Goal: Communication & Community: Answer question/provide support

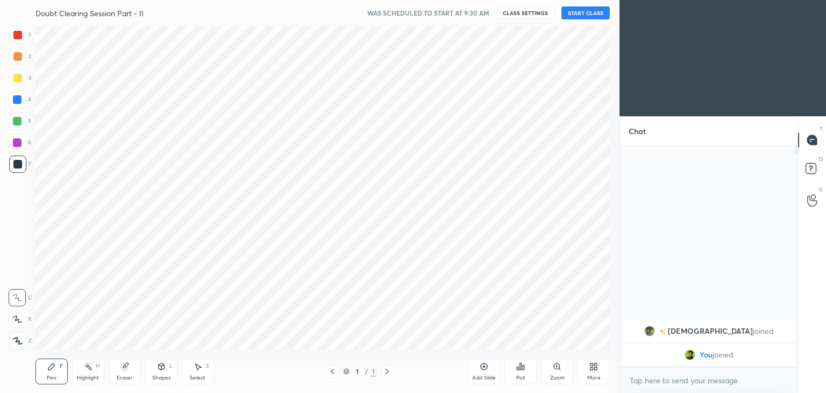
scroll to position [53456, 53204]
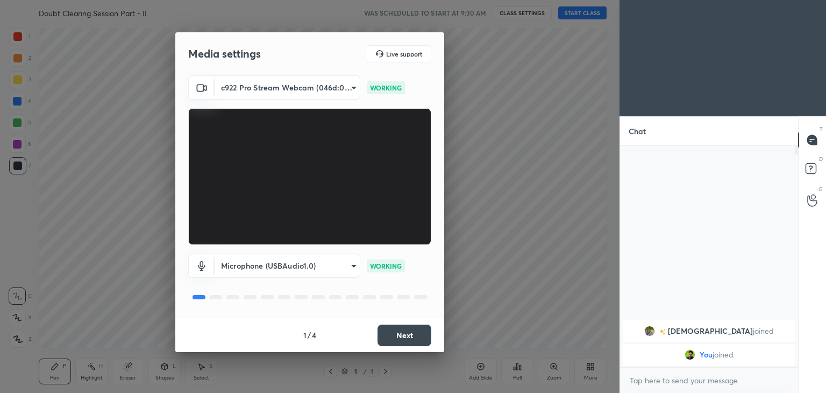
click at [408, 336] on button "Next" at bounding box center [405, 335] width 54 height 22
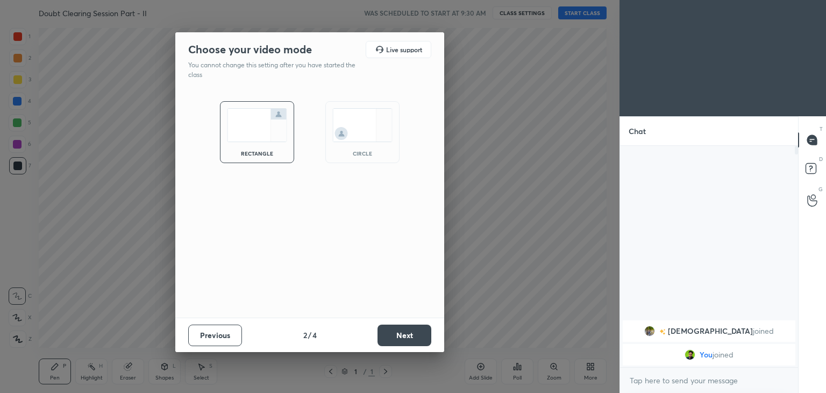
drag, startPoint x: 364, startPoint y: 150, endPoint x: 369, endPoint y: 146, distance: 7.0
click at [363, 151] on div "circle" at bounding box center [362, 153] width 43 height 5
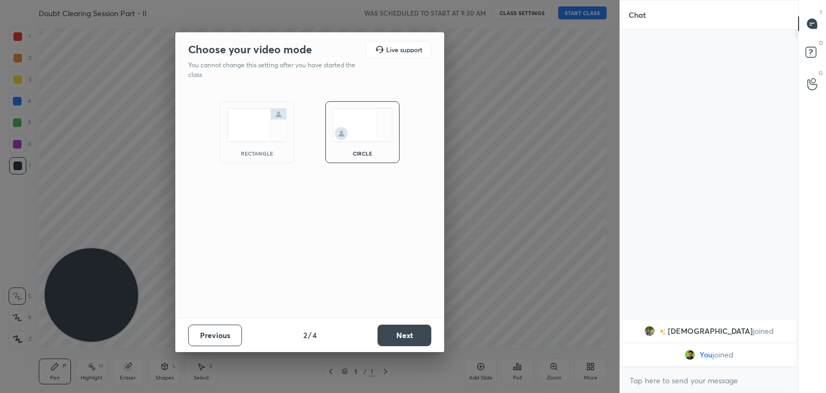
click at [390, 333] on button "Next" at bounding box center [405, 335] width 54 height 22
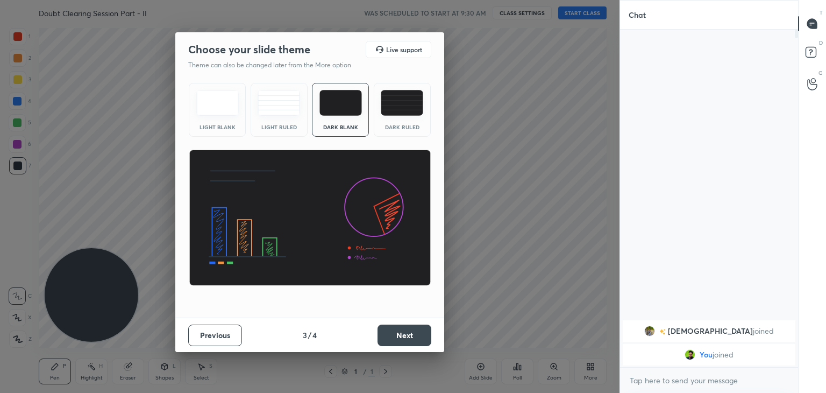
click at [392, 337] on button "Next" at bounding box center [405, 335] width 54 height 22
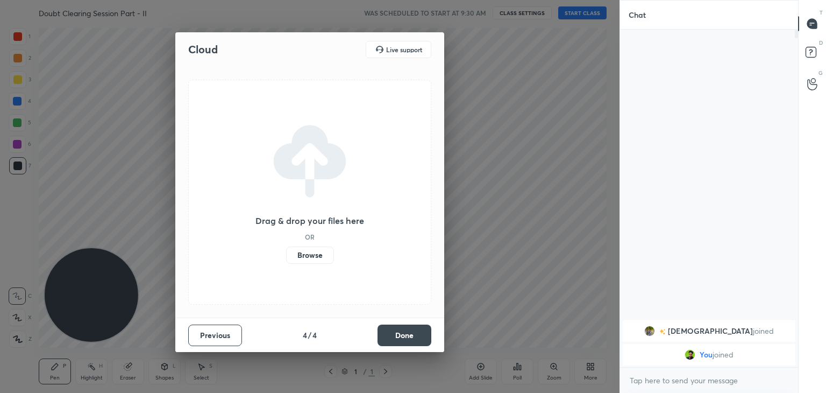
click at [397, 338] on button "Done" at bounding box center [405, 335] width 54 height 22
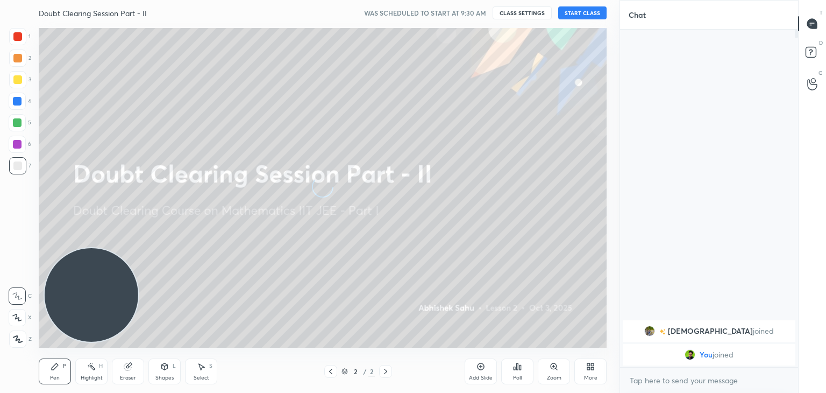
click at [588, 377] on div "More" at bounding box center [590, 377] width 13 height 5
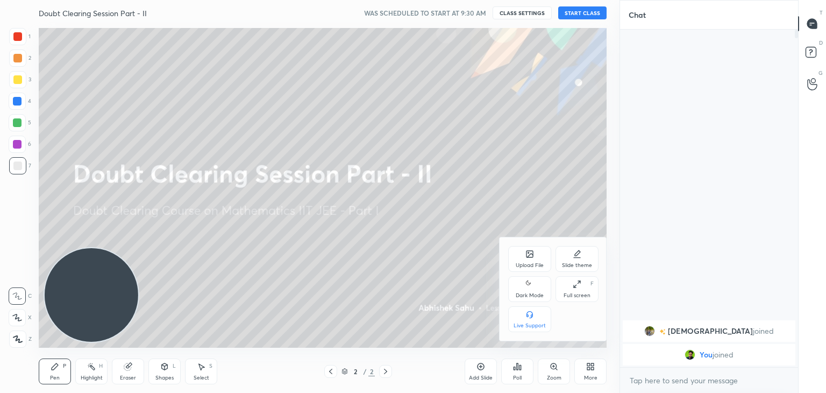
click at [527, 289] on icon at bounding box center [529, 284] width 9 height 13
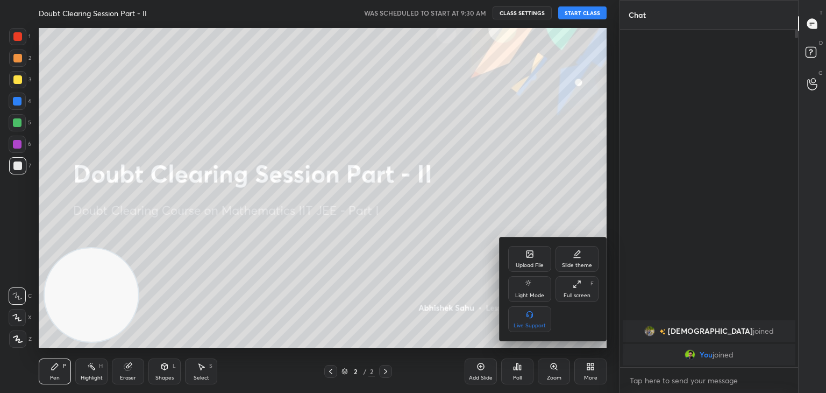
drag, startPoint x: 421, startPoint y: 265, endPoint x: 418, endPoint y: 260, distance: 5.8
click at [420, 261] on div at bounding box center [413, 196] width 826 height 393
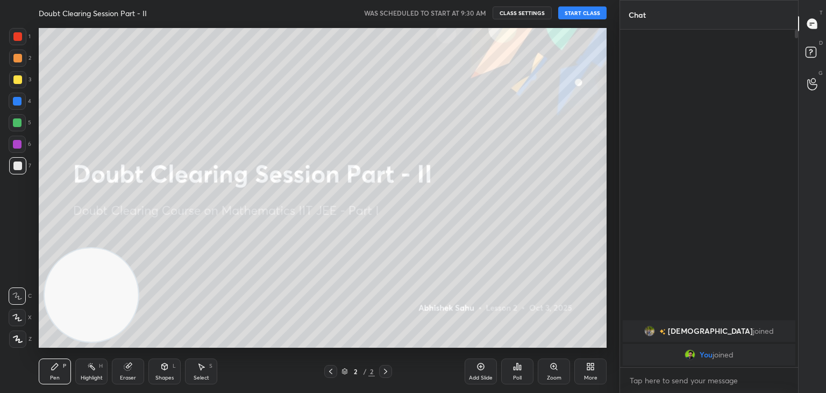
click at [584, 16] on button "START CLASS" at bounding box center [582, 12] width 48 height 13
click at [482, 369] on icon at bounding box center [481, 366] width 7 height 7
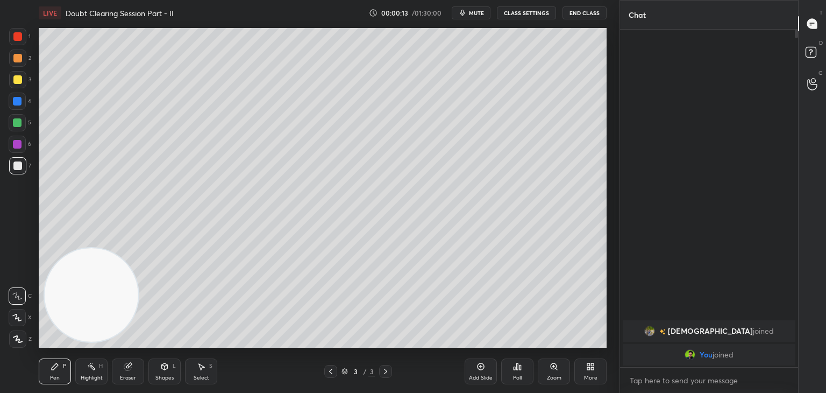
click at [478, 15] on span "mute" at bounding box center [476, 13] width 15 height 8
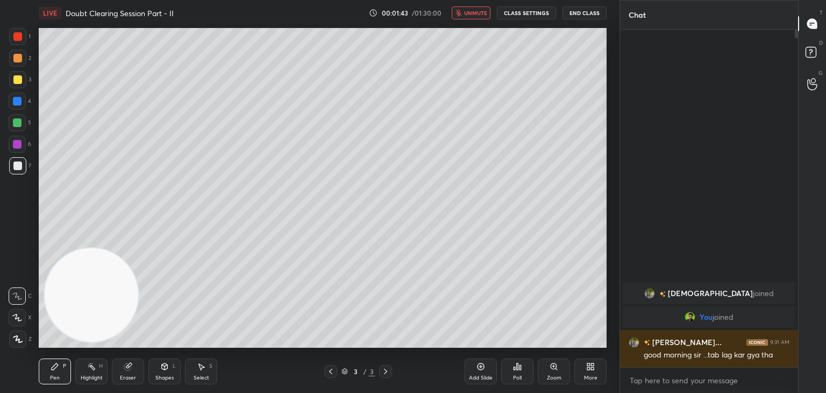
drag, startPoint x: 477, startPoint y: 12, endPoint x: 472, endPoint y: 13, distance: 5.5
click at [477, 12] on span "unmute" at bounding box center [475, 13] width 23 height 8
click at [480, 9] on button "mute" at bounding box center [471, 12] width 39 height 13
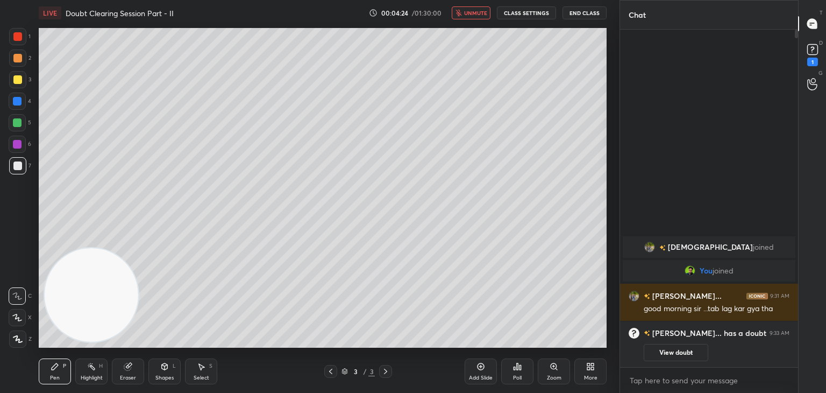
drag, startPoint x: 326, startPoint y: 371, endPoint x: 336, endPoint y: 366, distance: 10.6
click at [326, 370] on div at bounding box center [330, 371] width 13 height 13
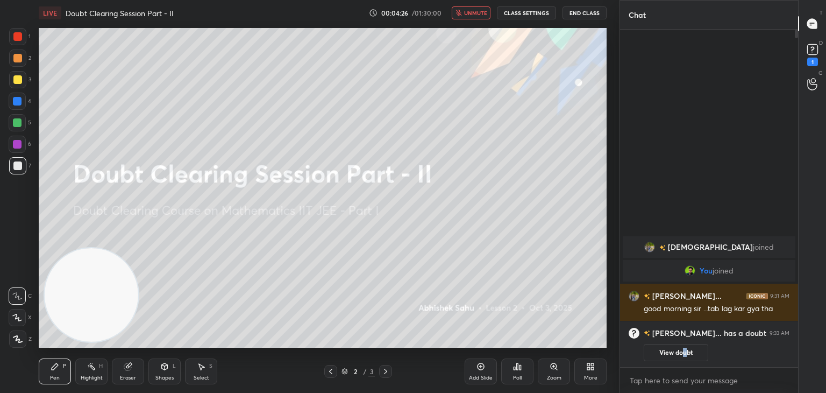
drag, startPoint x: 684, startPoint y: 355, endPoint x: 684, endPoint y: 329, distance: 26.4
click at [684, 355] on button "View doubt" at bounding box center [676, 352] width 65 height 17
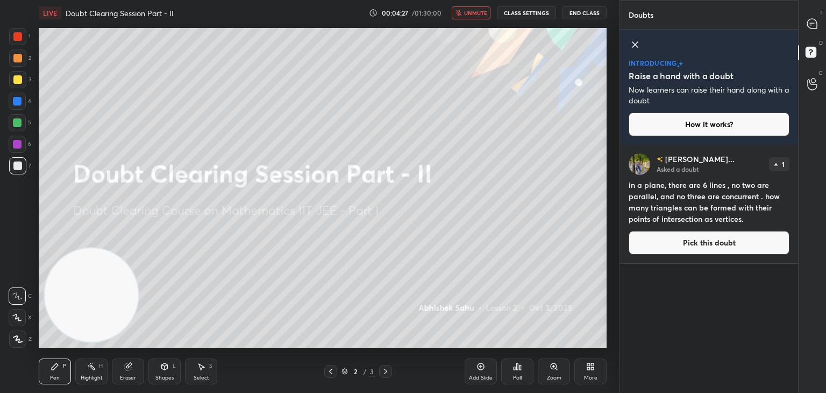
drag, startPoint x: 636, startPoint y: 46, endPoint x: 641, endPoint y: 52, distance: 7.6
click at [637, 45] on icon at bounding box center [635, 44] width 13 height 13
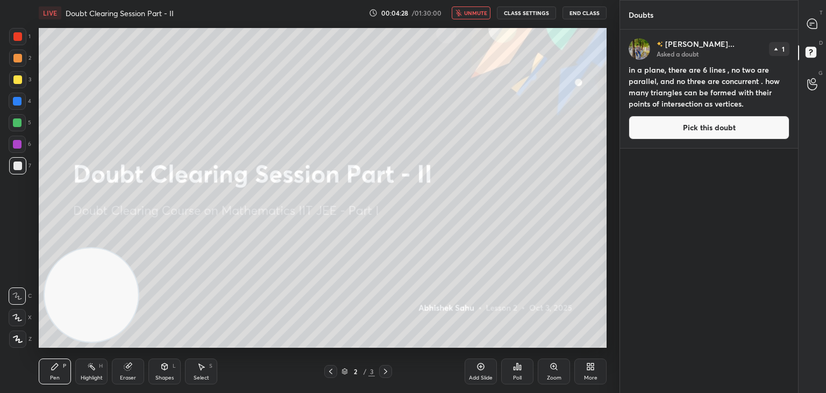
click at [684, 133] on button "Pick this doubt" at bounding box center [709, 128] width 161 height 24
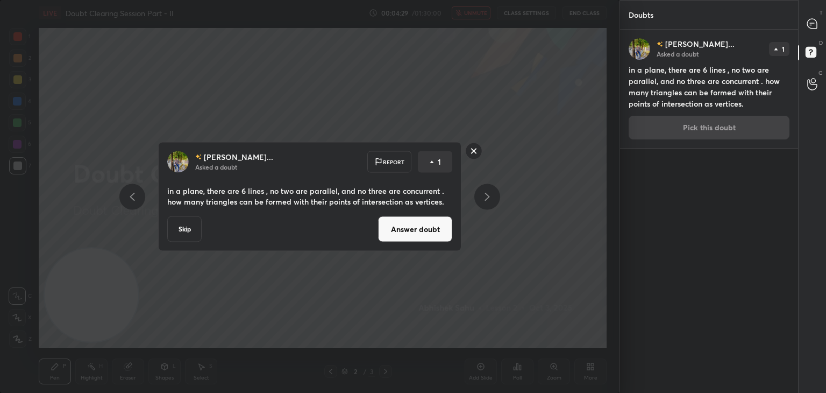
click at [411, 234] on button "Answer doubt" at bounding box center [415, 229] width 74 height 26
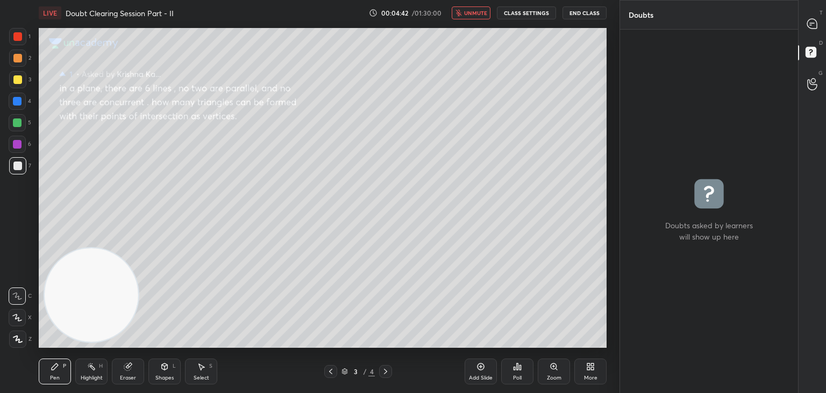
click at [481, 12] on span "unmute" at bounding box center [475, 13] width 23 height 8
click at [804, 21] on div at bounding box center [813, 23] width 22 height 19
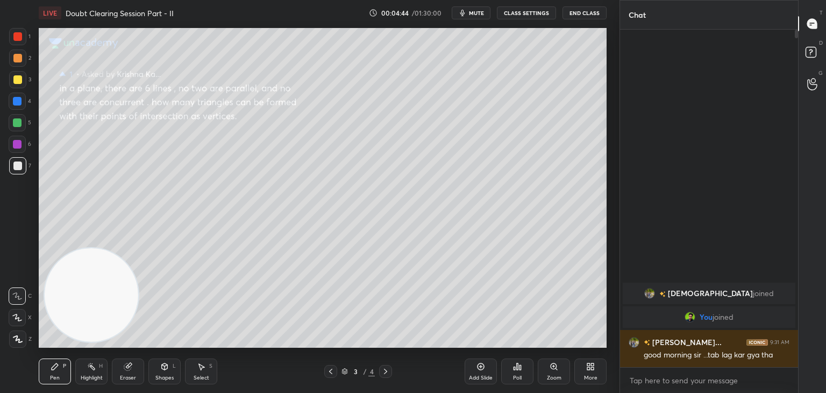
scroll to position [334, 175]
click at [547, 366] on div "Zoom" at bounding box center [554, 371] width 32 height 26
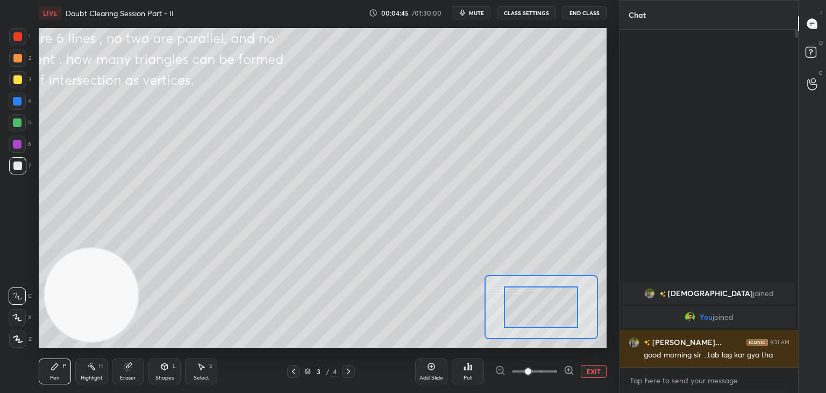
click at [531, 373] on span at bounding box center [528, 371] width 6 height 6
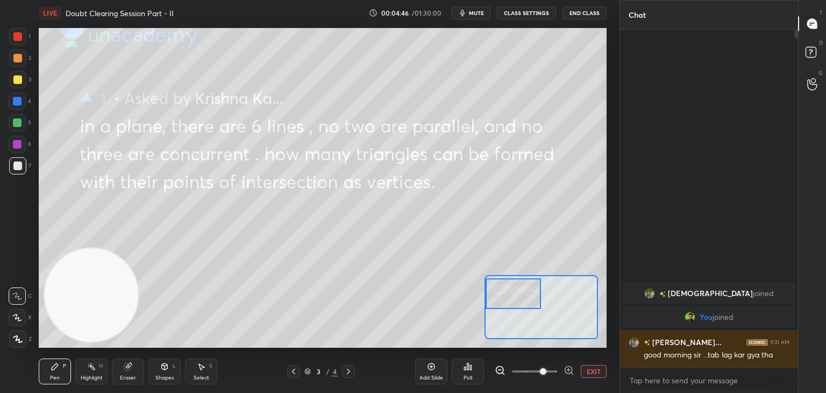
drag, startPoint x: 538, startPoint y: 293, endPoint x: 498, endPoint y: 283, distance: 41.1
click at [498, 283] on div at bounding box center [514, 293] width 56 height 31
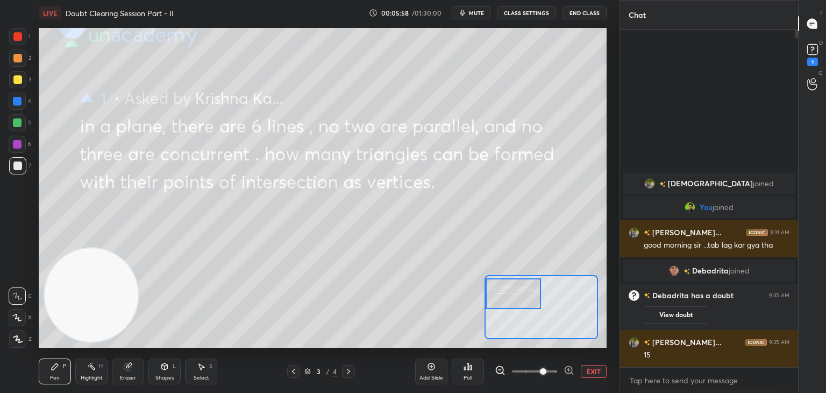
click at [594, 373] on button "EXIT" at bounding box center [594, 371] width 26 height 13
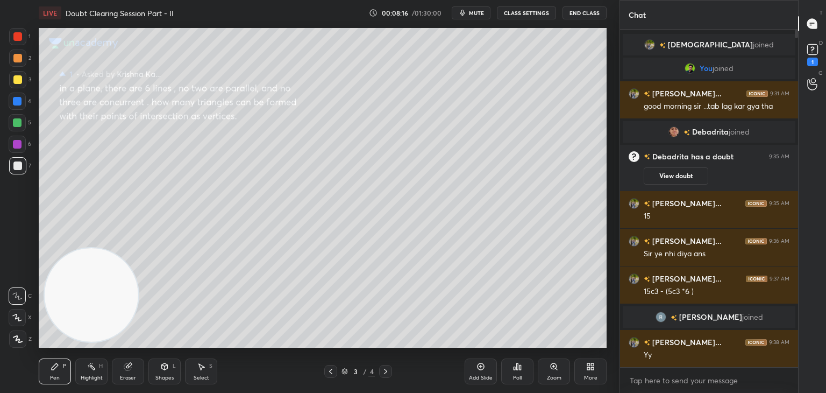
click at [134, 368] on div "Eraser" at bounding box center [128, 371] width 32 height 26
drag, startPoint x: 16, startPoint y: 316, endPoint x: 25, endPoint y: 310, distance: 11.3
click at [15, 316] on icon at bounding box center [17, 317] width 9 height 9
click at [42, 371] on div "Pen P" at bounding box center [55, 371] width 32 height 26
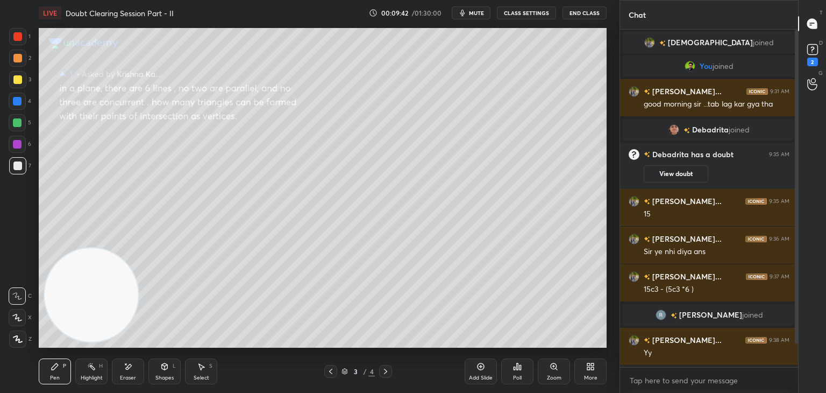
scroll to position [44, 0]
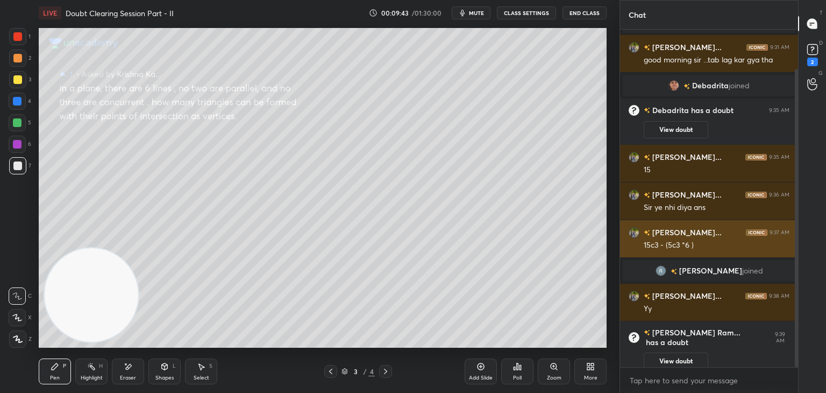
drag, startPoint x: 794, startPoint y: 202, endPoint x: 791, endPoint y: 220, distance: 18.1
click at [793, 217] on div at bounding box center [795, 198] width 6 height 337
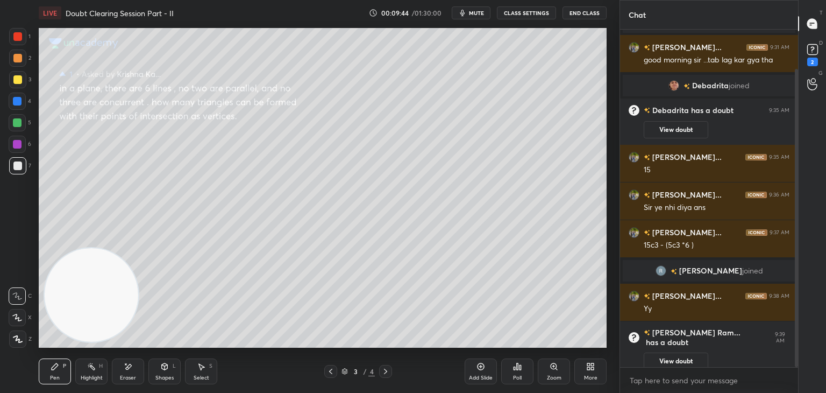
click at [687, 352] on button "View doubt" at bounding box center [676, 360] width 65 height 17
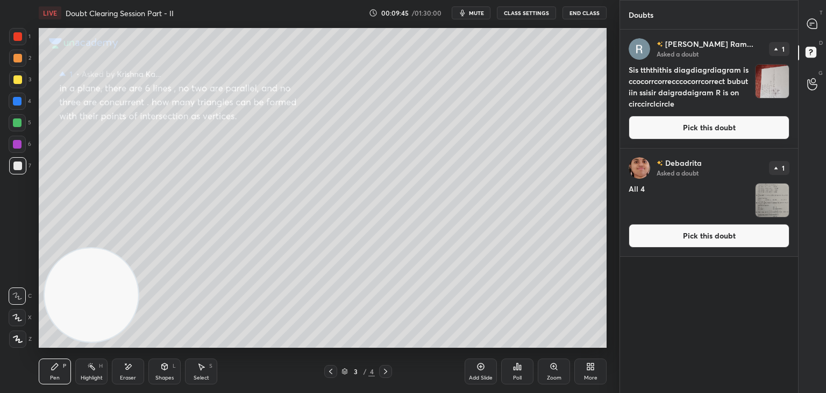
drag, startPoint x: 709, startPoint y: 237, endPoint x: 703, endPoint y: 235, distance: 5.6
click at [709, 235] on button "Pick this doubt" at bounding box center [709, 236] width 161 height 24
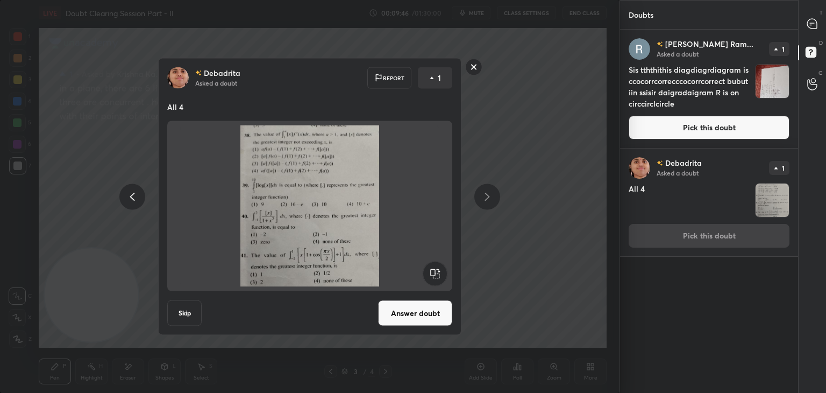
click at [422, 308] on button "Answer doubt" at bounding box center [415, 313] width 74 height 26
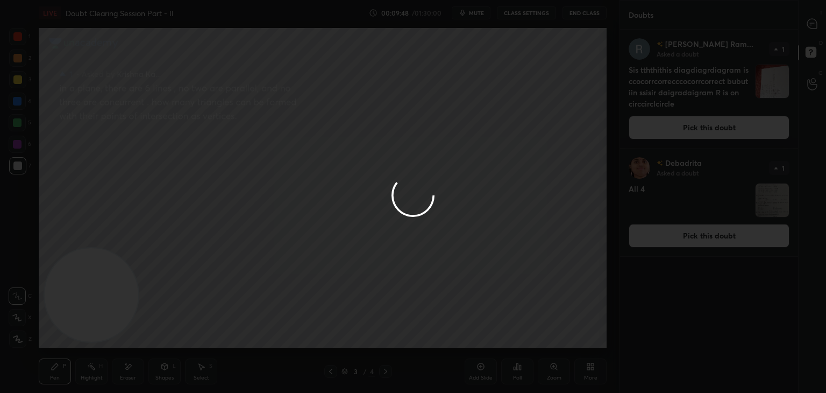
click at [654, 132] on div at bounding box center [413, 196] width 826 height 393
click at [654, 134] on div at bounding box center [413, 196] width 826 height 393
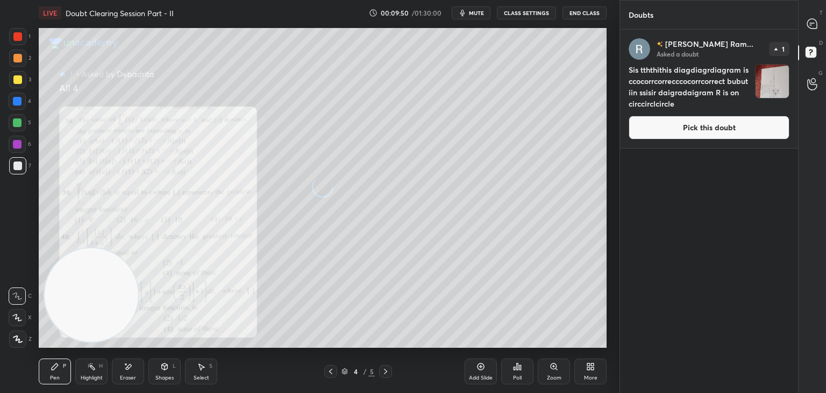
drag, startPoint x: 652, startPoint y: 134, endPoint x: 643, endPoint y: 135, distance: 8.7
click at [652, 134] on button "Pick this doubt" at bounding box center [709, 128] width 161 height 24
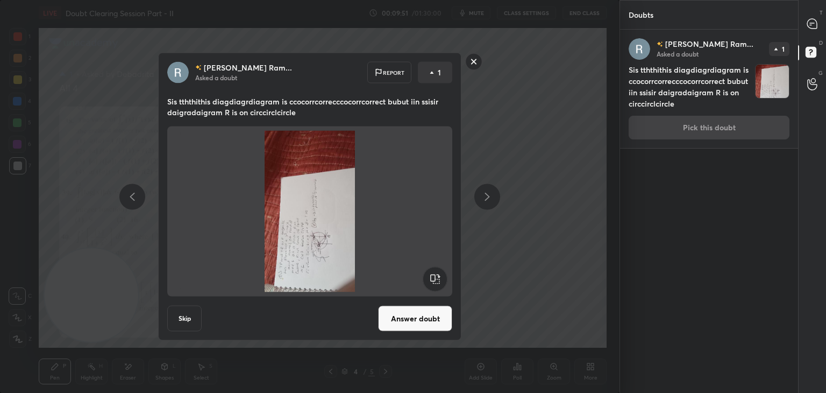
click at [430, 279] on rect at bounding box center [435, 279] width 24 height 24
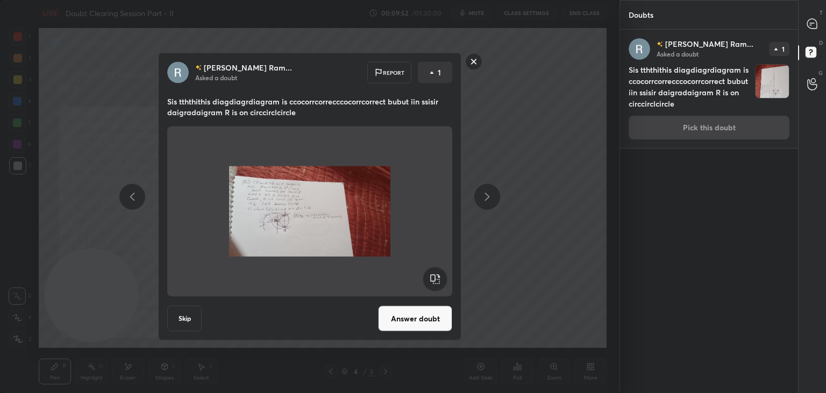
click at [413, 322] on button "Answer doubt" at bounding box center [415, 318] width 74 height 26
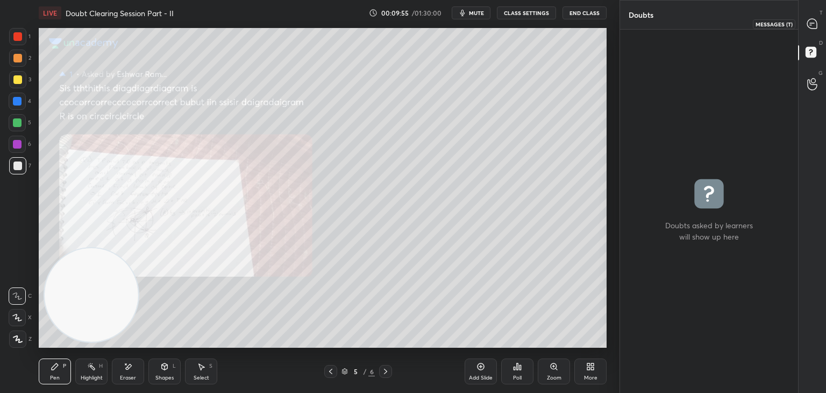
click at [811, 24] on icon at bounding box center [812, 24] width 10 height 10
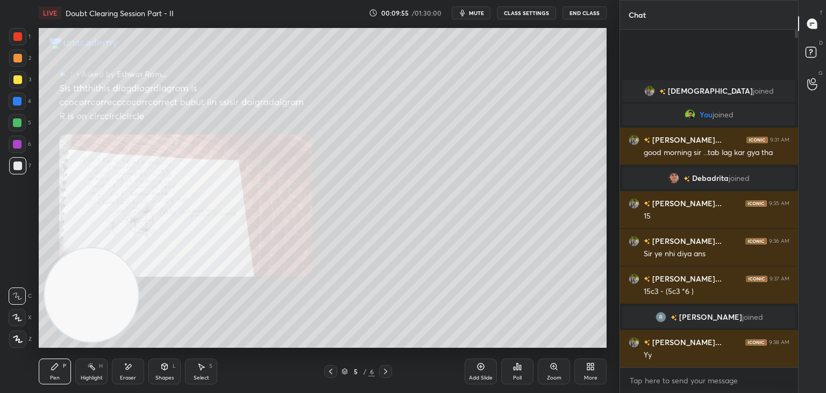
scroll to position [334, 175]
click at [546, 371] on div "Zoom" at bounding box center [554, 371] width 32 height 26
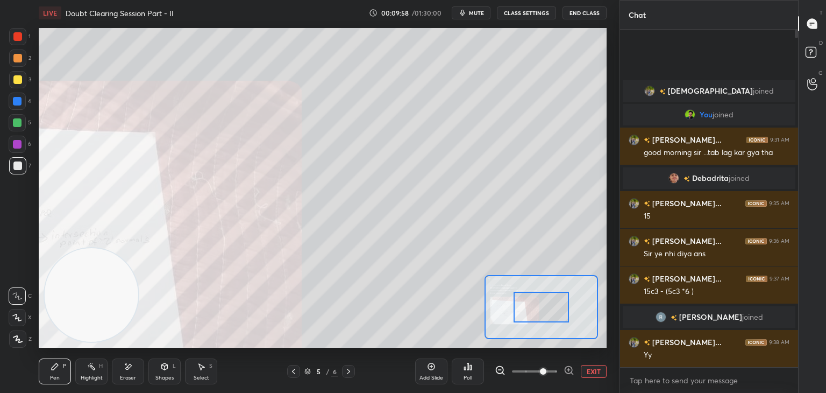
click at [545, 373] on span at bounding box center [534, 371] width 45 height 16
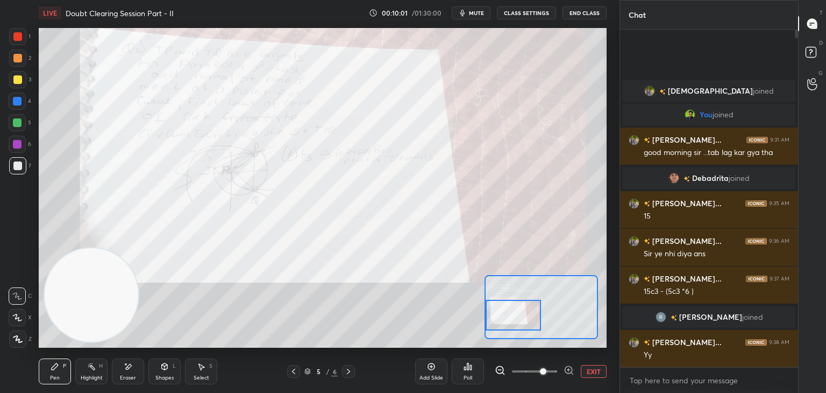
drag, startPoint x: 550, startPoint y: 306, endPoint x: 510, endPoint y: 315, distance: 40.7
click at [510, 315] on div at bounding box center [514, 315] width 56 height 31
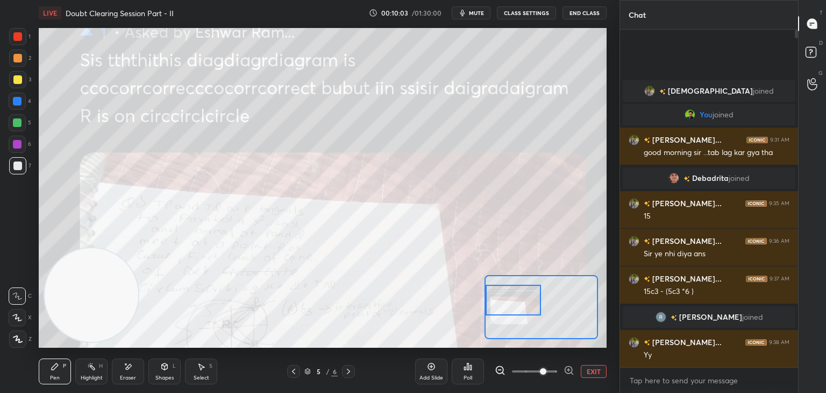
drag, startPoint x: 516, startPoint y: 308, endPoint x: 495, endPoint y: 293, distance: 26.3
click at [495, 293] on div at bounding box center [514, 300] width 56 height 31
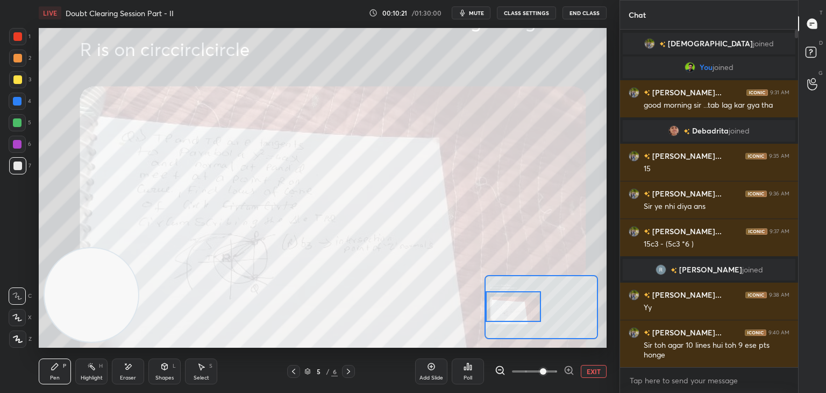
drag, startPoint x: 521, startPoint y: 297, endPoint x: 516, endPoint y: 302, distance: 6.5
click at [516, 302] on div at bounding box center [514, 306] width 56 height 31
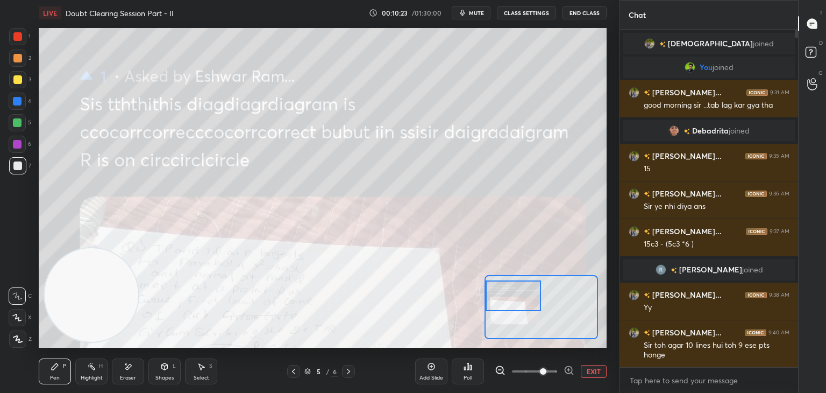
drag, startPoint x: 518, startPoint y: 294, endPoint x: 516, endPoint y: 287, distance: 7.7
click at [516, 287] on div at bounding box center [514, 295] width 56 height 31
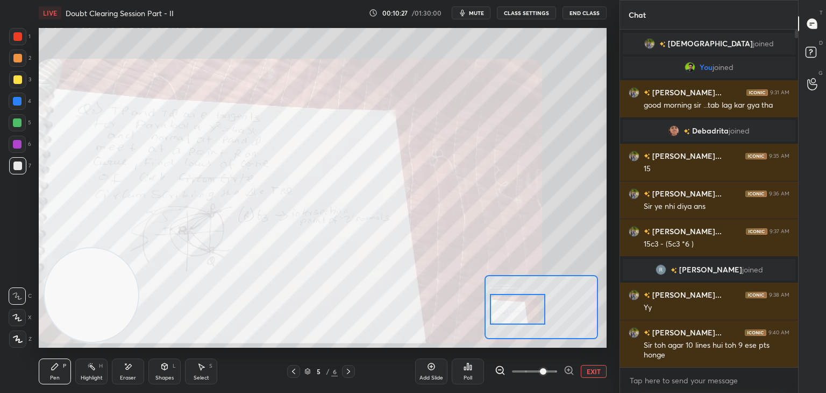
drag, startPoint x: 518, startPoint y: 288, endPoint x: 521, endPoint y: 304, distance: 16.4
click at [521, 304] on div at bounding box center [518, 309] width 56 height 31
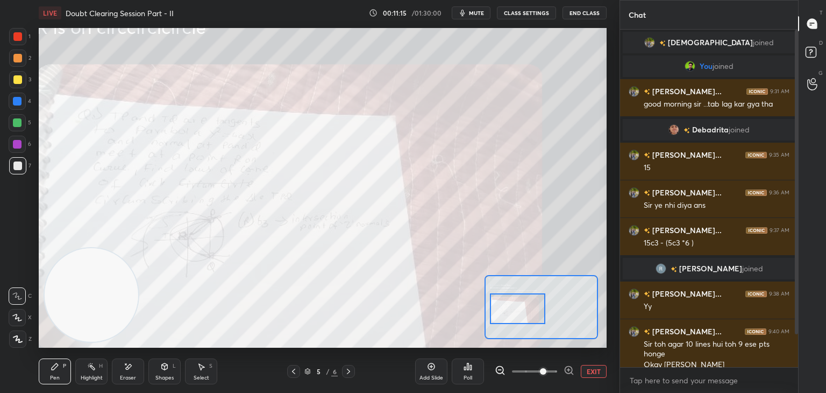
scroll to position [47, 0]
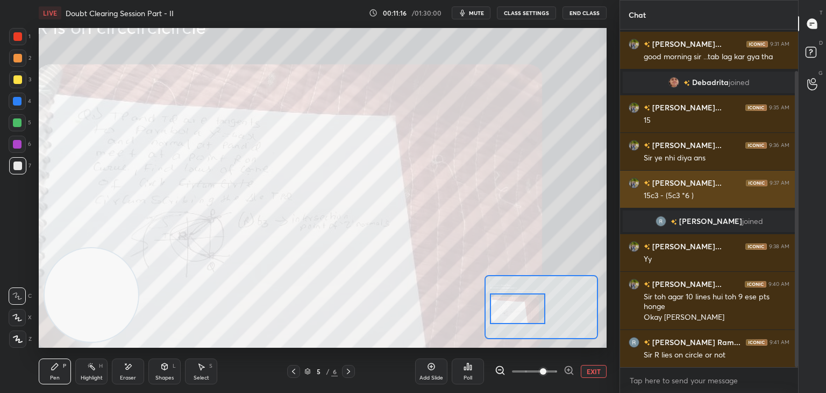
drag, startPoint x: 796, startPoint y: 168, endPoint x: 788, endPoint y: 189, distance: 22.3
click at [788, 189] on div "[DEMOGRAPHIC_DATA] joined You joined [PERSON_NAME]... 9:31 AM good morning sir …" at bounding box center [709, 198] width 178 height 337
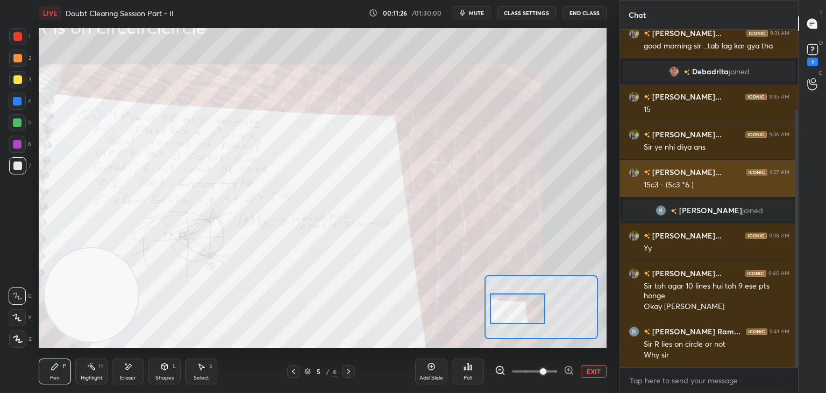
scroll to position [104, 0]
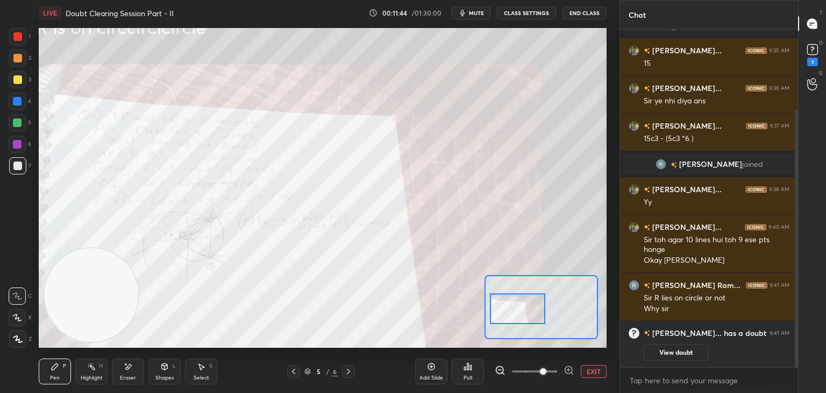
click at [294, 372] on icon at bounding box center [293, 371] width 9 height 9
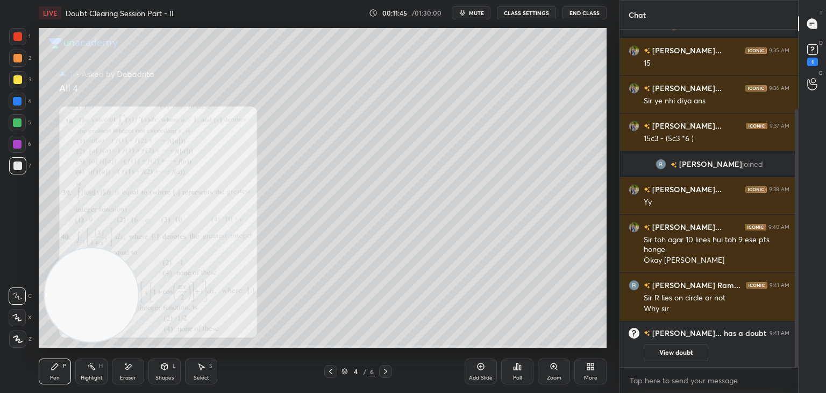
click at [556, 364] on div "Zoom" at bounding box center [554, 371] width 32 height 26
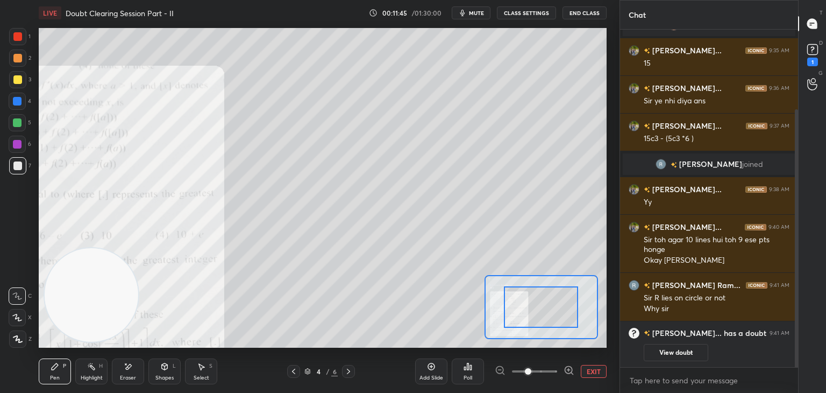
click at [553, 366] on span at bounding box center [534, 371] width 45 height 16
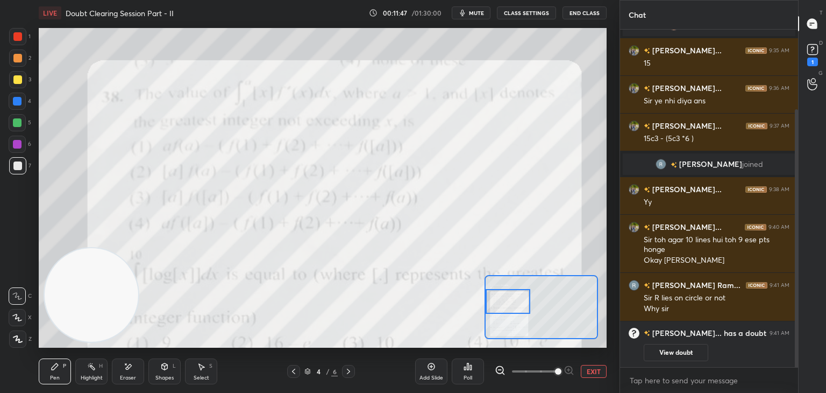
drag, startPoint x: 544, startPoint y: 312, endPoint x: 498, endPoint y: 307, distance: 46.0
click at [498, 307] on div at bounding box center [508, 301] width 45 height 25
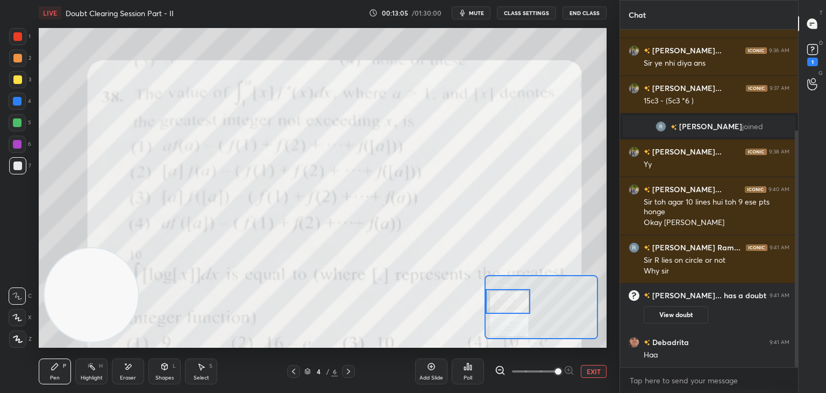
click at [589, 369] on button "EXIT" at bounding box center [594, 371] width 26 height 13
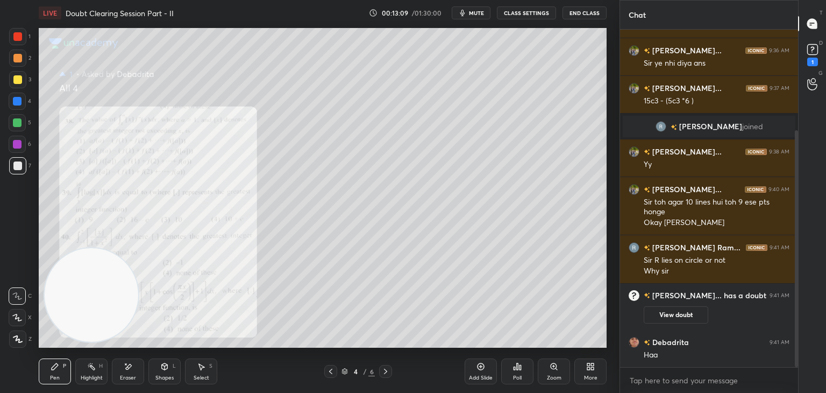
click at [128, 366] on icon at bounding box center [129, 366] width 6 height 5
drag, startPoint x: 50, startPoint y: 366, endPoint x: 82, endPoint y: 326, distance: 50.8
click at [47, 368] on div "Pen P" at bounding box center [55, 371] width 32 height 26
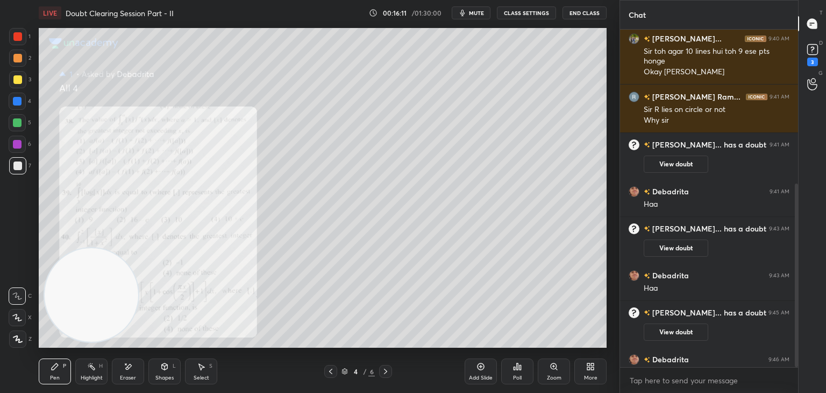
scroll to position [283, 0]
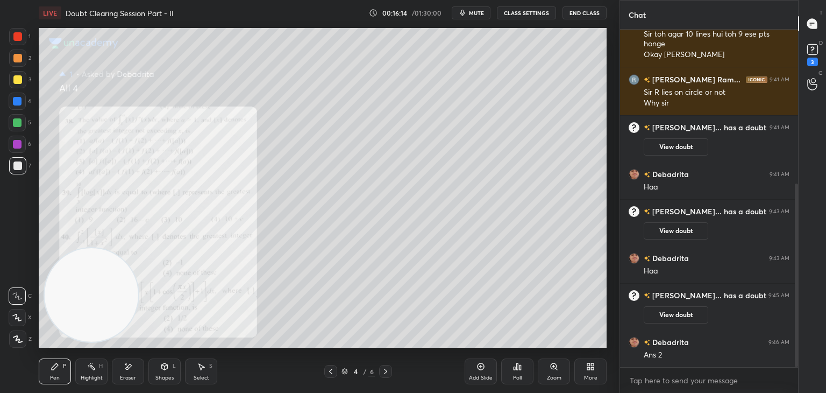
drag, startPoint x: 131, startPoint y: 374, endPoint x: 115, endPoint y: 355, distance: 24.8
click at [126, 373] on div "Eraser" at bounding box center [128, 371] width 32 height 26
drag, startPoint x: 64, startPoint y: 368, endPoint x: 58, endPoint y: 367, distance: 6.0
click at [62, 368] on div "Pen P" at bounding box center [55, 371] width 32 height 26
click at [132, 369] on div "Eraser" at bounding box center [128, 371] width 32 height 26
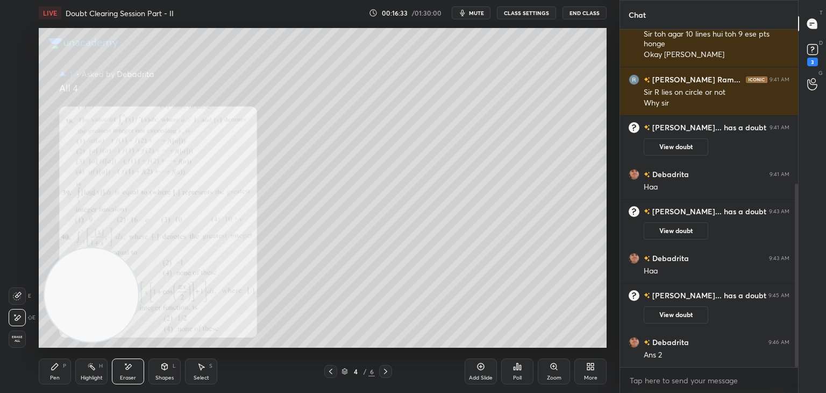
click at [15, 338] on span "Erase all" at bounding box center [17, 339] width 16 height 8
click at [547, 370] on div "Zoom" at bounding box center [554, 371] width 32 height 26
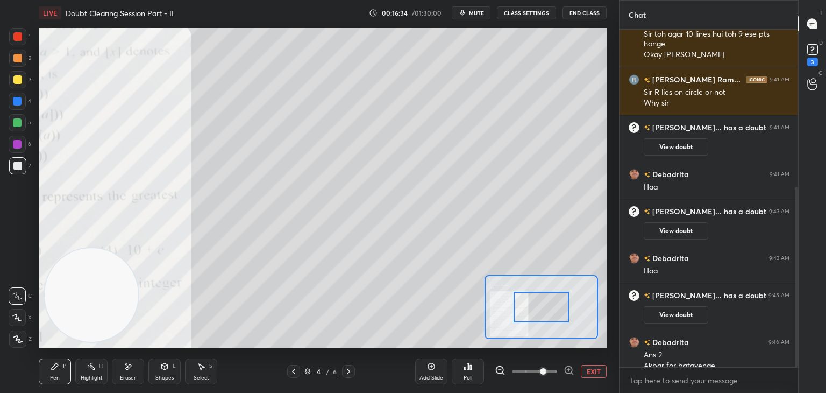
scroll to position [294, 0]
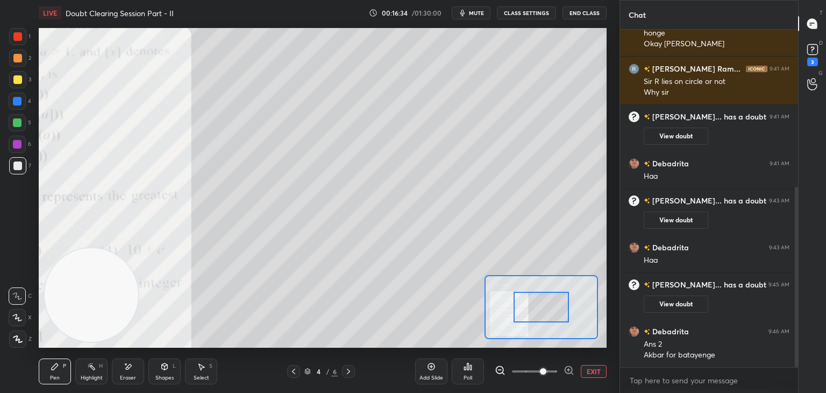
click at [540, 372] on span at bounding box center [543, 371] width 6 height 6
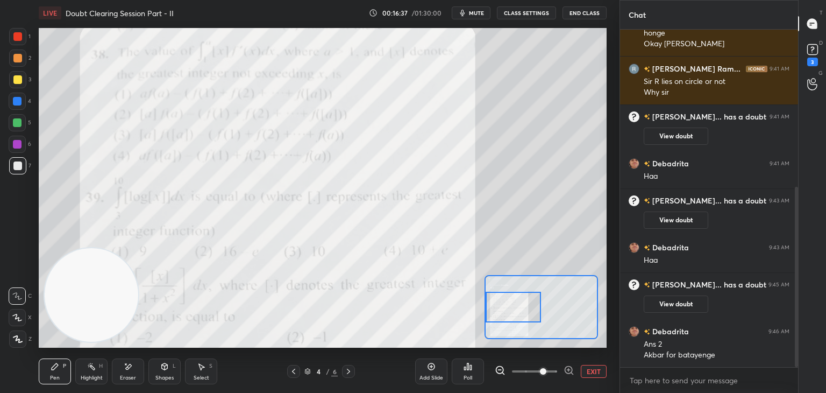
click at [484, 297] on div "Setting up your live class Poll for secs No correct answer Start poll" at bounding box center [323, 187] width 568 height 319
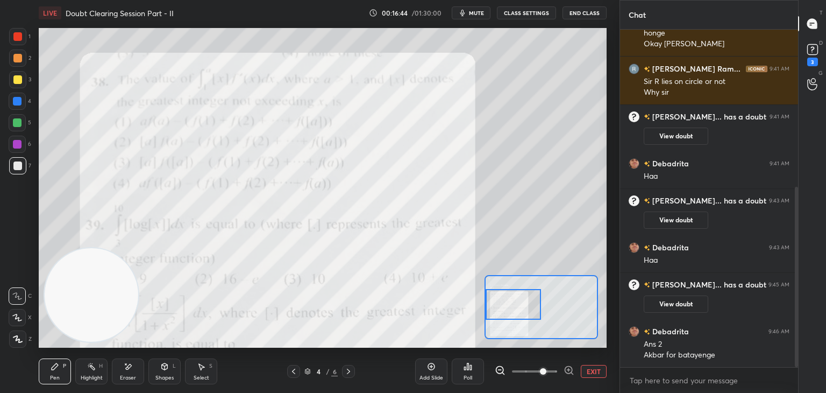
click at [19, 35] on div at bounding box center [17, 36] width 9 height 9
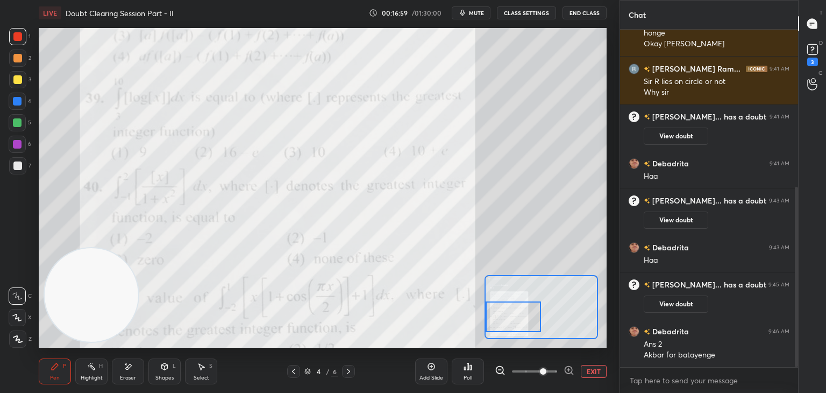
drag, startPoint x: 534, startPoint y: 303, endPoint x: 534, endPoint y: 312, distance: 9.1
click at [534, 312] on div at bounding box center [514, 316] width 56 height 31
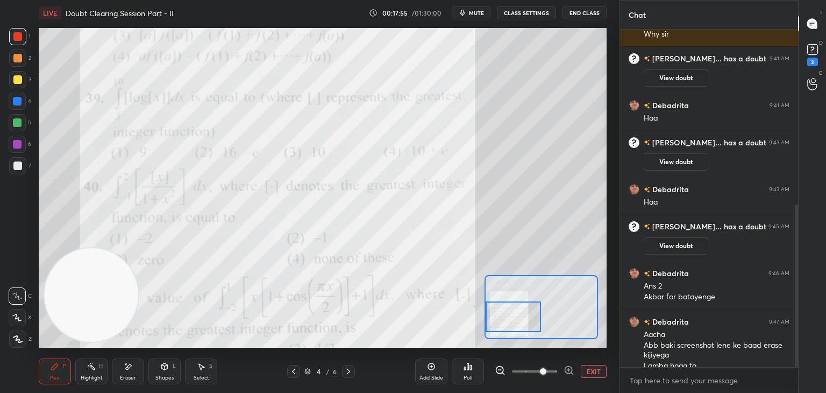
scroll to position [362, 0]
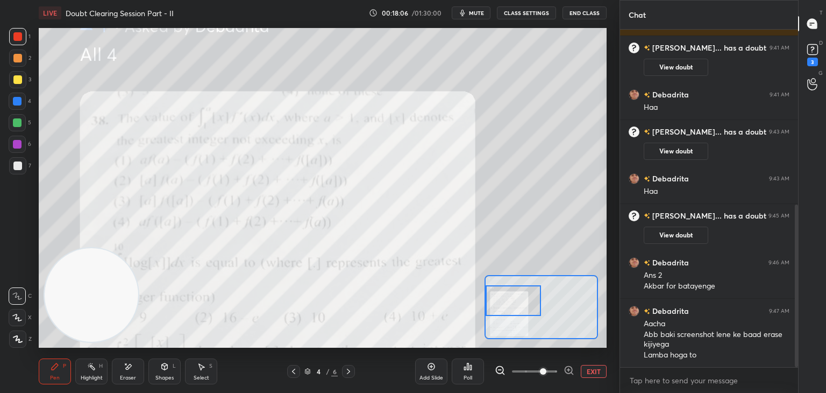
drag, startPoint x: 539, startPoint y: 319, endPoint x: 489, endPoint y: 299, distance: 53.8
click at [489, 299] on div at bounding box center [514, 300] width 56 height 31
click at [595, 371] on button "EXIT" at bounding box center [594, 371] width 26 height 13
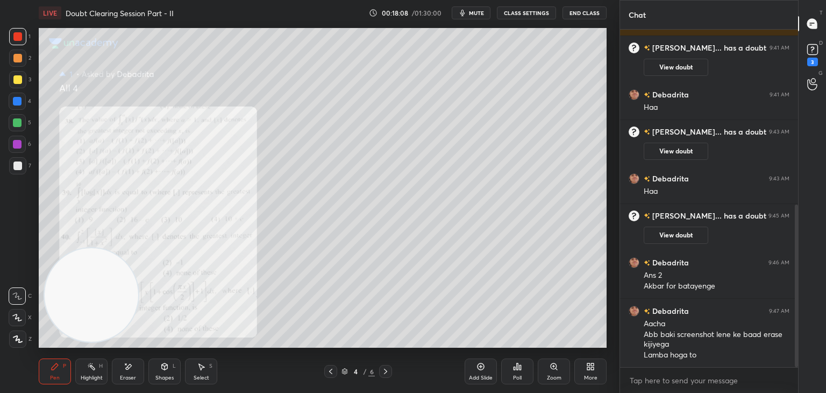
click at [19, 80] on div at bounding box center [17, 79] width 9 height 9
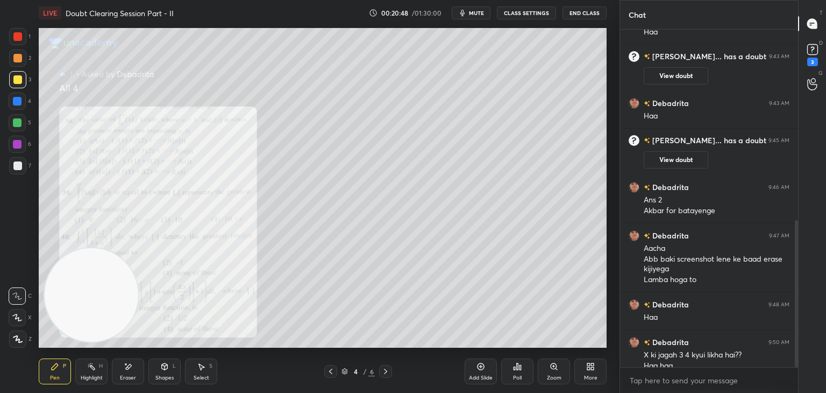
scroll to position [449, 0]
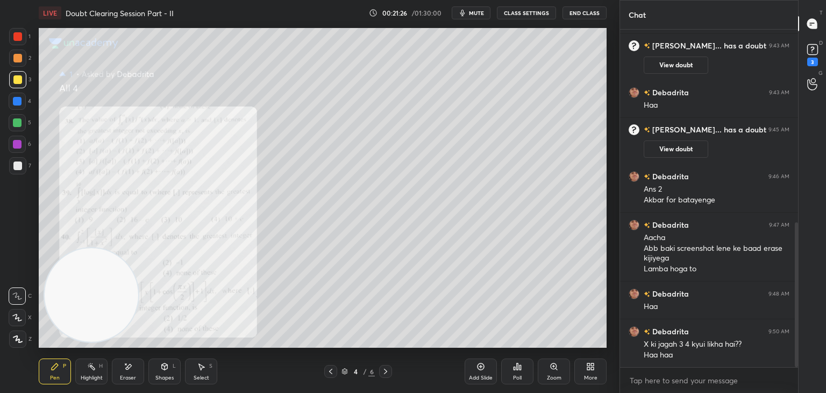
click at [554, 369] on icon at bounding box center [554, 366] width 9 height 9
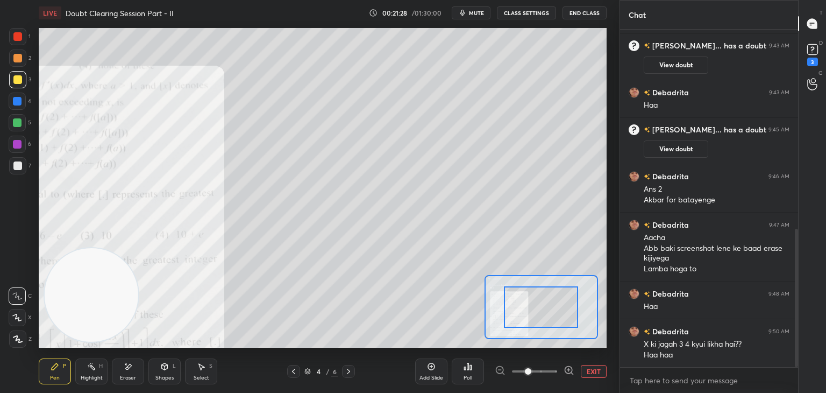
scroll to position [486, 0]
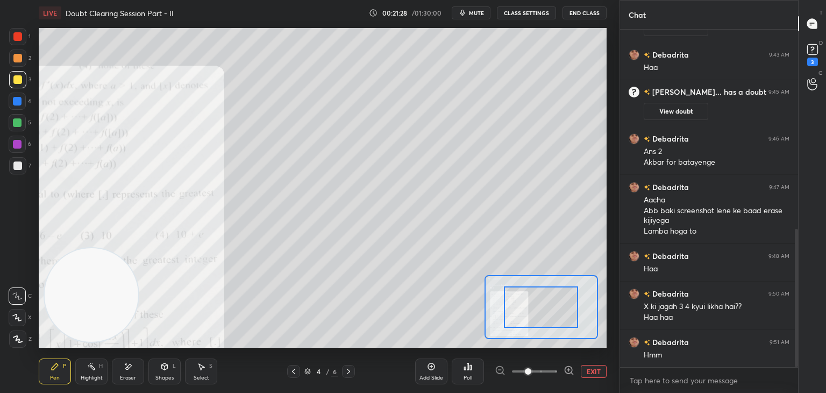
click at [593, 367] on button "EXIT" at bounding box center [594, 371] width 26 height 13
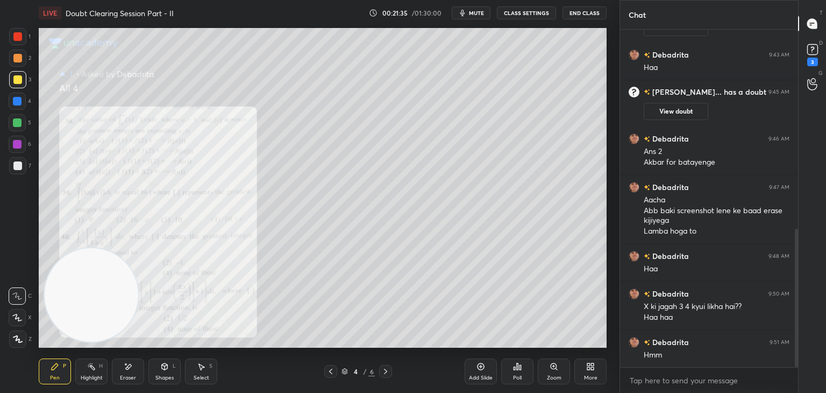
scroll to position [497, 0]
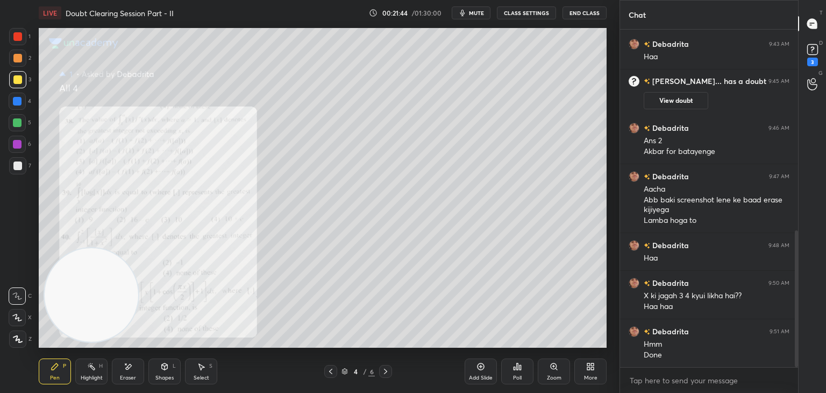
click at [130, 368] on div "Eraser" at bounding box center [128, 371] width 32 height 26
click at [20, 339] on span "Erase all" at bounding box center [17, 339] width 16 height 8
click at [555, 369] on icon at bounding box center [554, 366] width 9 height 9
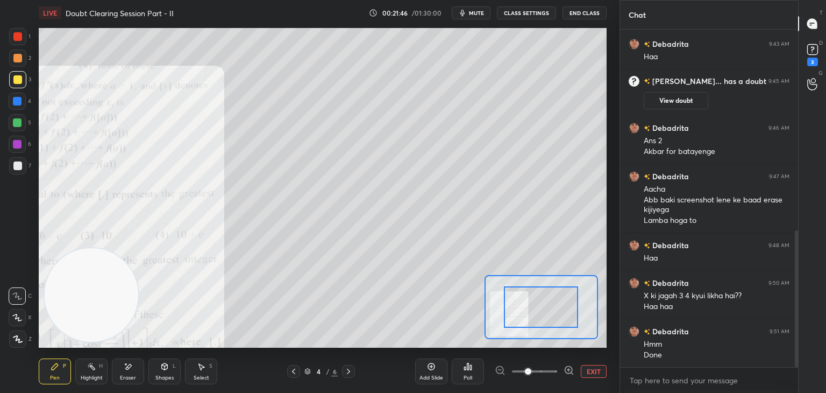
click at [546, 371] on span at bounding box center [534, 371] width 45 height 16
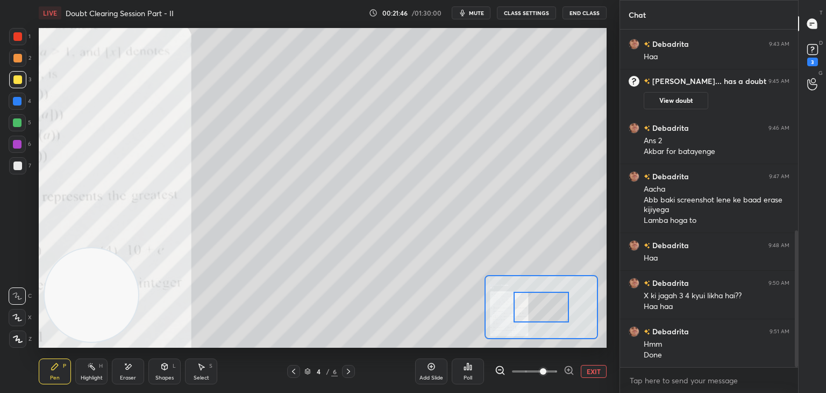
click at [543, 372] on span at bounding box center [543, 371] width 6 height 6
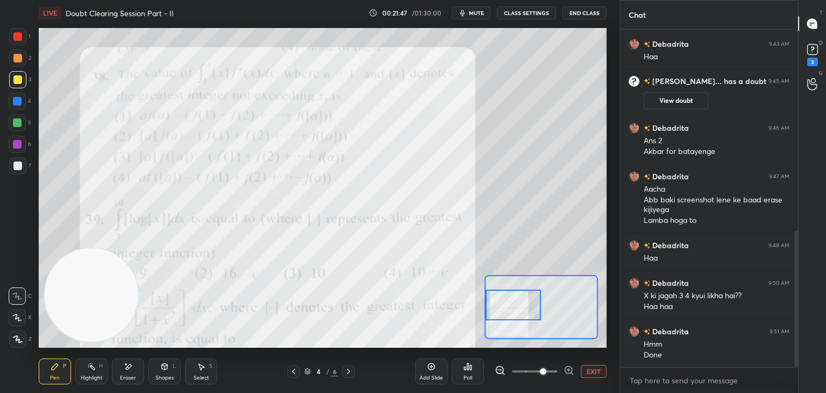
drag, startPoint x: 540, startPoint y: 307, endPoint x: 509, endPoint y: 306, distance: 30.7
click at [510, 306] on div at bounding box center [514, 304] width 56 height 31
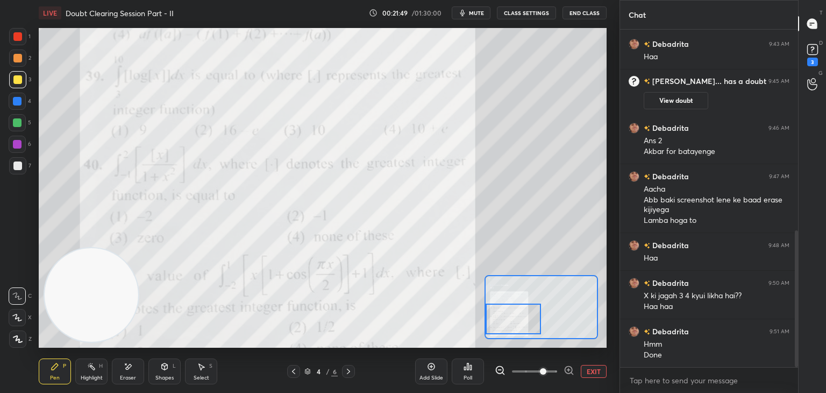
drag, startPoint x: 521, startPoint y: 304, endPoint x: 513, endPoint y: 318, distance: 15.9
click at [514, 318] on div at bounding box center [514, 318] width 56 height 31
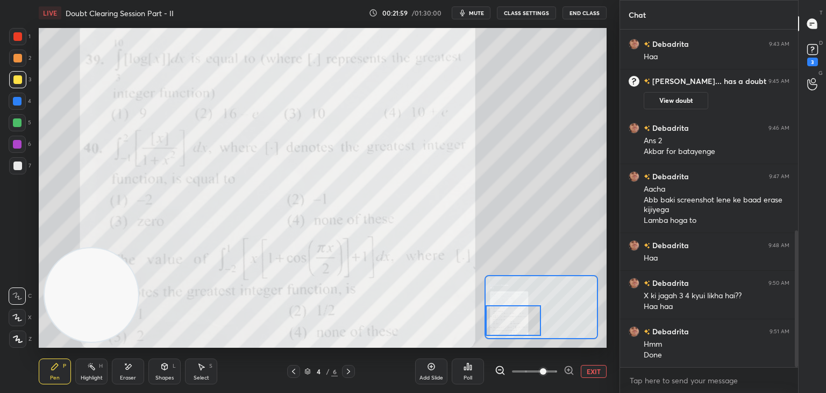
click at [584, 364] on div "Add Slide Poll EXIT" at bounding box center [510, 371] width 191 height 60
click at [592, 371] on button "EXIT" at bounding box center [594, 371] width 26 height 13
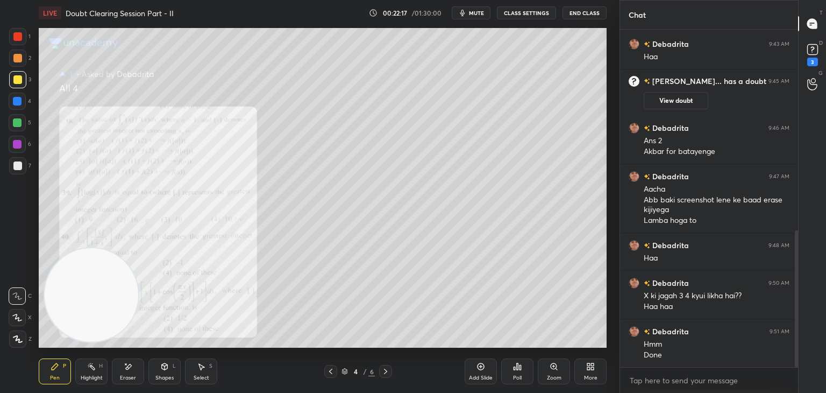
click at [133, 366] on div "Eraser" at bounding box center [128, 371] width 32 height 26
click at [52, 368] on icon at bounding box center [55, 366] width 9 height 9
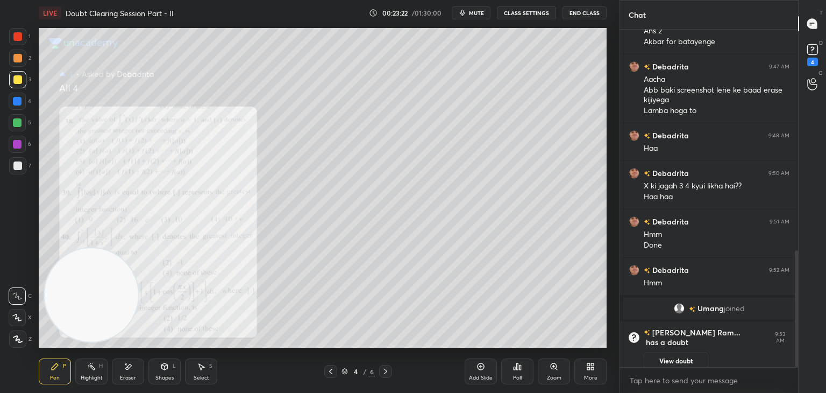
scroll to position [675, 0]
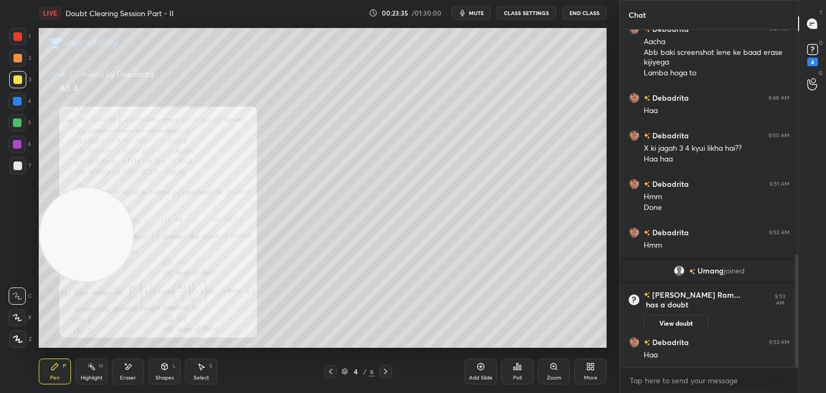
drag, startPoint x: 89, startPoint y: 297, endPoint x: 67, endPoint y: 60, distance: 238.7
click at [66, 188] on video at bounding box center [87, 235] width 94 height 94
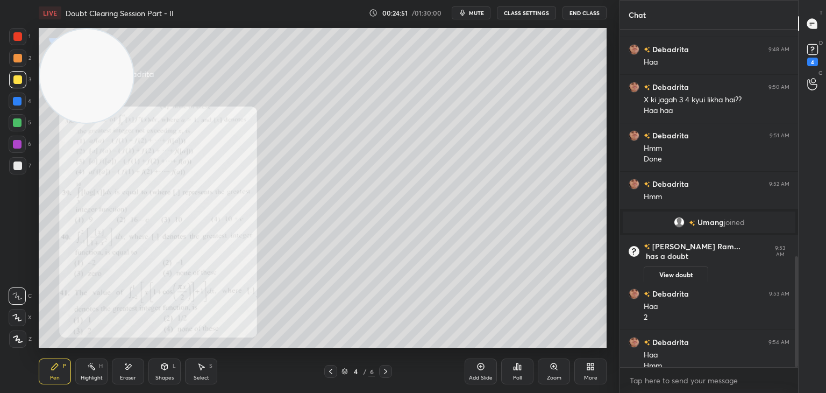
scroll to position [693, 0]
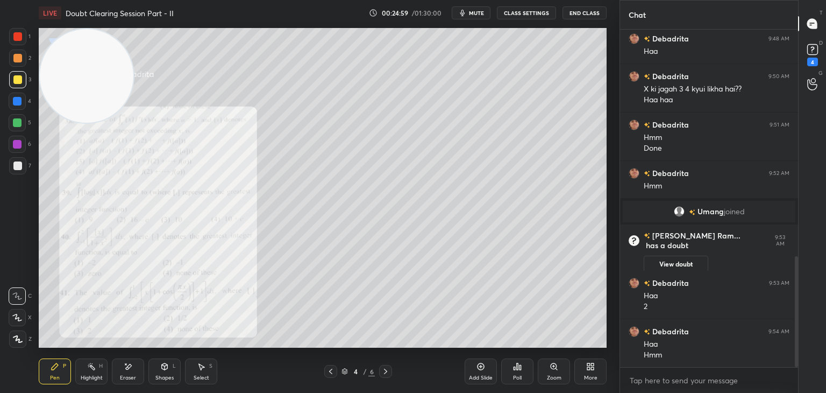
click at [556, 364] on icon at bounding box center [554, 366] width 9 height 9
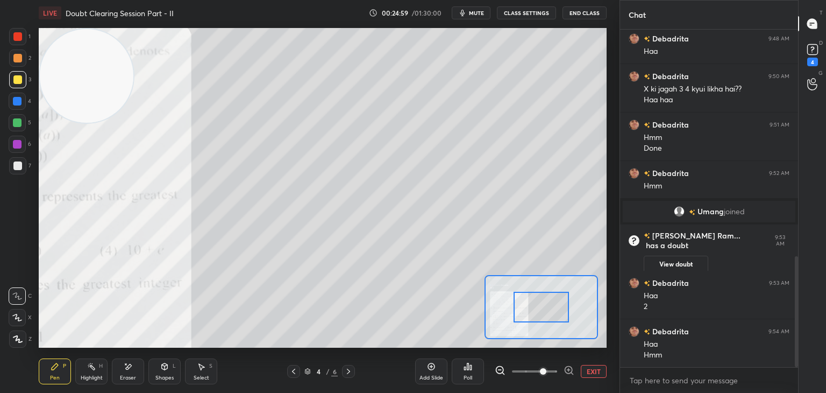
click at [550, 372] on span at bounding box center [534, 371] width 45 height 16
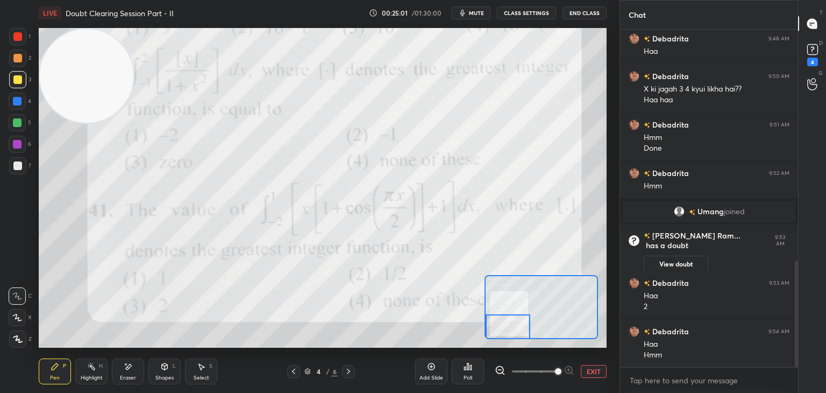
scroll to position [730, 0]
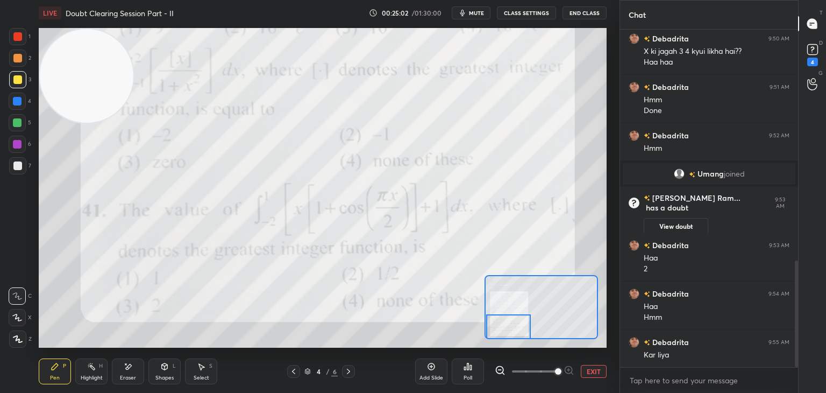
drag, startPoint x: 511, startPoint y: 322, endPoint x: 513, endPoint y: 337, distance: 14.6
click at [513, 337] on div at bounding box center [508, 326] width 45 height 25
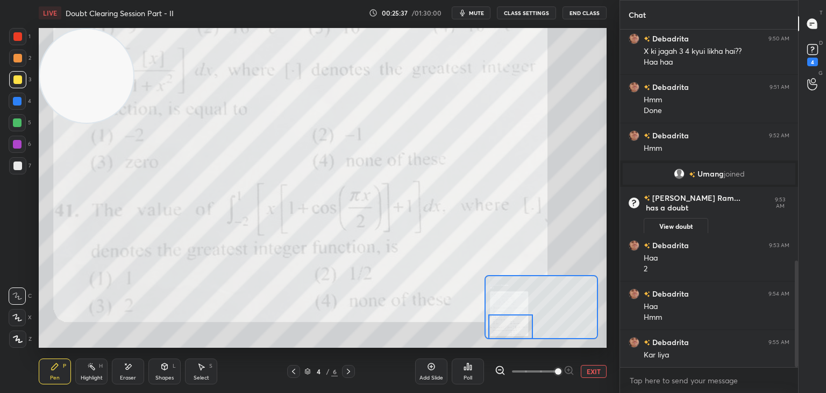
click at [482, 13] on span "mute" at bounding box center [476, 13] width 15 height 8
click at [467, 18] on button "unmute" at bounding box center [471, 12] width 39 height 13
click at [476, 9] on span "mute" at bounding box center [476, 13] width 15 height 8
click at [596, 371] on button "EXIT" at bounding box center [594, 371] width 26 height 13
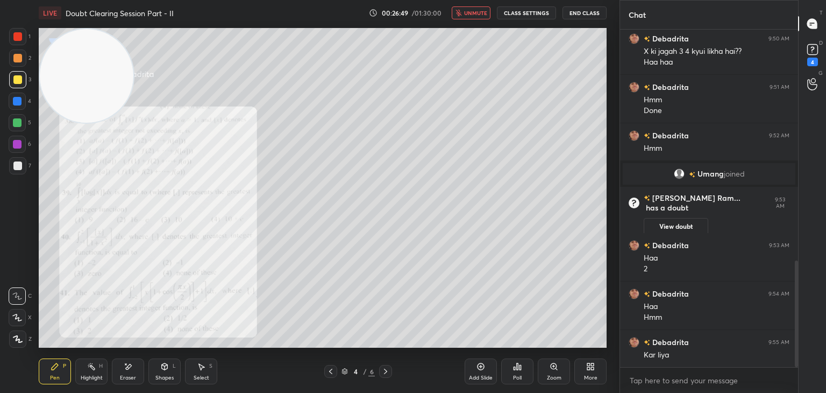
click at [122, 373] on div "Eraser" at bounding box center [128, 371] width 32 height 26
click at [26, 336] on div "Erase all" at bounding box center [18, 338] width 19 height 17
click at [476, 15] on span "unmute" at bounding box center [475, 13] width 23 height 8
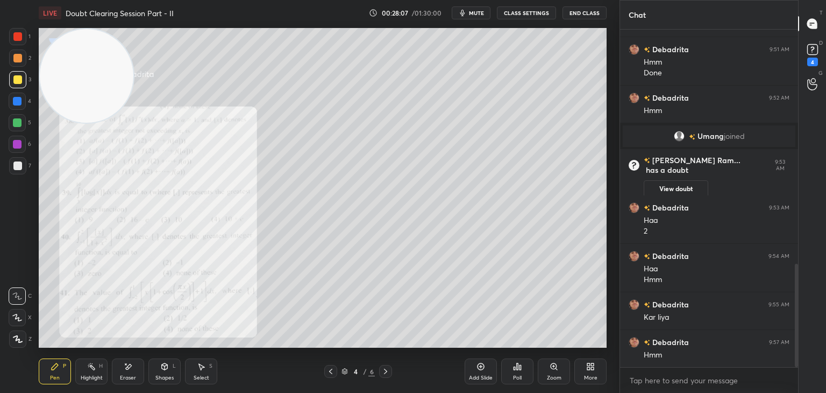
scroll to position [806, 0]
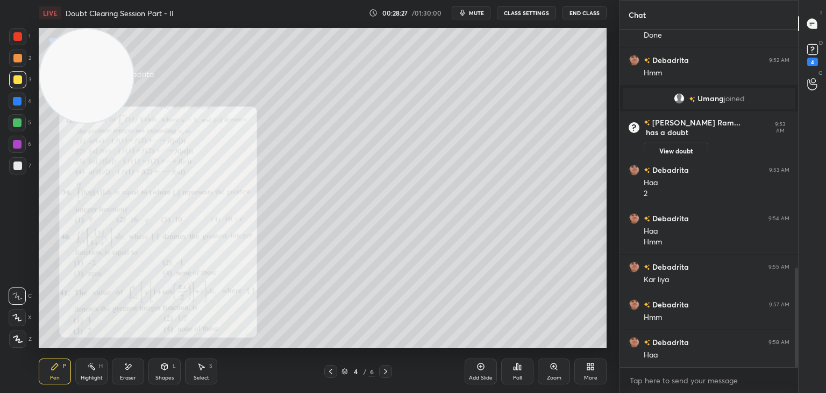
click at [478, 16] on button "mute" at bounding box center [471, 12] width 39 height 13
click at [469, 15] on span "unmute" at bounding box center [475, 13] width 23 height 8
click at [129, 379] on div "Eraser" at bounding box center [128, 377] width 16 height 5
click at [51, 380] on div "Pen P" at bounding box center [55, 371] width 32 height 26
click at [387, 373] on icon at bounding box center [385, 371] width 9 height 9
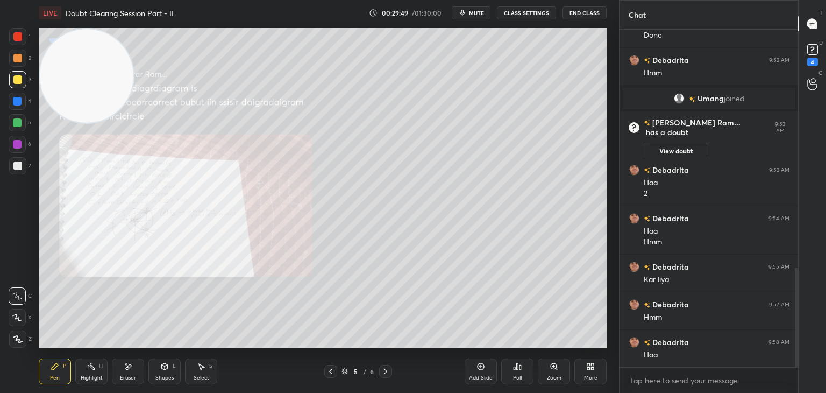
drag, startPoint x: 43, startPoint y: 135, endPoint x: 0, endPoint y: 235, distance: 108.9
click at [0, 235] on div "1 2 3 4 5 6 7 C X Z E E Erase all H H LIVE Doubt Clearing Session Part - II 00:…" at bounding box center [305, 196] width 611 height 393
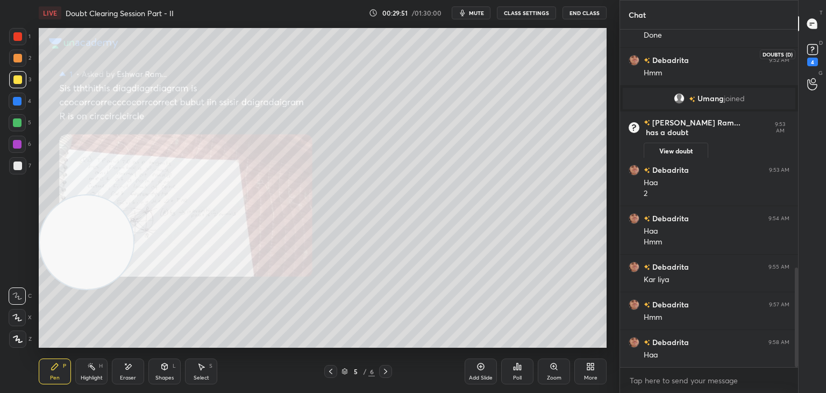
drag, startPoint x: 810, startPoint y: 59, endPoint x: 803, endPoint y: 68, distance: 11.9
click at [810, 58] on div "4" at bounding box center [812, 62] width 11 height 9
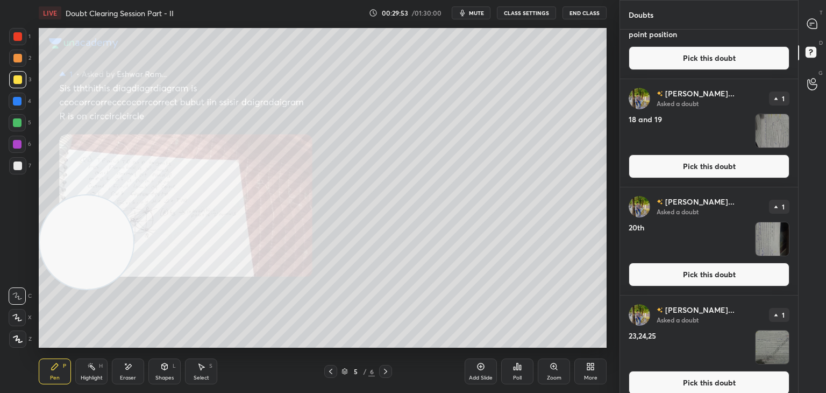
scroll to position [57, 0]
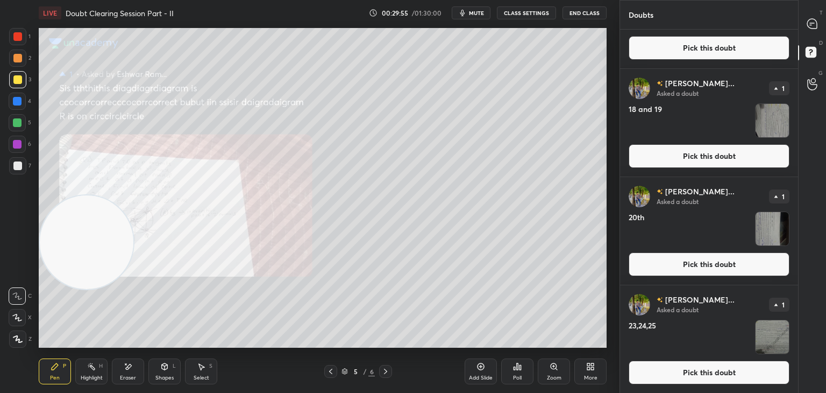
click at [680, 48] on button "Pick this doubt" at bounding box center [709, 48] width 161 height 24
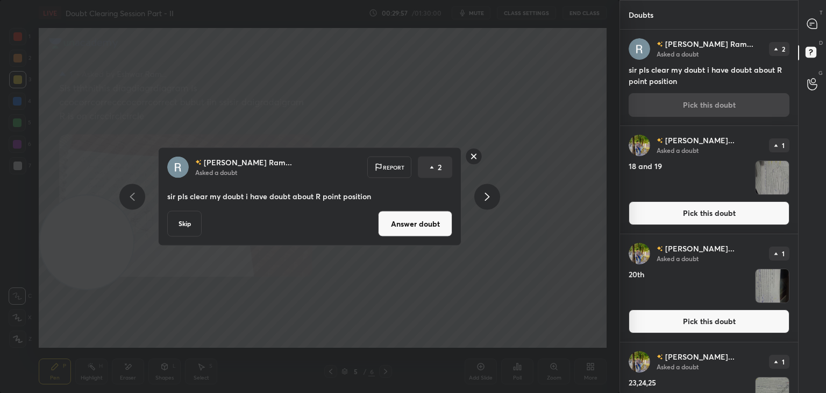
click at [425, 226] on button "Answer doubt" at bounding box center [415, 224] width 74 height 26
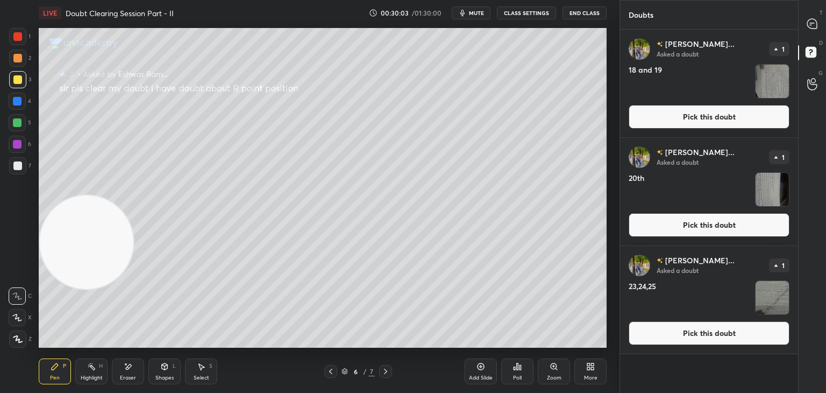
click at [692, 336] on button "Pick this doubt" at bounding box center [709, 333] width 161 height 24
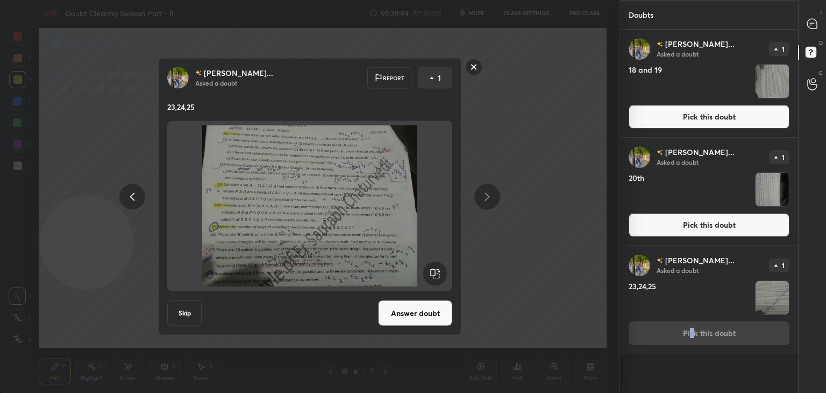
click at [422, 325] on div "[PERSON_NAME]... Asked a doubt Report 1 23,24,25 Skip Answer doubt" at bounding box center [309, 196] width 303 height 277
click at [421, 318] on button "Answer doubt" at bounding box center [415, 313] width 74 height 26
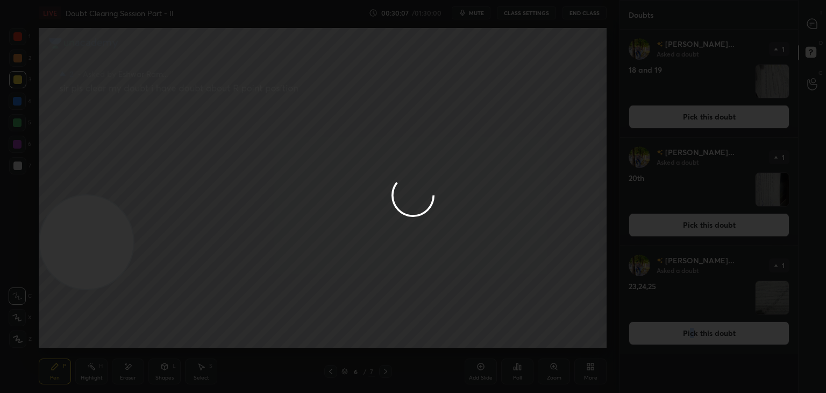
click at [698, 226] on div at bounding box center [413, 196] width 826 height 393
click at [696, 226] on div at bounding box center [413, 196] width 826 height 393
click at [698, 225] on div at bounding box center [413, 196] width 826 height 393
click at [697, 224] on div at bounding box center [413, 196] width 826 height 393
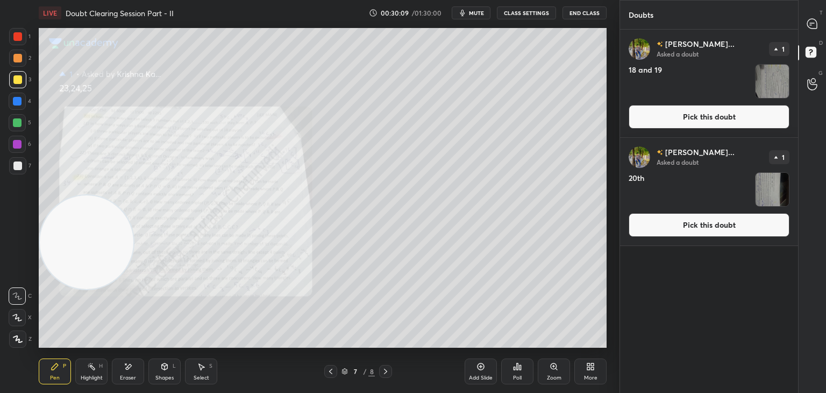
click at [695, 232] on button "Pick this doubt" at bounding box center [709, 225] width 161 height 24
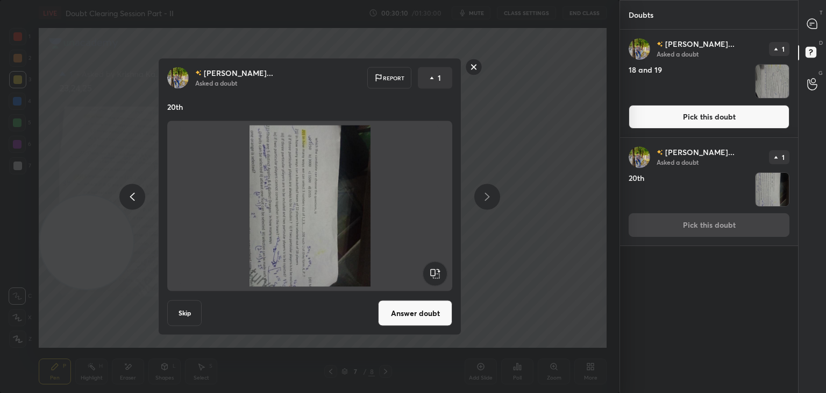
click at [437, 272] on rect at bounding box center [435, 273] width 24 height 24
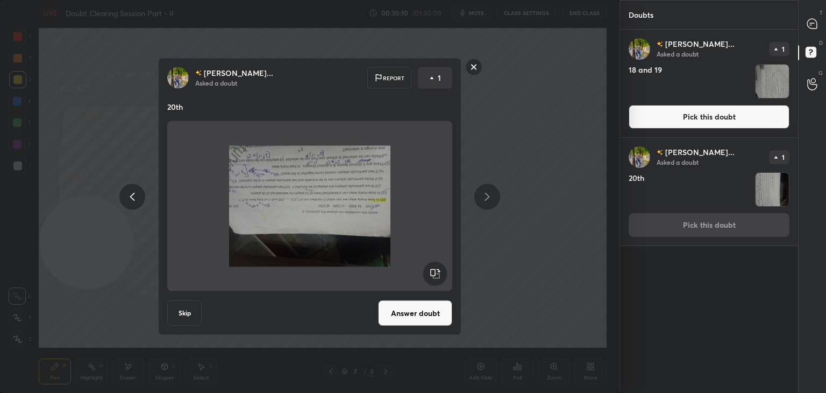
click at [439, 271] on rect at bounding box center [435, 273] width 24 height 24
click at [440, 272] on rect at bounding box center [435, 273] width 24 height 24
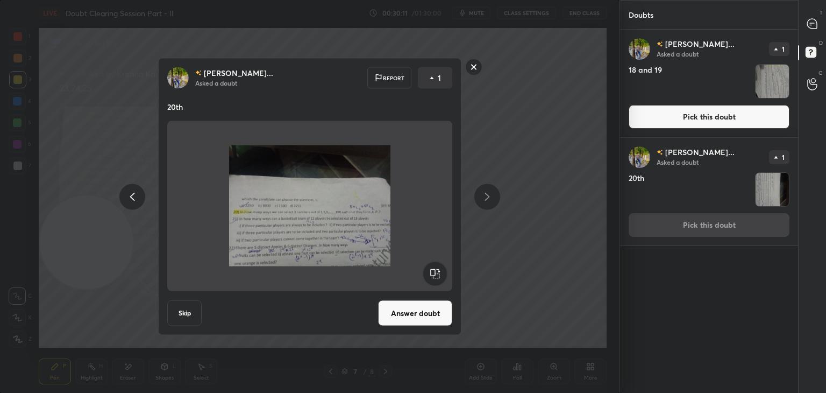
click at [412, 314] on button "Answer doubt" at bounding box center [415, 313] width 74 height 26
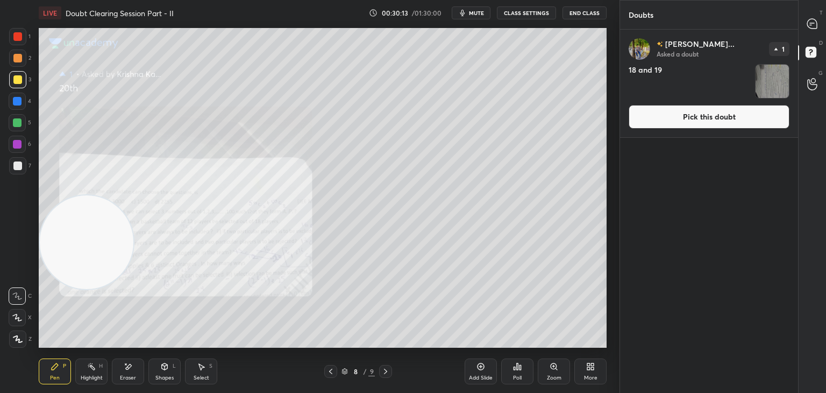
click at [710, 121] on button "Pick this doubt" at bounding box center [709, 117] width 161 height 24
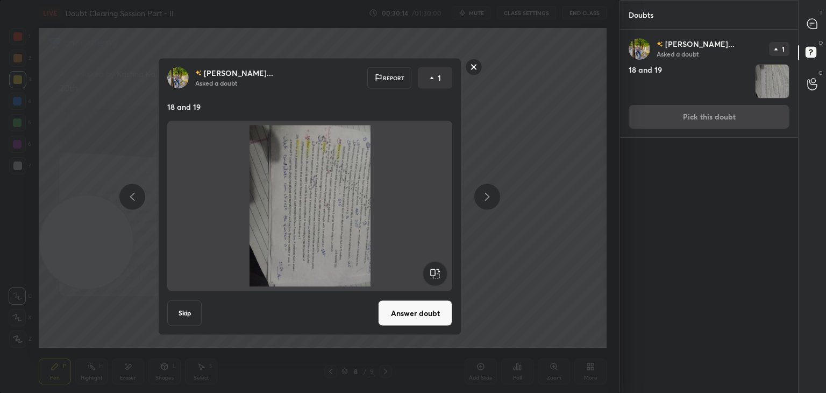
click at [434, 274] on rect at bounding box center [435, 273] width 24 height 24
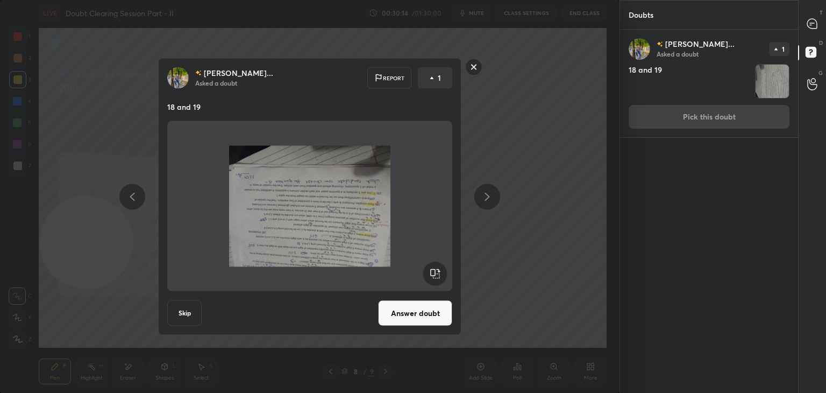
click at [434, 274] on rect at bounding box center [435, 273] width 24 height 24
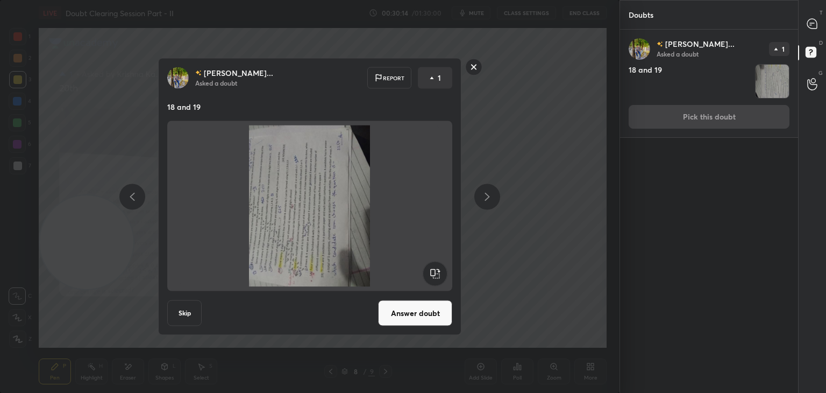
click at [436, 275] on rect at bounding box center [435, 273] width 24 height 24
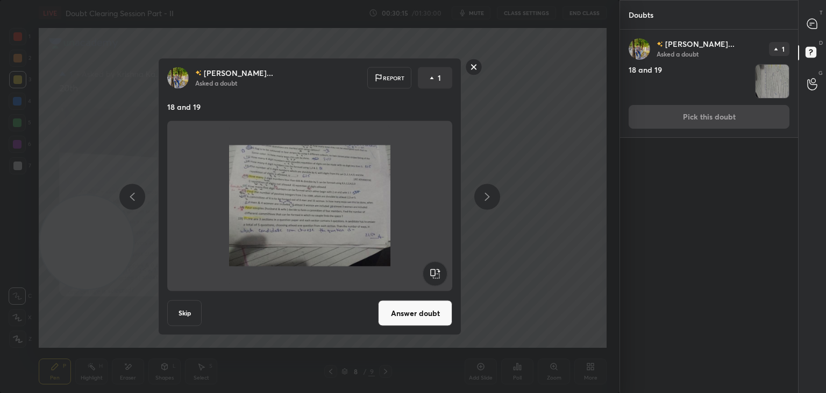
click at [416, 314] on button "Answer doubt" at bounding box center [415, 313] width 74 height 26
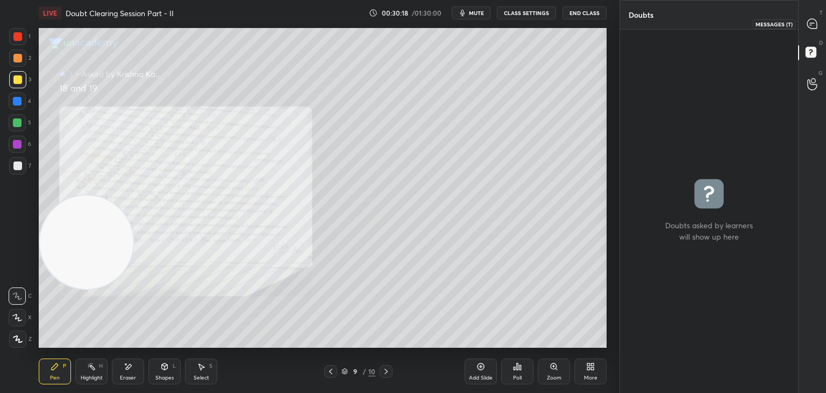
click at [815, 29] on div at bounding box center [813, 23] width 22 height 19
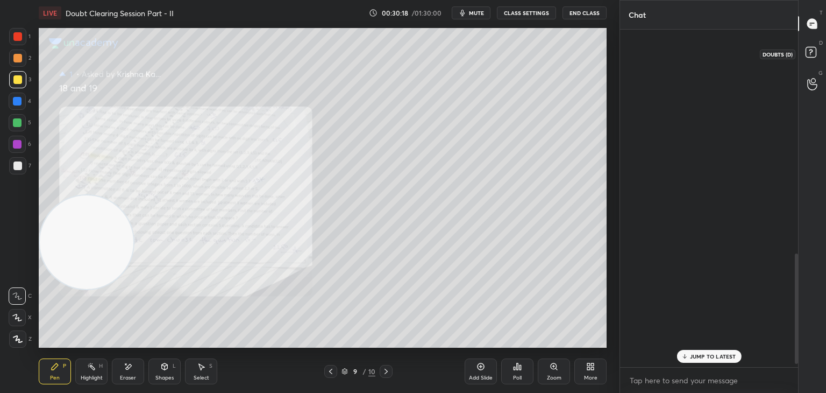
scroll to position [334, 175]
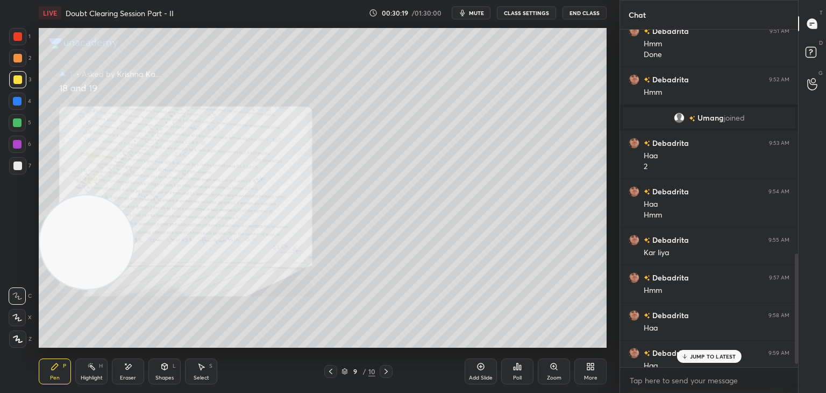
click at [693, 353] on p "JUMP TO LATEST" at bounding box center [713, 356] width 46 height 6
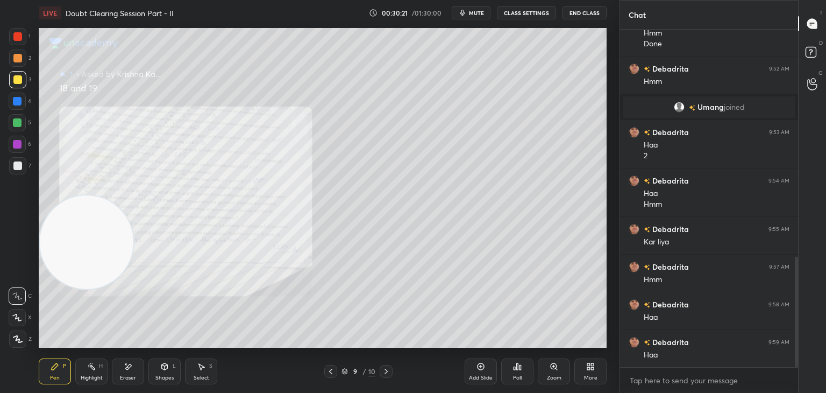
click at [332, 370] on icon at bounding box center [330, 371] width 9 height 9
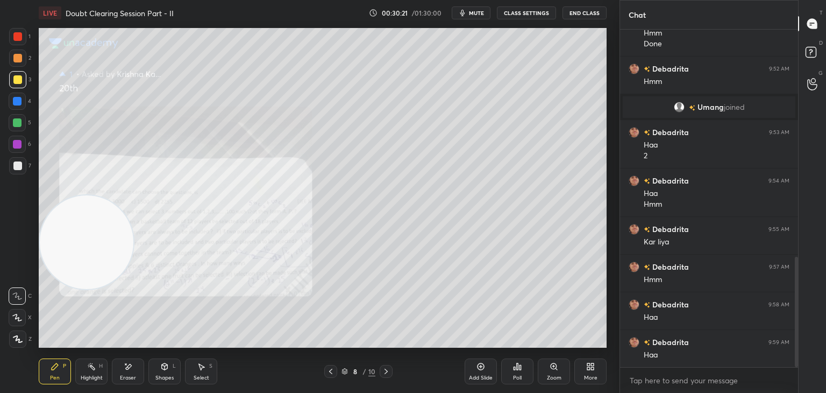
click at [337, 371] on div at bounding box center [330, 371] width 13 height 13
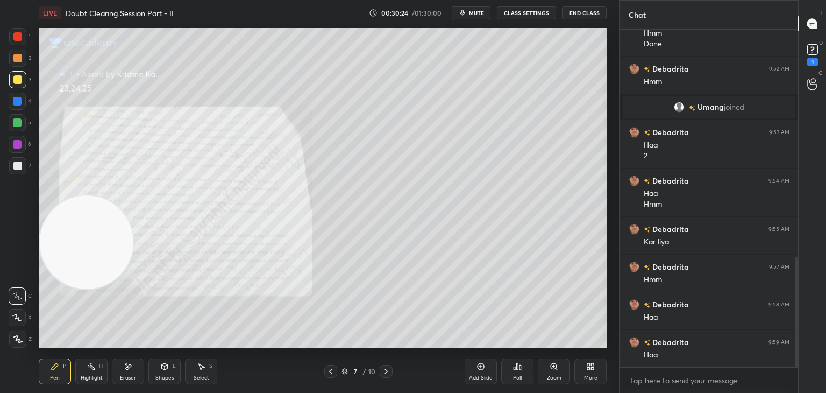
scroll to position [742, 0]
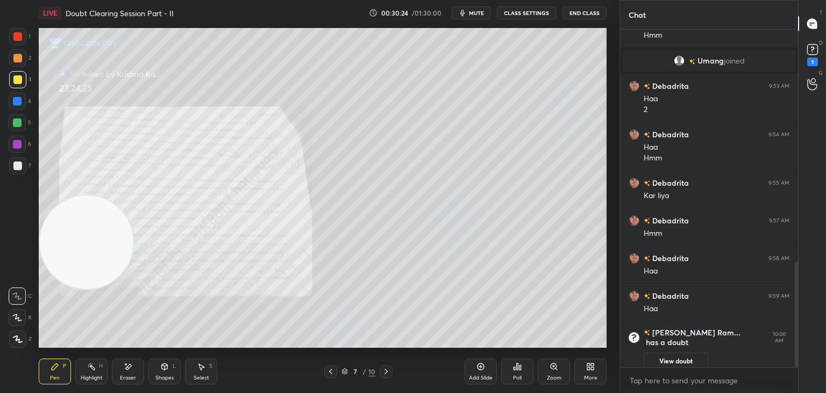
click at [331, 372] on icon at bounding box center [330, 371] width 9 height 9
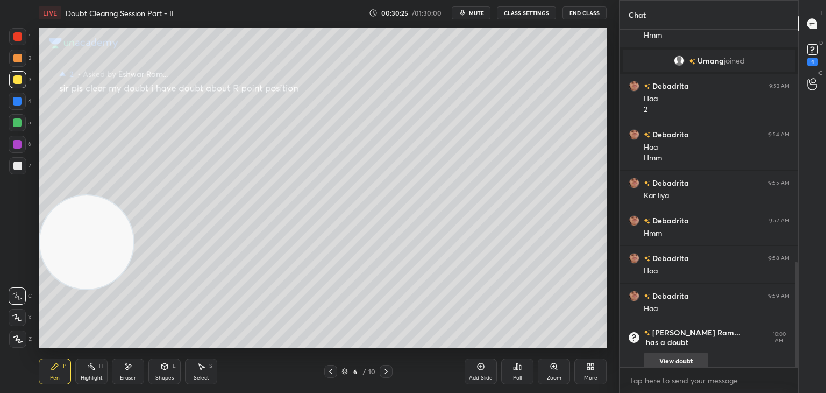
click at [659, 355] on button "View doubt" at bounding box center [676, 360] width 65 height 17
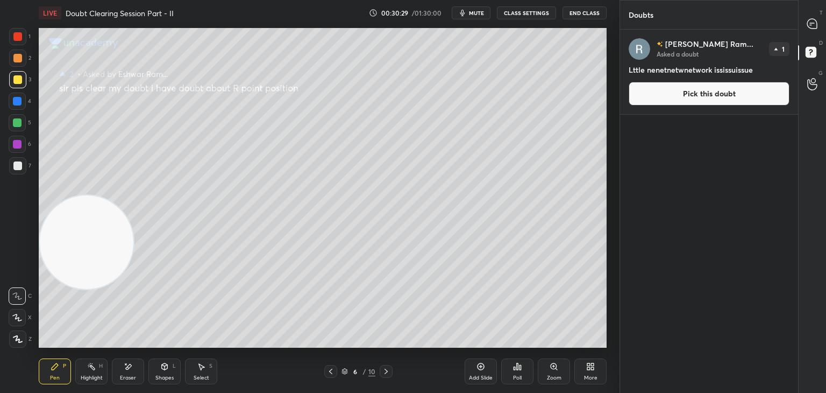
click at [699, 103] on button "Pick this doubt" at bounding box center [709, 94] width 161 height 24
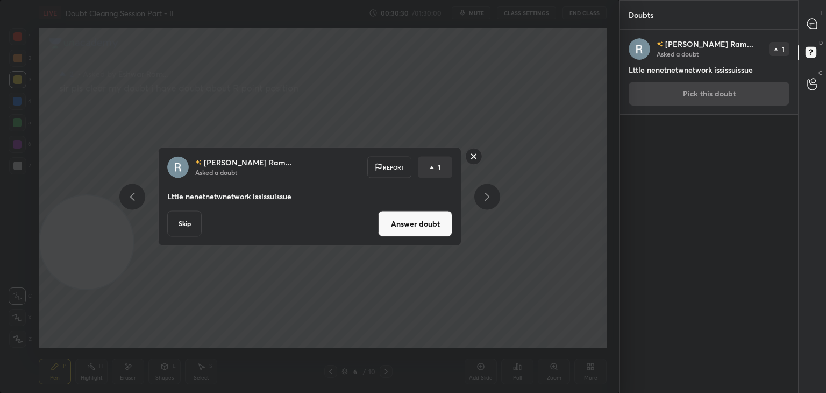
click at [411, 222] on button "Answer doubt" at bounding box center [415, 224] width 74 height 26
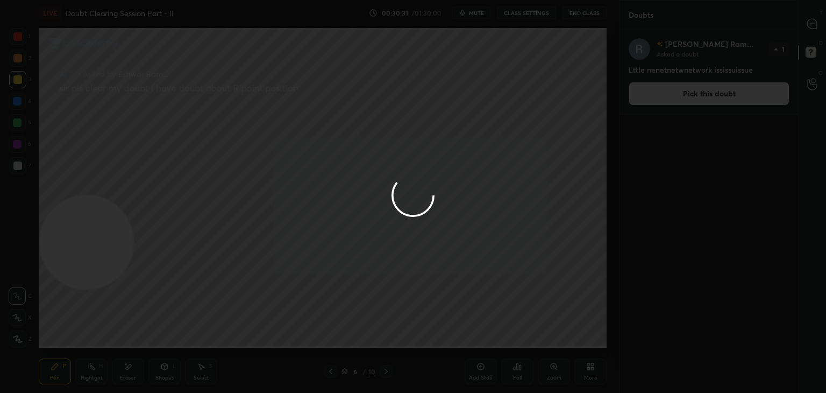
click at [814, 24] on div at bounding box center [413, 196] width 826 height 393
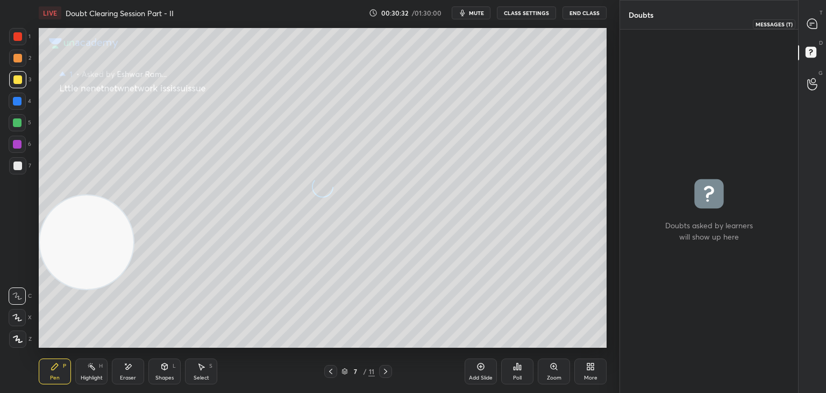
click at [809, 29] on icon at bounding box center [812, 23] width 11 height 11
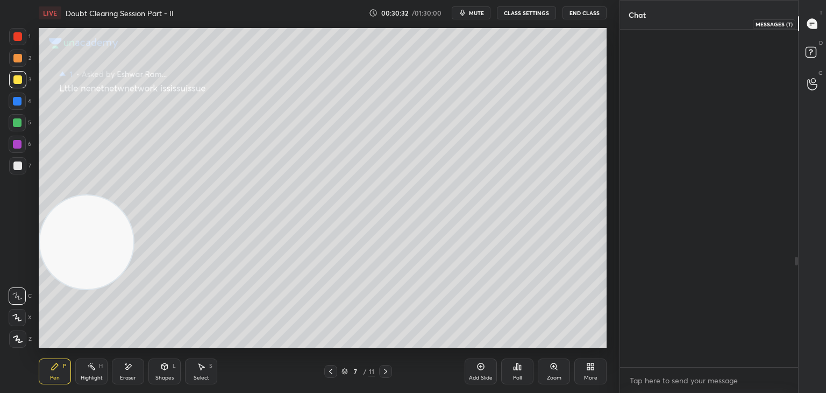
click at [810, 27] on icon at bounding box center [812, 23] width 11 height 11
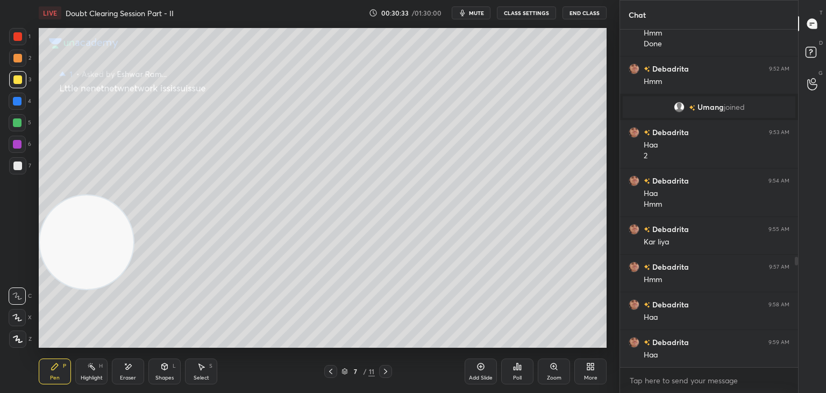
click at [329, 368] on icon at bounding box center [330, 371] width 9 height 9
click at [329, 373] on icon at bounding box center [330, 371] width 9 height 9
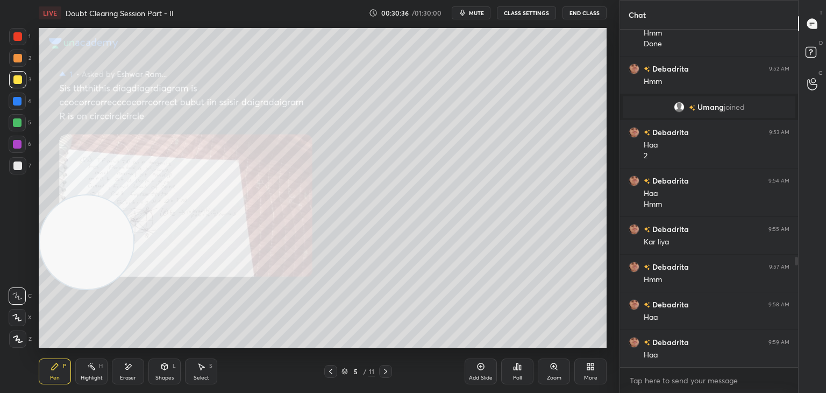
click at [551, 369] on icon at bounding box center [554, 366] width 9 height 9
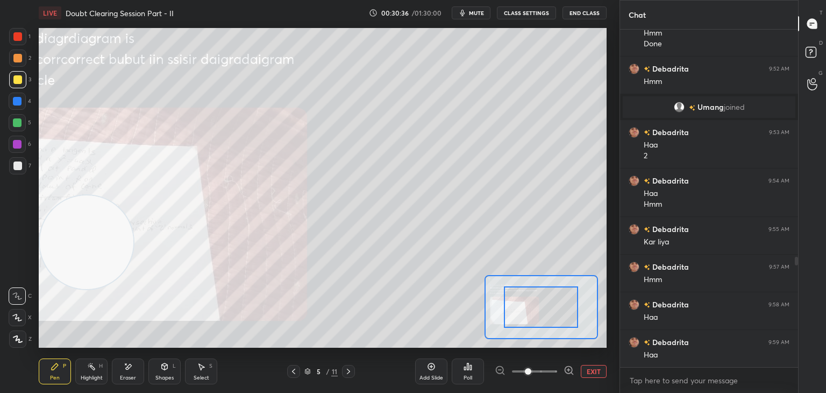
click at [546, 374] on span at bounding box center [534, 371] width 45 height 16
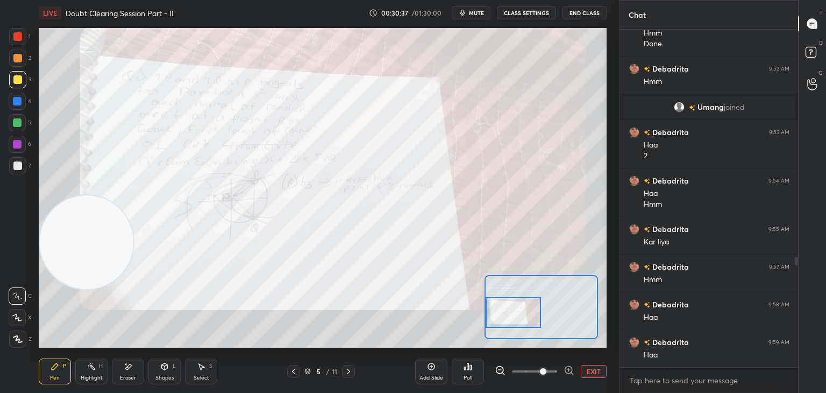
drag, startPoint x: 522, startPoint y: 316, endPoint x: 494, endPoint y: 315, distance: 27.4
click at [494, 315] on div at bounding box center [514, 312] width 56 height 31
click at [556, 373] on span at bounding box center [534, 371] width 45 height 16
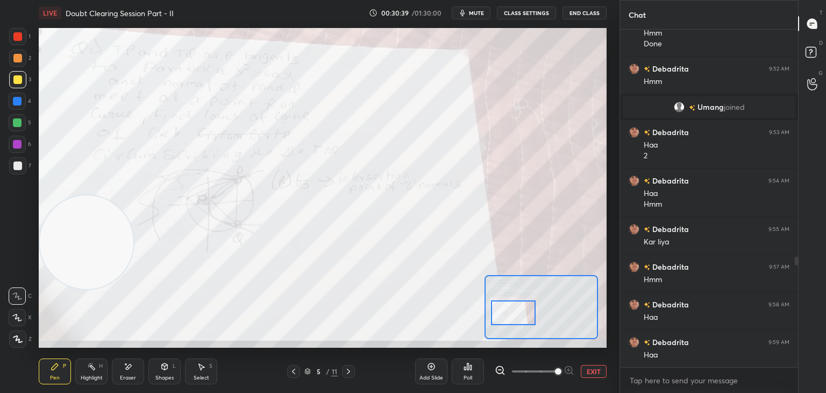
drag, startPoint x: 516, startPoint y: 316, endPoint x: 503, endPoint y: 315, distance: 12.4
click at [504, 316] on div at bounding box center [513, 312] width 45 height 25
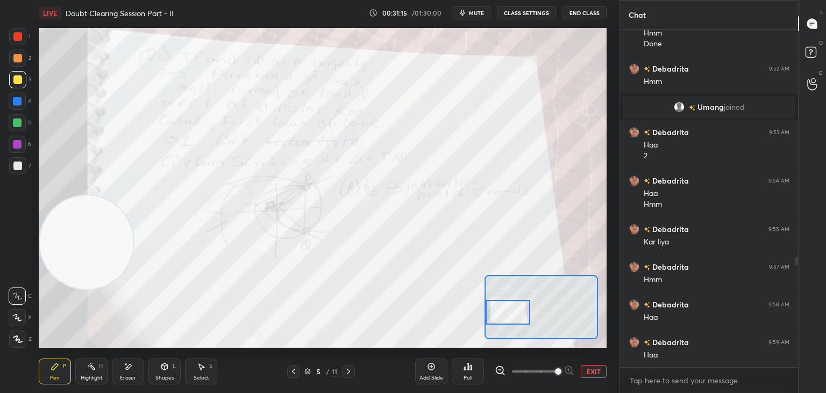
click at [472, 14] on span "mute" at bounding box center [476, 13] width 15 height 8
click at [480, 13] on span "unmute" at bounding box center [475, 13] width 23 height 8
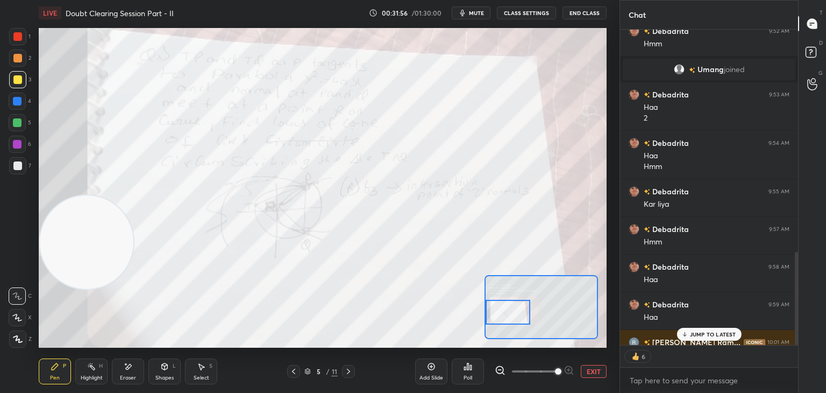
scroll to position [755, 0]
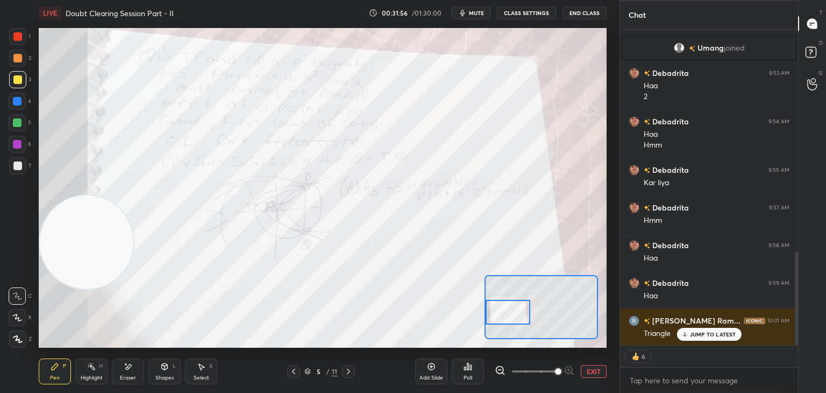
drag, startPoint x: 795, startPoint y: 255, endPoint x: 794, endPoint y: 287, distance: 31.7
click at [797, 287] on div at bounding box center [796, 298] width 3 height 93
click at [710, 340] on div "[PERSON_NAME] 9:51 AM Hmm Done [PERSON_NAME] 9:52 AM Hmm [PERSON_NAME] joined […" at bounding box center [709, 187] width 178 height 315
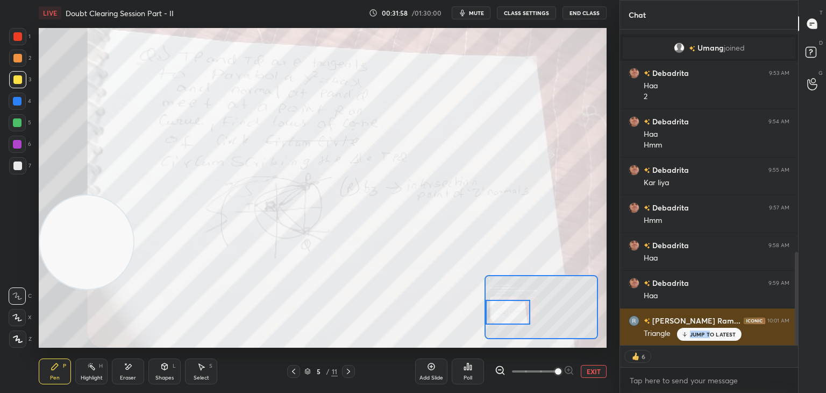
click at [701, 330] on div "JUMP TO LATEST" at bounding box center [709, 334] width 65 height 13
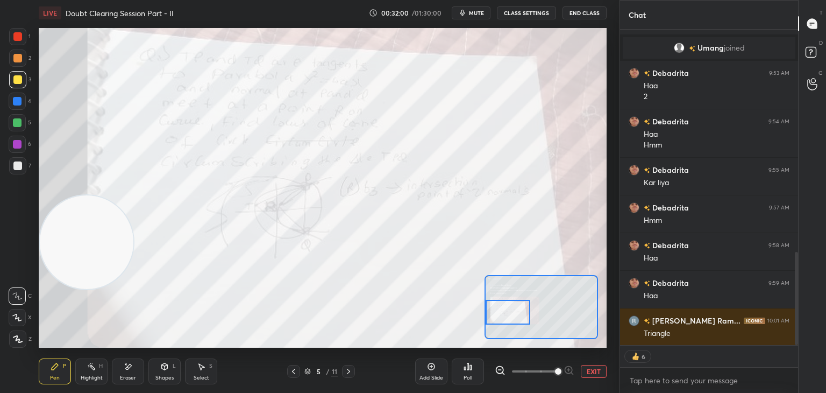
click at [350, 367] on icon at bounding box center [348, 371] width 9 height 9
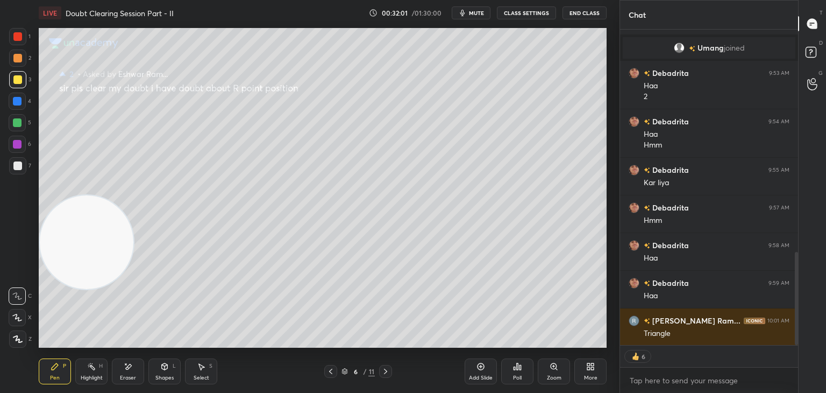
click at [387, 369] on icon at bounding box center [385, 371] width 9 height 9
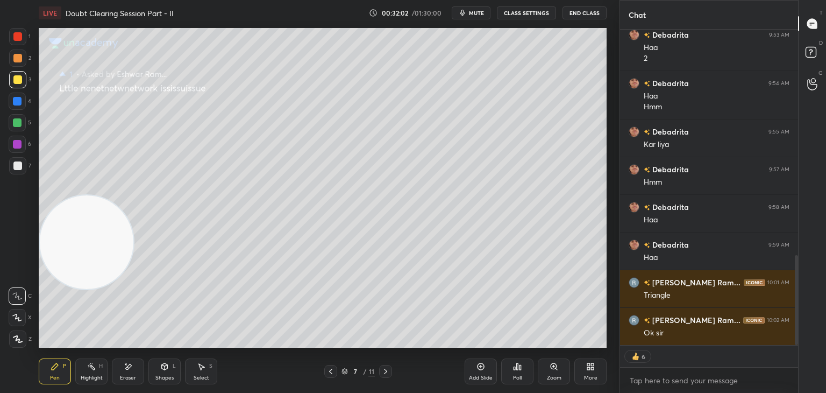
click at [385, 371] on icon at bounding box center [385, 371] width 9 height 9
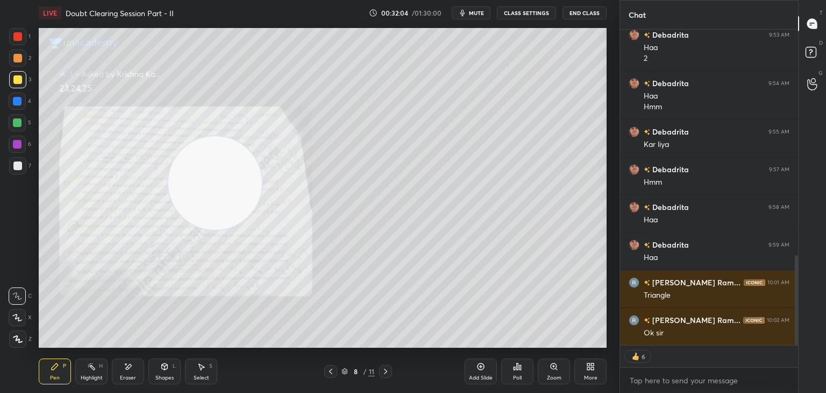
drag, startPoint x: 112, startPoint y: 240, endPoint x: 546, endPoint y: 99, distance: 456.8
click at [262, 136] on video at bounding box center [215, 183] width 94 height 94
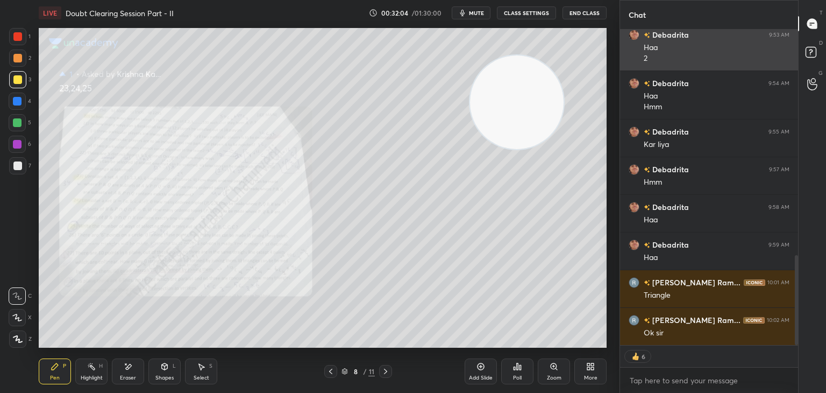
click at [635, 64] on div "1 2 3 4 5 6 7 C X Z E E Erase all H H LIVE Doubt Clearing Session Part - II 00:…" at bounding box center [413, 196] width 826 height 393
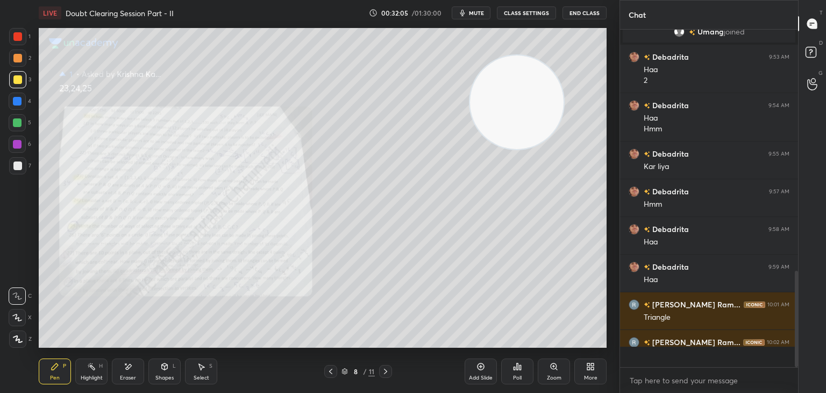
scroll to position [334, 175]
click at [554, 373] on div "Zoom" at bounding box center [554, 371] width 32 height 26
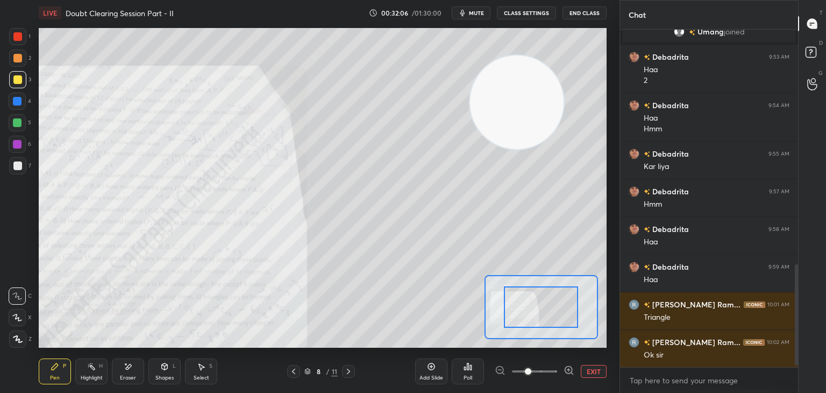
click at [549, 374] on span at bounding box center [534, 371] width 45 height 16
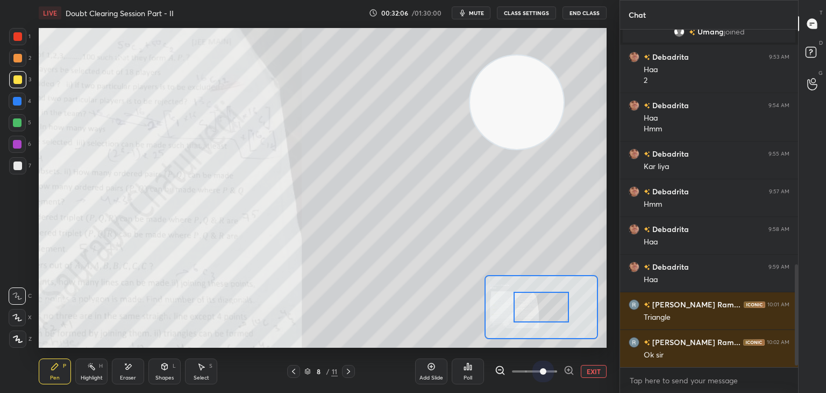
drag, startPoint x: 549, startPoint y: 373, endPoint x: 540, endPoint y: 352, distance: 22.7
click at [546, 373] on span at bounding box center [543, 371] width 6 height 6
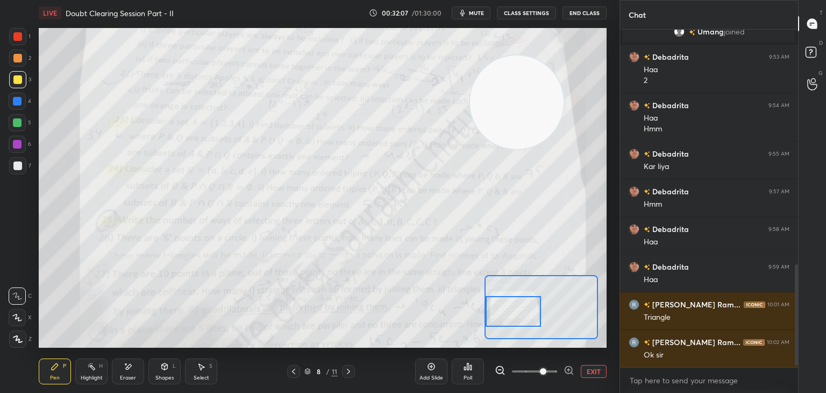
click at [481, 317] on div "Setting up your live class Poll for secs No correct answer Start poll" at bounding box center [323, 187] width 568 height 319
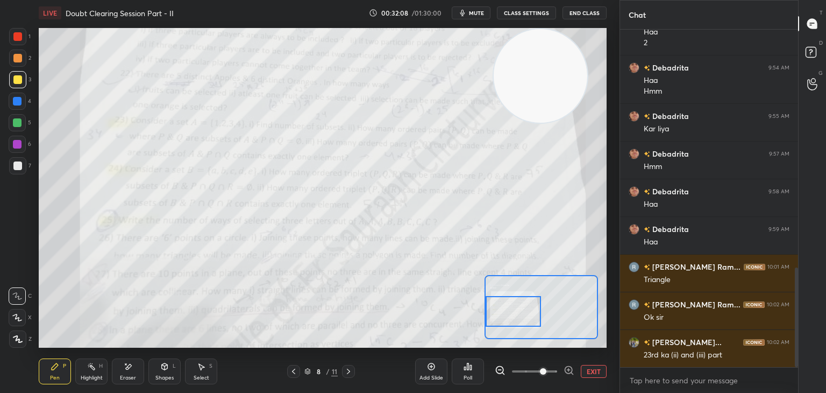
drag, startPoint x: 510, startPoint y: 121, endPoint x: 513, endPoint y: 101, distance: 20.7
click at [534, 89] on video at bounding box center [541, 76] width 94 height 94
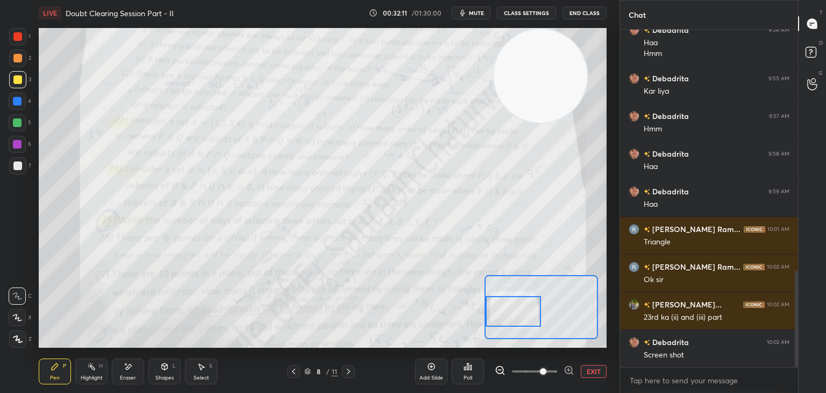
click at [294, 373] on icon at bounding box center [293, 371] width 9 height 9
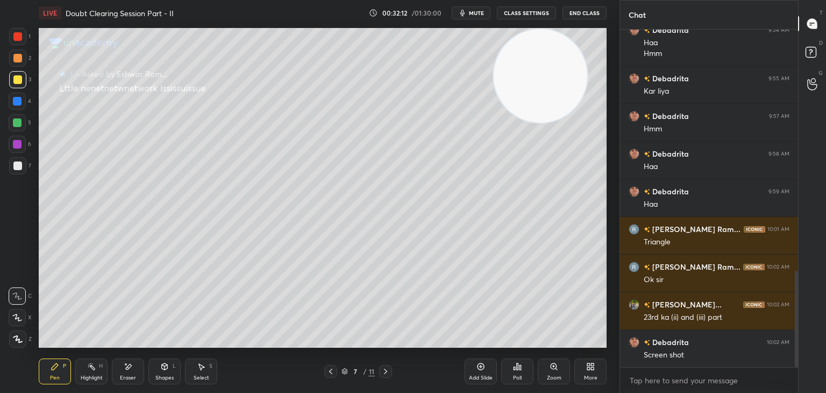
click at [327, 372] on icon at bounding box center [330, 371] width 9 height 9
click at [328, 372] on icon at bounding box center [330, 371] width 9 height 9
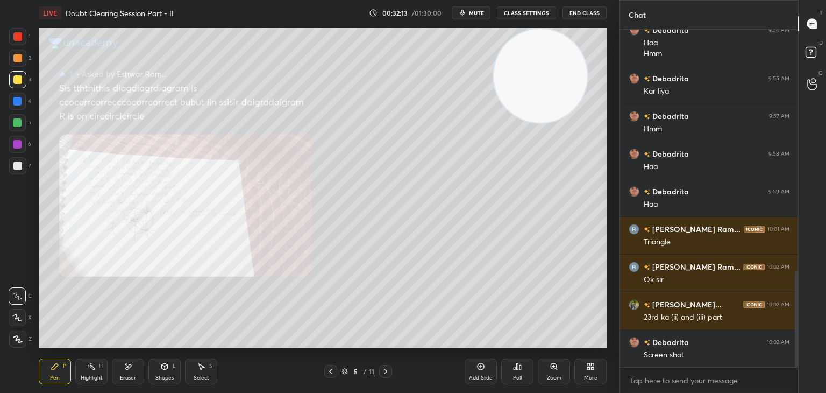
click at [329, 372] on icon at bounding box center [330, 371] width 9 height 9
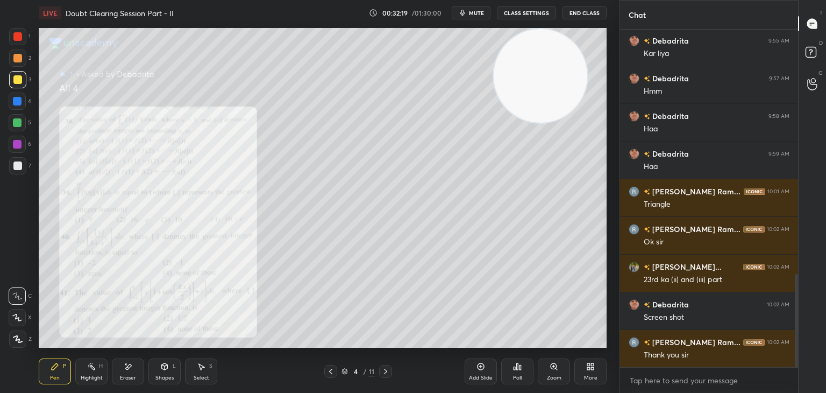
scroll to position [922, 0]
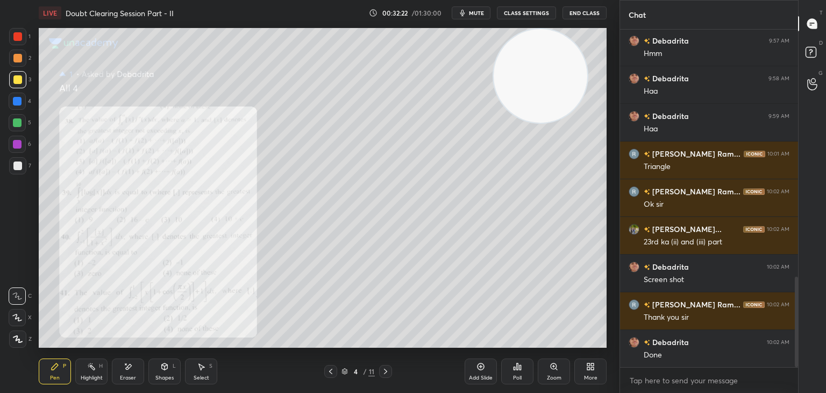
drag, startPoint x: 367, startPoint y: 366, endPoint x: 410, endPoint y: 373, distance: 43.5
click at [406, 371] on div "4 / 11" at bounding box center [358, 371] width 213 height 13
click at [387, 369] on icon at bounding box center [385, 371] width 9 height 9
click at [387, 371] on icon at bounding box center [385, 371] width 9 height 9
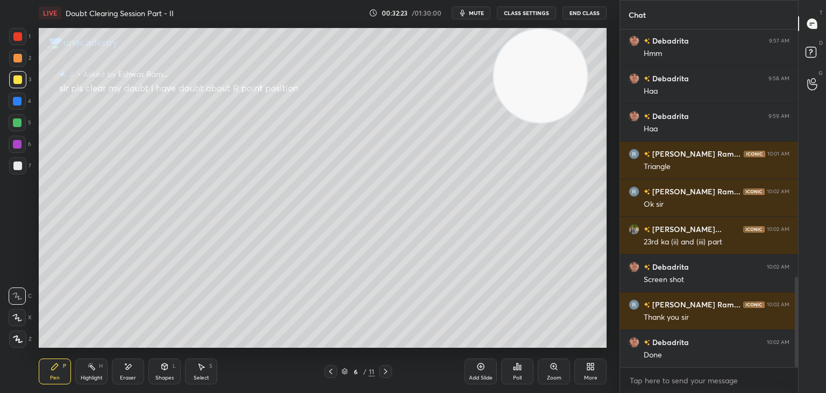
click at [387, 371] on icon at bounding box center [385, 370] width 3 height 5
click at [387, 371] on icon at bounding box center [385, 371] width 9 height 9
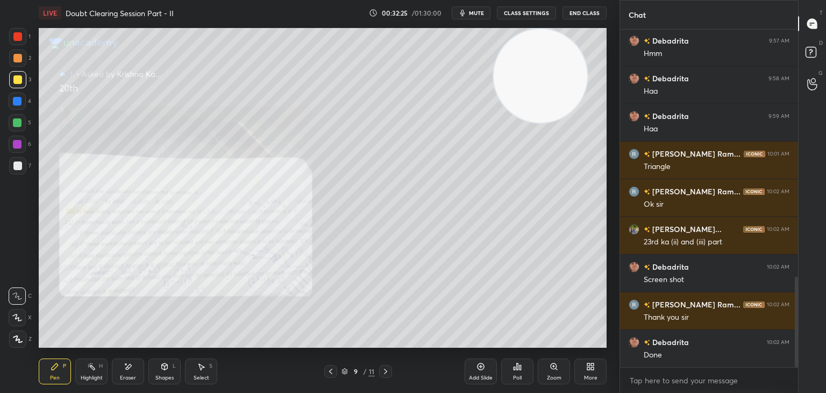
click at [325, 371] on div at bounding box center [330, 371] width 13 height 13
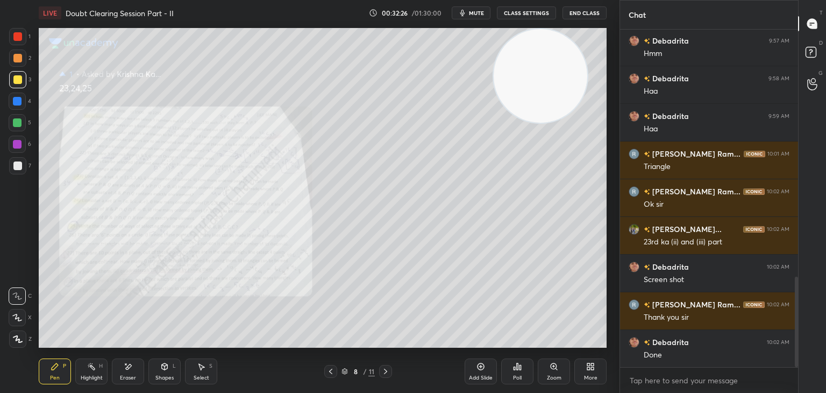
click at [549, 368] on div "Zoom" at bounding box center [554, 371] width 32 height 26
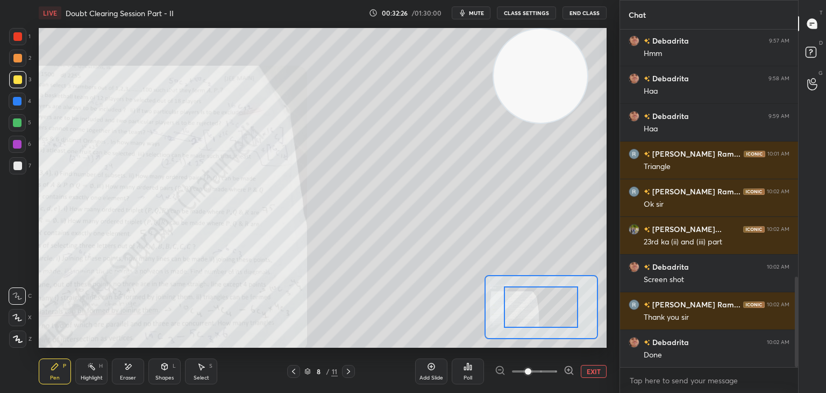
click at [548, 370] on span at bounding box center [534, 371] width 45 height 16
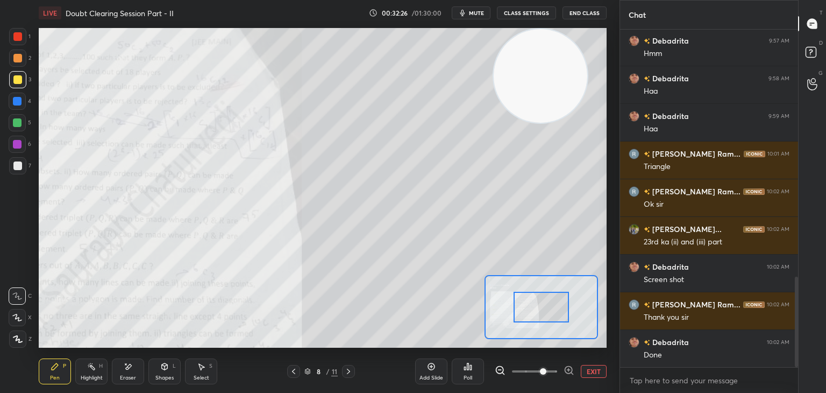
click at [546, 371] on span at bounding box center [543, 371] width 6 height 6
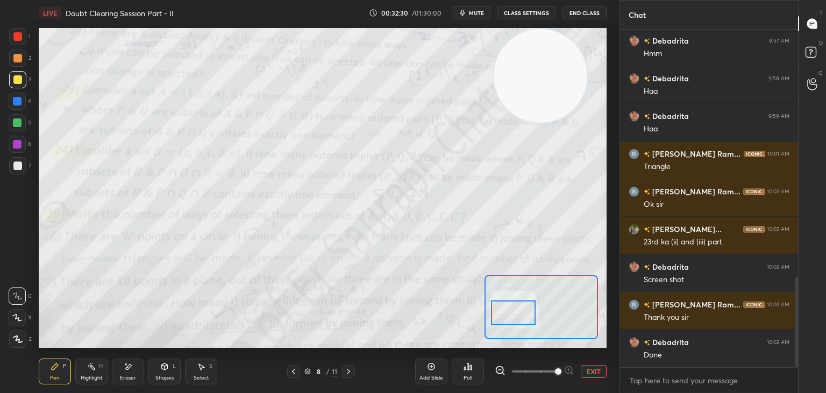
drag, startPoint x: 527, startPoint y: 309, endPoint x: 510, endPoint y: 300, distance: 19.2
click at [504, 314] on div at bounding box center [513, 312] width 45 height 25
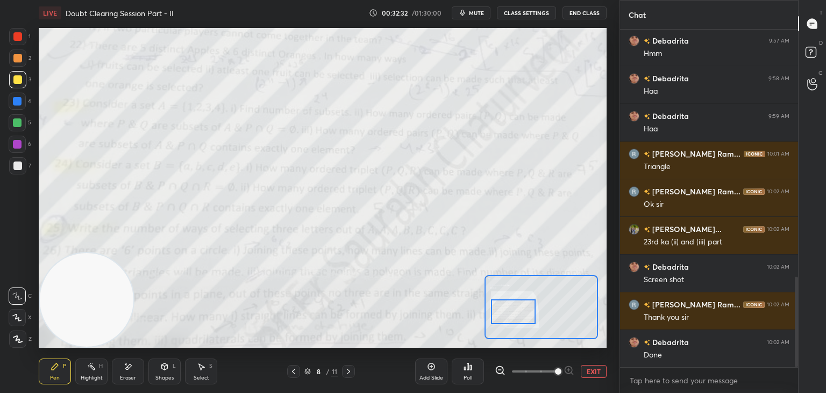
drag, startPoint x: 549, startPoint y: 96, endPoint x: 48, endPoint y: 381, distance: 576.3
click at [71, 386] on div "LIVE Doubt Clearing Session Part - II 00:32:32 / 01:30:00 mute CLASS SETTINGS E…" at bounding box center [322, 196] width 577 height 393
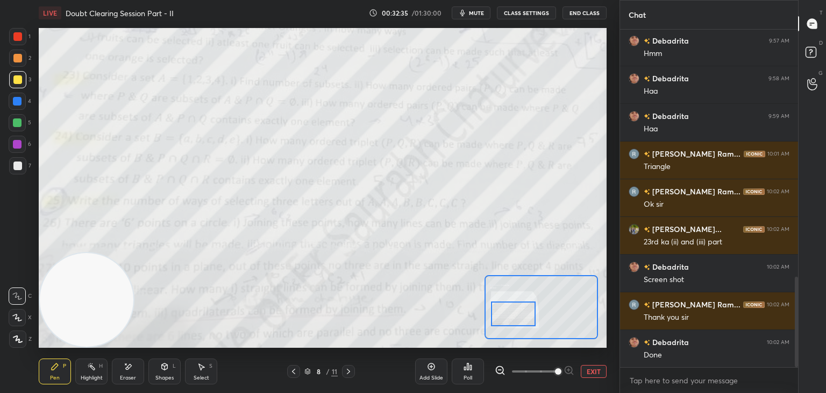
click at [506, 306] on div at bounding box center [513, 313] width 45 height 25
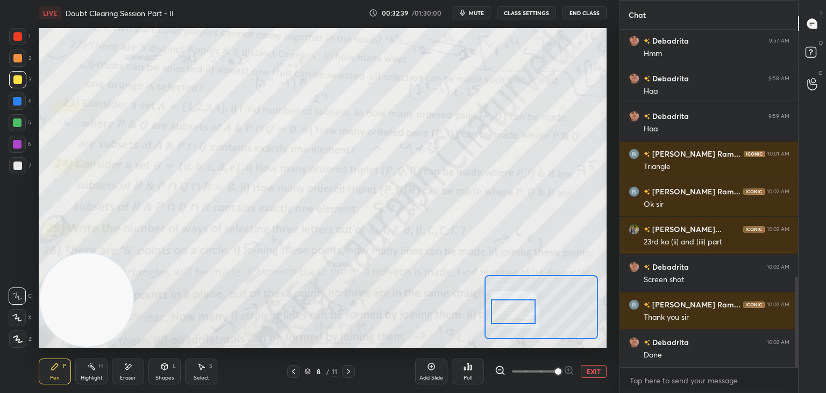
click at [503, 306] on div at bounding box center [513, 311] width 45 height 25
click at [588, 367] on button "EXIT" at bounding box center [594, 371] width 26 height 13
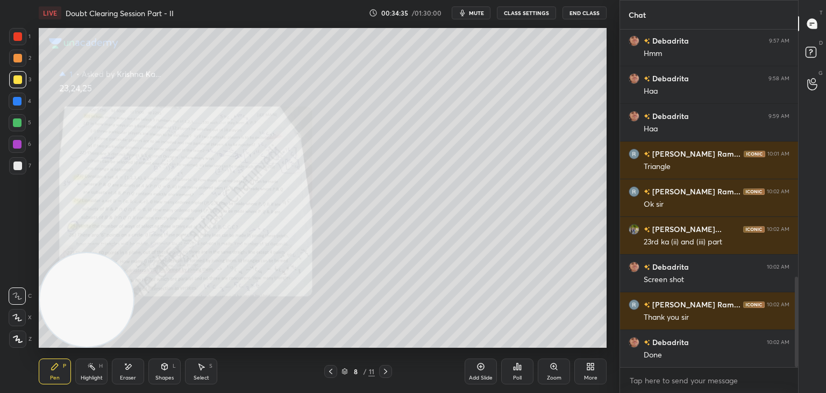
click at [546, 375] on div "Zoom" at bounding box center [554, 371] width 32 height 26
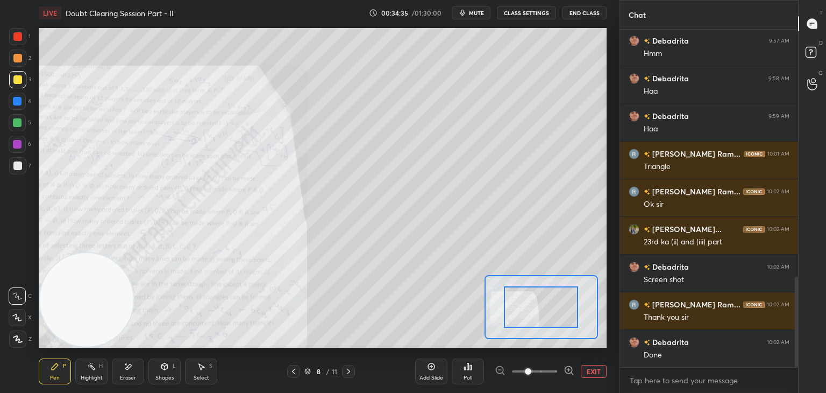
click at [546, 375] on span at bounding box center [534, 371] width 45 height 16
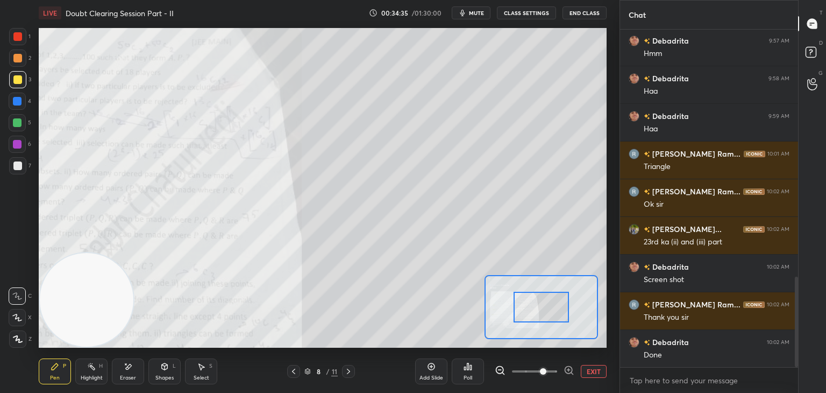
click at [546, 373] on span at bounding box center [543, 371] width 6 height 6
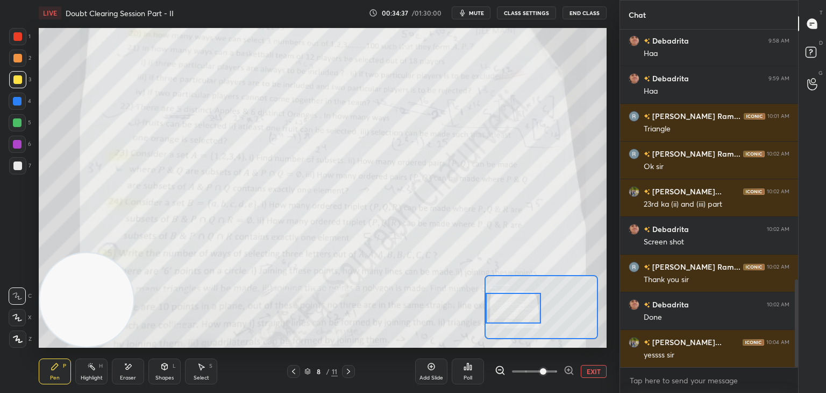
drag, startPoint x: 543, startPoint y: 305, endPoint x: 536, endPoint y: 314, distance: 11.4
click at [516, 306] on div at bounding box center [514, 308] width 56 height 31
click at [589, 371] on button "EXIT" at bounding box center [594, 371] width 26 height 13
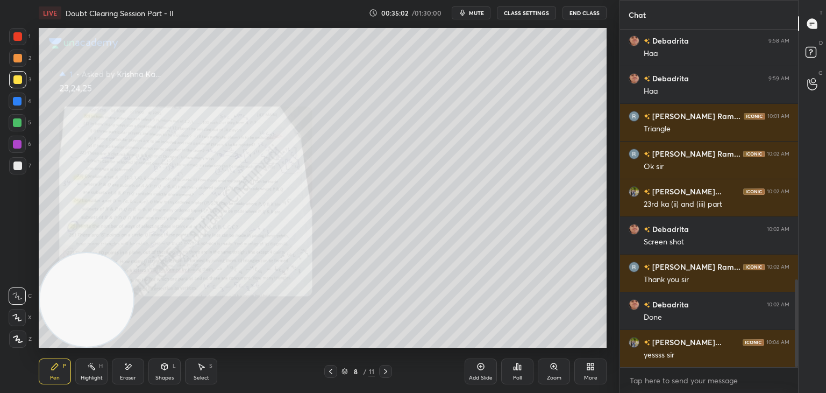
click at [561, 365] on div "Zoom" at bounding box center [554, 371] width 32 height 26
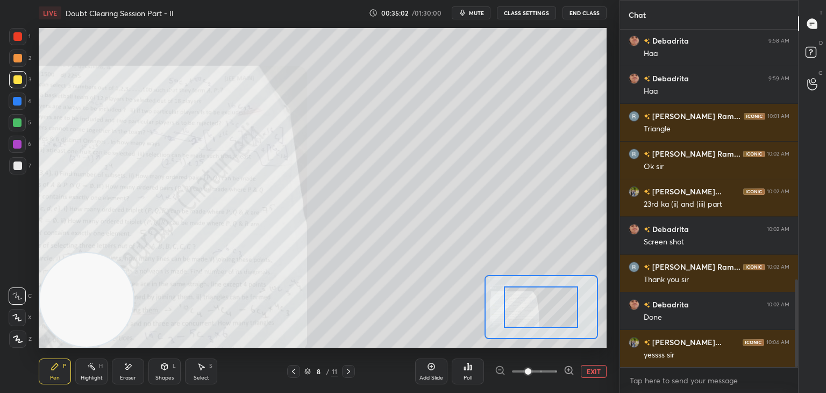
click at [553, 368] on span at bounding box center [534, 371] width 45 height 16
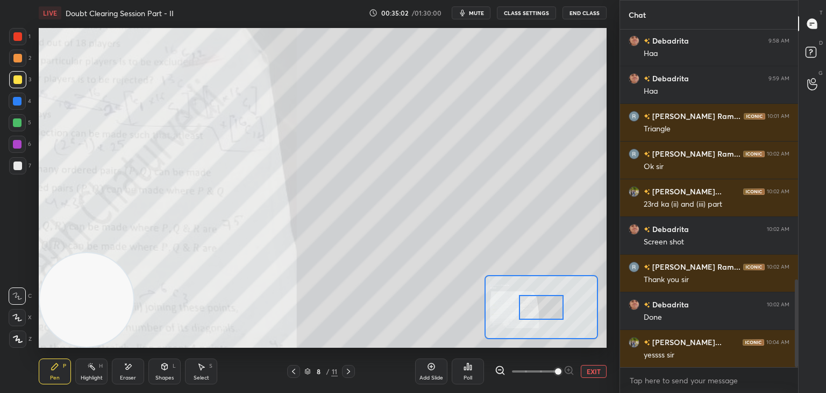
click at [555, 369] on span at bounding box center [558, 371] width 6 height 6
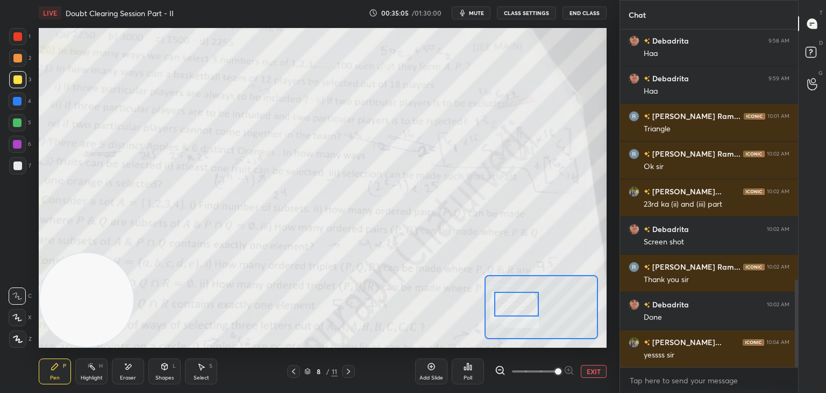
drag, startPoint x: 549, startPoint y: 308, endPoint x: 524, endPoint y: 301, distance: 25.6
click at [523, 304] on div at bounding box center [516, 303] width 45 height 25
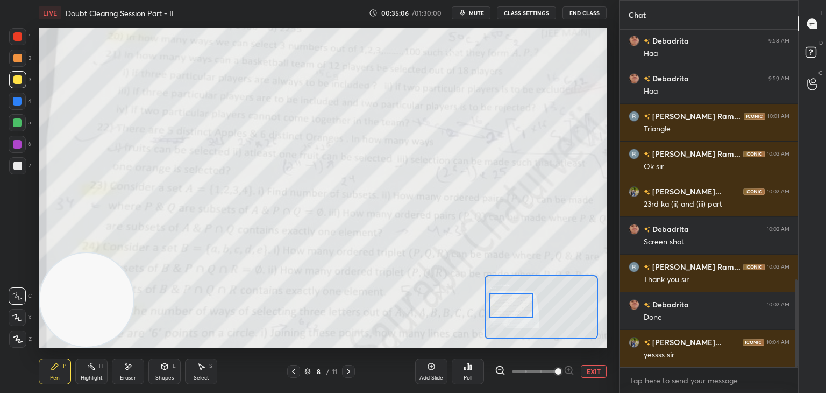
click at [529, 302] on div at bounding box center [511, 305] width 45 height 25
click at [601, 369] on button "EXIT" at bounding box center [594, 371] width 26 height 13
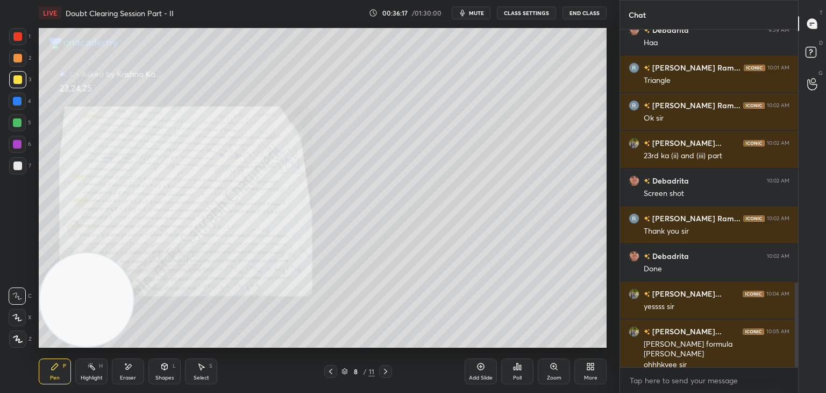
scroll to position [1045, 0]
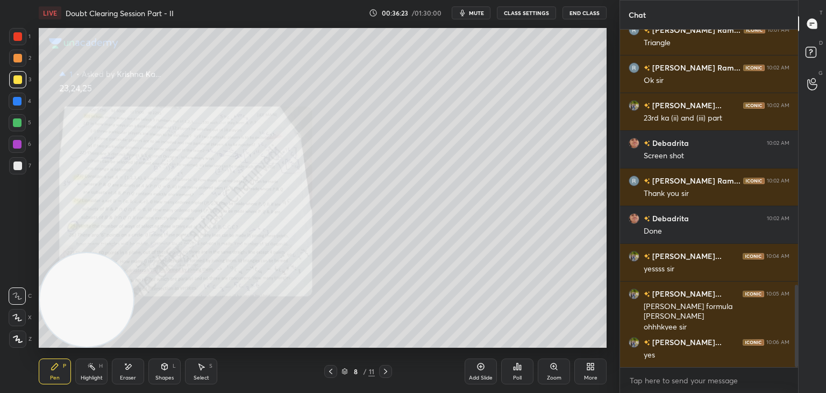
click at [553, 369] on icon at bounding box center [554, 366] width 9 height 9
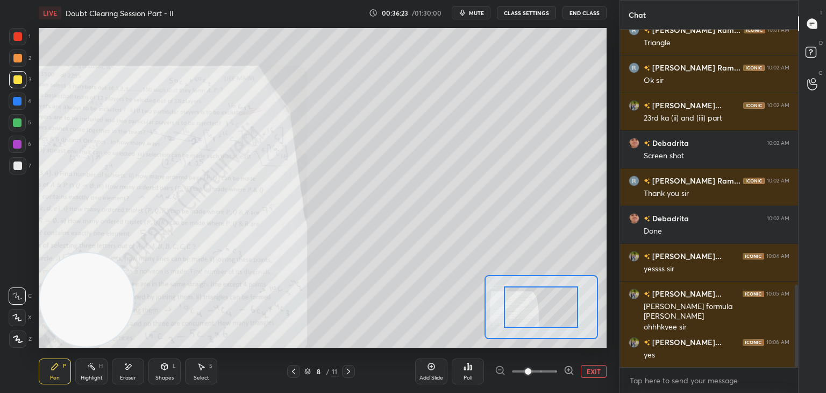
click at [546, 375] on span at bounding box center [534, 371] width 45 height 16
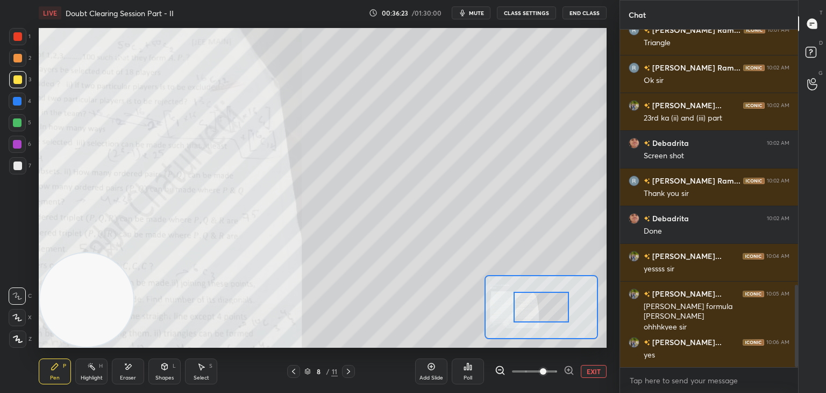
click at [546, 374] on span at bounding box center [543, 371] width 6 height 6
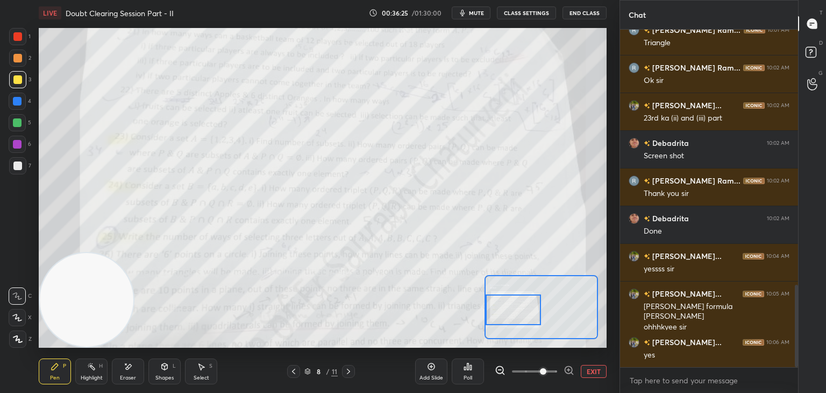
drag, startPoint x: 557, startPoint y: 306, endPoint x: 518, endPoint y: 310, distance: 39.0
click at [518, 310] on div at bounding box center [514, 309] width 56 height 31
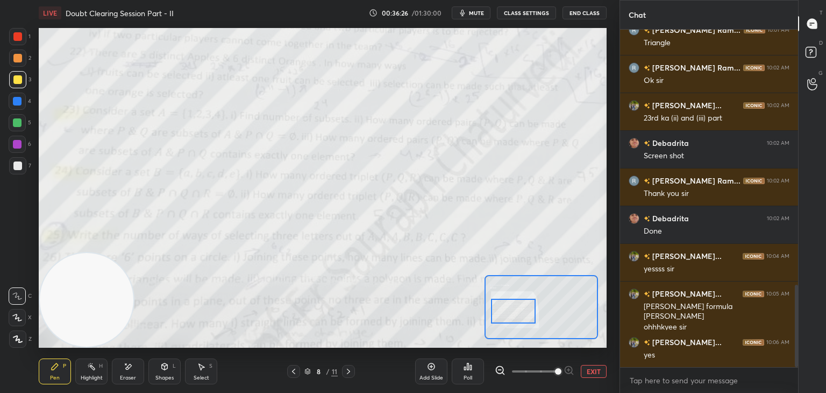
click at [555, 371] on span at bounding box center [534, 371] width 45 height 16
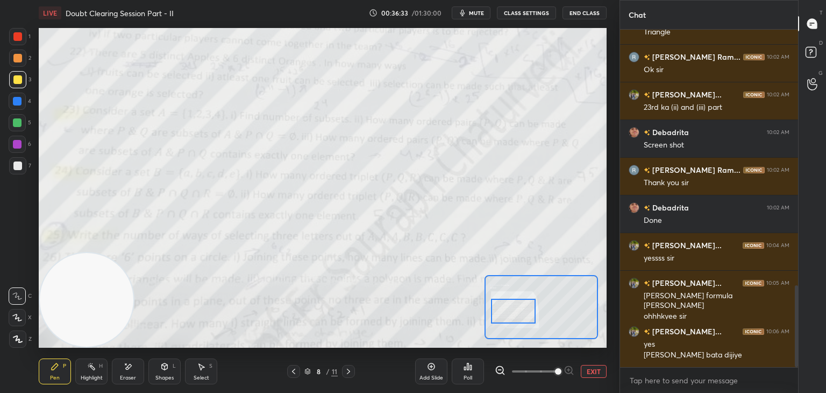
click at [592, 367] on button "EXIT" at bounding box center [594, 371] width 26 height 13
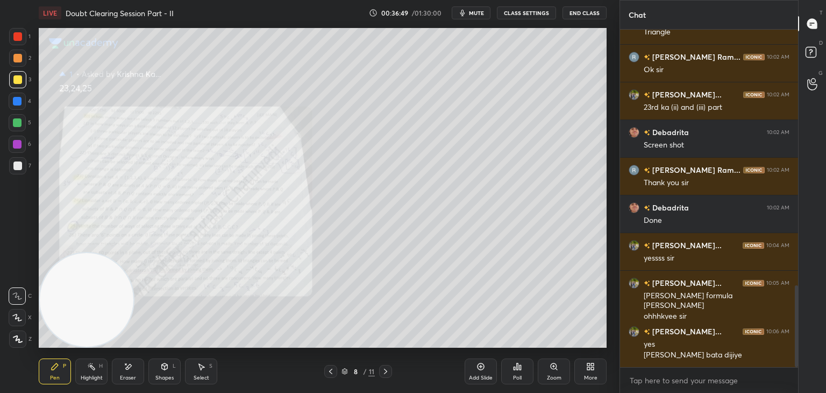
scroll to position [1067, 0]
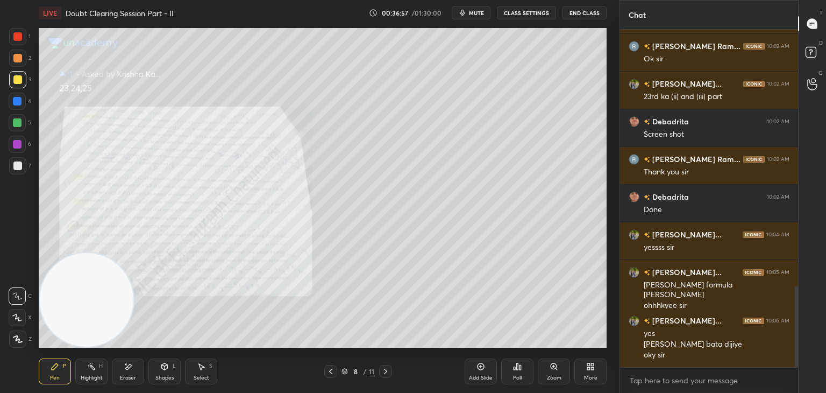
click at [550, 373] on div "Zoom" at bounding box center [554, 371] width 32 height 26
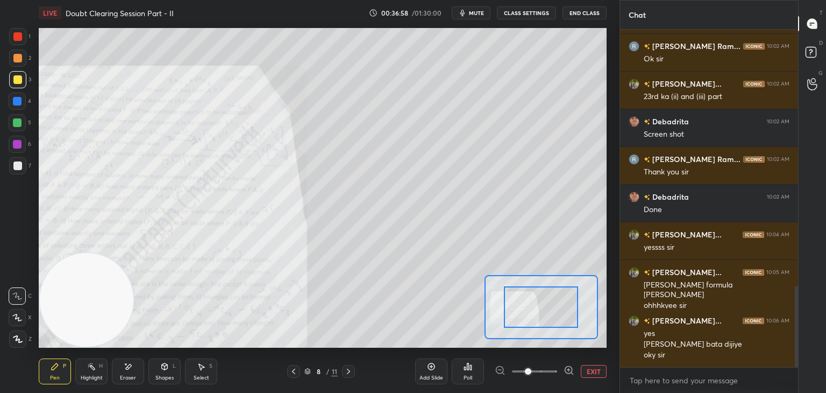
click at [547, 370] on span at bounding box center [534, 371] width 45 height 16
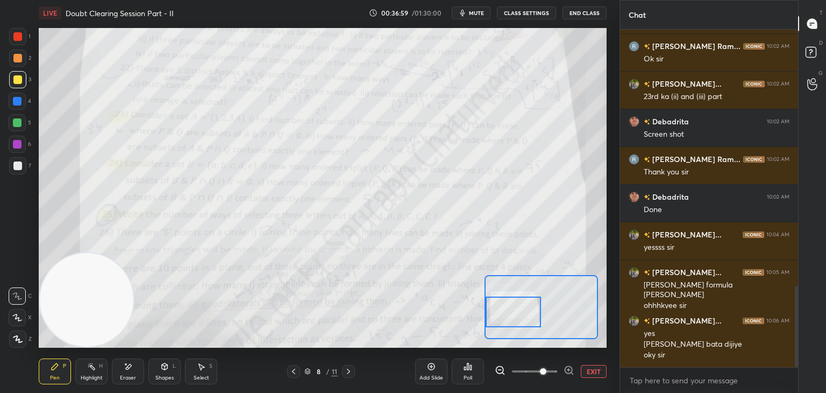
drag, startPoint x: 553, startPoint y: 300, endPoint x: 529, endPoint y: 307, distance: 24.8
click at [525, 305] on div at bounding box center [514, 311] width 56 height 31
click at [563, 371] on div at bounding box center [535, 371] width 80 height 13
click at [561, 369] on div at bounding box center [535, 371] width 80 height 13
click at [561, 371] on div at bounding box center [535, 371] width 80 height 13
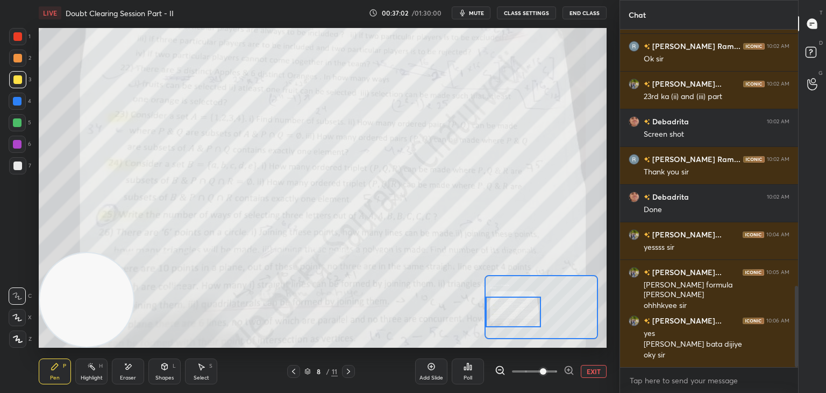
drag, startPoint x: 561, startPoint y: 372, endPoint x: 555, endPoint y: 373, distance: 6.5
click at [559, 372] on div at bounding box center [535, 371] width 80 height 13
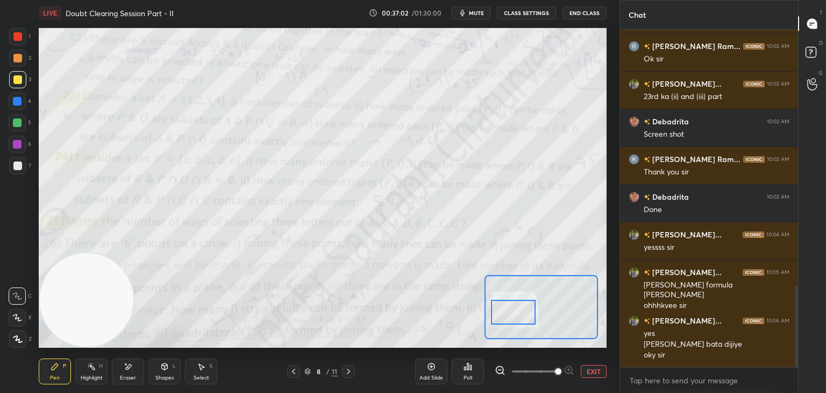
drag, startPoint x: 555, startPoint y: 373, endPoint x: 553, endPoint y: 367, distance: 6.1
click at [554, 372] on span at bounding box center [534, 371] width 45 height 16
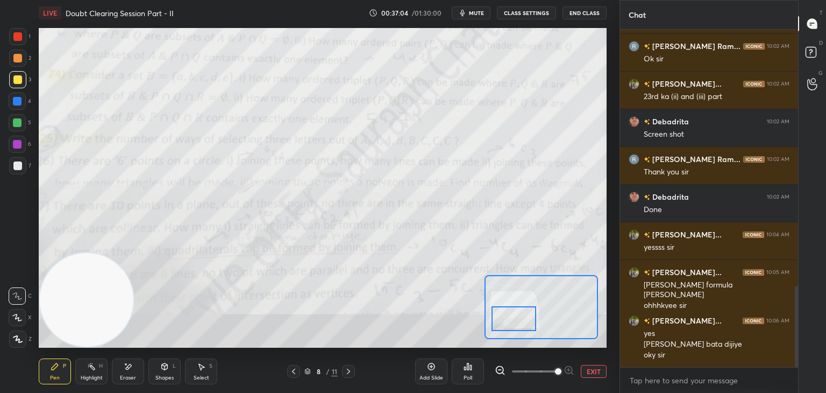
drag, startPoint x: 517, startPoint y: 308, endPoint x: 517, endPoint y: 314, distance: 5.9
click at [517, 315] on div at bounding box center [514, 318] width 45 height 25
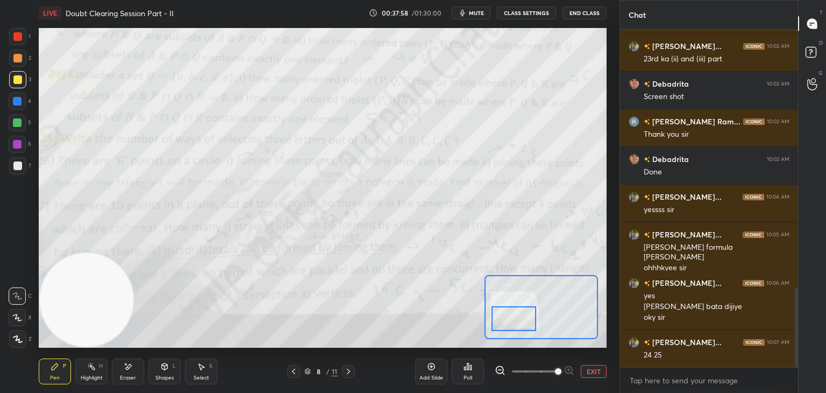
click at [594, 369] on button "EXIT" at bounding box center [594, 371] width 26 height 13
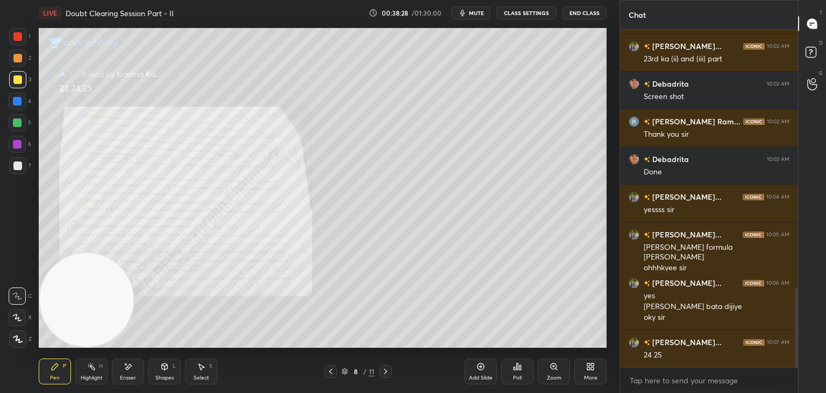
click at [129, 372] on div "Eraser" at bounding box center [128, 371] width 32 height 26
click at [28, 340] on div "E E Erase all" at bounding box center [22, 315] width 27 height 65
click at [16, 336] on span "Erase all" at bounding box center [17, 339] width 16 height 8
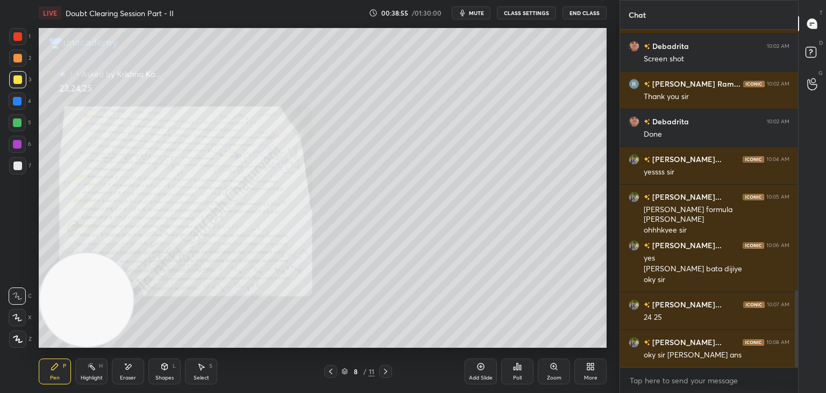
scroll to position [1153, 0]
click at [553, 368] on icon at bounding box center [554, 366] width 9 height 9
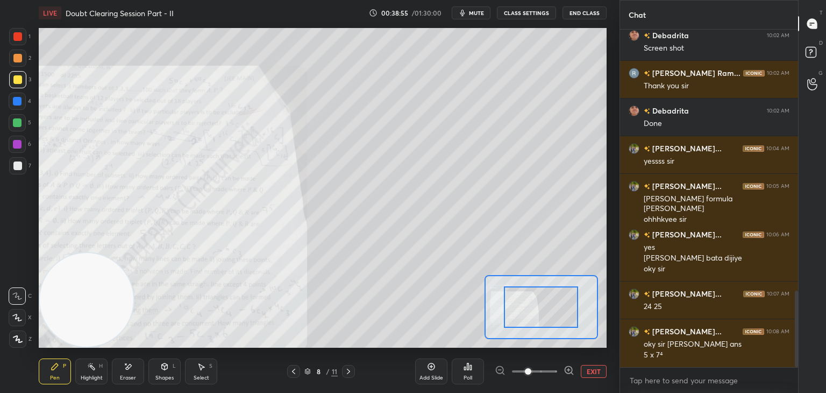
click at [543, 367] on span at bounding box center [534, 371] width 45 height 16
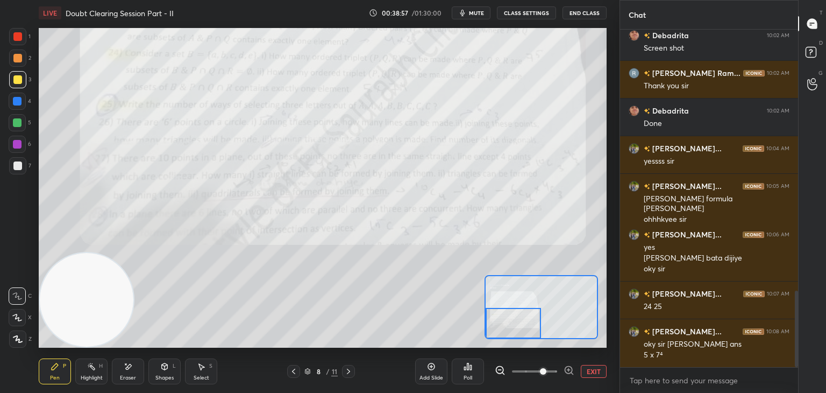
drag, startPoint x: 559, startPoint y: 307, endPoint x: 493, endPoint y: 323, distance: 68.5
click at [493, 323] on div at bounding box center [514, 323] width 56 height 31
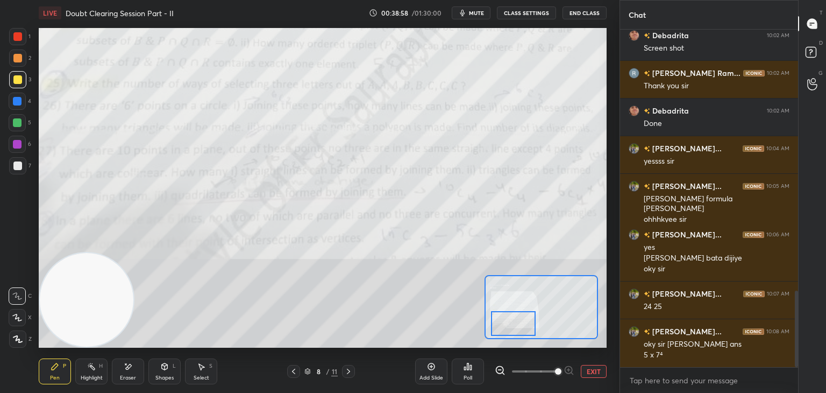
click at [555, 369] on span at bounding box center [534, 371] width 45 height 16
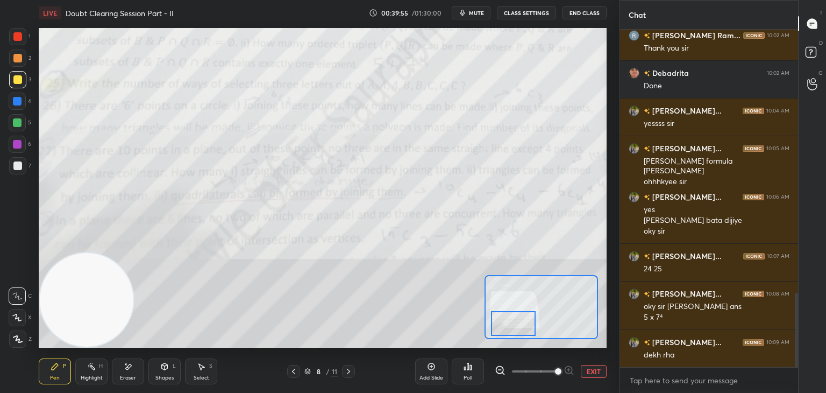
drag, startPoint x: 592, startPoint y: 377, endPoint x: 591, endPoint y: 368, distance: 8.7
click at [592, 376] on div "Add Slide Poll EXIT" at bounding box center [510, 371] width 191 height 60
drag, startPoint x: 595, startPoint y: 373, endPoint x: 588, endPoint y: 358, distance: 16.8
click at [595, 373] on button "EXIT" at bounding box center [594, 371] width 26 height 13
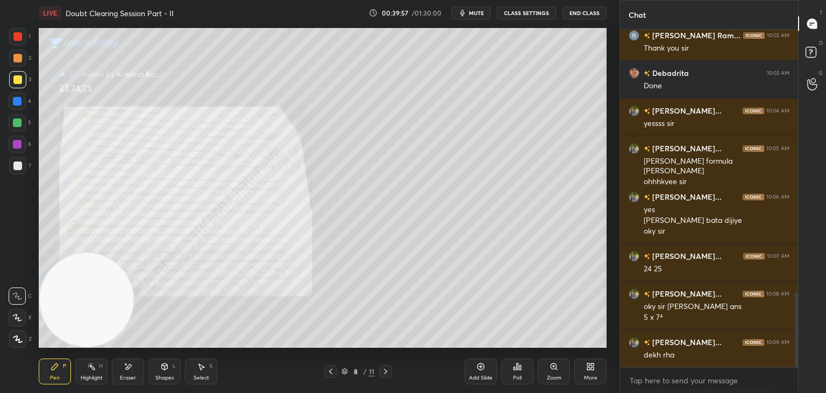
click at [134, 373] on div "Eraser" at bounding box center [128, 371] width 32 height 26
drag, startPoint x: 22, startPoint y: 338, endPoint x: 48, endPoint y: 309, distance: 39.2
click at [23, 339] on span "Erase all" at bounding box center [17, 339] width 16 height 8
drag, startPoint x: 135, startPoint y: 366, endPoint x: 132, endPoint y: 351, distance: 15.9
click at [133, 365] on div "Eraser" at bounding box center [128, 371] width 32 height 26
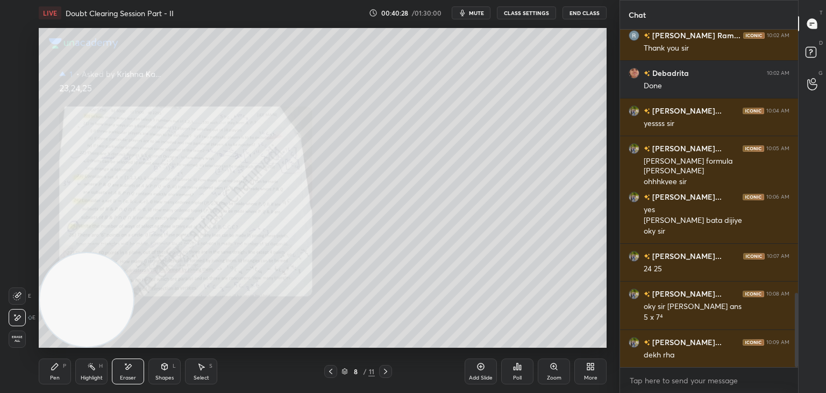
click at [65, 368] on div "P" at bounding box center [64, 365] width 3 height 5
click at [125, 369] on div "Eraser" at bounding box center [128, 371] width 32 height 26
drag, startPoint x: 64, startPoint y: 362, endPoint x: 59, endPoint y: 359, distance: 5.8
click at [59, 364] on div "Pen P" at bounding box center [55, 371] width 32 height 26
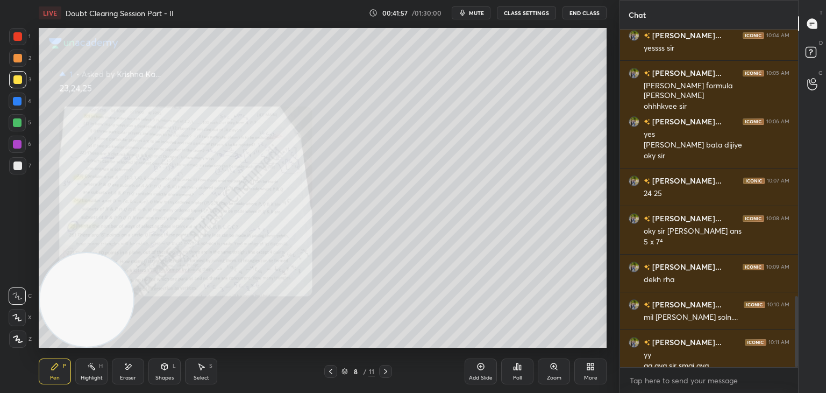
scroll to position [1277, 0]
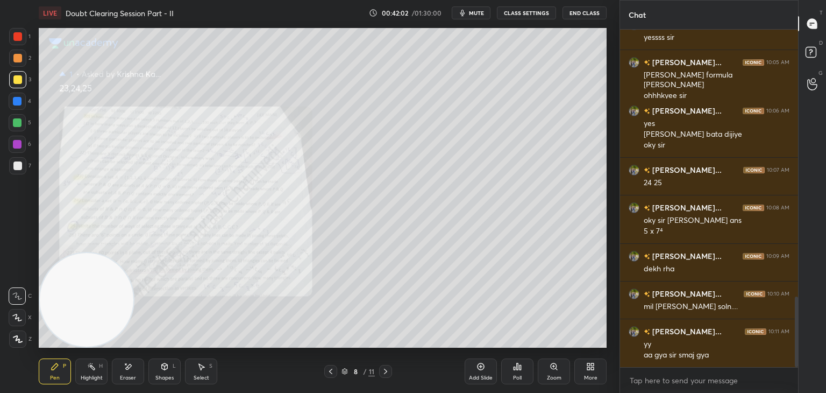
click at [551, 368] on icon at bounding box center [554, 366] width 9 height 9
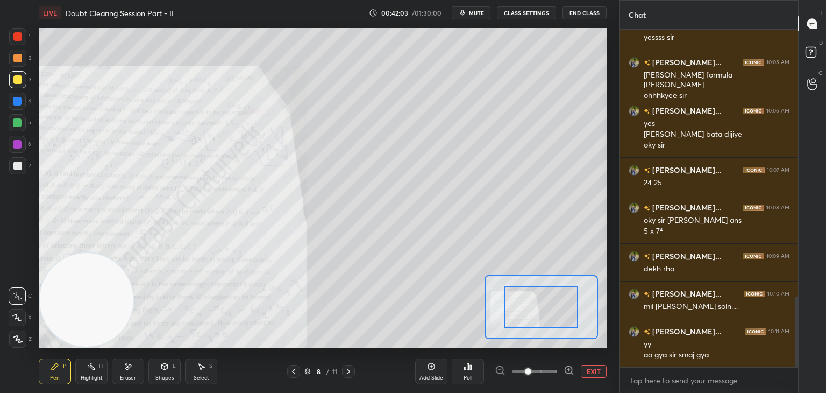
click at [585, 371] on button "EXIT" at bounding box center [594, 371] width 26 height 13
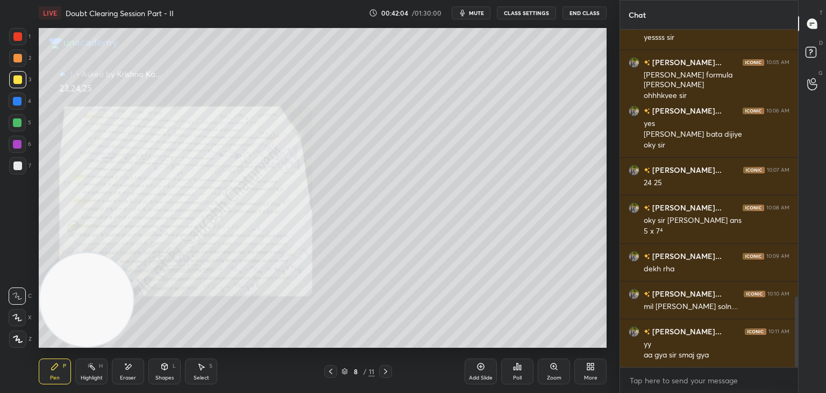
click at [384, 370] on icon at bounding box center [385, 371] width 9 height 9
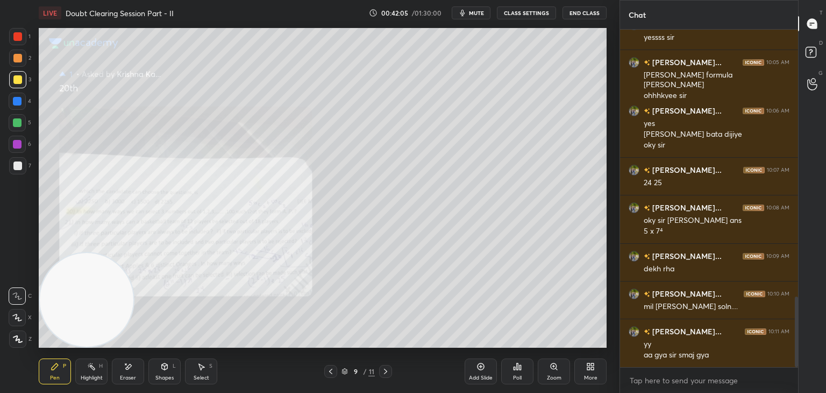
click at [555, 371] on div "Zoom" at bounding box center [554, 371] width 32 height 26
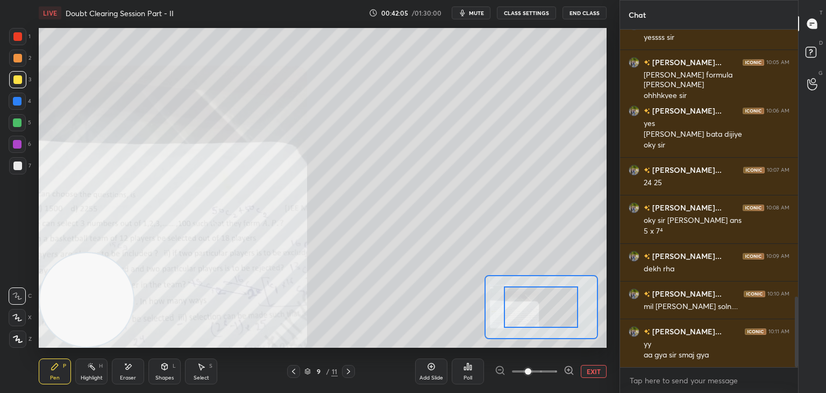
click at [550, 373] on span at bounding box center [534, 371] width 45 height 16
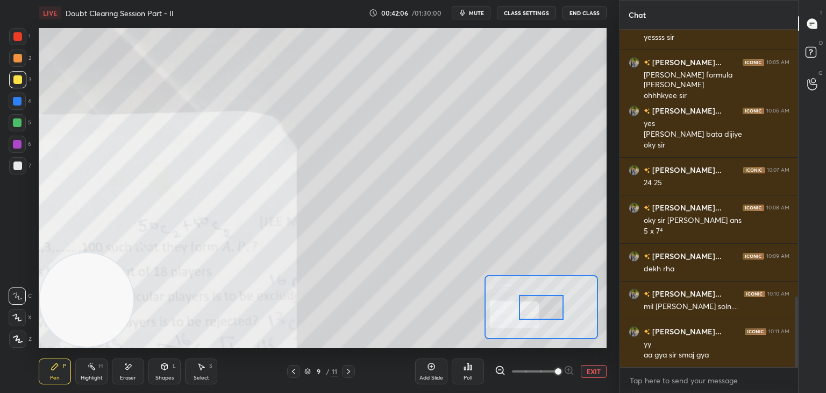
drag, startPoint x: 551, startPoint y: 372, endPoint x: 550, endPoint y: 366, distance: 6.0
click at [555, 372] on span at bounding box center [558, 371] width 6 height 6
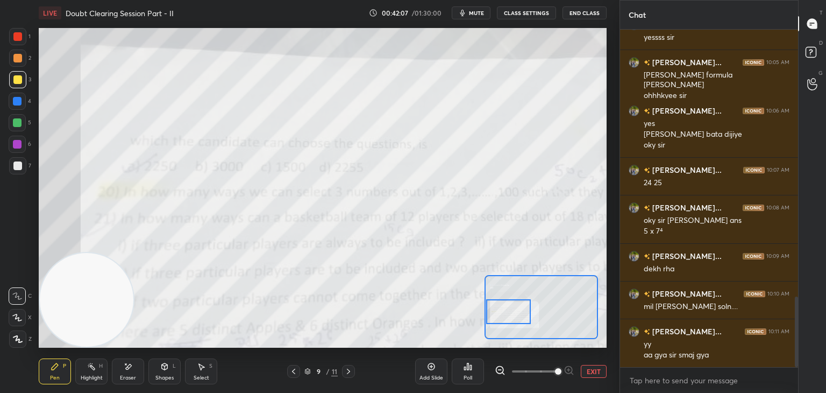
drag, startPoint x: 544, startPoint y: 311, endPoint x: 516, endPoint y: 315, distance: 28.2
click at [516, 315] on div at bounding box center [508, 311] width 45 height 25
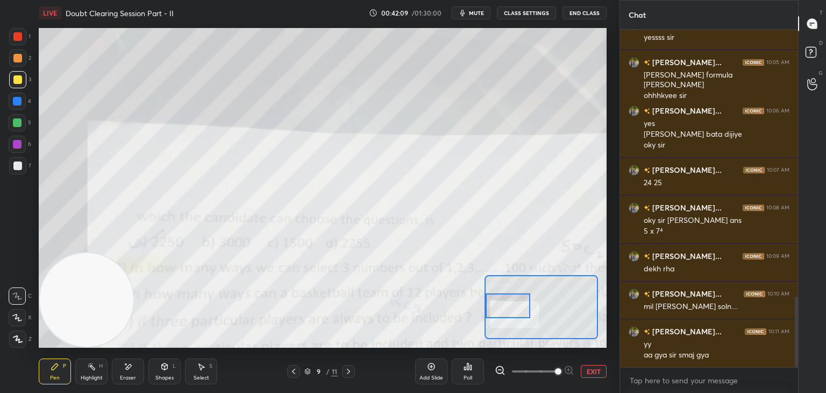
drag, startPoint x: 516, startPoint y: 309, endPoint x: 518, endPoint y: 298, distance: 11.0
click at [516, 309] on div at bounding box center [508, 305] width 45 height 25
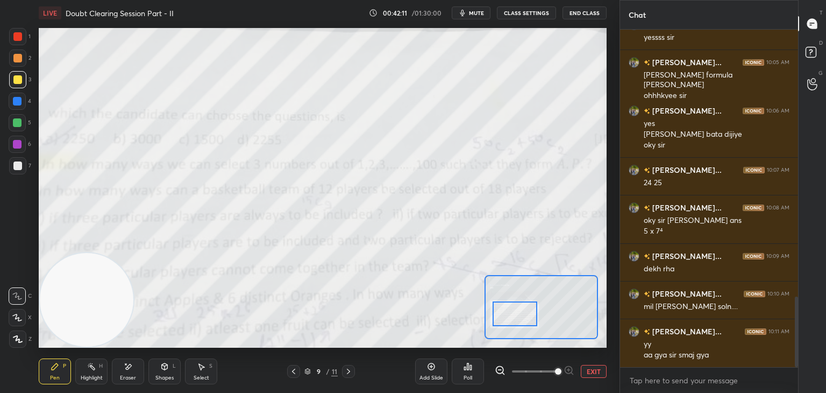
drag, startPoint x: 516, startPoint y: 308, endPoint x: 523, endPoint y: 317, distance: 11.5
click at [523, 317] on div at bounding box center [515, 313] width 45 height 25
click at [597, 372] on button "EXIT" at bounding box center [594, 371] width 26 height 13
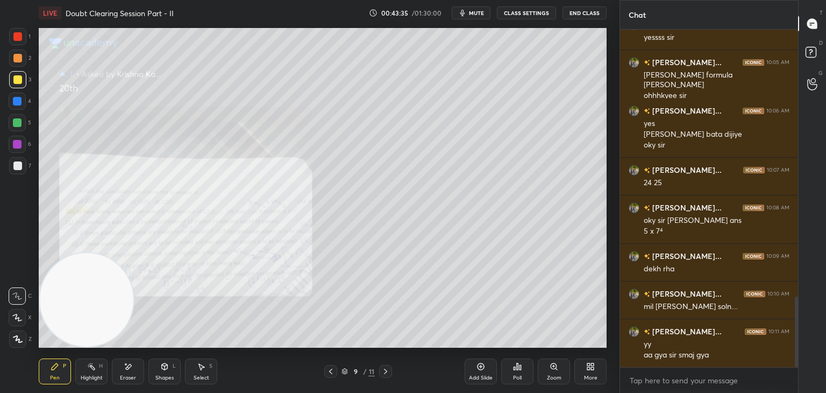
click at [480, 9] on span "mute" at bounding box center [476, 13] width 15 height 8
click at [546, 377] on div "Zoom" at bounding box center [554, 371] width 32 height 26
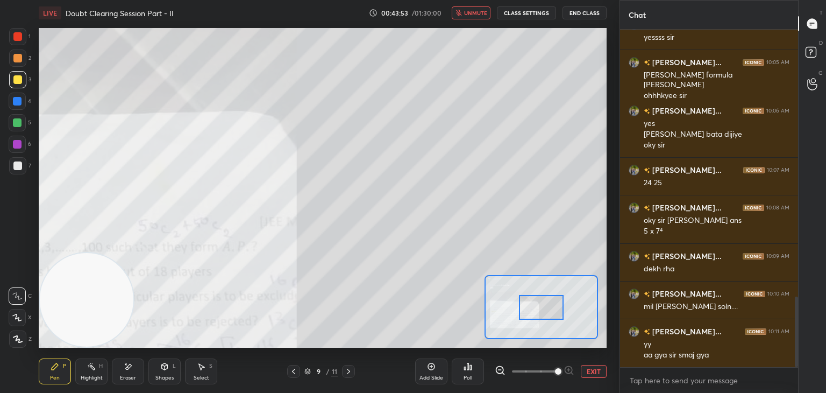
click at [547, 379] on span at bounding box center [534, 371] width 45 height 16
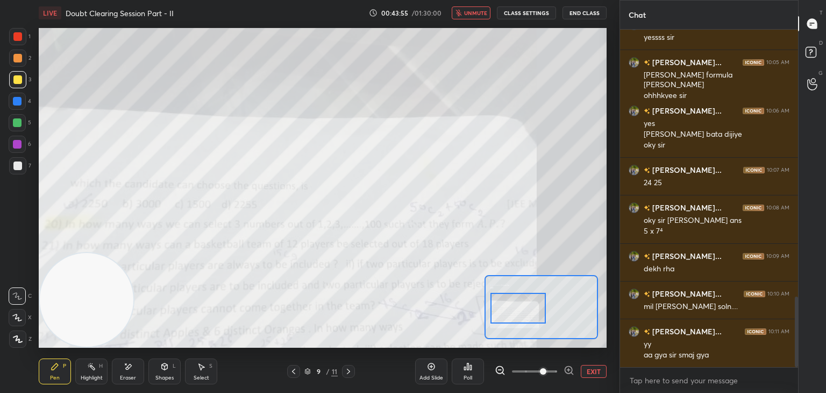
drag, startPoint x: 547, startPoint y: 311, endPoint x: 531, endPoint y: 297, distance: 20.6
click at [525, 311] on div at bounding box center [518, 308] width 56 height 31
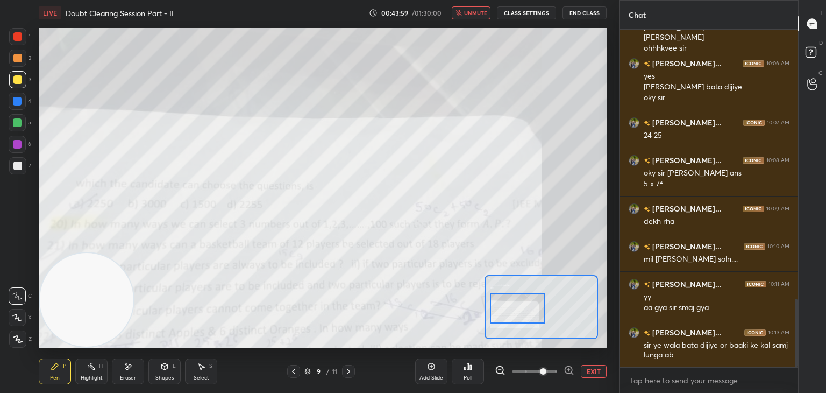
drag, startPoint x: 477, startPoint y: 11, endPoint x: 465, endPoint y: 17, distance: 13.7
click at [478, 11] on span "unmute" at bounding box center [475, 13] width 23 height 8
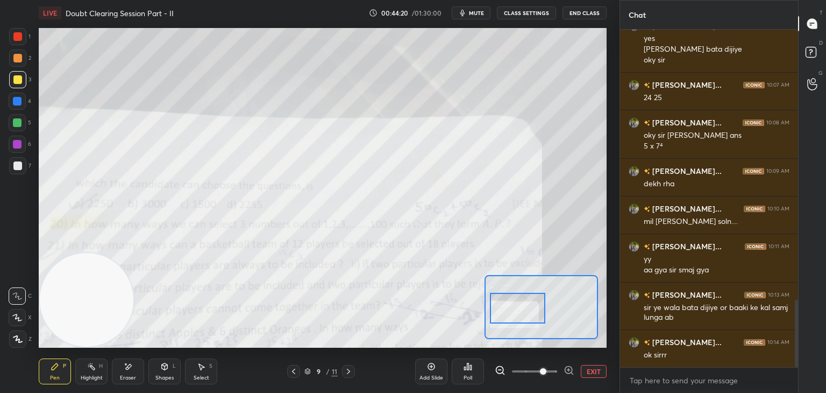
click at [594, 371] on button "EXIT" at bounding box center [594, 371] width 26 height 13
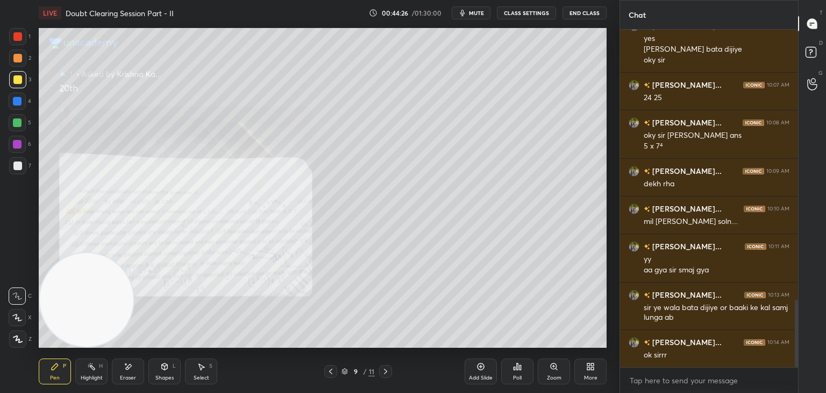
drag, startPoint x: 19, startPoint y: 166, endPoint x: 30, endPoint y: 151, distance: 18.1
click at [19, 166] on div at bounding box center [17, 165] width 9 height 9
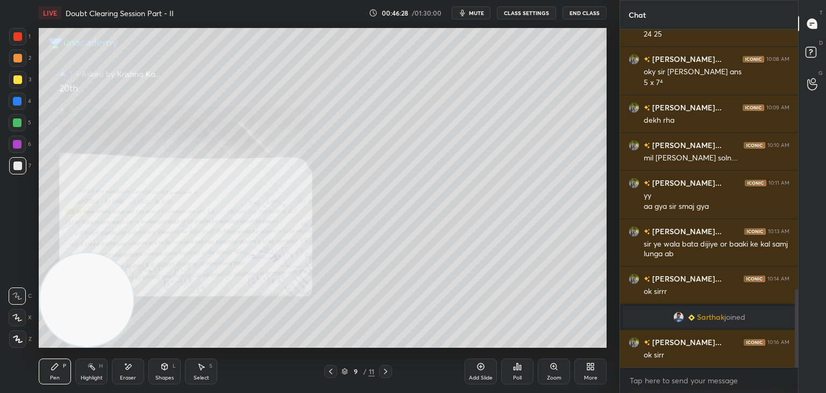
scroll to position [1134, 0]
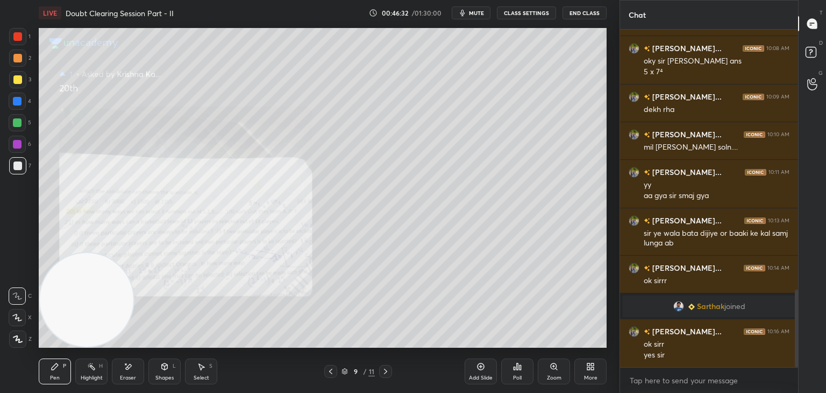
drag, startPoint x: 127, startPoint y: 366, endPoint x: 119, endPoint y: 366, distance: 8.1
click at [126, 369] on icon at bounding box center [129, 366] width 6 height 5
click at [49, 364] on div "Pen P" at bounding box center [55, 371] width 32 height 26
click at [386, 372] on icon at bounding box center [385, 371] width 9 height 9
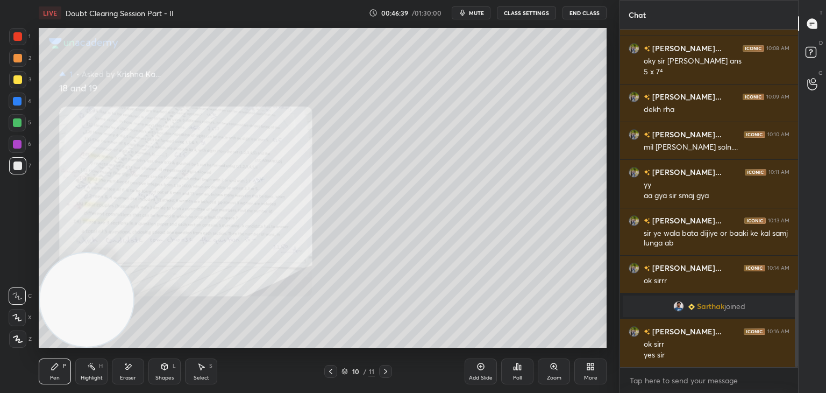
click at [331, 371] on icon at bounding box center [330, 371] width 9 height 9
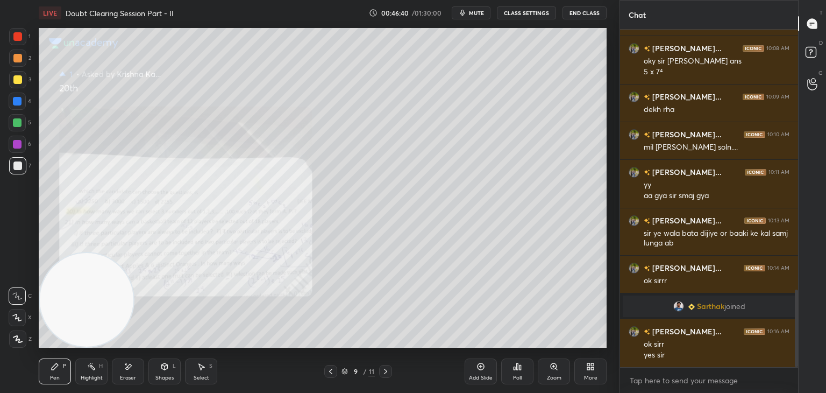
drag, startPoint x: 480, startPoint y: 368, endPoint x: 477, endPoint y: 354, distance: 13.7
click at [478, 367] on icon at bounding box center [480, 366] width 9 height 9
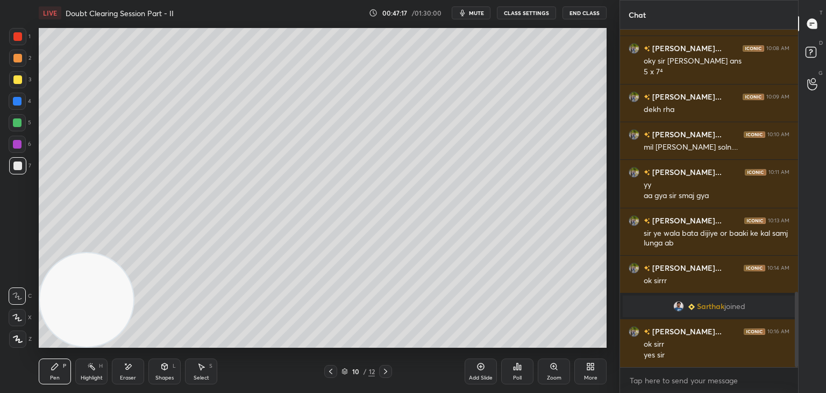
scroll to position [1171, 0]
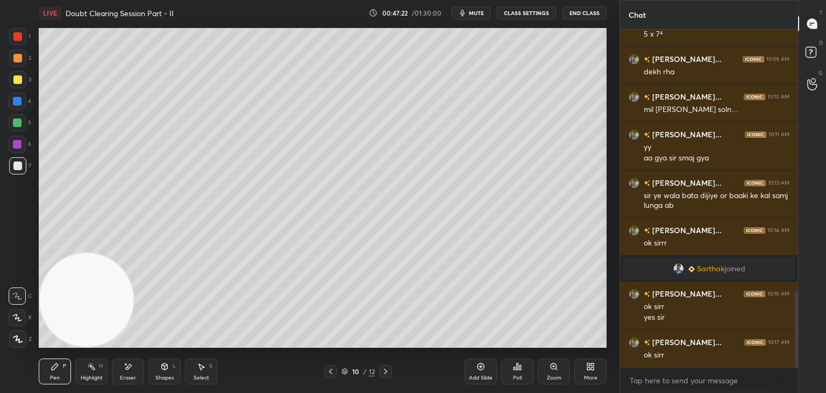
click at [132, 367] on div "Eraser" at bounding box center [128, 371] width 32 height 26
drag, startPoint x: 19, startPoint y: 343, endPoint x: 37, endPoint y: 340, distance: 17.3
click at [17, 344] on div "Erase all" at bounding box center [17, 338] width 17 height 17
click at [331, 372] on icon at bounding box center [330, 371] width 9 height 9
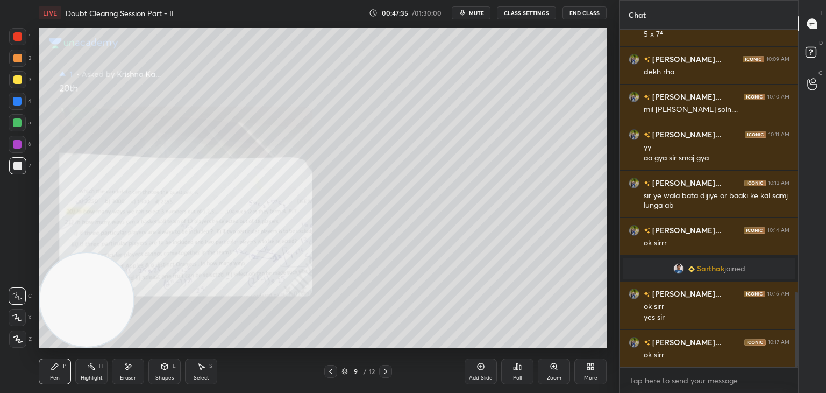
click at [127, 373] on div "Eraser" at bounding box center [128, 371] width 32 height 26
drag, startPoint x: 20, startPoint y: 333, endPoint x: 34, endPoint y: 321, distance: 18.6
click at [20, 333] on div "Erase all" at bounding box center [17, 338] width 17 height 17
drag, startPoint x: 131, startPoint y: 372, endPoint x: 146, endPoint y: 347, distance: 28.2
click at [130, 371] on div "Eraser" at bounding box center [128, 371] width 32 height 26
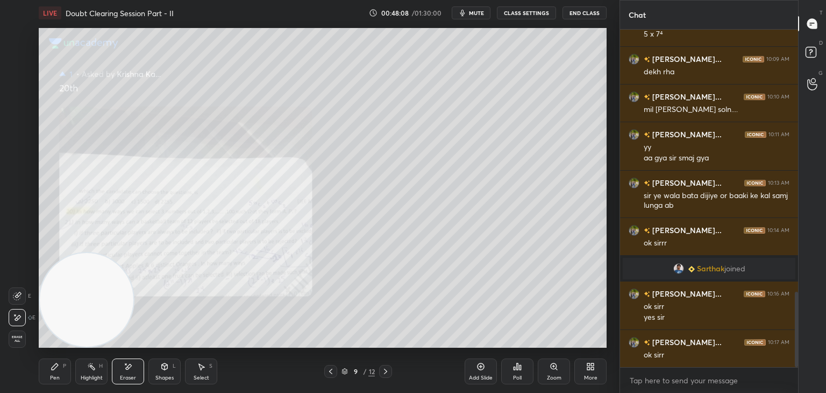
click at [68, 369] on div "Pen P" at bounding box center [55, 371] width 32 height 26
drag, startPoint x: 124, startPoint y: 371, endPoint x: 112, endPoint y: 372, distance: 11.9
click at [118, 373] on div "Eraser" at bounding box center [128, 371] width 32 height 26
drag, startPoint x: 29, startPoint y: 343, endPoint x: 26, endPoint y: 328, distance: 15.8
click at [26, 342] on div "E E Erase all" at bounding box center [22, 315] width 27 height 65
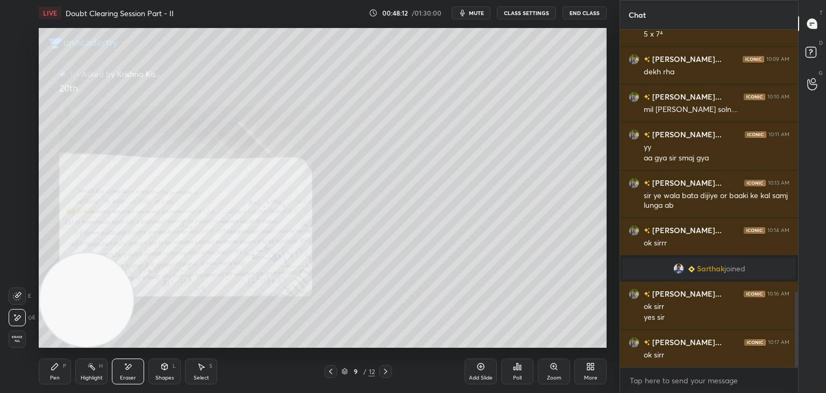
drag, startPoint x: 15, startPoint y: 343, endPoint x: 8, endPoint y: 332, distance: 12.4
click at [13, 343] on div "Erase all" at bounding box center [17, 338] width 17 height 17
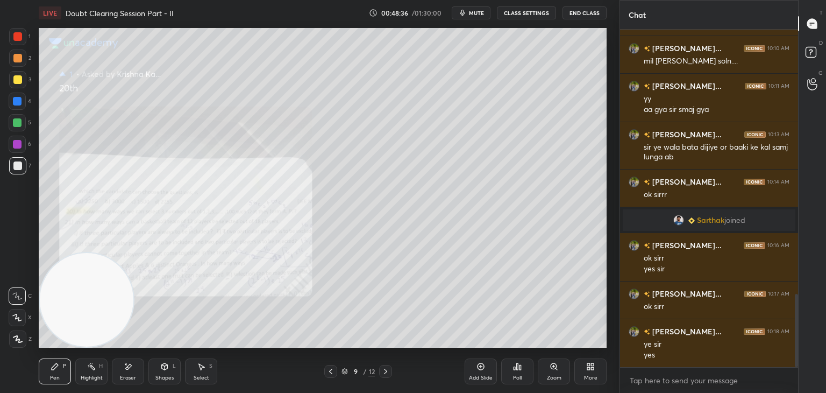
scroll to position [1231, 0]
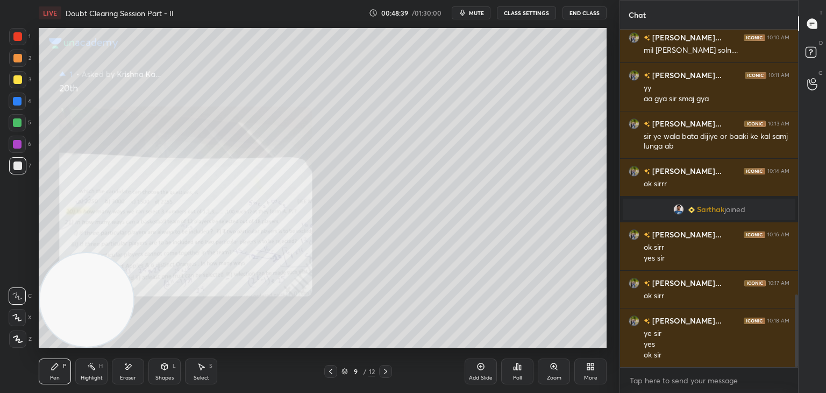
click at [387, 374] on icon at bounding box center [385, 371] width 9 height 9
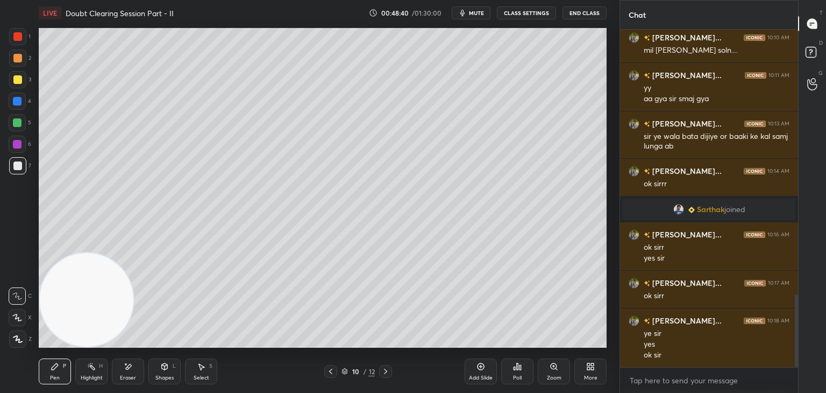
click at [386, 375] on div at bounding box center [385, 371] width 13 height 13
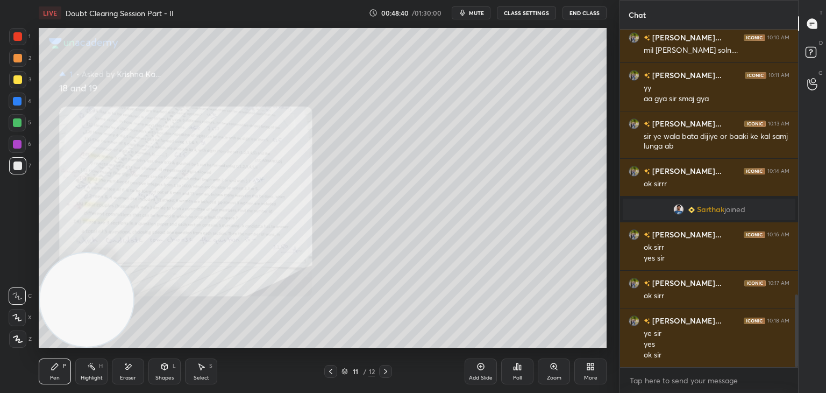
click at [387, 375] on icon at bounding box center [385, 371] width 9 height 9
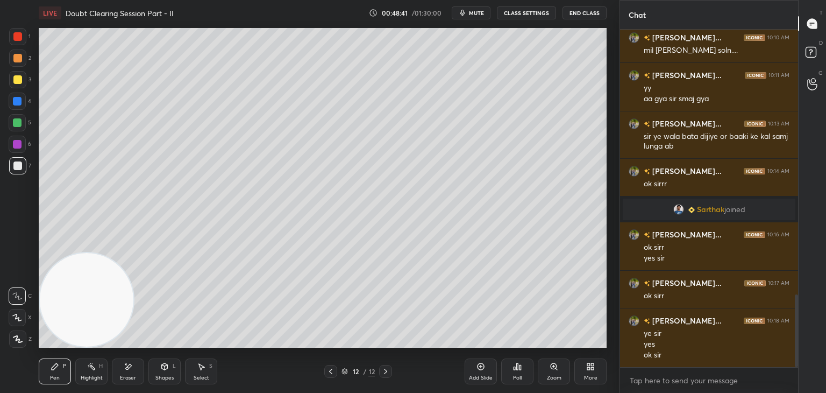
click at [326, 370] on div at bounding box center [330, 371] width 13 height 13
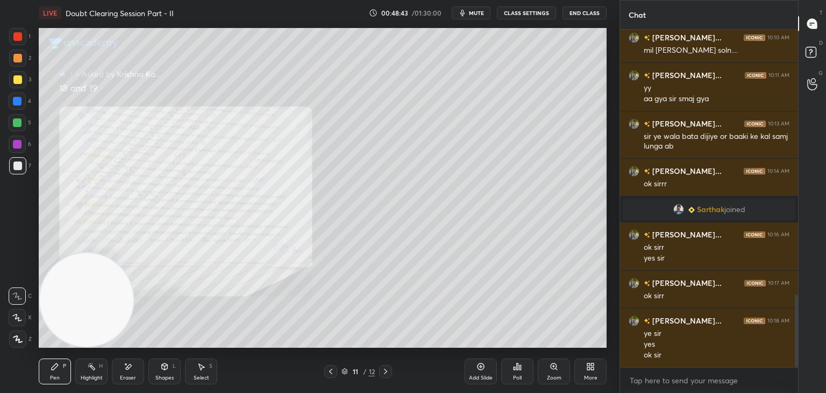
click at [549, 371] on div "Zoom" at bounding box center [554, 371] width 32 height 26
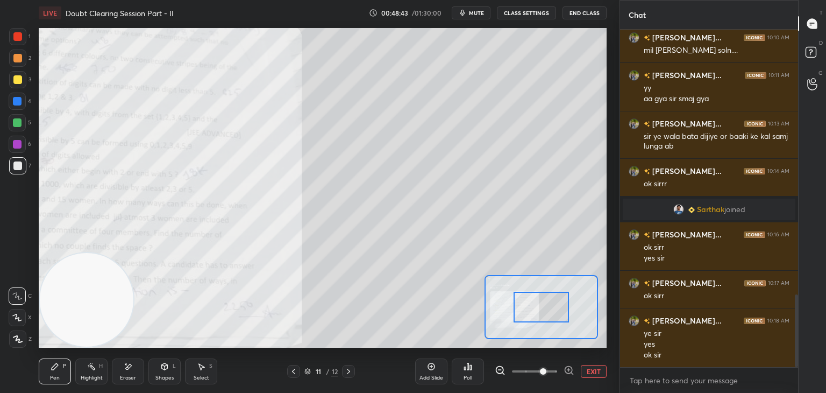
click at [546, 372] on span at bounding box center [543, 371] width 6 height 6
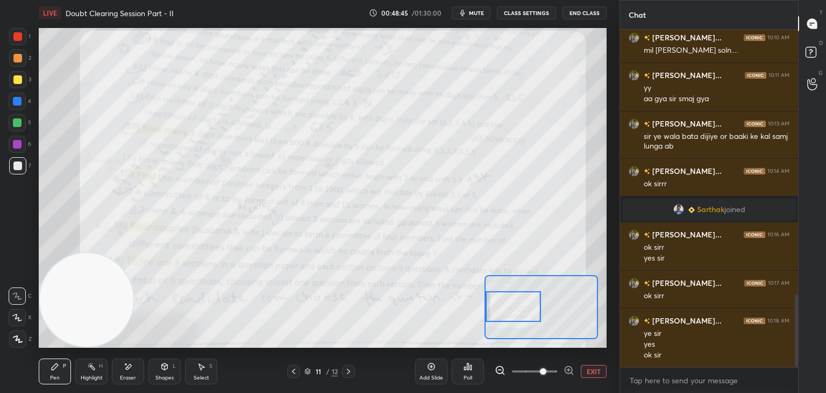
drag, startPoint x: 527, startPoint y: 318, endPoint x: 503, endPoint y: 319, distance: 23.2
click at [503, 320] on div at bounding box center [514, 306] width 56 height 31
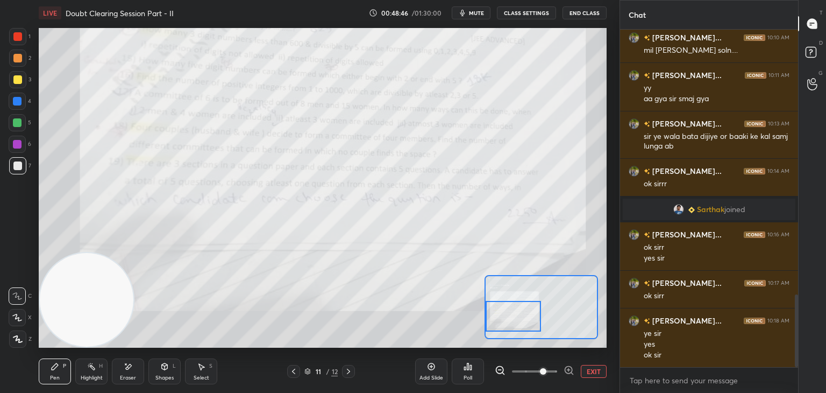
click at [508, 327] on div at bounding box center [514, 316] width 56 height 31
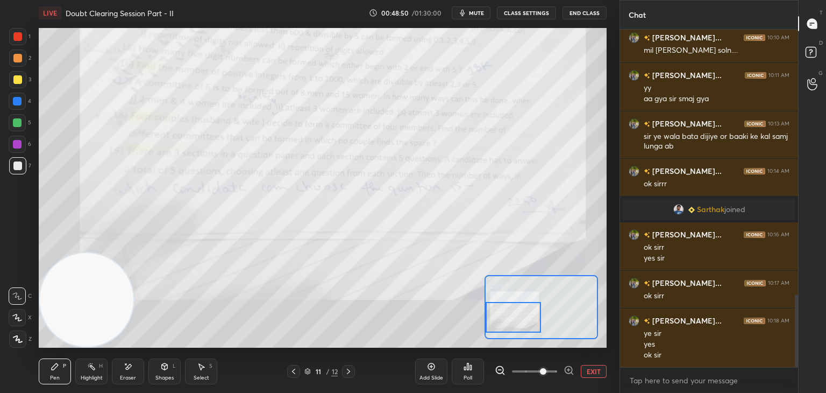
click at [593, 365] on button "EXIT" at bounding box center [594, 371] width 26 height 13
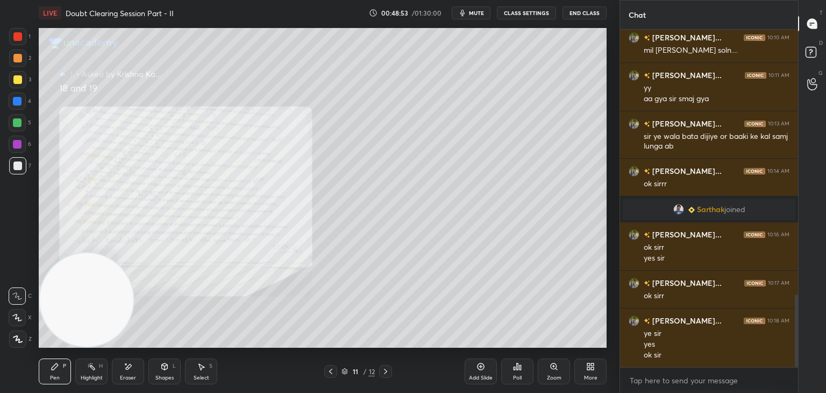
scroll to position [1241, 0]
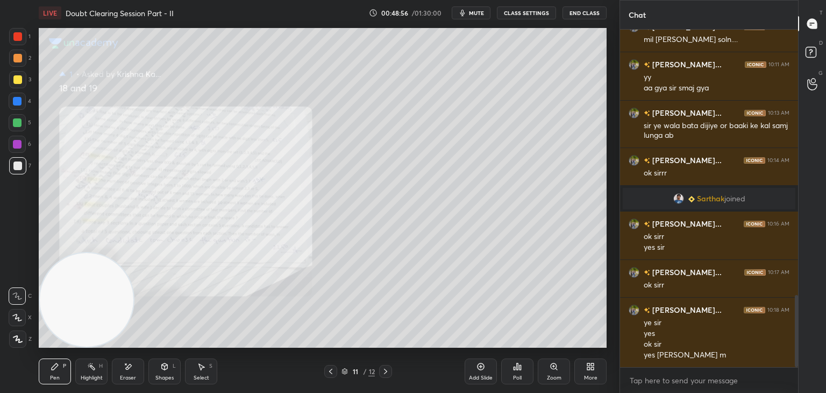
click at [385, 374] on icon at bounding box center [385, 371] width 9 height 9
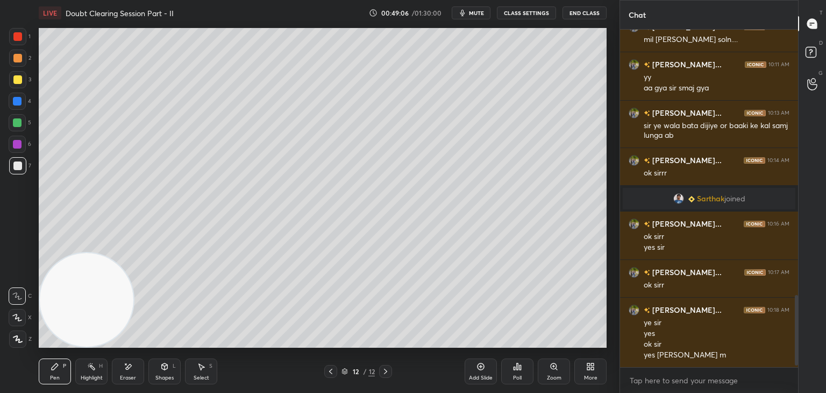
scroll to position [1279, 0]
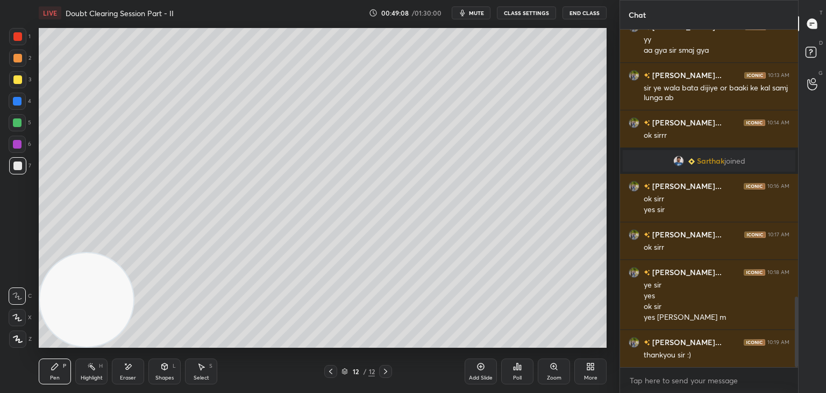
click at [475, 13] on span "mute" at bounding box center [476, 13] width 15 height 8
click at [478, 12] on span "unmute" at bounding box center [475, 13] width 23 height 8
click at [474, 16] on button "mute" at bounding box center [471, 12] width 39 height 13
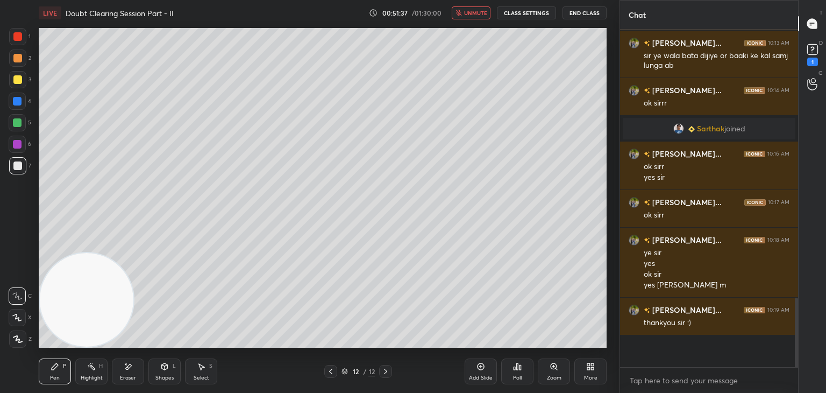
scroll to position [1308, 0]
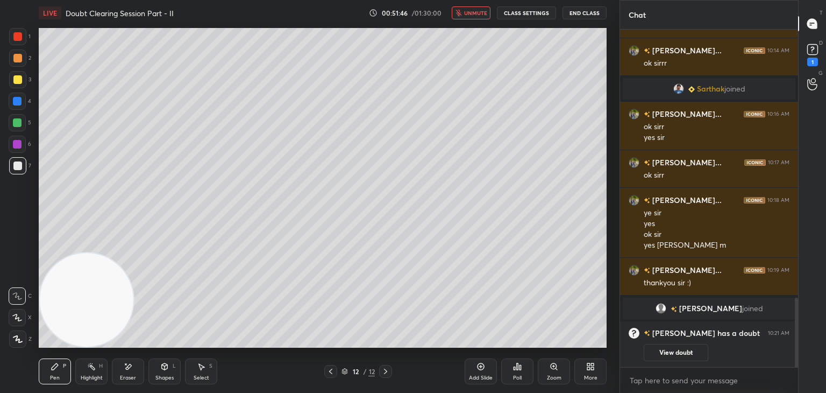
click at [329, 369] on icon at bounding box center [330, 371] width 9 height 9
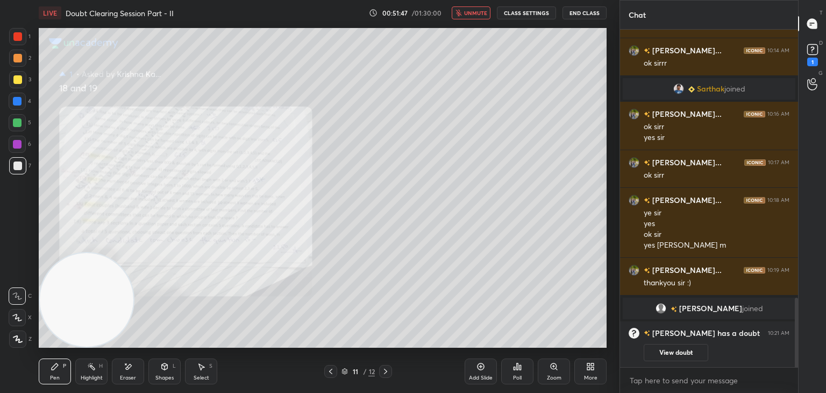
drag, startPoint x: 678, startPoint y: 348, endPoint x: 687, endPoint y: 315, distance: 35.0
click at [676, 347] on button "View doubt" at bounding box center [676, 352] width 65 height 17
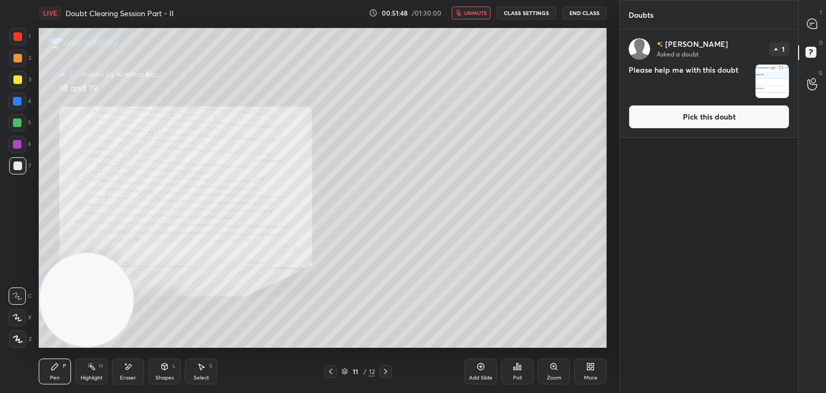
drag, startPoint x: 689, startPoint y: 123, endPoint x: 683, endPoint y: 120, distance: 6.7
click at [688, 119] on button "Pick this doubt" at bounding box center [709, 117] width 161 height 24
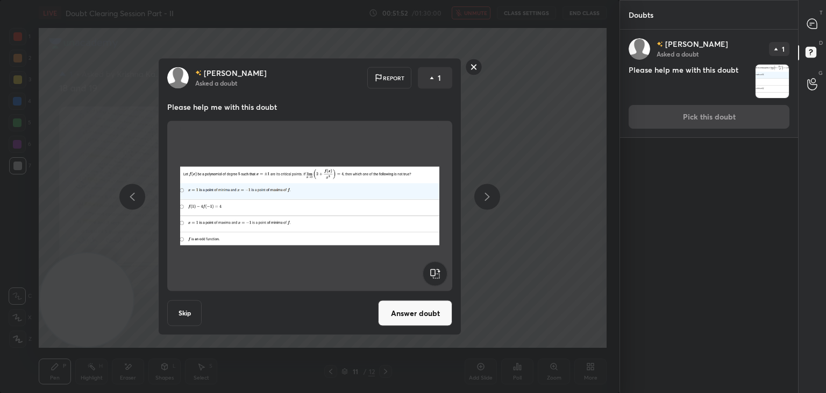
click at [423, 315] on button "Answer doubt" at bounding box center [415, 313] width 74 height 26
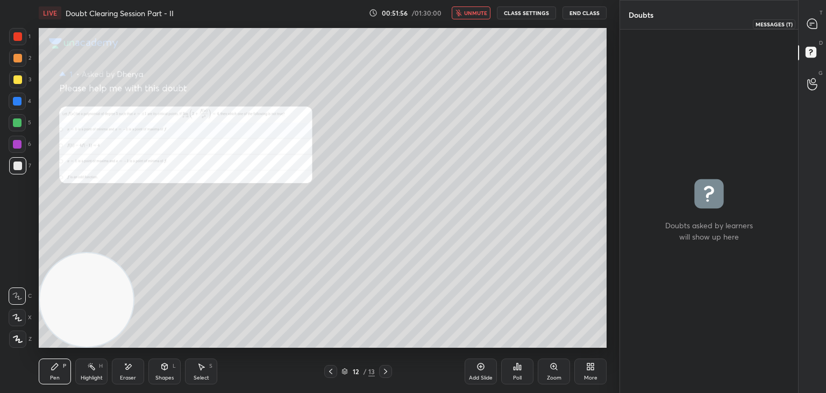
drag, startPoint x: 814, startPoint y: 28, endPoint x: 788, endPoint y: 26, distance: 25.9
click at [814, 28] on div at bounding box center [813, 23] width 22 height 19
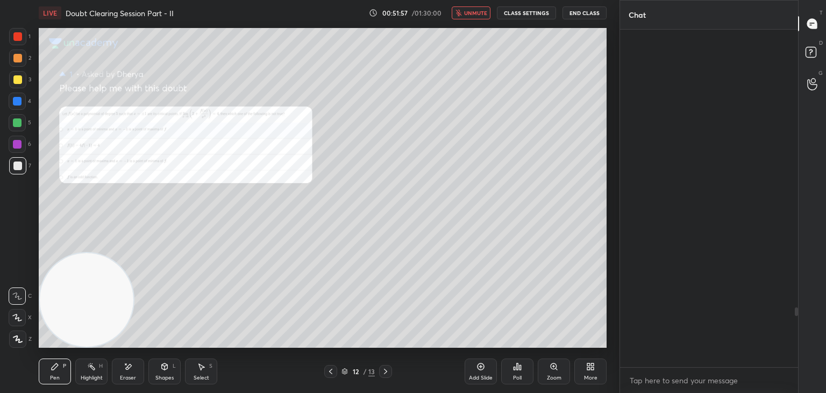
scroll to position [334, 175]
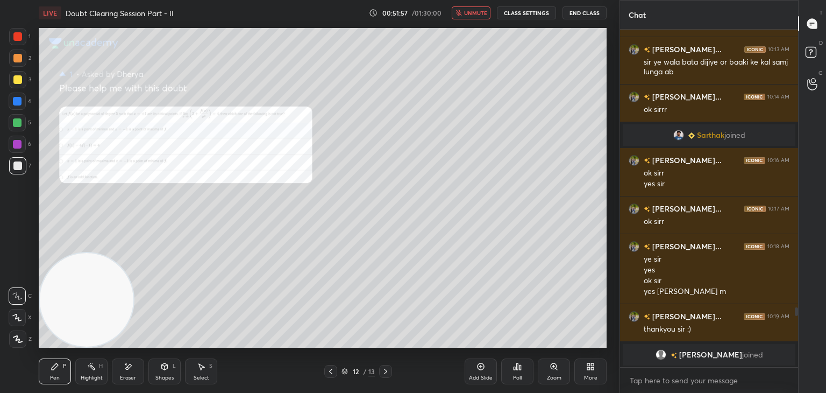
click at [475, 14] on span "unmute" at bounding box center [475, 13] width 23 height 8
click at [552, 369] on div "Zoom" at bounding box center [554, 371] width 32 height 26
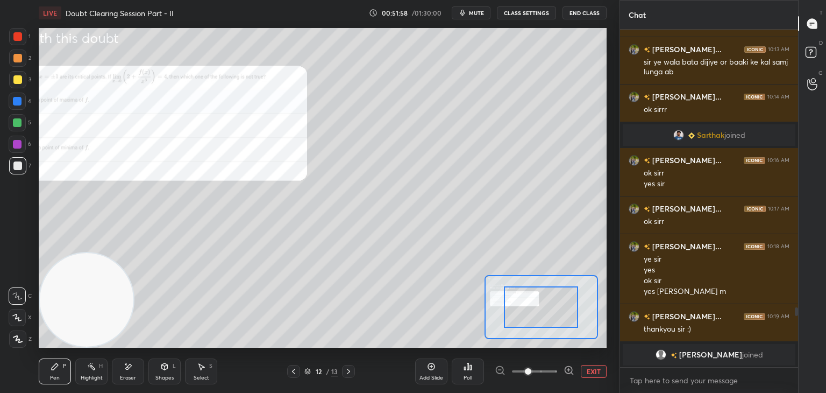
click at [549, 368] on span at bounding box center [534, 371] width 45 height 16
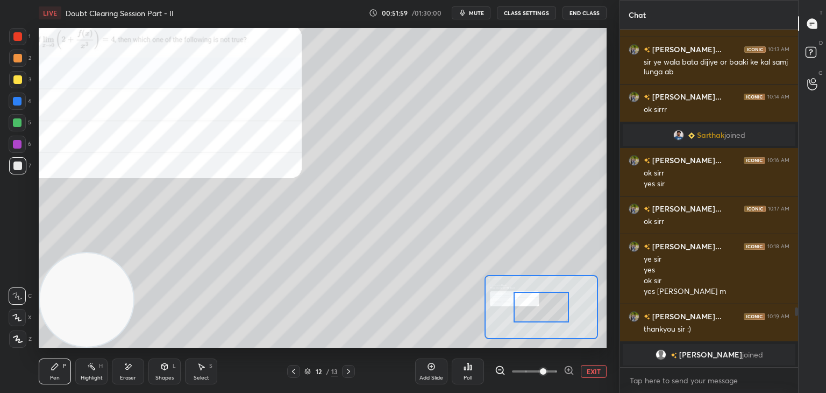
drag, startPoint x: 545, startPoint y: 368, endPoint x: 549, endPoint y: 345, distance: 23.3
click at [545, 368] on span at bounding box center [543, 371] width 6 height 6
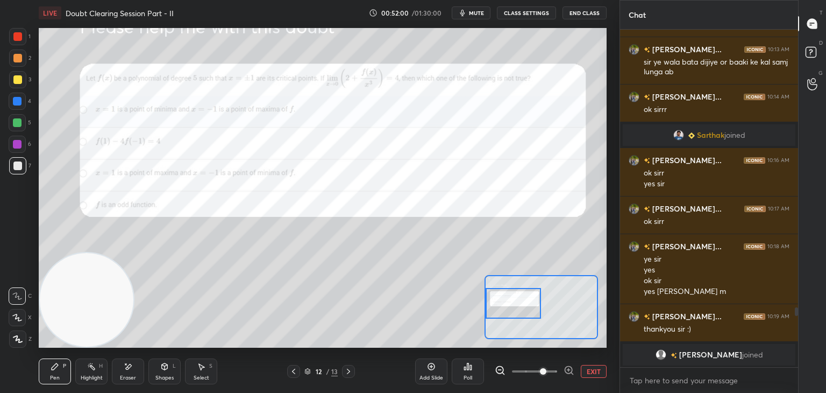
drag, startPoint x: 550, startPoint y: 310, endPoint x: 525, endPoint y: 299, distance: 27.2
click at [521, 308] on div at bounding box center [514, 303] width 56 height 31
drag, startPoint x: 478, startPoint y: 12, endPoint x: 473, endPoint y: 20, distance: 9.4
click at [478, 16] on span "mute" at bounding box center [476, 13] width 15 height 8
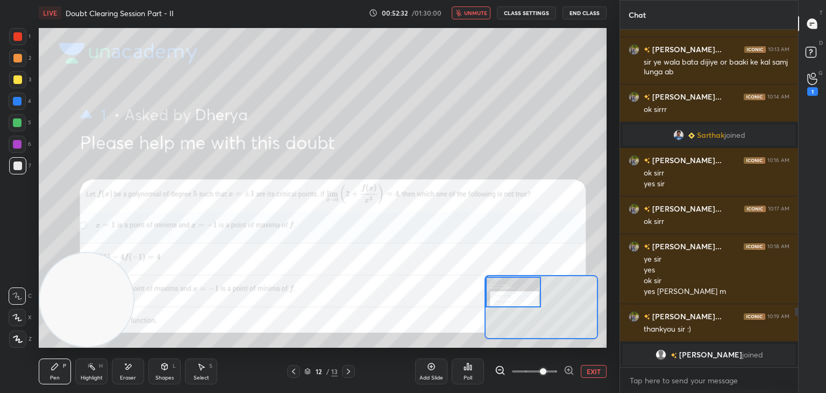
drag, startPoint x: 513, startPoint y: 295, endPoint x: 512, endPoint y: 284, distance: 11.3
click at [512, 285] on div at bounding box center [514, 291] width 56 height 31
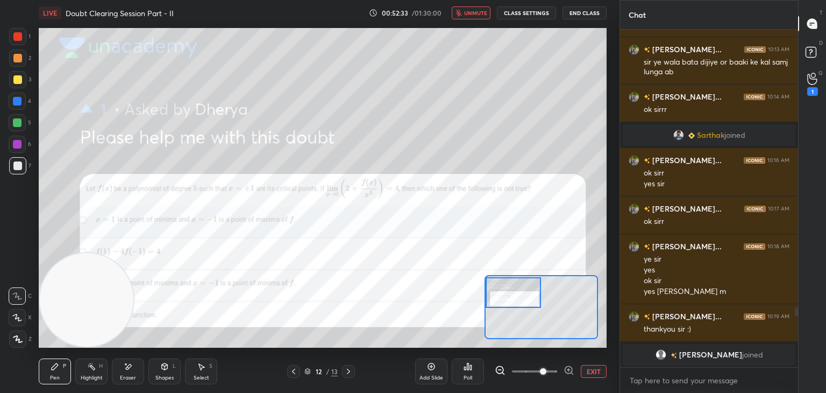
click at [816, 81] on icon at bounding box center [812, 79] width 10 height 11
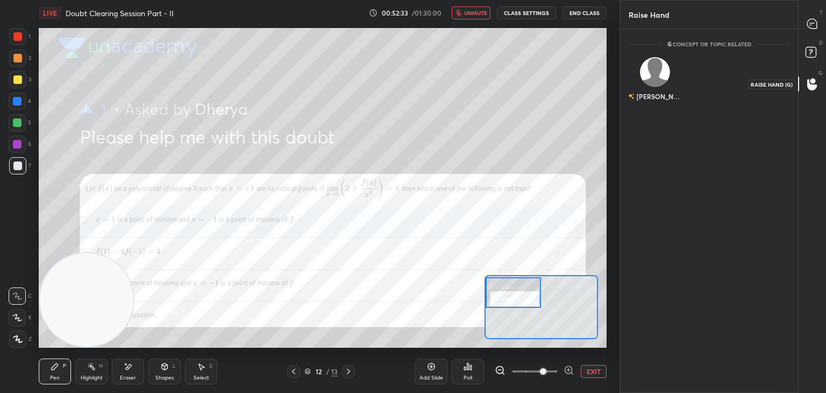
scroll to position [3, 3]
drag, startPoint x: 652, startPoint y: 83, endPoint x: 648, endPoint y: 91, distance: 8.7
click at [651, 82] on div "[PERSON_NAME] INVITE" at bounding box center [655, 84] width 53 height 68
click at [646, 98] on button "INVITE" at bounding box center [656, 104] width 44 height 14
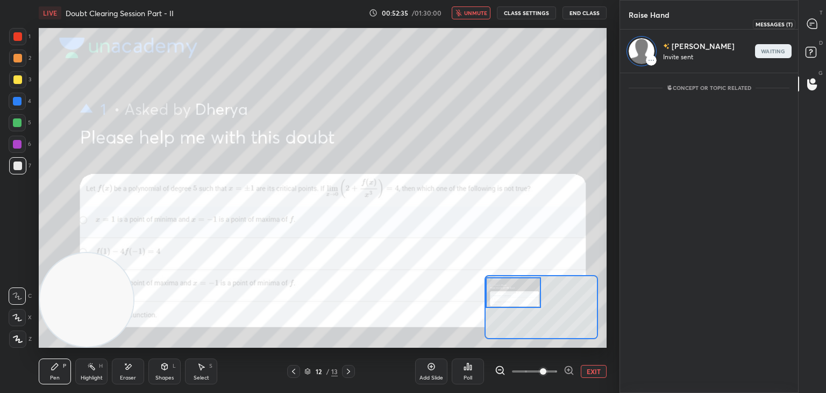
drag, startPoint x: 812, startPoint y: 30, endPoint x: 794, endPoint y: 32, distance: 18.0
click at [812, 29] on div at bounding box center [813, 23] width 22 height 19
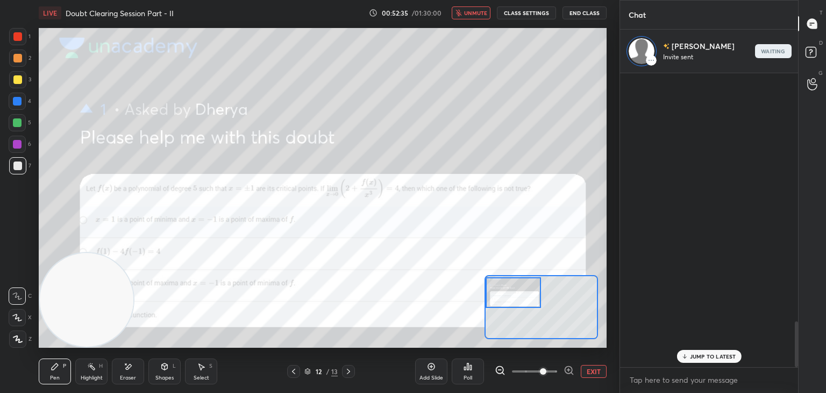
scroll to position [290, 175]
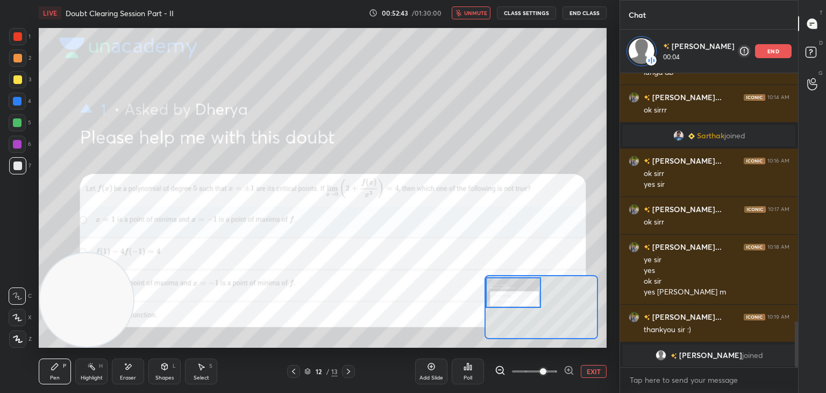
click at [478, 11] on span "unmute" at bounding box center [475, 13] width 23 height 8
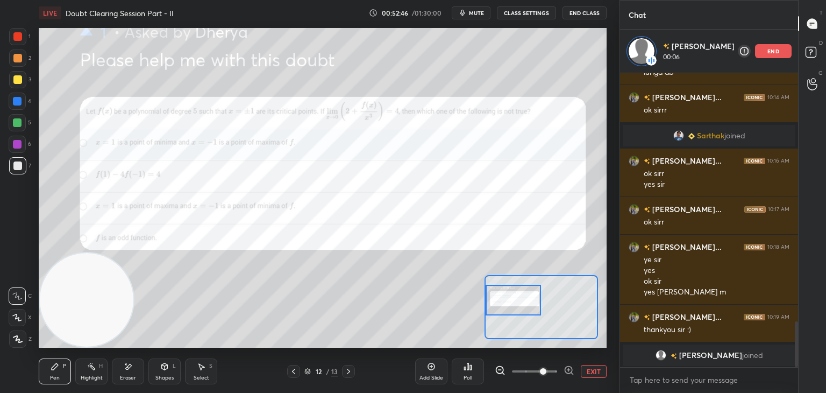
drag, startPoint x: 518, startPoint y: 294, endPoint x: 516, endPoint y: 304, distance: 10.4
click at [516, 304] on div at bounding box center [514, 300] width 56 height 31
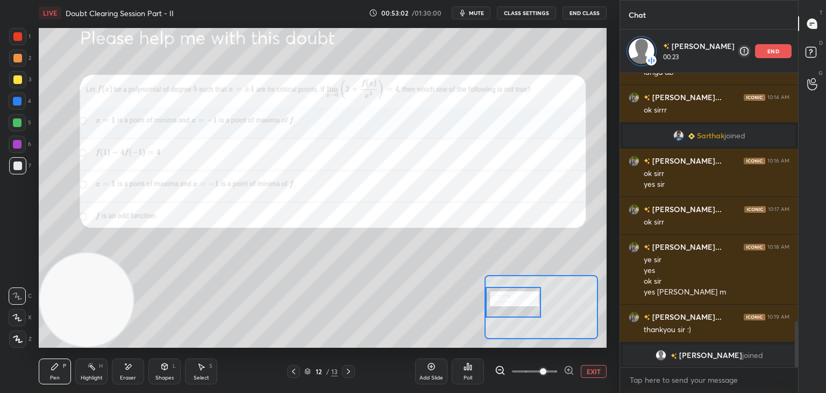
click at [598, 374] on button "EXIT" at bounding box center [594, 371] width 26 height 13
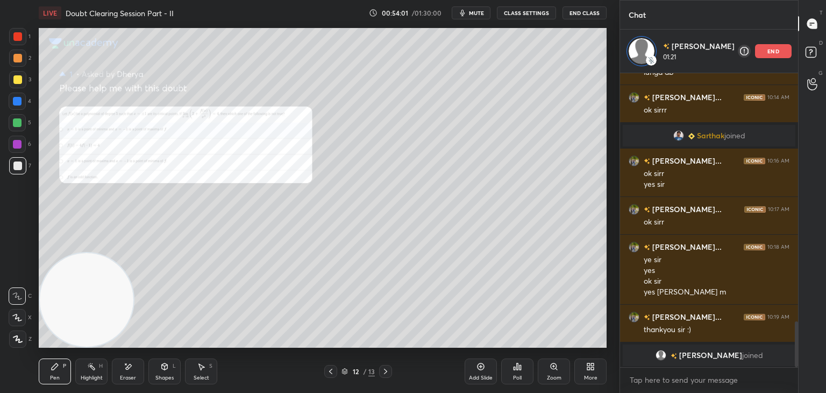
click at [558, 369] on div "Zoom" at bounding box center [554, 371] width 32 height 26
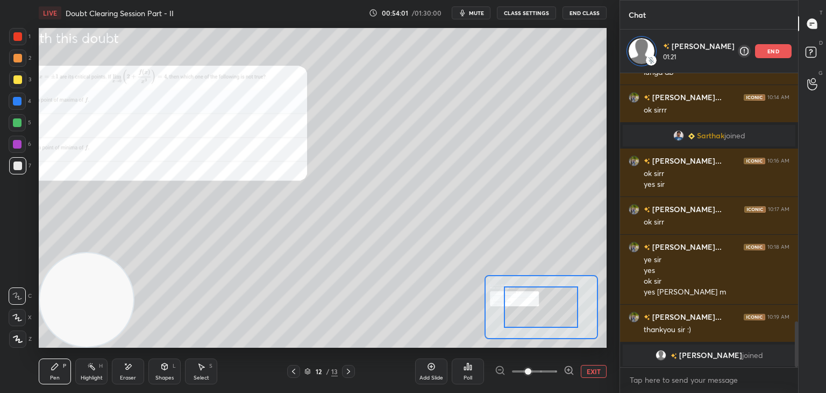
drag, startPoint x: 555, startPoint y: 369, endPoint x: 553, endPoint y: 363, distance: 6.1
click at [553, 367] on span at bounding box center [534, 371] width 45 height 16
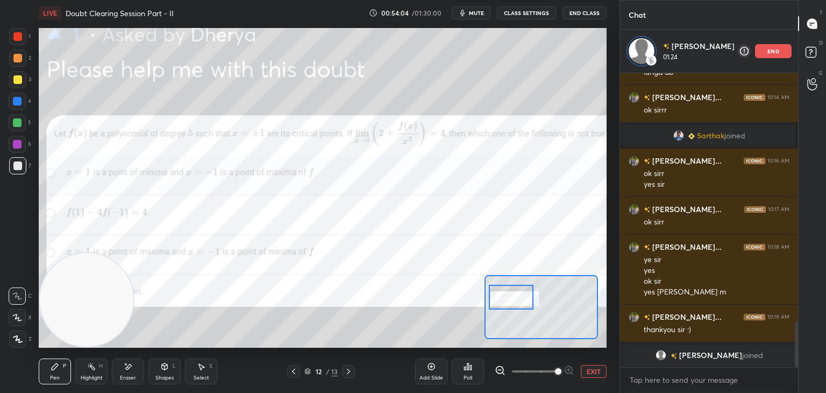
drag, startPoint x: 551, startPoint y: 302, endPoint x: 523, endPoint y: 291, distance: 29.8
click at [523, 291] on div at bounding box center [511, 297] width 45 height 25
click at [596, 367] on button "EXIT" at bounding box center [594, 371] width 26 height 13
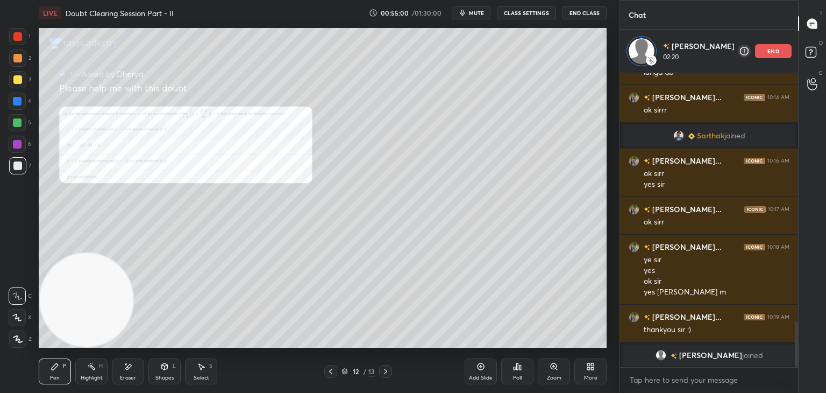
click at [125, 369] on div "Eraser" at bounding box center [128, 371] width 32 height 26
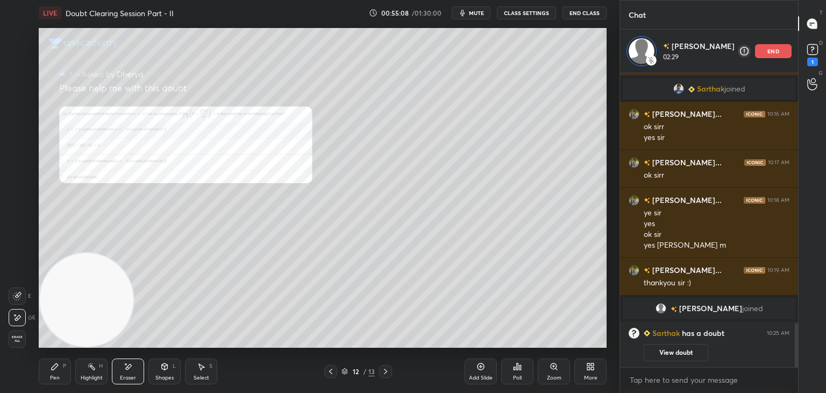
click at [50, 373] on div "Pen P" at bounding box center [55, 371] width 32 height 26
click at [554, 367] on icon at bounding box center [554, 366] width 9 height 9
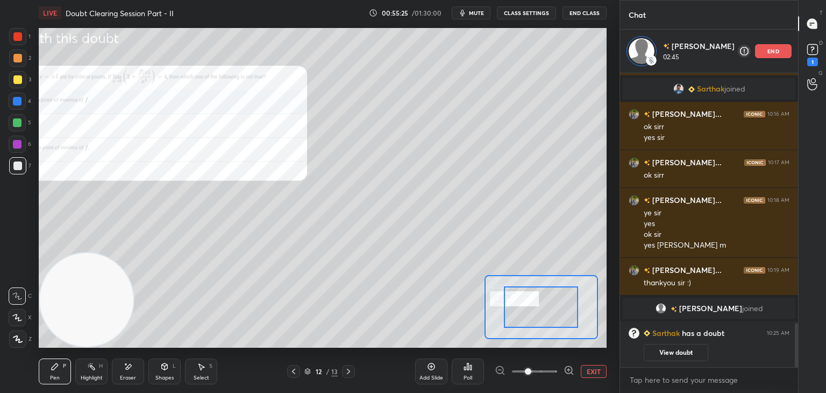
drag, startPoint x: 551, startPoint y: 368, endPoint x: 543, endPoint y: 362, distance: 10.4
click at [547, 366] on span at bounding box center [534, 371] width 45 height 16
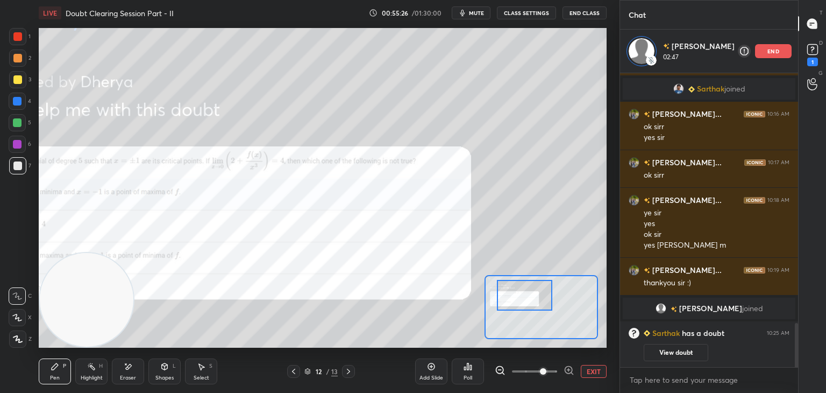
drag, startPoint x: 553, startPoint y: 299, endPoint x: 512, endPoint y: 278, distance: 45.9
click at [536, 288] on div at bounding box center [525, 295] width 56 height 31
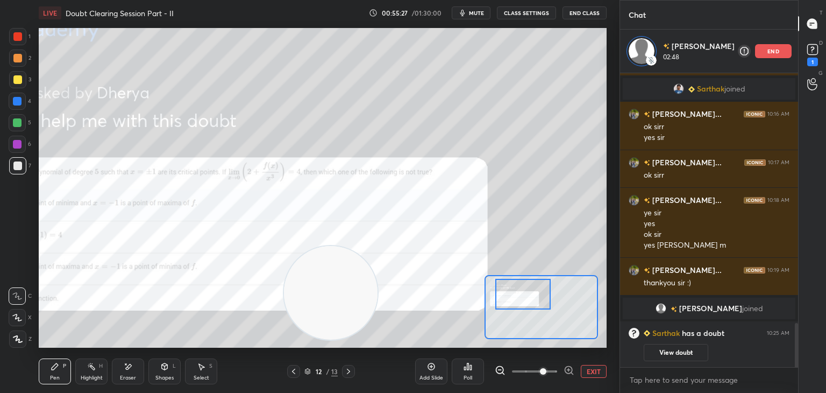
drag, startPoint x: 176, startPoint y: 289, endPoint x: 610, endPoint y: 298, distance: 433.6
click at [611, 299] on div "1 2 3 4 5 6 7 C X Z E E Erase all H H LIVE Doubt Clearing Session Part - II 00:…" at bounding box center [310, 196] width 620 height 393
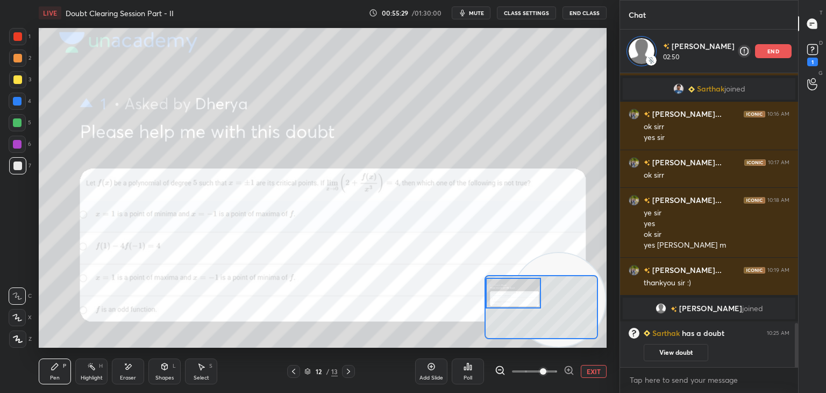
drag, startPoint x: 521, startPoint y: 300, endPoint x: 513, endPoint y: 300, distance: 7.5
click at [515, 301] on div at bounding box center [514, 293] width 56 height 31
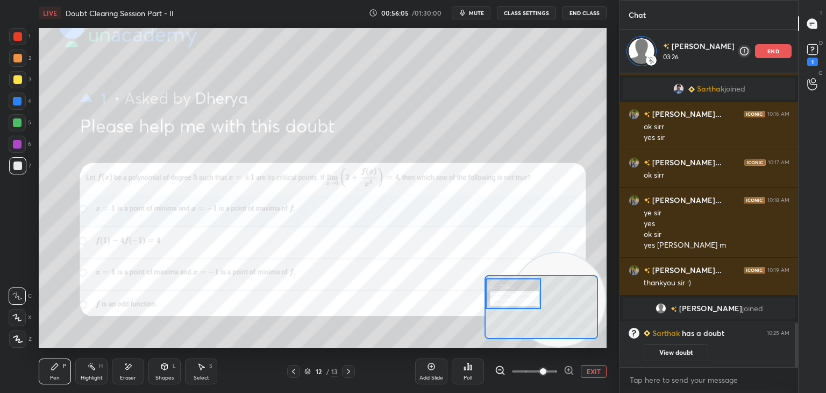
click at [482, 8] on button "mute" at bounding box center [471, 12] width 39 height 13
click at [478, 11] on span "unmute" at bounding box center [475, 13] width 23 height 8
click at [589, 371] on button "EXIT" at bounding box center [594, 371] width 26 height 13
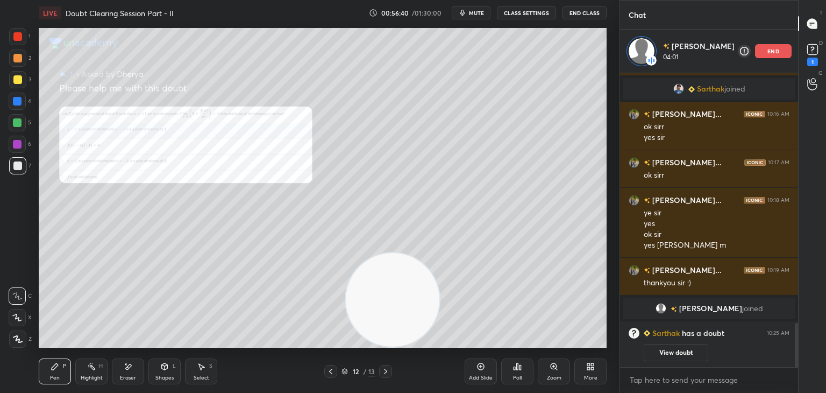
drag, startPoint x: 545, startPoint y: 312, endPoint x: 2, endPoint y: 348, distance: 545.0
click at [2, 348] on div "1 2 3 4 5 6 7 C X Z E E Erase all H H LIVE Doubt Clearing Session Part - II 00:…" at bounding box center [305, 196] width 611 height 393
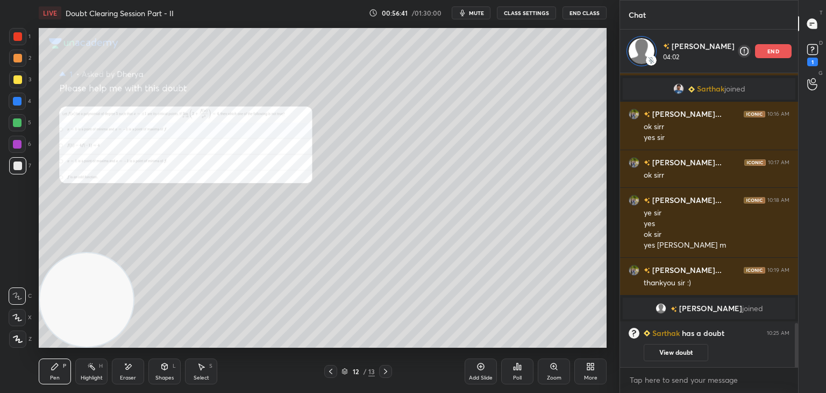
drag, startPoint x: 125, startPoint y: 367, endPoint x: 131, endPoint y: 291, distance: 76.6
click at [124, 367] on icon at bounding box center [128, 366] width 9 height 9
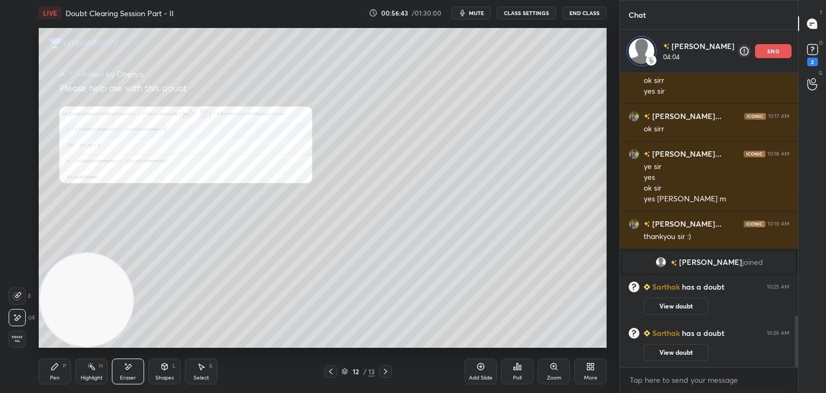
click at [52, 367] on icon at bounding box center [55, 366] width 9 height 9
click at [549, 373] on div "Zoom" at bounding box center [554, 371] width 32 height 26
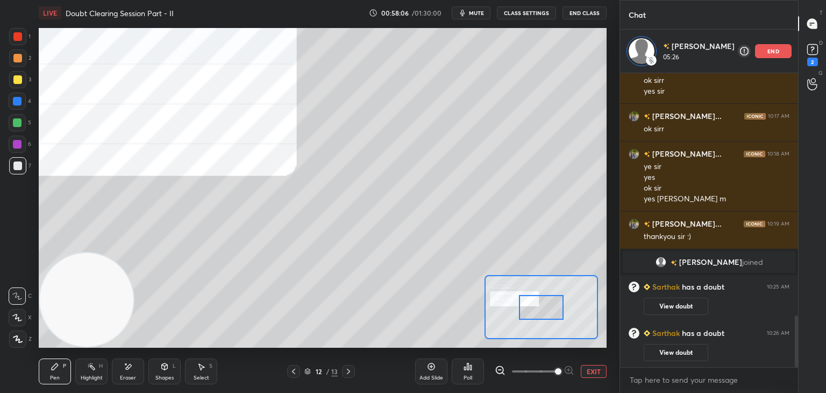
click at [548, 371] on span at bounding box center [534, 371] width 45 height 16
click at [555, 369] on span at bounding box center [558, 371] width 6 height 6
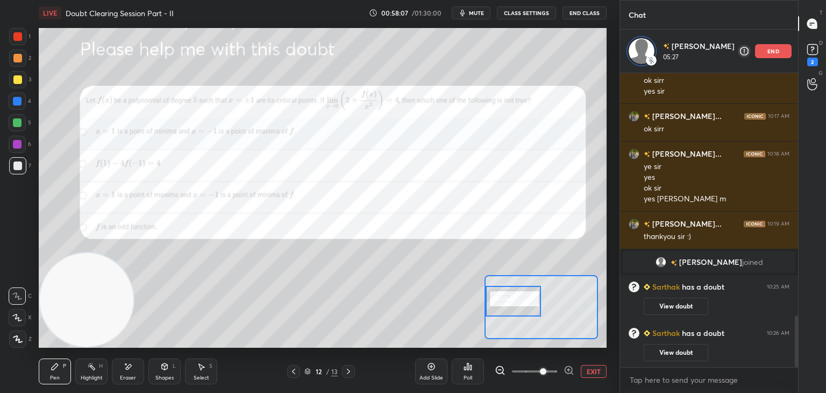
drag, startPoint x: 540, startPoint y: 312, endPoint x: 509, endPoint y: 306, distance: 31.7
click at [509, 307] on div at bounding box center [514, 301] width 56 height 31
click at [591, 372] on button "EXIT" at bounding box center [594, 371] width 26 height 13
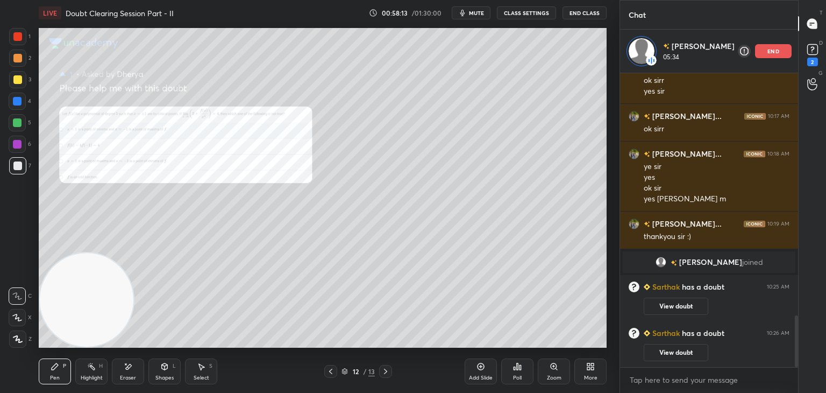
click at [477, 371] on icon at bounding box center [480, 366] width 9 height 9
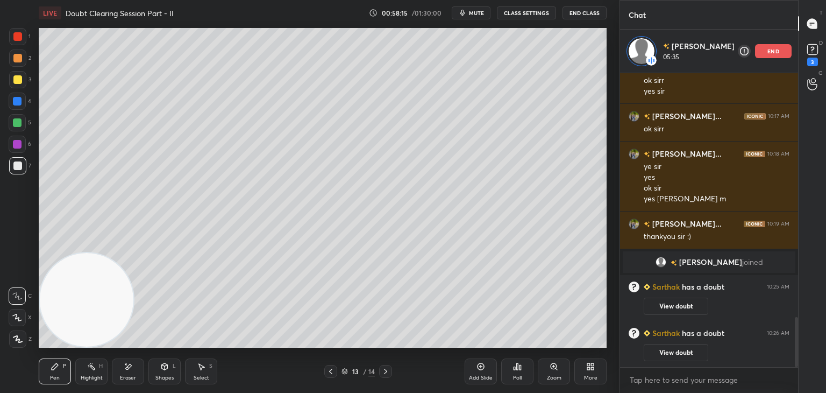
scroll to position [1433, 0]
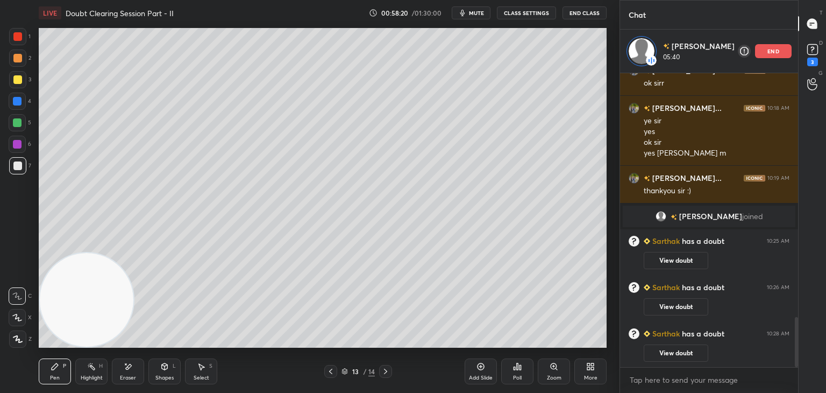
click at [329, 372] on icon at bounding box center [330, 371] width 9 height 9
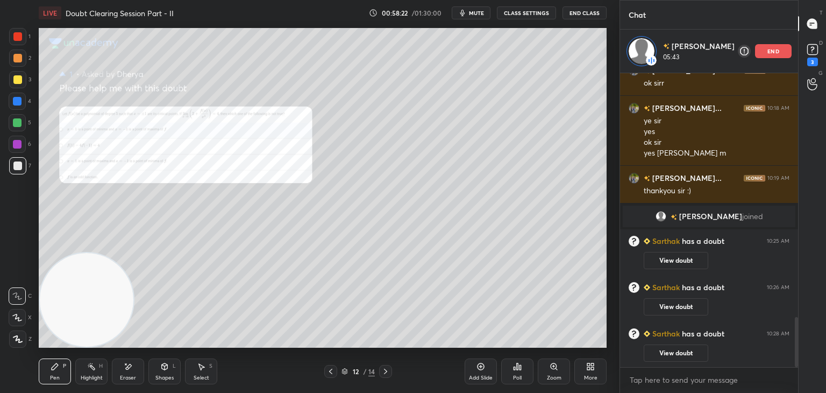
drag, startPoint x: 386, startPoint y: 372, endPoint x: 382, endPoint y: 365, distance: 7.5
click at [386, 372] on icon at bounding box center [385, 371] width 9 height 9
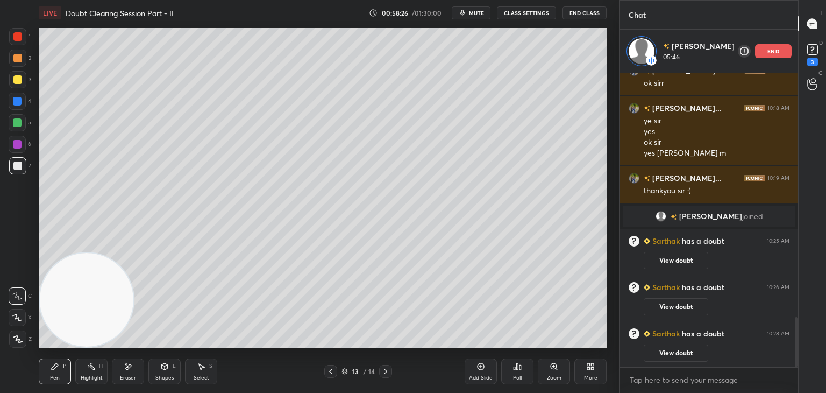
drag, startPoint x: 334, startPoint y: 369, endPoint x: 353, endPoint y: 367, distance: 19.0
click at [333, 371] on icon at bounding box center [330, 371] width 9 height 9
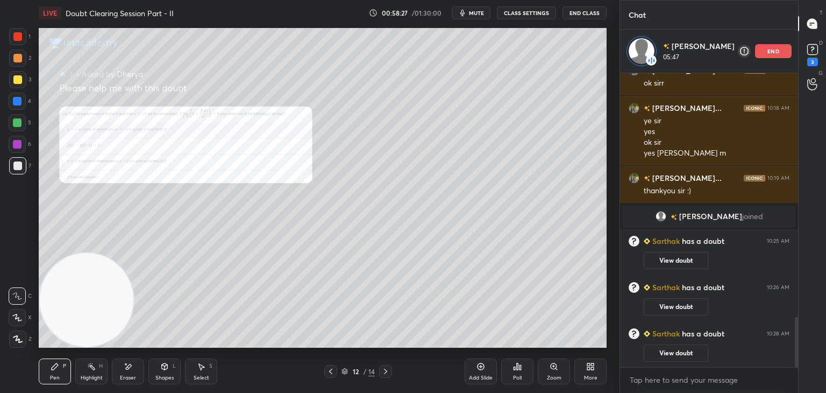
click at [386, 369] on icon at bounding box center [385, 371] width 9 height 9
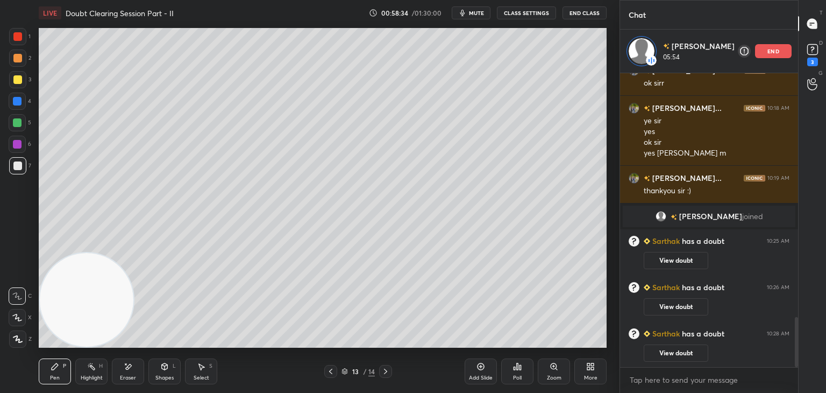
drag, startPoint x: 330, startPoint y: 374, endPoint x: 336, endPoint y: 374, distance: 5.4
click at [332, 373] on icon at bounding box center [330, 371] width 9 height 9
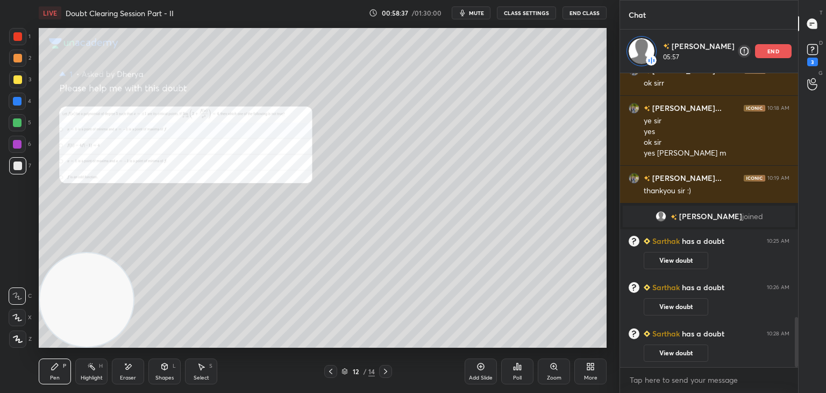
click at [554, 375] on div "Zoom" at bounding box center [554, 377] width 15 height 5
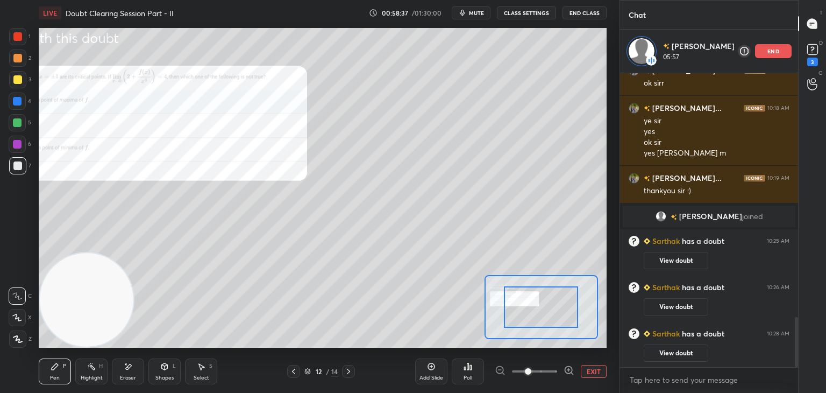
click at [551, 373] on span at bounding box center [534, 371] width 45 height 16
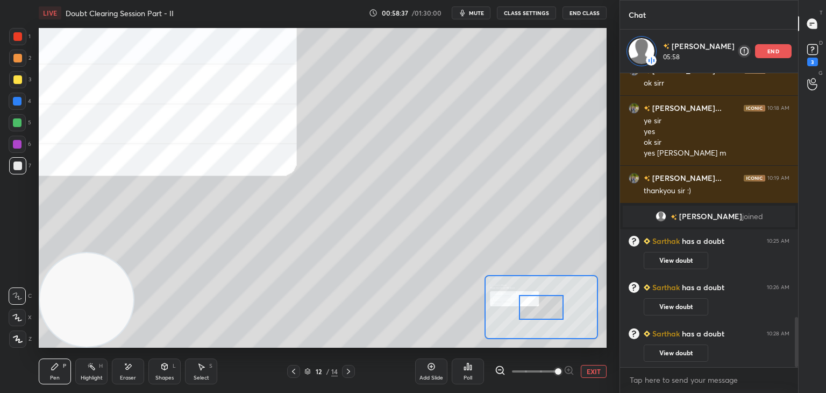
click at [555, 370] on span at bounding box center [558, 371] width 6 height 6
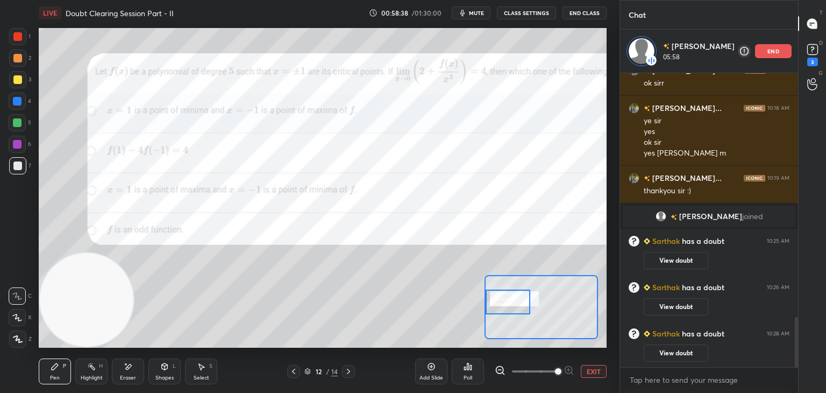
drag, startPoint x: 538, startPoint y: 302, endPoint x: 502, endPoint y: 295, distance: 37.1
click at [503, 299] on div at bounding box center [508, 301] width 45 height 25
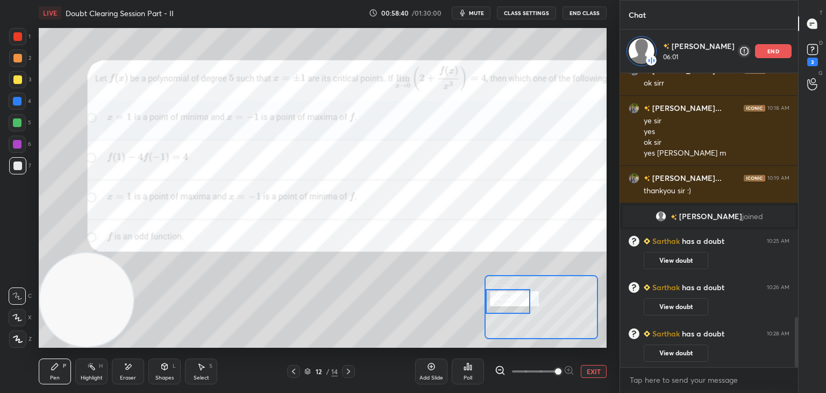
click at [602, 363] on div "Add Slide Poll EXIT" at bounding box center [510, 371] width 191 height 60
click at [589, 368] on button "EXIT" at bounding box center [594, 371] width 26 height 13
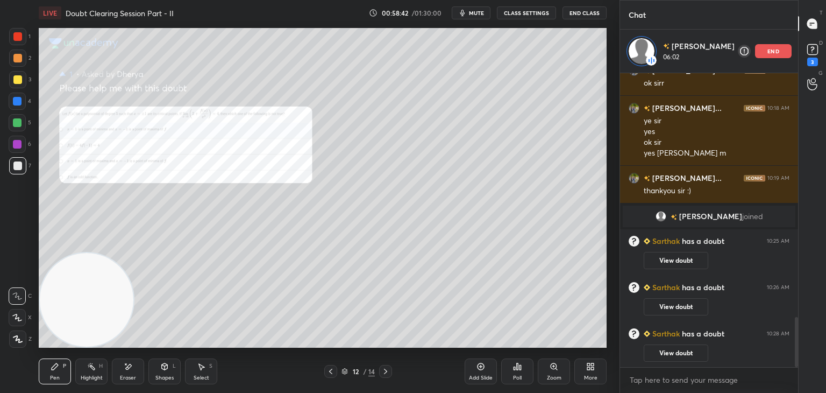
click at [381, 374] on div at bounding box center [385, 371] width 13 height 13
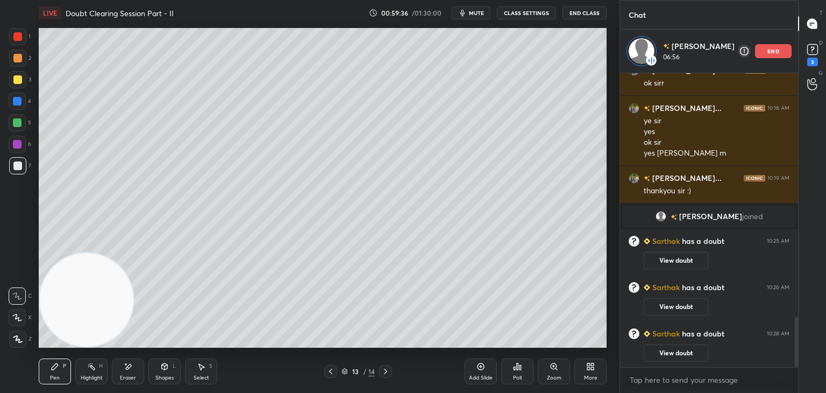
click at [134, 373] on div "Eraser" at bounding box center [128, 371] width 32 height 26
drag, startPoint x: 54, startPoint y: 370, endPoint x: 63, endPoint y: 370, distance: 9.1
click at [54, 372] on div "Pen P" at bounding box center [55, 371] width 32 height 26
drag, startPoint x: 330, startPoint y: 373, endPoint x: 361, endPoint y: 371, distance: 31.3
click at [330, 373] on icon at bounding box center [330, 371] width 9 height 9
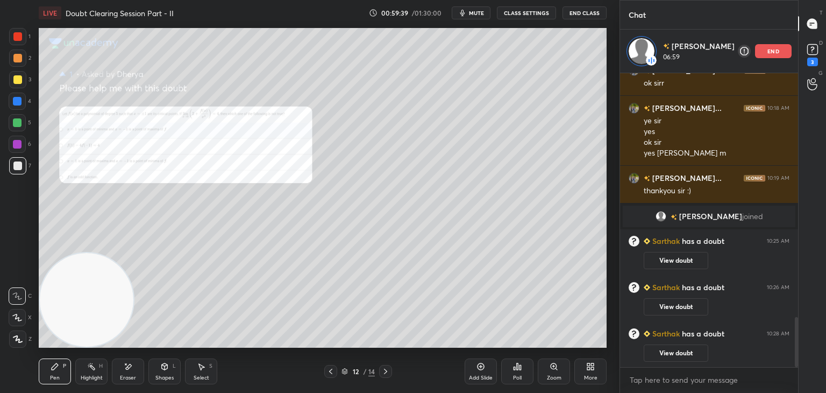
click at [385, 368] on icon at bounding box center [385, 371] width 9 height 9
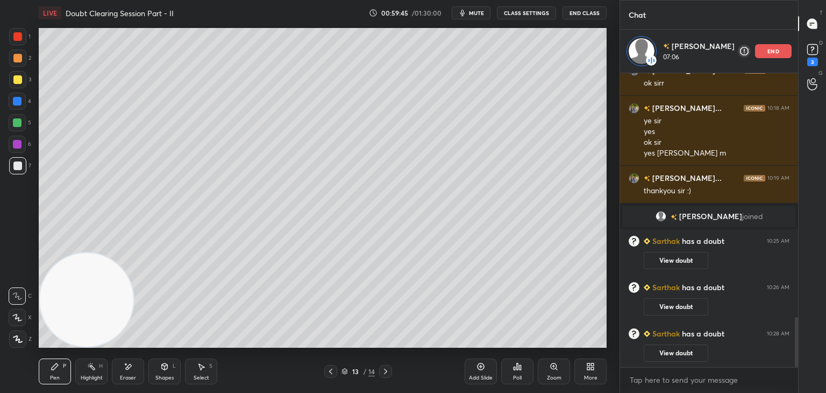
click at [326, 371] on div at bounding box center [330, 371] width 13 height 13
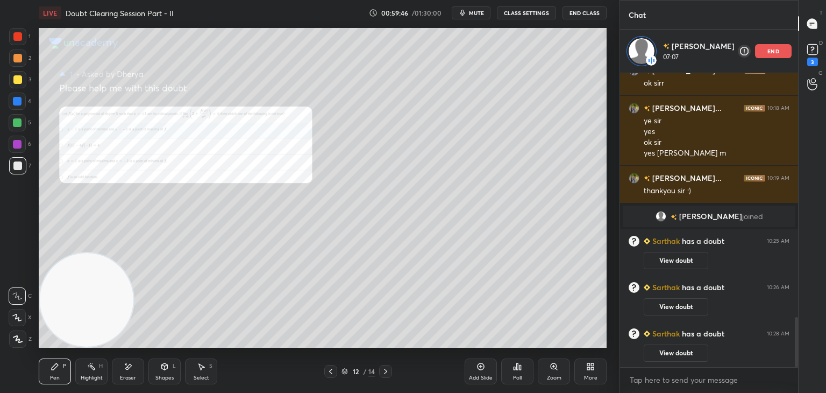
click at [545, 365] on div "Zoom" at bounding box center [554, 371] width 32 height 26
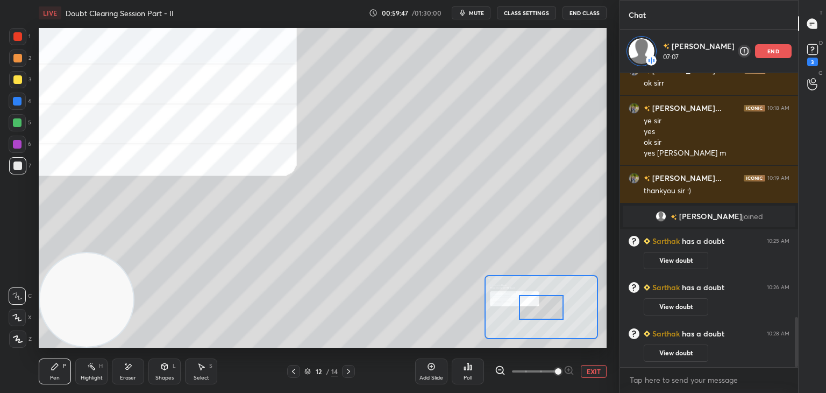
click at [551, 368] on span at bounding box center [534, 371] width 45 height 16
click at [555, 369] on span at bounding box center [558, 371] width 6 height 6
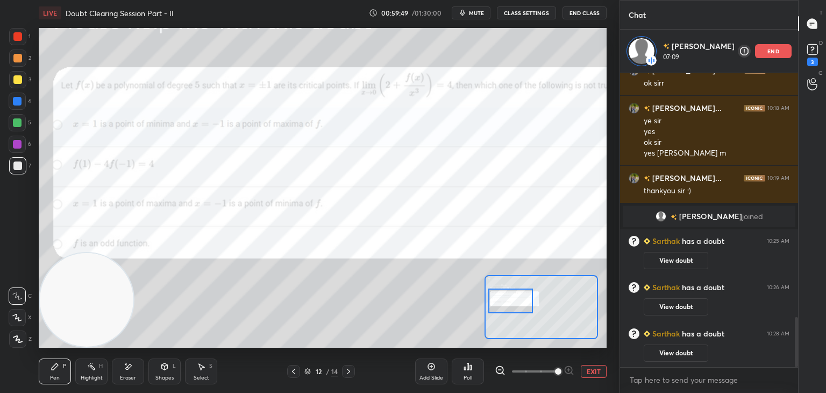
drag, startPoint x: 542, startPoint y: 304, endPoint x: 515, endPoint y: 300, distance: 27.3
click at [515, 300] on div at bounding box center [510, 300] width 45 height 25
click at [595, 370] on button "EXIT" at bounding box center [594, 371] width 26 height 13
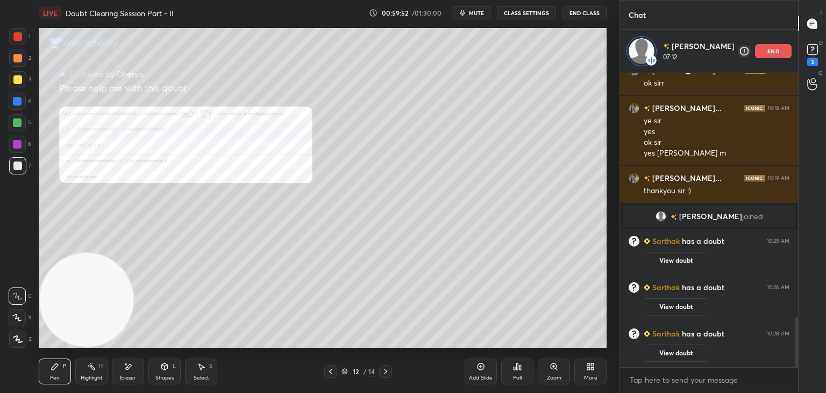
drag, startPoint x: 387, startPoint y: 372, endPoint x: 380, endPoint y: 364, distance: 10.6
click at [386, 371] on icon at bounding box center [385, 371] width 9 height 9
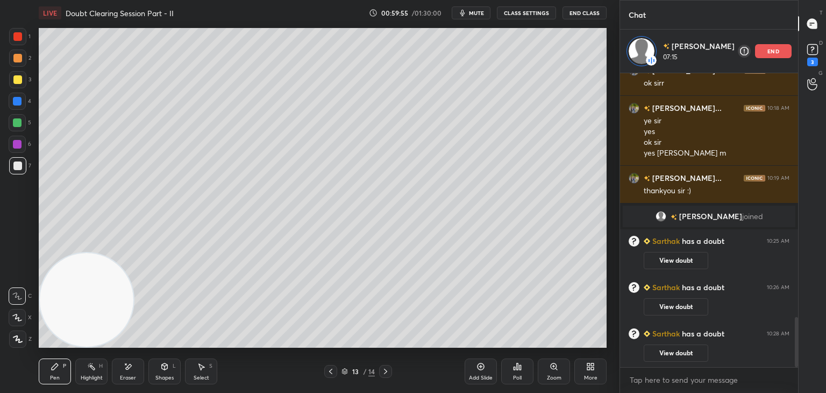
click at [329, 375] on icon at bounding box center [330, 371] width 9 height 9
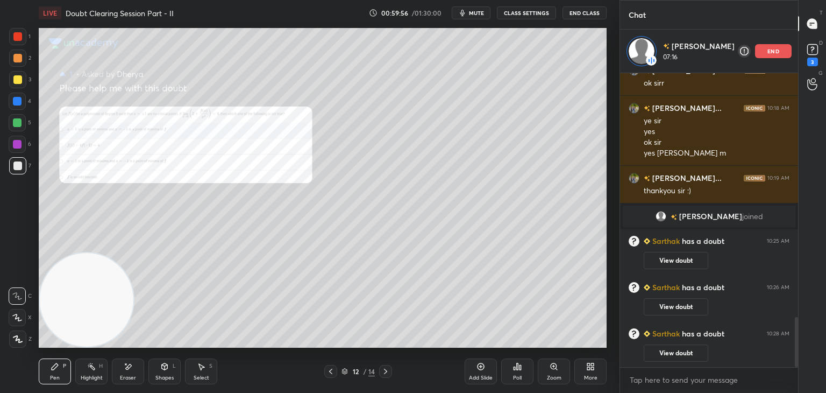
click at [550, 369] on icon at bounding box center [554, 366] width 9 height 9
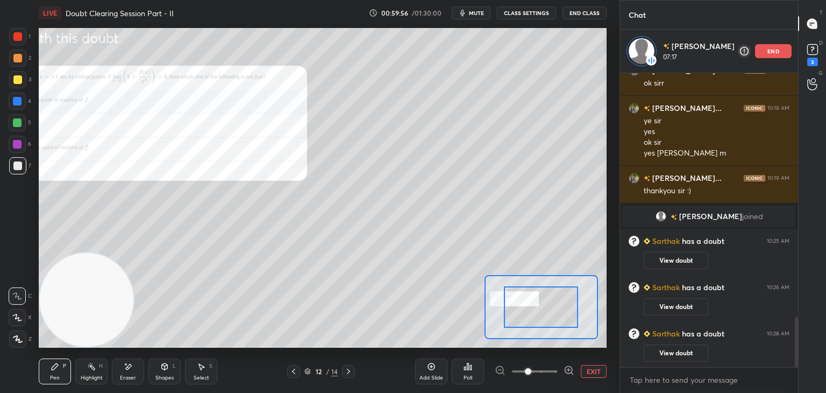
click at [551, 370] on span at bounding box center [534, 371] width 45 height 16
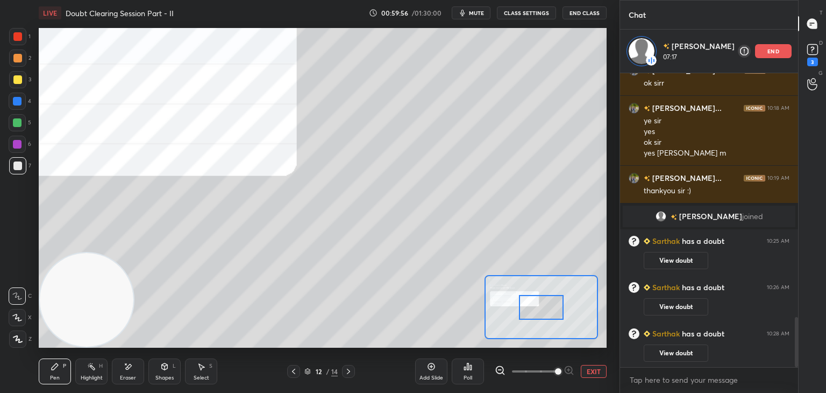
drag, startPoint x: 554, startPoint y: 371, endPoint x: 561, endPoint y: 338, distance: 33.0
click at [555, 369] on span at bounding box center [558, 371] width 6 height 6
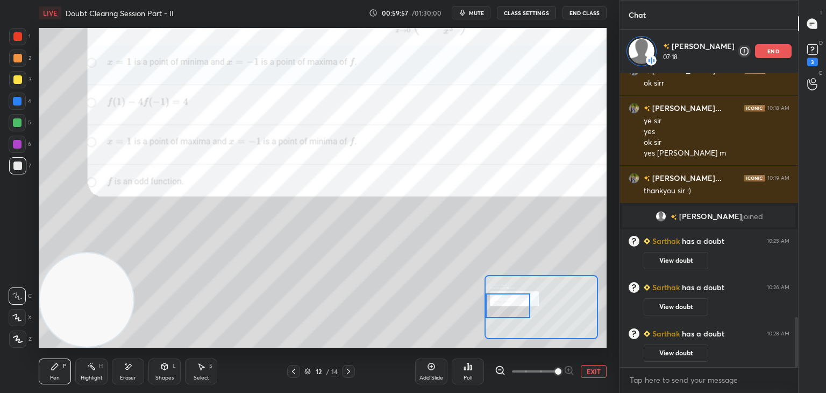
drag, startPoint x: 539, startPoint y: 302, endPoint x: 490, endPoint y: 295, distance: 49.4
click at [494, 300] on div at bounding box center [508, 305] width 45 height 25
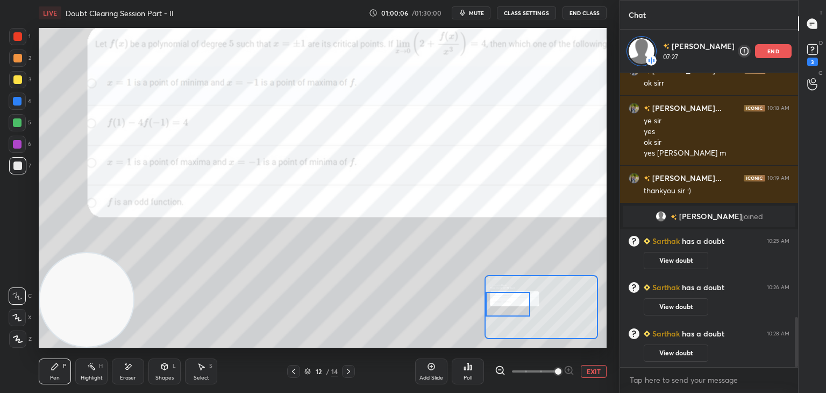
drag, startPoint x: 687, startPoint y: 355, endPoint x: 689, endPoint y: 340, distance: 15.2
click at [686, 350] on button "View doubt" at bounding box center [676, 352] width 65 height 17
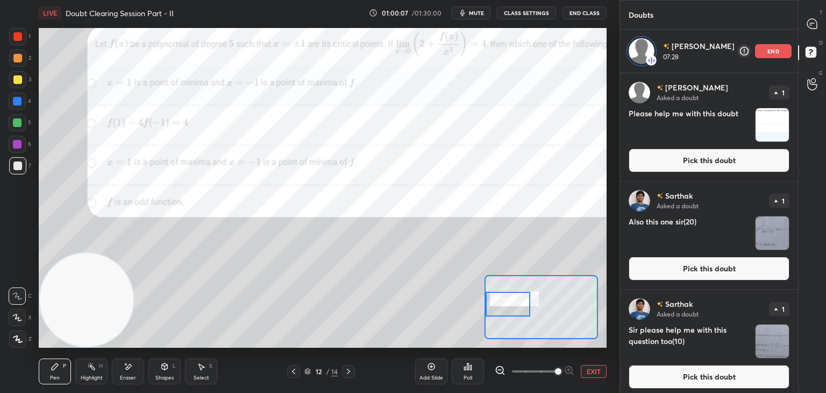
drag, startPoint x: 592, startPoint y: 372, endPoint x: 574, endPoint y: 373, distance: 18.4
click at [592, 371] on button "EXIT" at bounding box center [594, 371] width 26 height 13
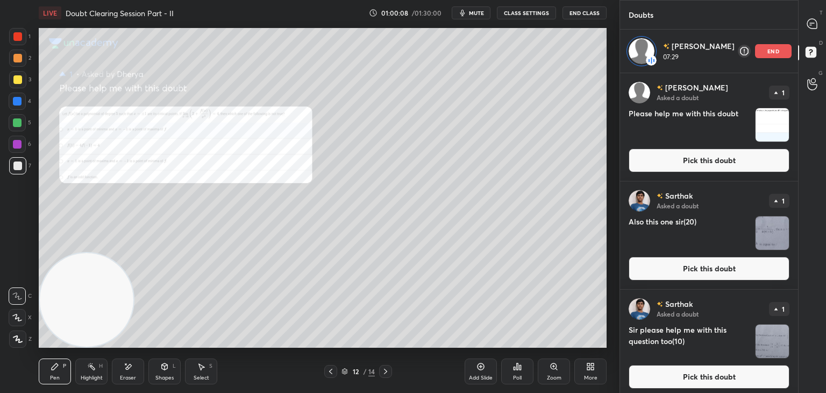
click at [381, 370] on icon at bounding box center [385, 371] width 9 height 9
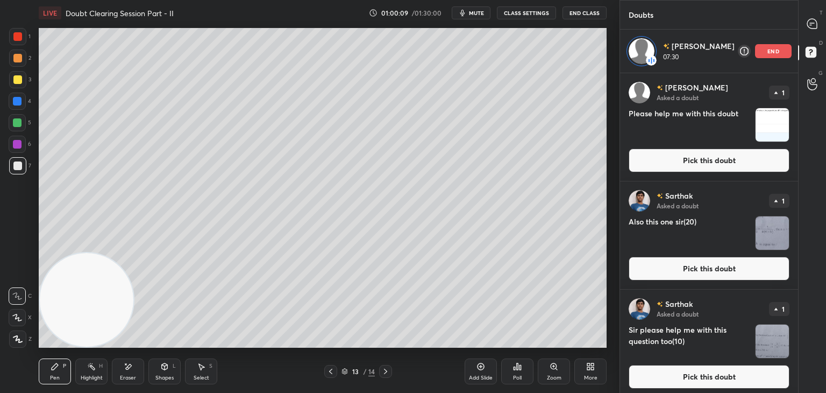
click at [665, 169] on div "[PERSON_NAME] Asked a doubt 1 Please help me with this doubt Pick this doubt" at bounding box center [709, 127] width 178 height 108
click at [660, 157] on button "Pick this doubt" at bounding box center [709, 160] width 161 height 24
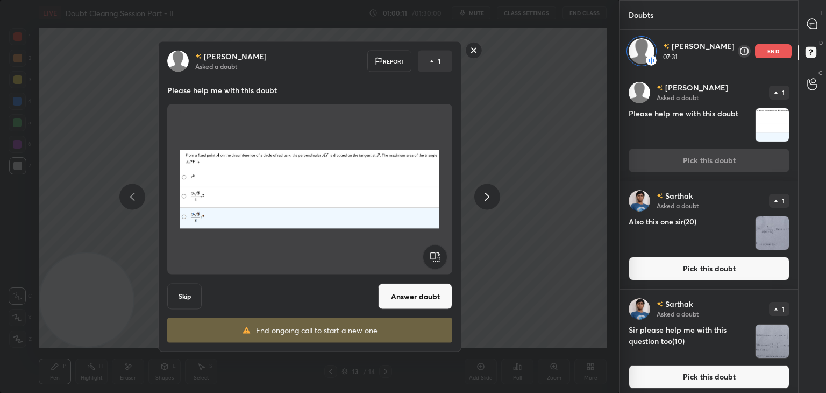
click at [403, 296] on button "Answer doubt" at bounding box center [415, 296] width 74 height 26
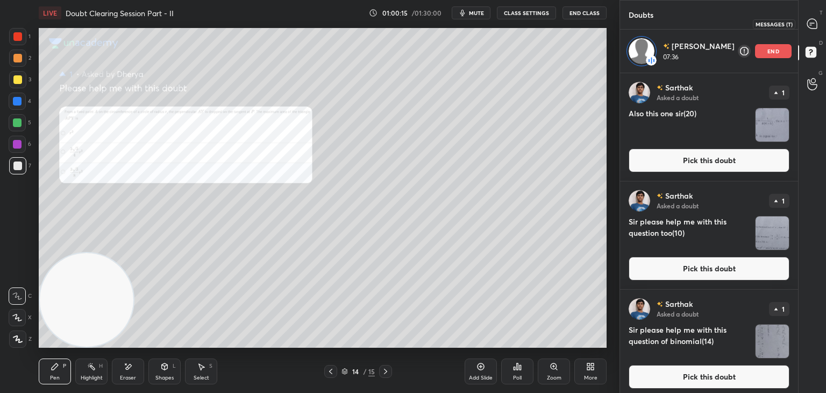
click at [809, 21] on icon at bounding box center [812, 23] width 11 height 11
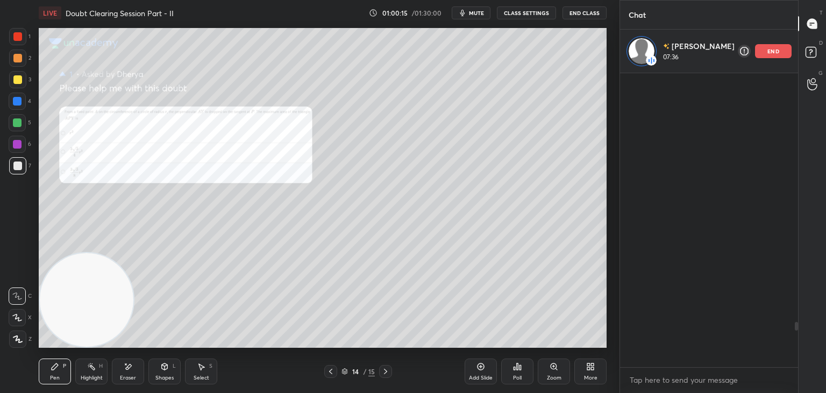
scroll to position [290, 175]
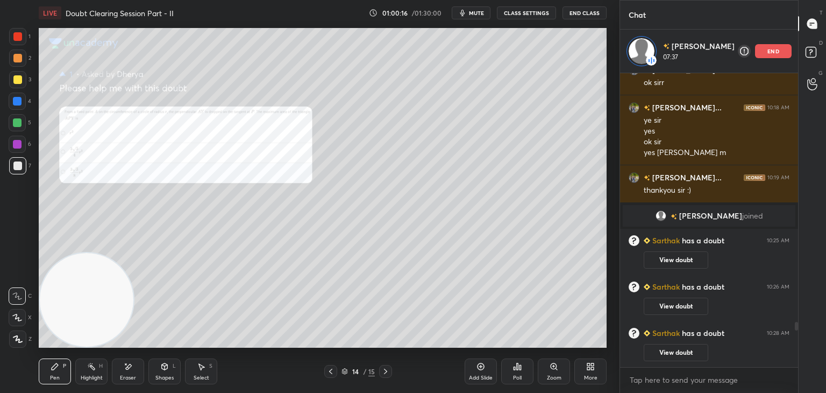
click at [557, 368] on icon at bounding box center [554, 366] width 9 height 9
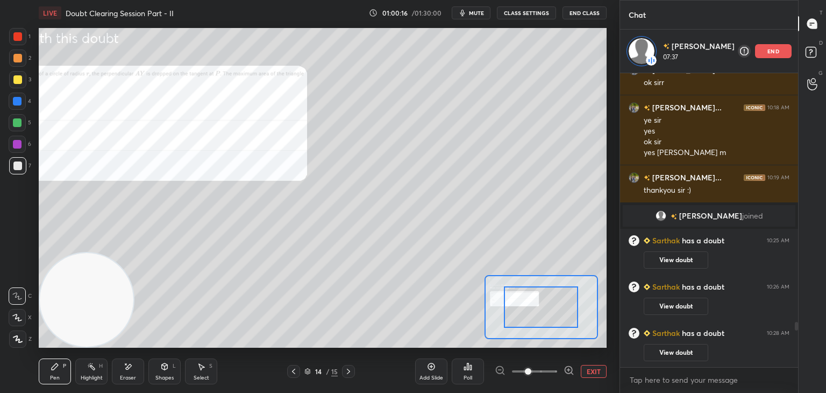
click at [549, 371] on span at bounding box center [534, 371] width 45 height 16
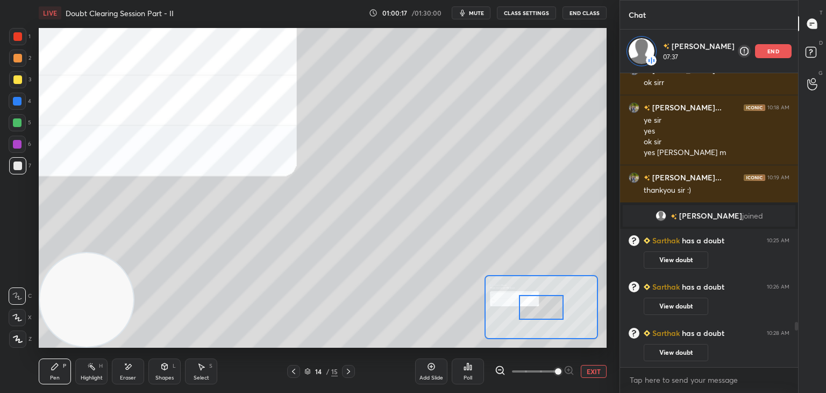
click at [555, 371] on span at bounding box center [558, 371] width 6 height 6
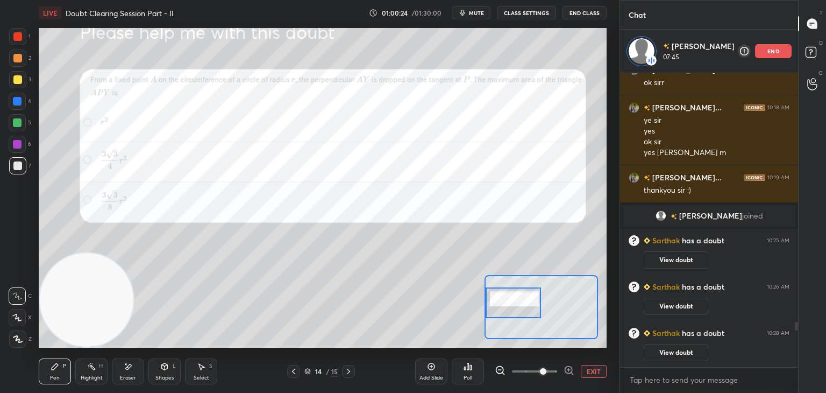
drag, startPoint x: 553, startPoint y: 309, endPoint x: 495, endPoint y: 302, distance: 58.0
click at [507, 304] on div at bounding box center [514, 302] width 56 height 31
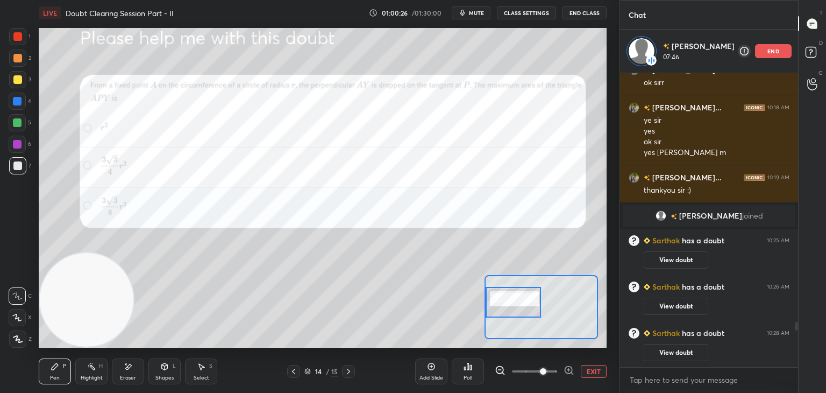
click at [546, 368] on span at bounding box center [543, 371] width 6 height 6
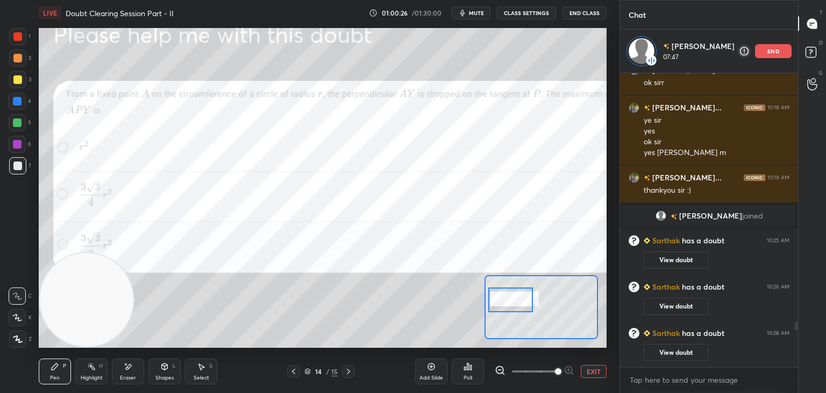
drag, startPoint x: 524, startPoint y: 305, endPoint x: 512, endPoint y: 297, distance: 14.8
click at [514, 298] on div at bounding box center [510, 299] width 45 height 25
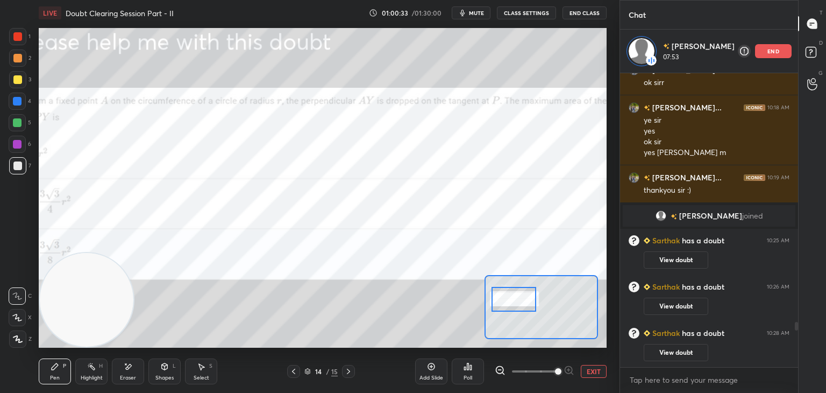
drag, startPoint x: 515, startPoint y: 297, endPoint x: 521, endPoint y: 302, distance: 7.3
click at [521, 302] on div at bounding box center [514, 299] width 45 height 25
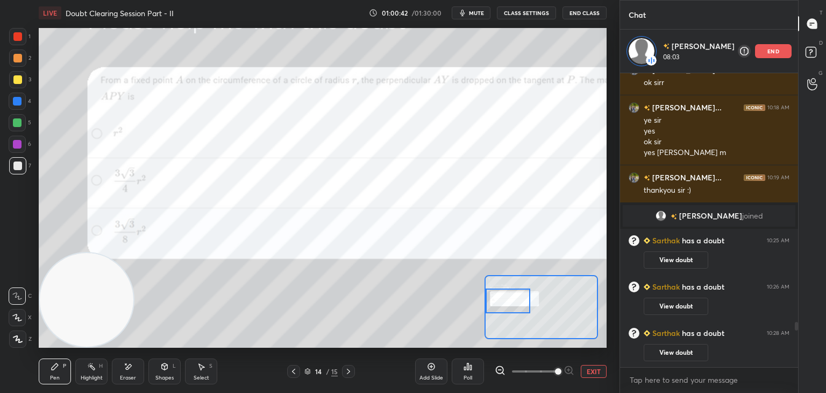
drag, startPoint x: 519, startPoint y: 300, endPoint x: 511, endPoint y: 302, distance: 8.2
click at [511, 302] on div at bounding box center [508, 300] width 45 height 25
click at [596, 365] on button "EXIT" at bounding box center [594, 371] width 26 height 13
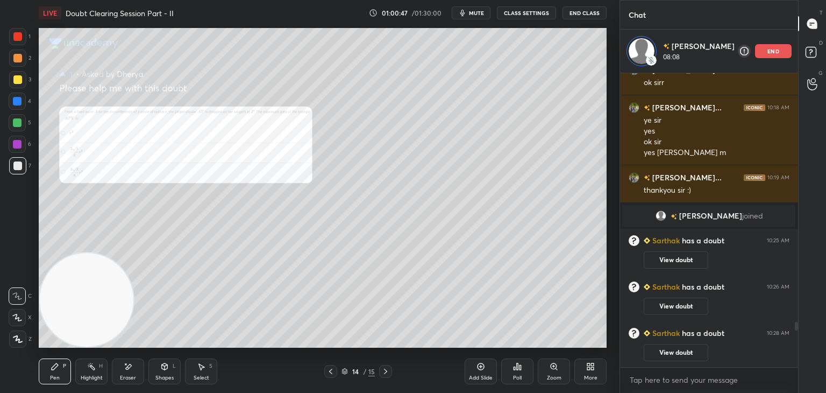
click at [554, 369] on icon at bounding box center [554, 366] width 9 height 9
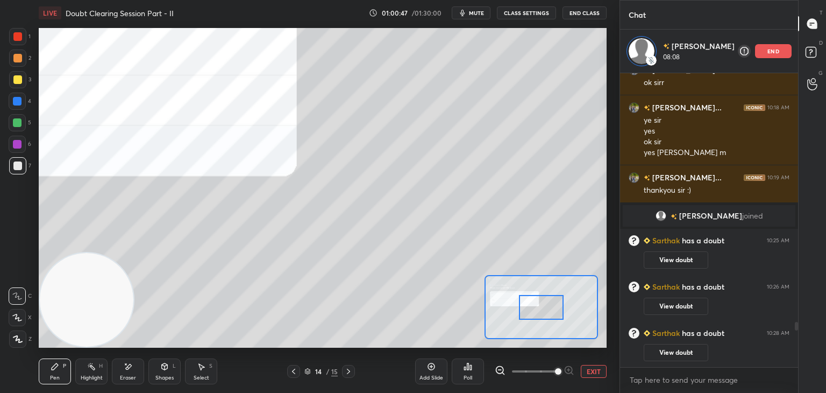
click at [553, 372] on span at bounding box center [534, 371] width 45 height 16
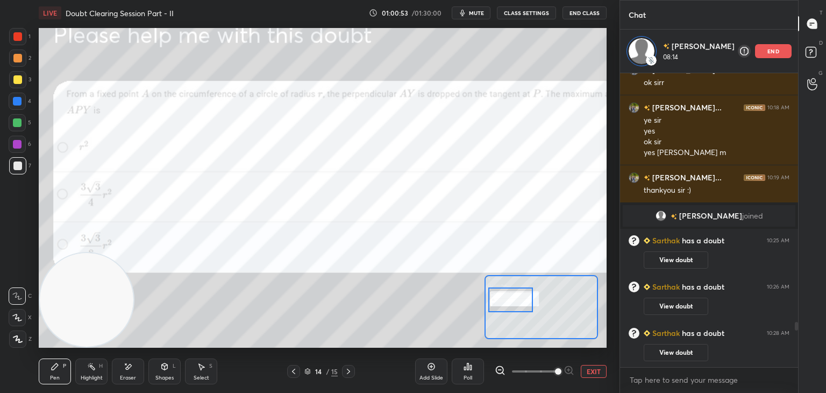
drag, startPoint x: 539, startPoint y: 300, endPoint x: 514, endPoint y: 298, distance: 24.8
click at [514, 298] on div at bounding box center [510, 299] width 45 height 25
click at [600, 368] on button "EXIT" at bounding box center [594, 371] width 26 height 13
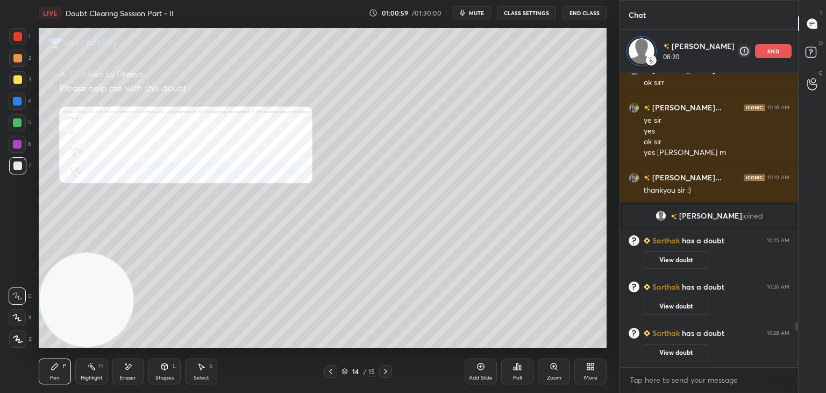
drag, startPoint x: 172, startPoint y: 376, endPoint x: 172, endPoint y: 367, distance: 9.1
click at [170, 375] on div "Shapes" at bounding box center [164, 377] width 18 height 5
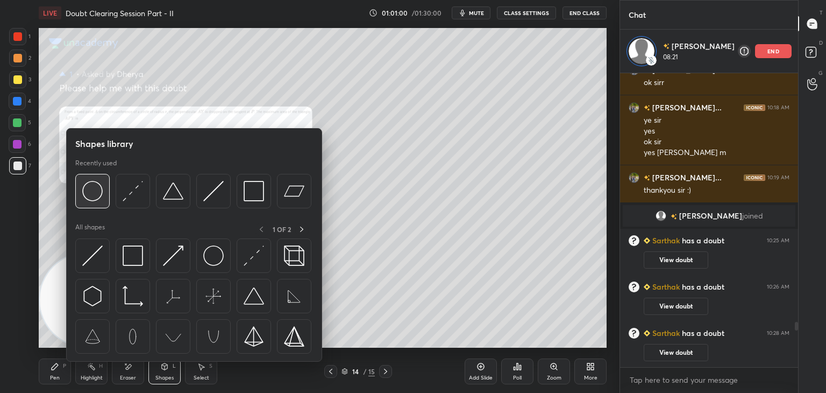
click at [84, 196] on img at bounding box center [92, 191] width 20 height 20
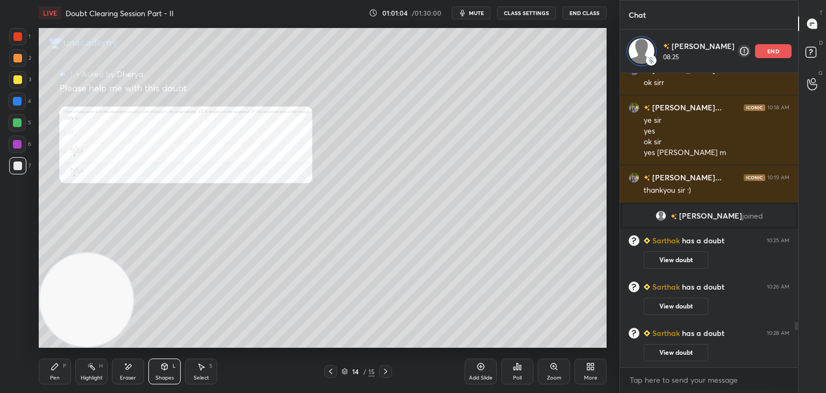
click at [58, 371] on icon at bounding box center [55, 366] width 9 height 9
click at [554, 368] on icon at bounding box center [554, 366] width 6 height 6
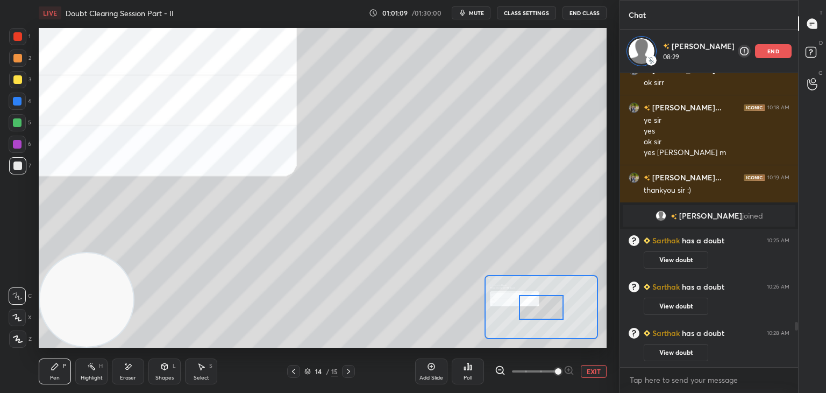
click at [552, 368] on span at bounding box center [534, 371] width 45 height 16
click at [555, 368] on span at bounding box center [558, 371] width 6 height 6
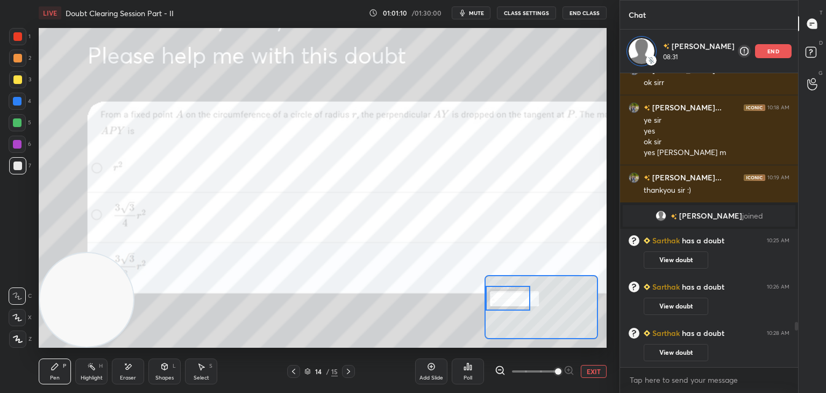
drag, startPoint x: 523, startPoint y: 300, endPoint x: 510, endPoint y: 295, distance: 13.6
click at [510, 296] on div at bounding box center [508, 298] width 45 height 25
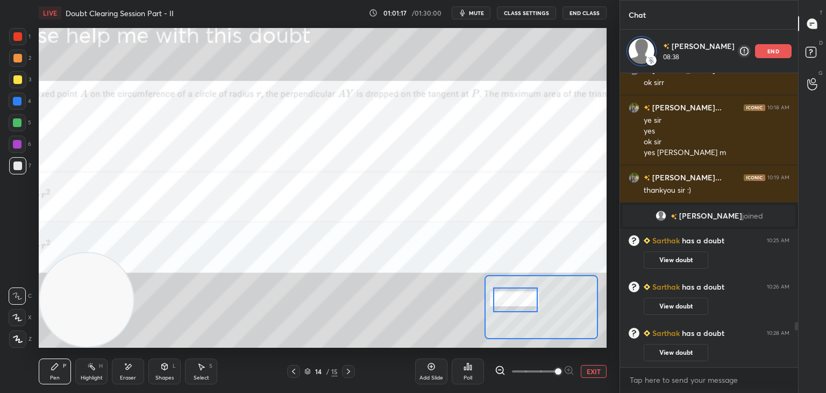
drag, startPoint x: 514, startPoint y: 301, endPoint x: 521, endPoint y: 300, distance: 6.5
click at [521, 301] on div at bounding box center [515, 299] width 45 height 25
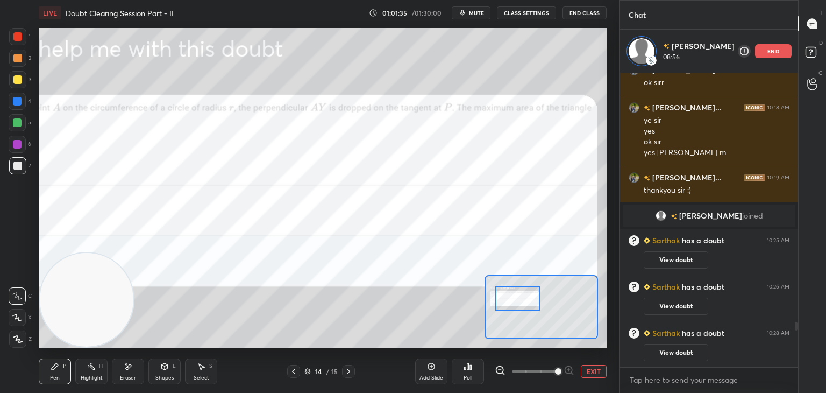
click at [593, 367] on button "EXIT" at bounding box center [594, 371] width 26 height 13
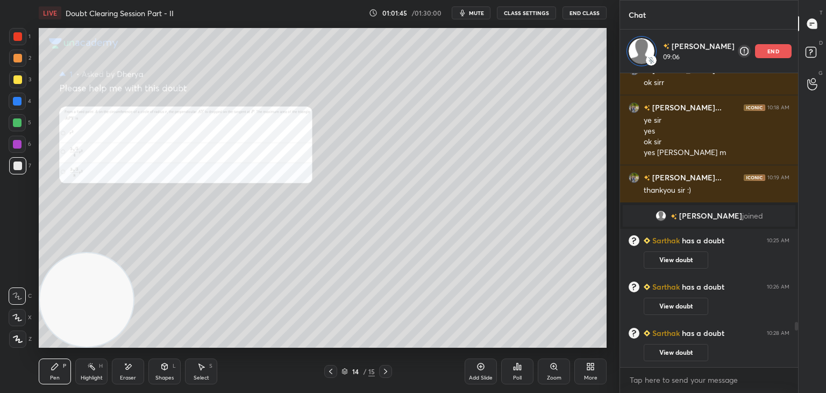
click at [168, 370] on div "Shapes L" at bounding box center [164, 371] width 32 height 26
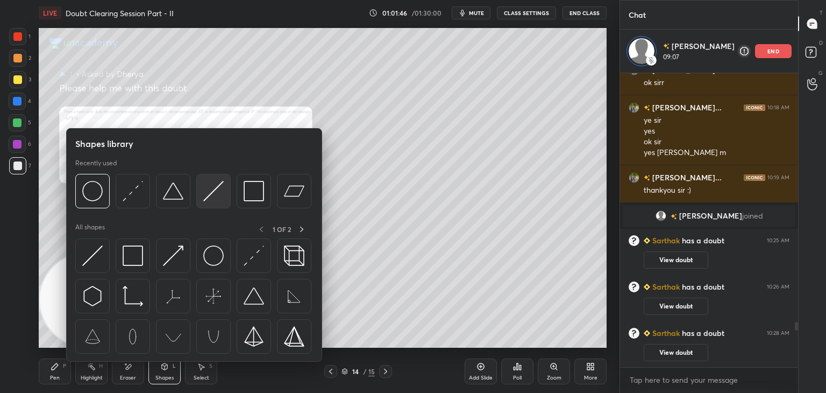
click at [212, 201] on div at bounding box center [213, 191] width 34 height 34
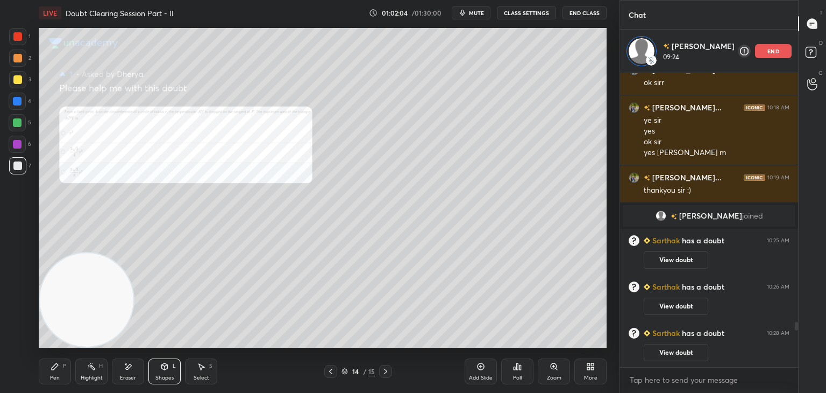
click at [58, 369] on icon at bounding box center [55, 366] width 9 height 9
click at [155, 367] on div "Shapes L" at bounding box center [164, 371] width 32 height 26
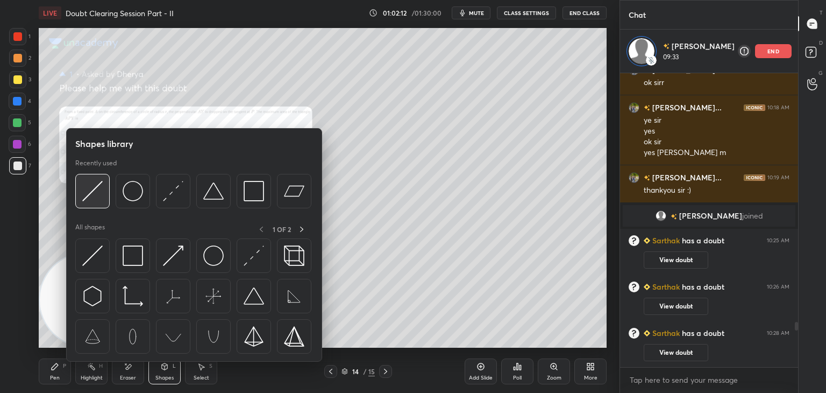
click at [95, 205] on div at bounding box center [92, 191] width 34 height 34
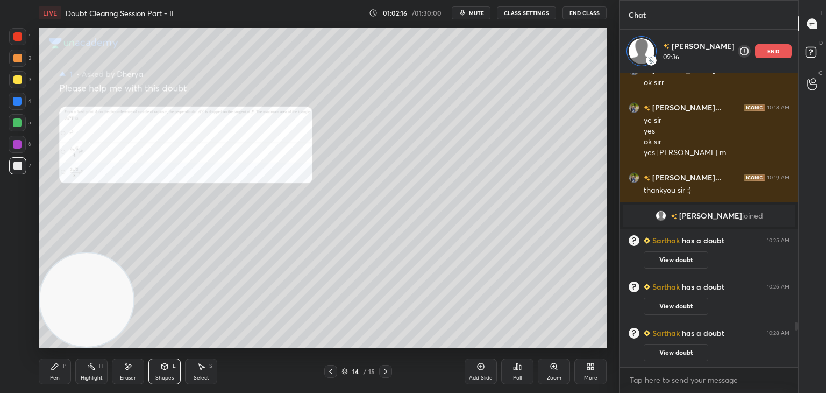
drag, startPoint x: 61, startPoint y: 381, endPoint x: 59, endPoint y: 367, distance: 14.1
click at [58, 378] on div "Pen P" at bounding box center [55, 371] width 32 height 26
click at [22, 160] on div at bounding box center [17, 165] width 17 height 17
click at [553, 367] on icon at bounding box center [554, 366] width 6 height 6
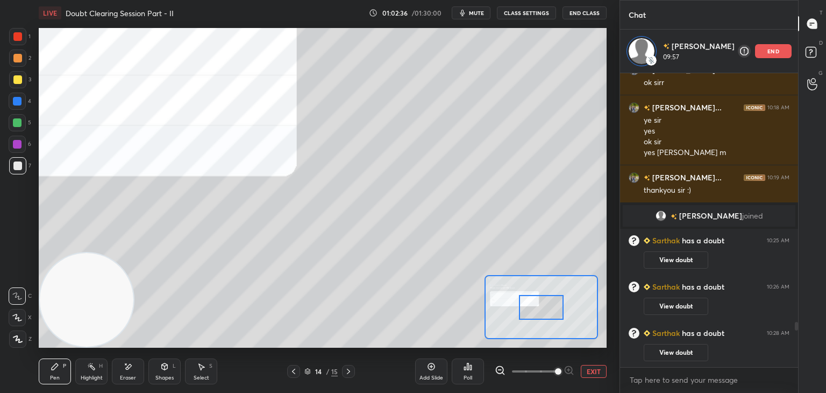
click at [551, 368] on span at bounding box center [534, 371] width 45 height 16
click at [555, 368] on span at bounding box center [558, 371] width 6 height 6
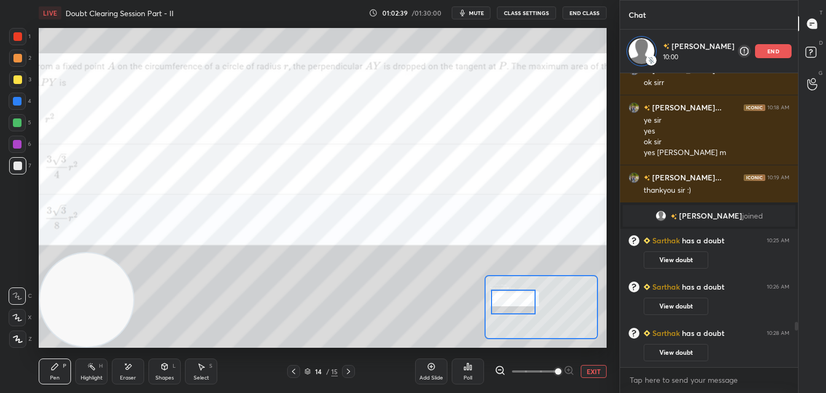
drag, startPoint x: 544, startPoint y: 306, endPoint x: 505, endPoint y: 295, distance: 40.2
click at [514, 300] on div at bounding box center [513, 301] width 45 height 25
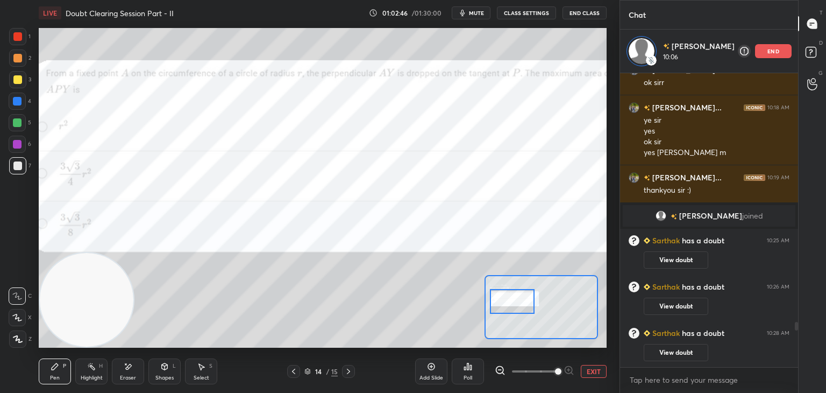
click at [594, 366] on button "EXIT" at bounding box center [594, 371] width 26 height 13
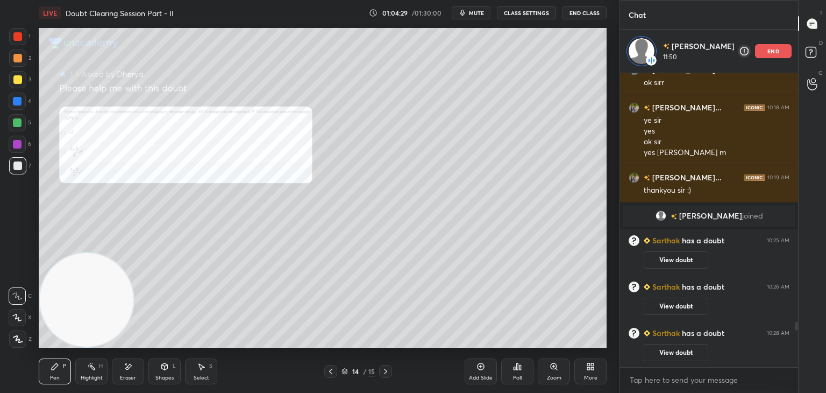
click at [125, 372] on div "Eraser" at bounding box center [128, 371] width 32 height 26
click at [59, 367] on div "Pen P" at bounding box center [55, 371] width 32 height 26
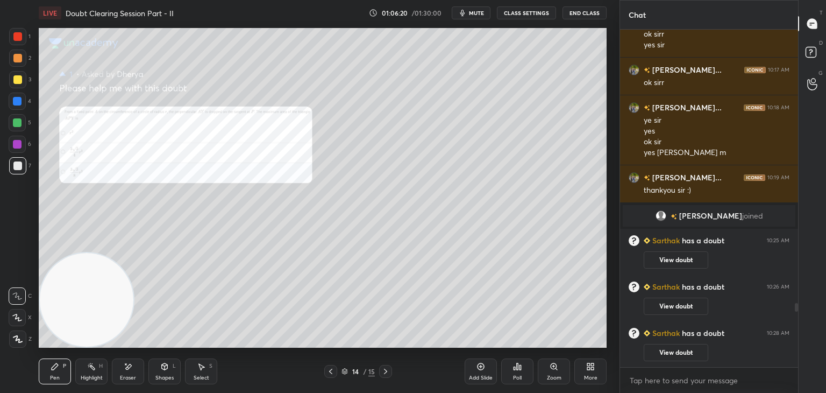
scroll to position [1584, 0]
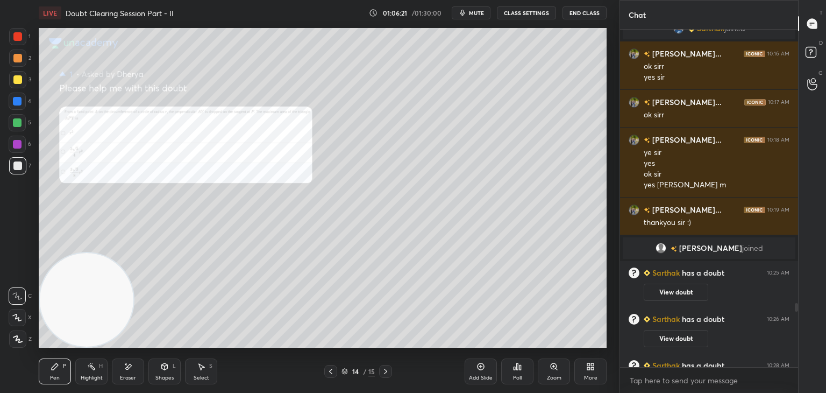
drag, startPoint x: 379, startPoint y: 371, endPoint x: 372, endPoint y: 372, distance: 7.1
click at [380, 371] on div at bounding box center [385, 371] width 13 height 13
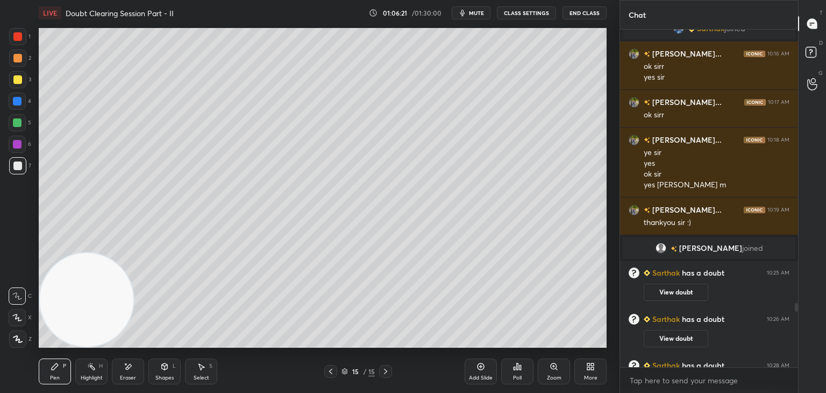
click at [329, 367] on icon at bounding box center [330, 371] width 9 height 9
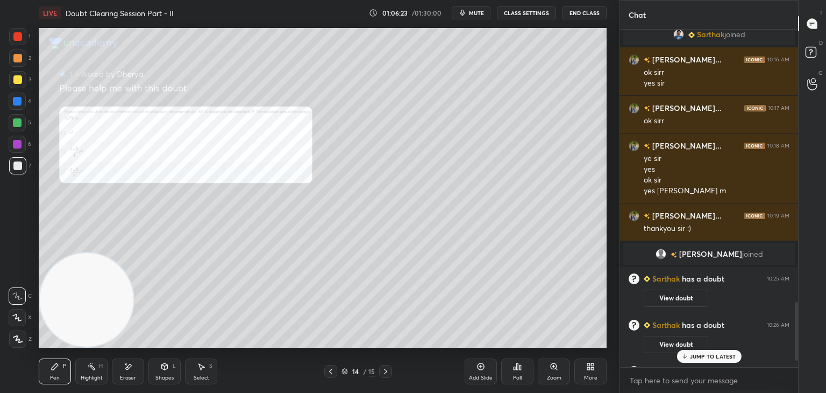
scroll to position [1617, 0]
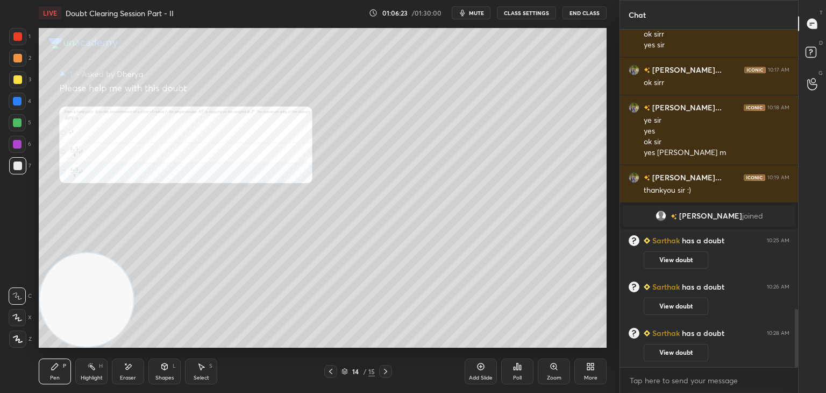
drag, startPoint x: 796, startPoint y: 304, endPoint x: 760, endPoint y: 351, distance: 59.5
click at [791, 359] on div "[PERSON_NAME] joined [PERSON_NAME]... 10:16 AM ok sirr yes [PERSON_NAME]... 10:…" at bounding box center [709, 198] width 178 height 337
drag, startPoint x: 686, startPoint y: 359, endPoint x: 689, endPoint y: 352, distance: 7.7
click at [686, 359] on button "View doubt" at bounding box center [676, 352] width 65 height 17
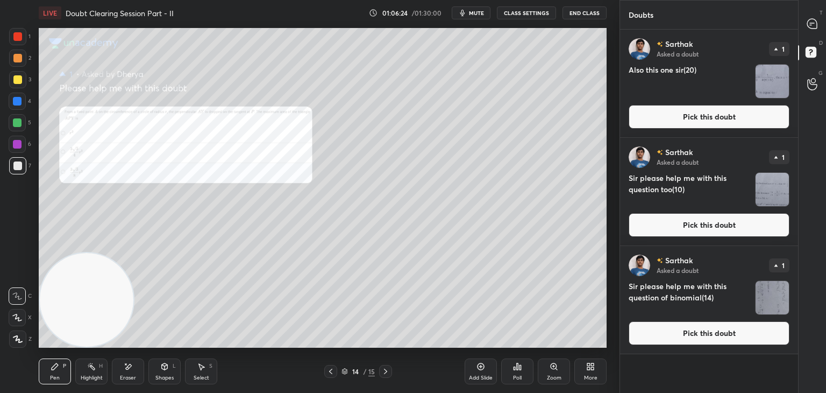
click at [688, 350] on div "[PERSON_NAME] Asked a doubt 1 Sir please help me with this question of binomial…" at bounding box center [709, 300] width 178 height 108
click at [687, 327] on button "Pick this doubt" at bounding box center [709, 333] width 161 height 24
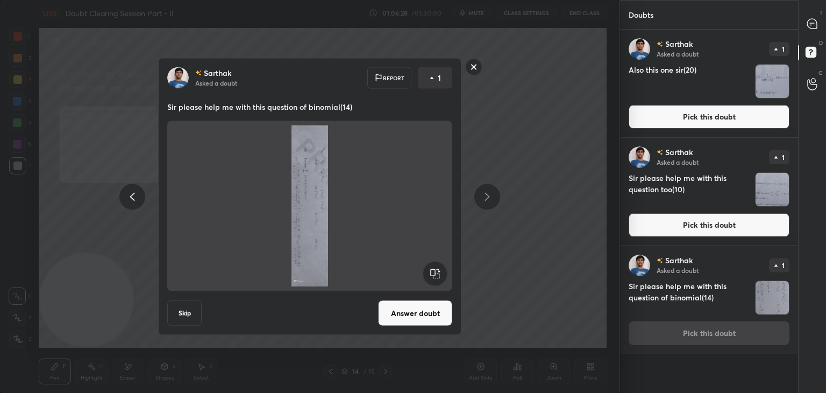
drag, startPoint x: 447, startPoint y: 272, endPoint x: 440, endPoint y: 272, distance: 7.0
click at [445, 272] on div at bounding box center [435, 274] width 26 height 26
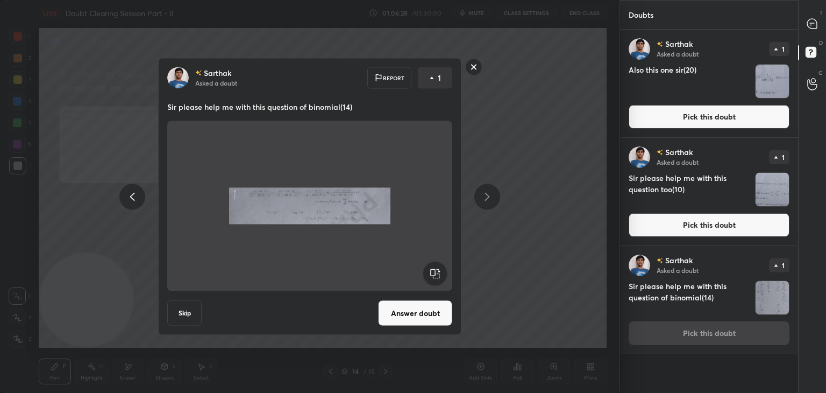
click at [437, 273] on rect at bounding box center [435, 273] width 24 height 24
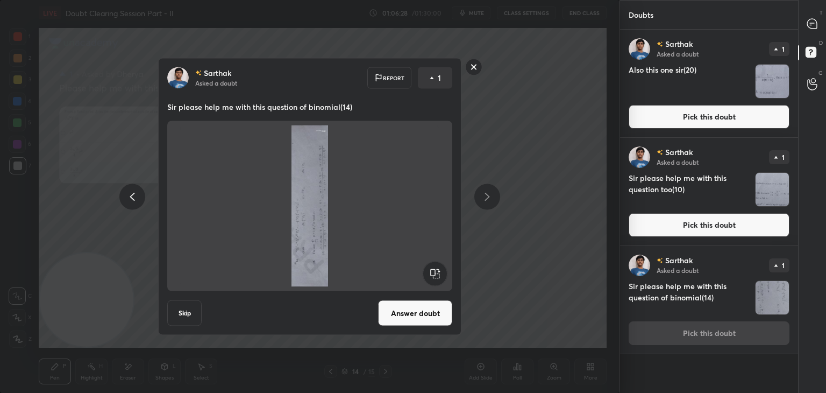
click at [437, 273] on rect at bounding box center [435, 273] width 24 height 24
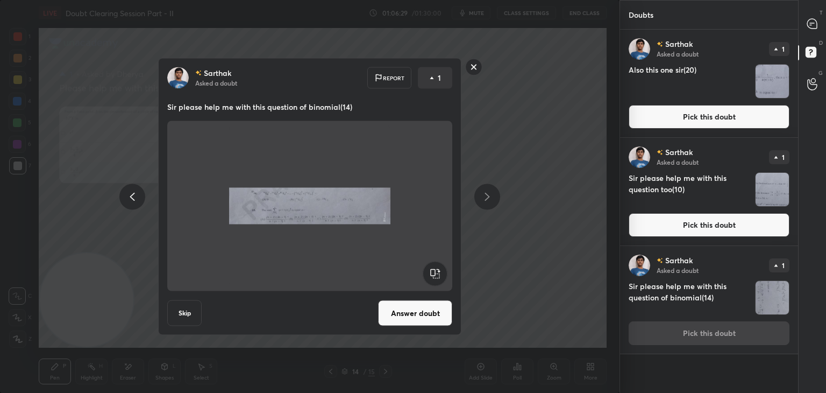
click at [412, 314] on button "Answer doubt" at bounding box center [415, 313] width 74 height 26
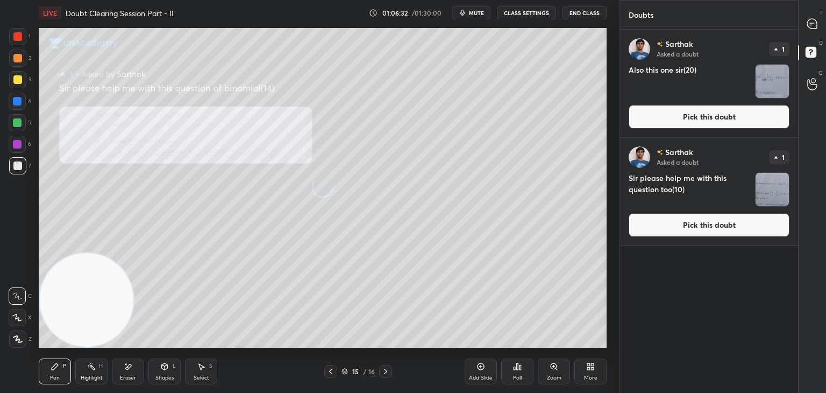
click at [671, 229] on button "Pick this doubt" at bounding box center [709, 225] width 161 height 24
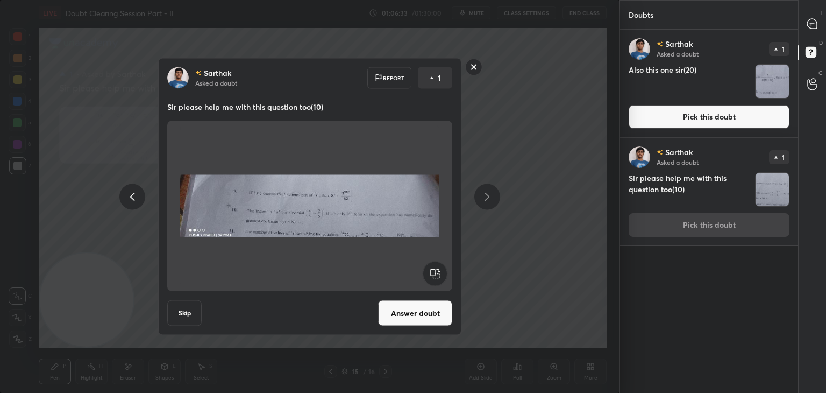
click at [415, 319] on button "Answer doubt" at bounding box center [415, 313] width 74 height 26
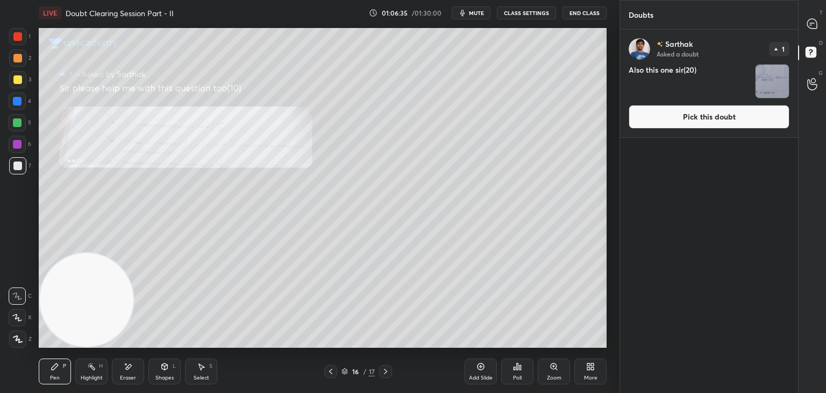
drag, startPoint x: 668, startPoint y: 124, endPoint x: 658, endPoint y: 125, distance: 10.3
click at [668, 123] on button "Pick this doubt" at bounding box center [709, 117] width 161 height 24
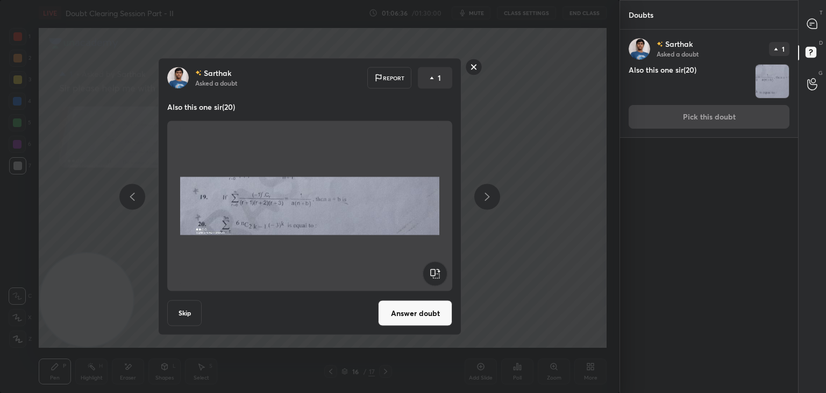
click at [410, 307] on button "Answer doubt" at bounding box center [415, 313] width 74 height 26
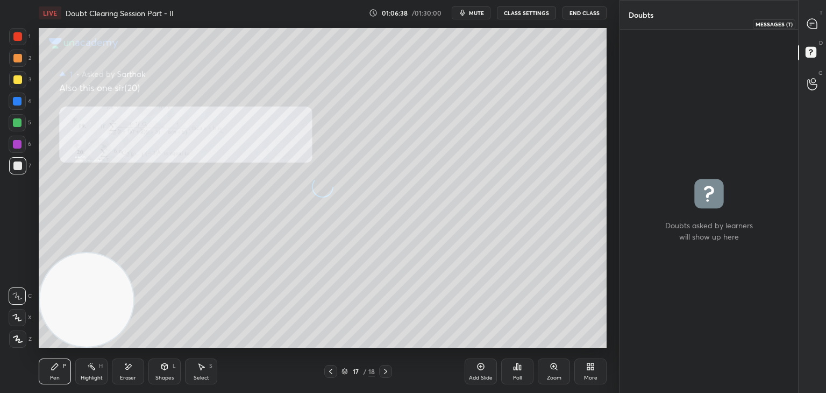
click at [809, 24] on icon at bounding box center [812, 23] width 11 height 11
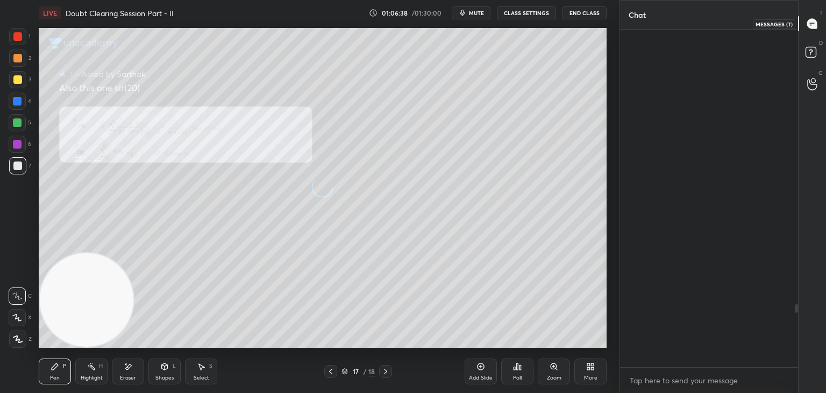
click at [810, 25] on icon at bounding box center [812, 23] width 11 height 11
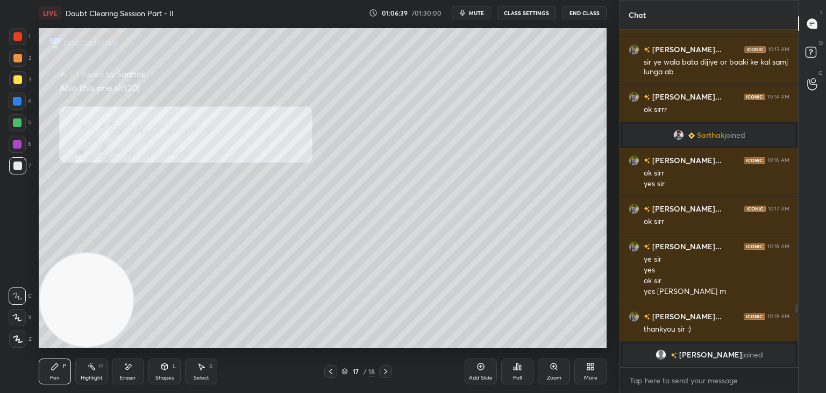
click at [333, 366] on div at bounding box center [330, 371] width 13 height 13
click at [330, 370] on icon at bounding box center [330, 371] width 9 height 9
click at [553, 366] on icon at bounding box center [554, 366] width 9 height 9
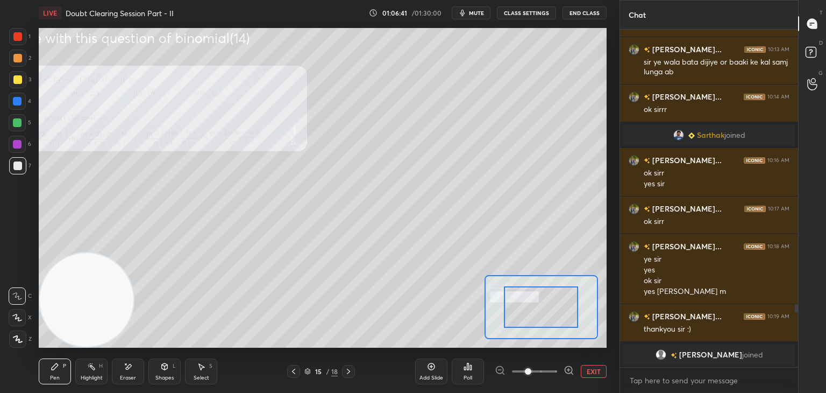
click at [551, 368] on span at bounding box center [534, 371] width 45 height 16
click at [531, 368] on span at bounding box center [528, 371] width 6 height 6
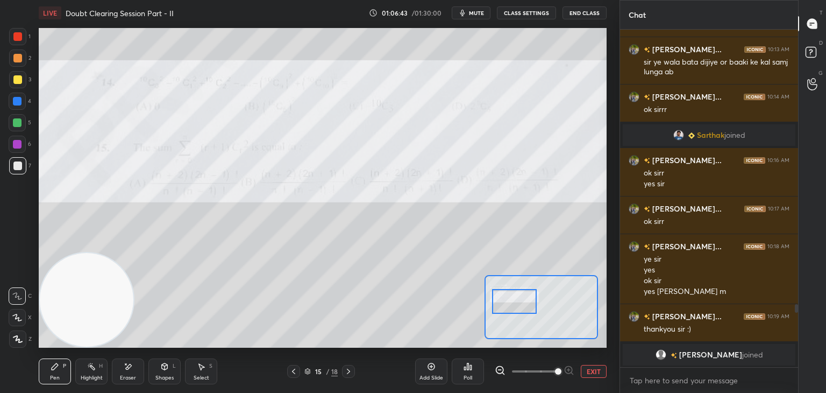
click at [519, 303] on div at bounding box center [514, 301] width 45 height 25
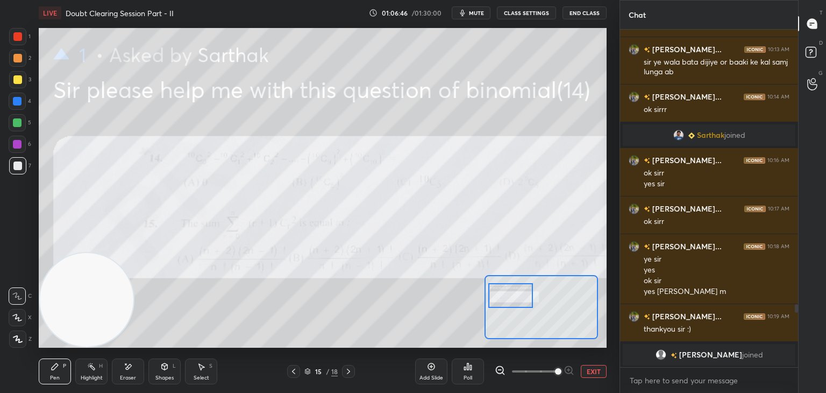
click at [518, 297] on div at bounding box center [510, 295] width 45 height 25
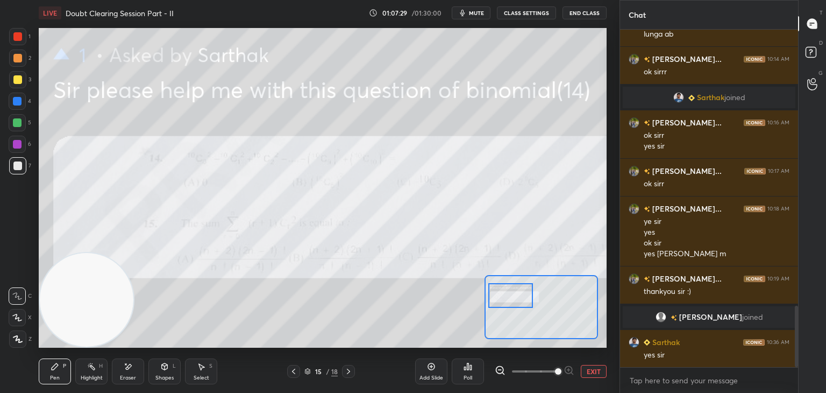
click at [604, 367] on div "EXIT" at bounding box center [551, 371] width 112 height 13
click at [597, 374] on button "EXIT" at bounding box center [594, 371] width 26 height 13
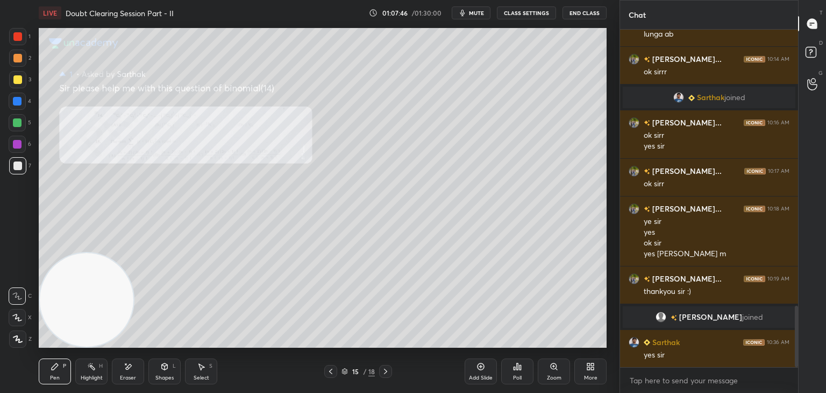
scroll to position [1553, 0]
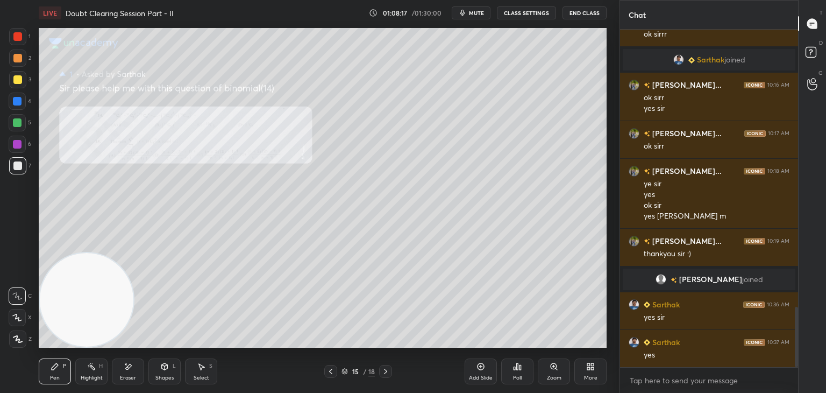
click at [553, 371] on icon at bounding box center [554, 366] width 9 height 9
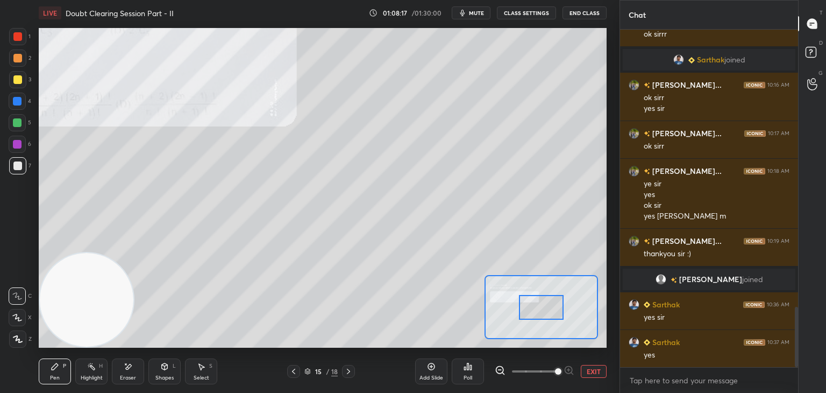
click at [552, 370] on span at bounding box center [534, 371] width 45 height 16
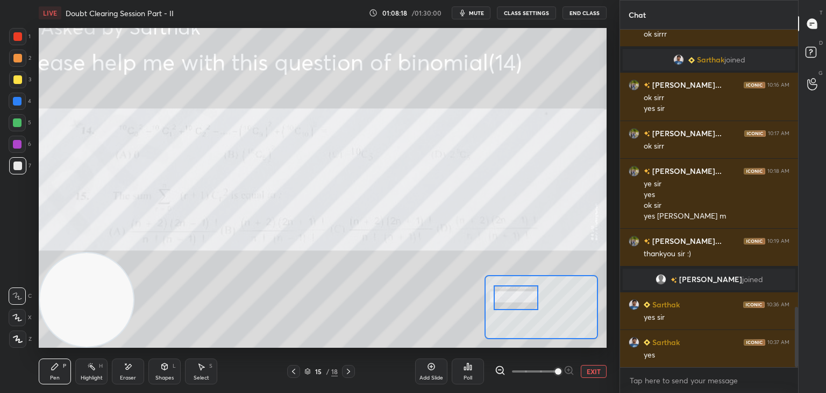
drag, startPoint x: 537, startPoint y: 308, endPoint x: 523, endPoint y: 304, distance: 14.1
click at [523, 304] on div at bounding box center [516, 297] width 45 height 25
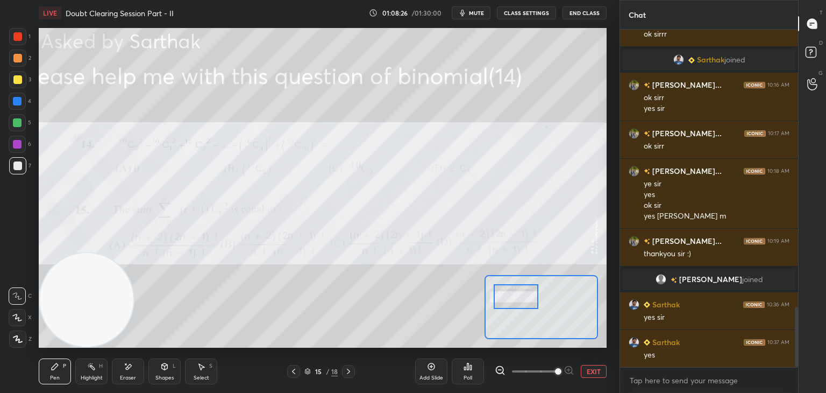
click at [590, 371] on button "EXIT" at bounding box center [594, 371] width 26 height 13
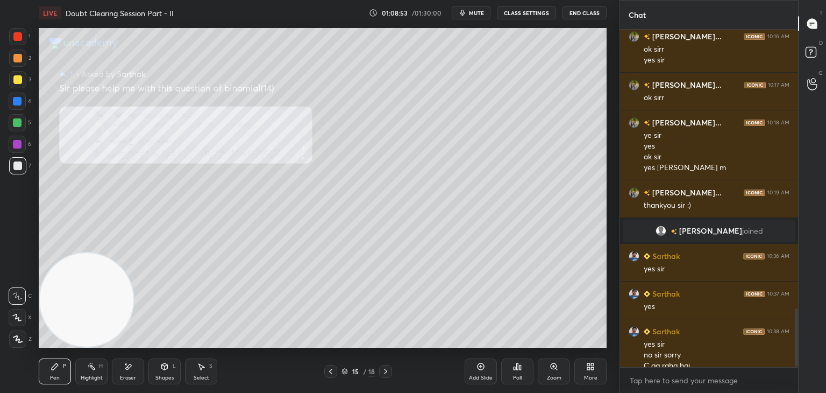
scroll to position [1612, 0]
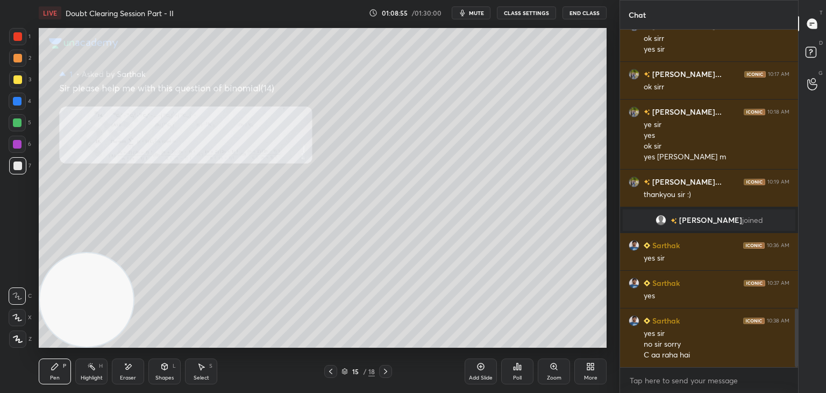
drag, startPoint x: 549, startPoint y: 380, endPoint x: 549, endPoint y: 373, distance: 6.5
click at [549, 373] on div "Zoom" at bounding box center [554, 371] width 32 height 26
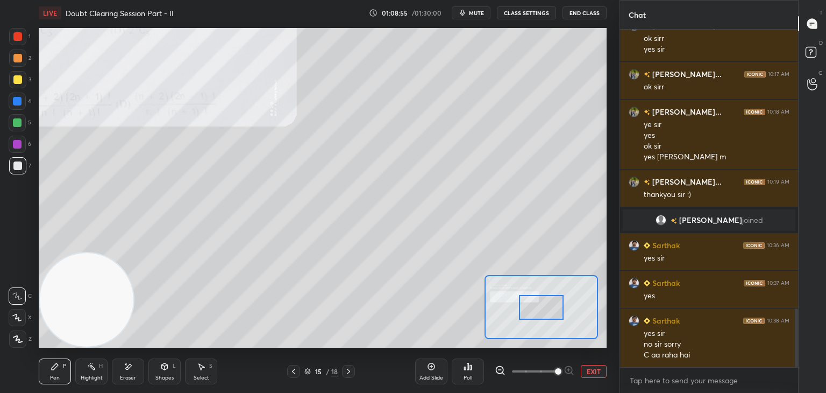
drag, startPoint x: 555, startPoint y: 368, endPoint x: 554, endPoint y: 360, distance: 8.1
click at [555, 368] on span at bounding box center [558, 371] width 6 height 6
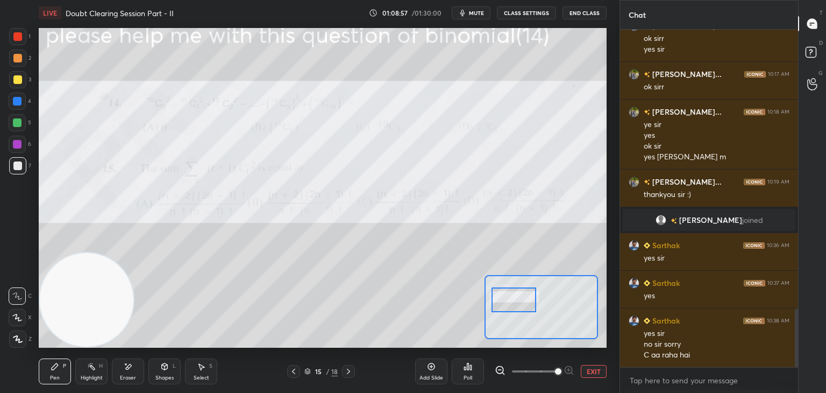
drag, startPoint x: 553, startPoint y: 308, endPoint x: 528, endPoint y: 297, distance: 27.5
click at [528, 300] on div at bounding box center [514, 299] width 45 height 25
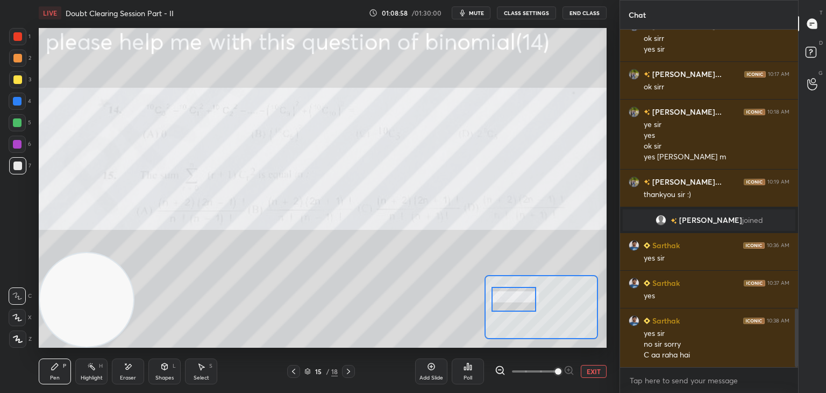
click at [589, 369] on button "EXIT" at bounding box center [594, 371] width 26 height 13
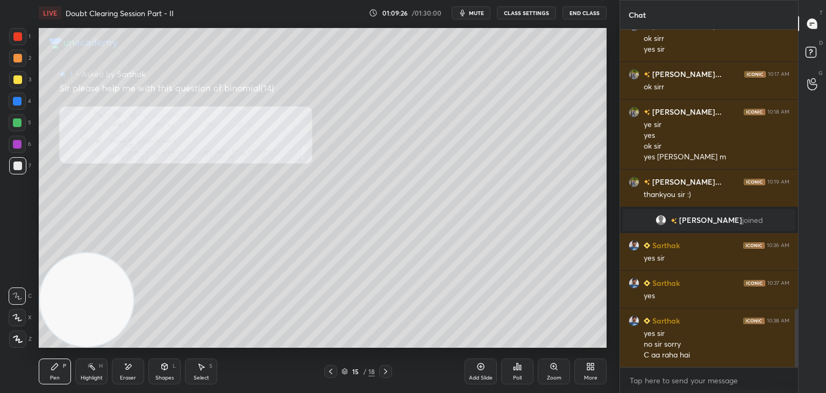
click at [556, 368] on div "Zoom" at bounding box center [554, 371] width 32 height 26
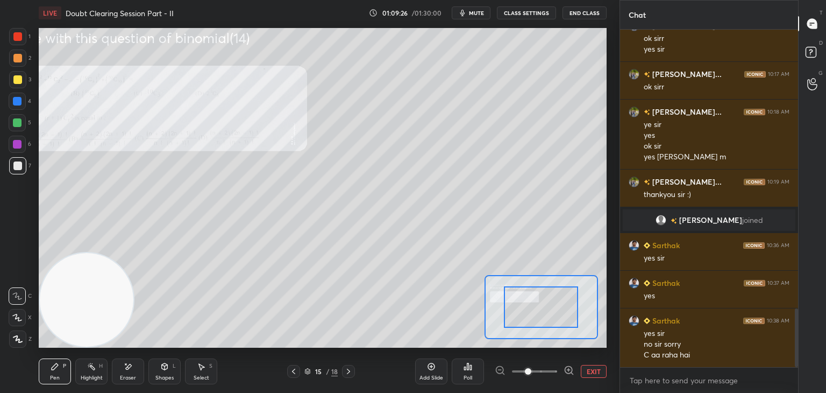
click at [554, 369] on span at bounding box center [534, 371] width 45 height 16
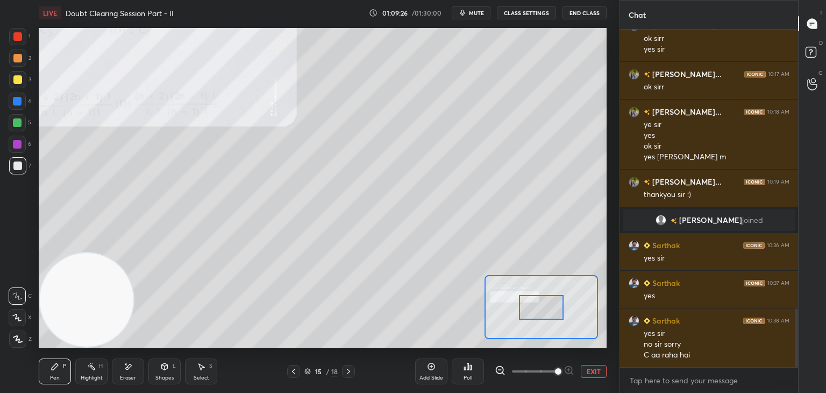
click at [555, 369] on span at bounding box center [558, 371] width 6 height 6
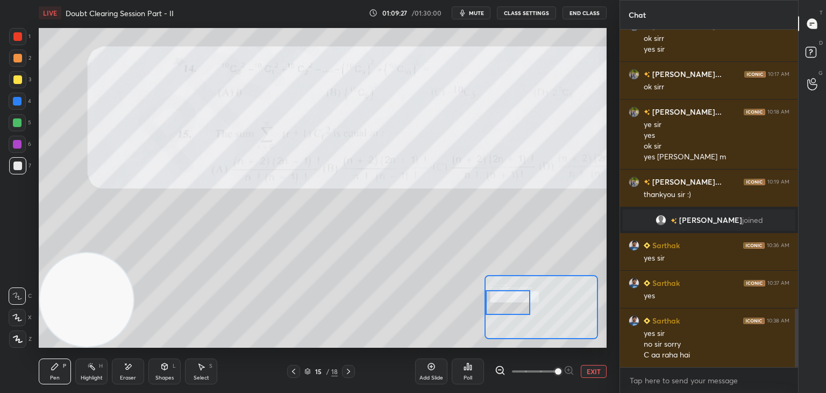
drag, startPoint x: 550, startPoint y: 302, endPoint x: 518, endPoint y: 294, distance: 32.2
click at [514, 297] on div at bounding box center [508, 302] width 45 height 25
drag, startPoint x: 130, startPoint y: 366, endPoint x: 132, endPoint y: 335, distance: 31.8
click at [130, 365] on icon at bounding box center [129, 366] width 6 height 5
click at [58, 362] on icon at bounding box center [55, 366] width 9 height 9
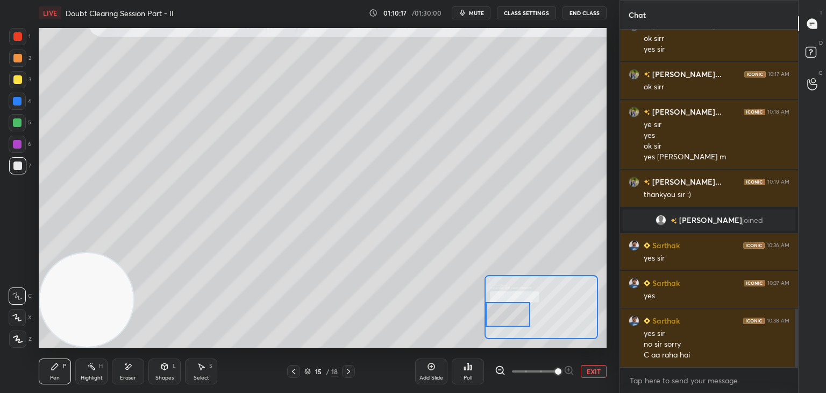
drag, startPoint x: 527, startPoint y: 306, endPoint x: 525, endPoint y: 314, distance: 8.3
click at [525, 315] on div at bounding box center [508, 314] width 45 height 25
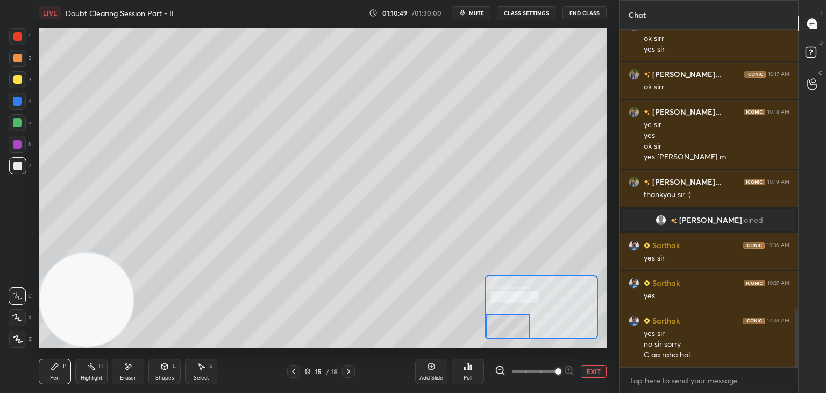
drag, startPoint x: 500, startPoint y: 308, endPoint x: 493, endPoint y: 330, distance: 23.1
click at [494, 330] on div at bounding box center [508, 326] width 45 height 25
click at [123, 366] on div "Eraser" at bounding box center [128, 371] width 32 height 26
click at [19, 339] on span "Erase all" at bounding box center [17, 339] width 16 height 8
click at [587, 369] on button "EXIT" at bounding box center [594, 371] width 26 height 13
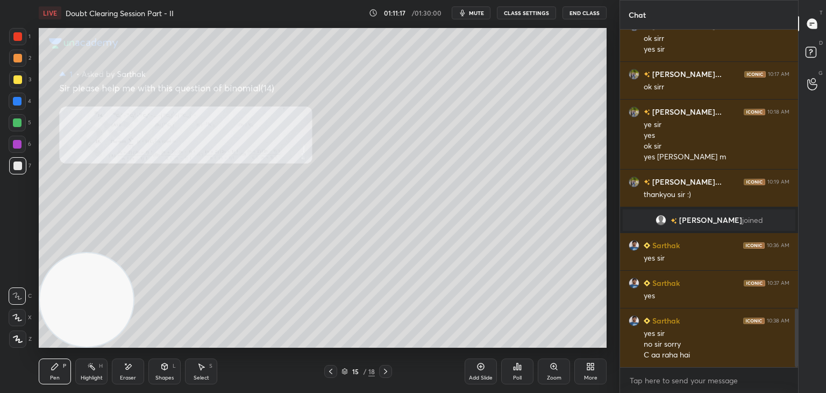
click at [550, 368] on icon at bounding box center [554, 366] width 9 height 9
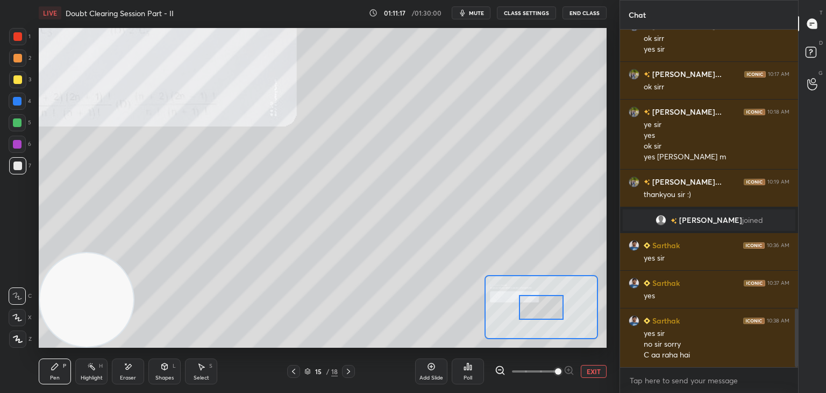
click at [550, 369] on span at bounding box center [534, 371] width 45 height 16
click at [555, 368] on span at bounding box center [558, 371] width 6 height 6
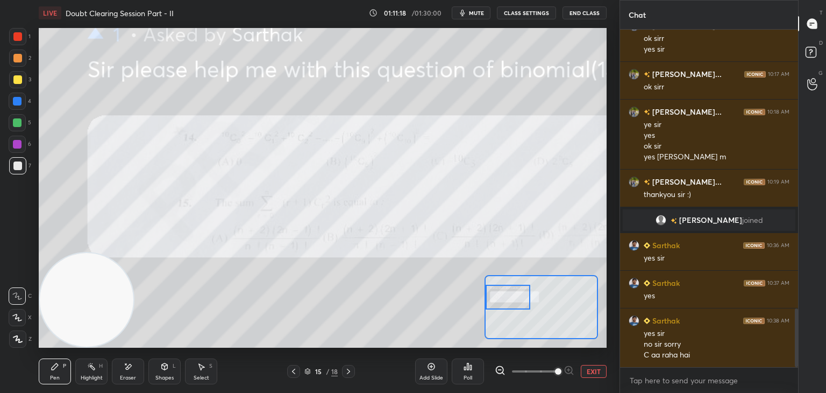
drag, startPoint x: 511, startPoint y: 295, endPoint x: 493, endPoint y: 289, distance: 19.1
click at [493, 289] on div at bounding box center [508, 297] width 45 height 25
click at [610, 375] on div "1 2 3 4 5 6 7 C X Z E E Erase all H H LIVE Doubt Clearing Session Part - II 01:…" at bounding box center [310, 196] width 620 height 393
click at [599, 370] on button "EXIT" at bounding box center [594, 371] width 26 height 13
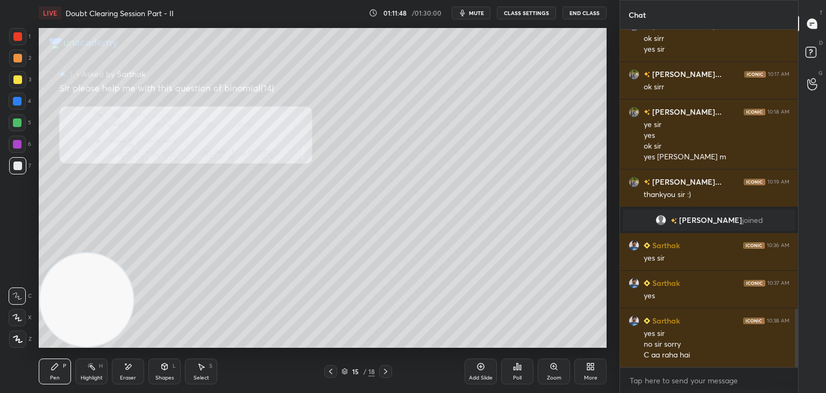
click at [382, 369] on icon at bounding box center [385, 371] width 9 height 9
click at [556, 373] on div "Zoom" at bounding box center [554, 371] width 32 height 26
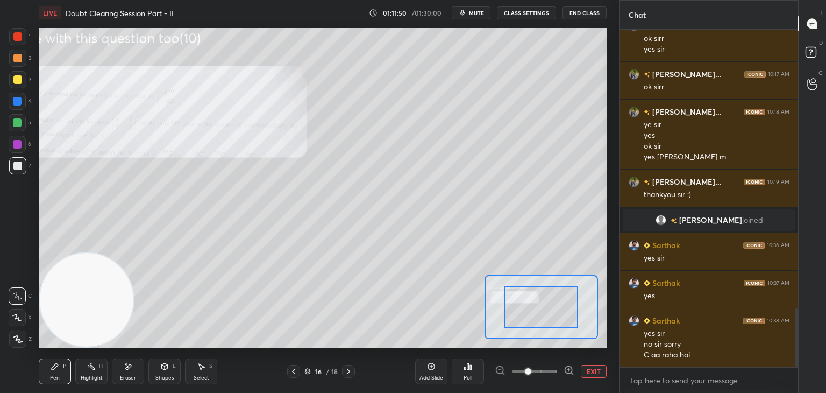
click at [553, 371] on span at bounding box center [534, 371] width 45 height 16
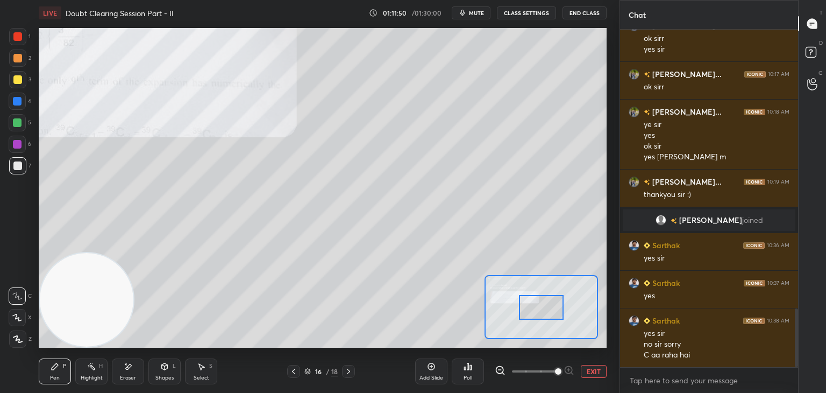
click at [555, 371] on span at bounding box center [558, 371] width 6 height 6
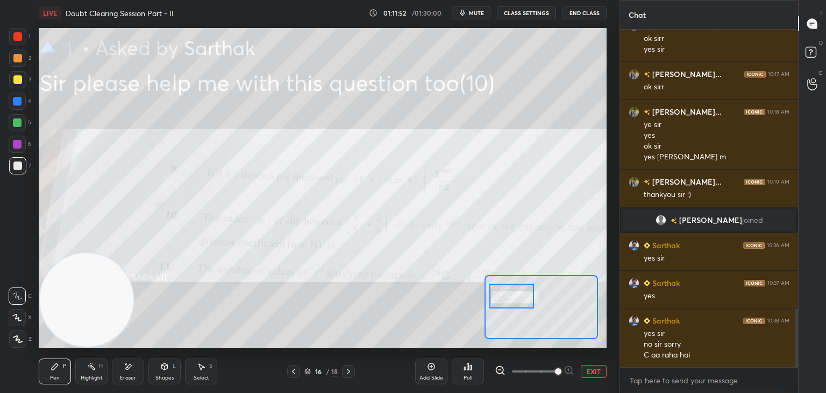
drag, startPoint x: 534, startPoint y: 302, endPoint x: 518, endPoint y: 295, distance: 17.1
click at [523, 297] on div at bounding box center [511, 295] width 45 height 25
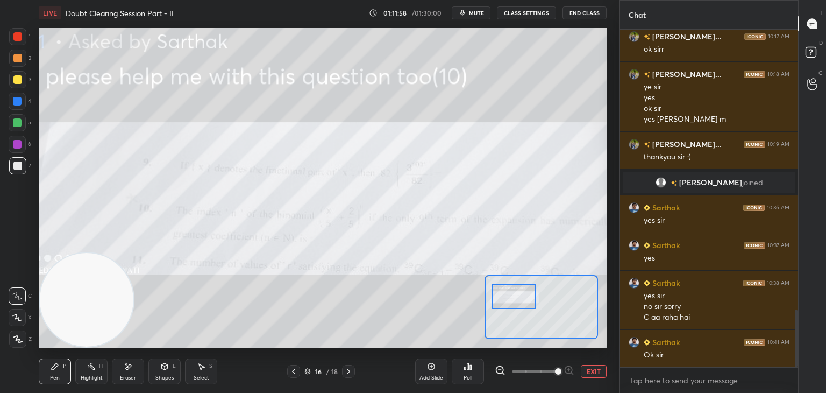
scroll to position [1661, 0]
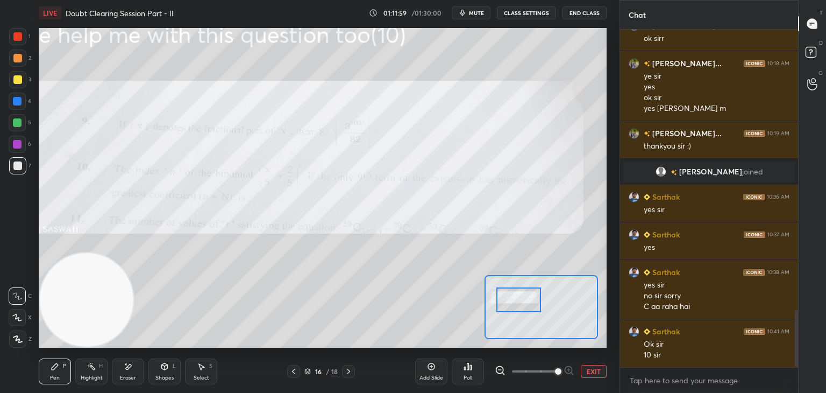
click at [518, 304] on div at bounding box center [518, 299] width 45 height 25
click at [599, 369] on button "EXIT" at bounding box center [594, 371] width 26 height 13
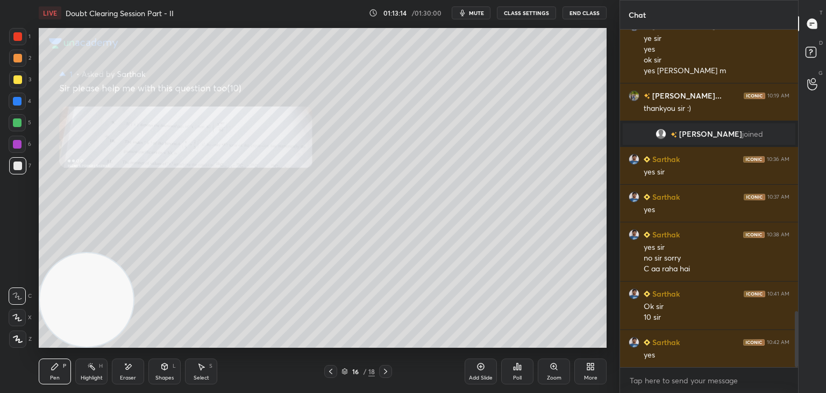
scroll to position [1736, 0]
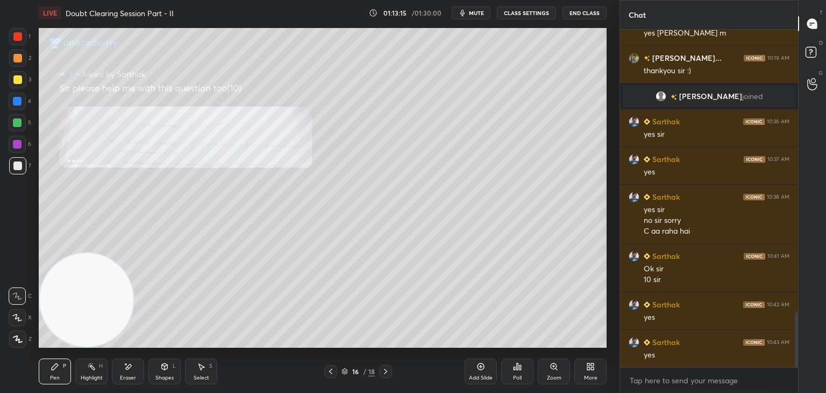
click at [474, 16] on button "mute" at bounding box center [471, 12] width 39 height 13
click at [486, 9] on span "unmute" at bounding box center [475, 13] width 23 height 8
click at [550, 372] on div "Zoom" at bounding box center [554, 371] width 32 height 26
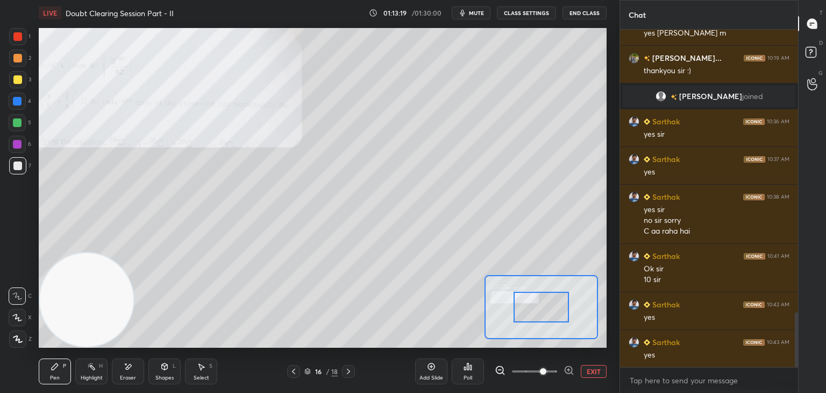
drag, startPoint x: 551, startPoint y: 371, endPoint x: 549, endPoint y: 363, distance: 7.8
click at [546, 369] on span at bounding box center [543, 371] width 6 height 6
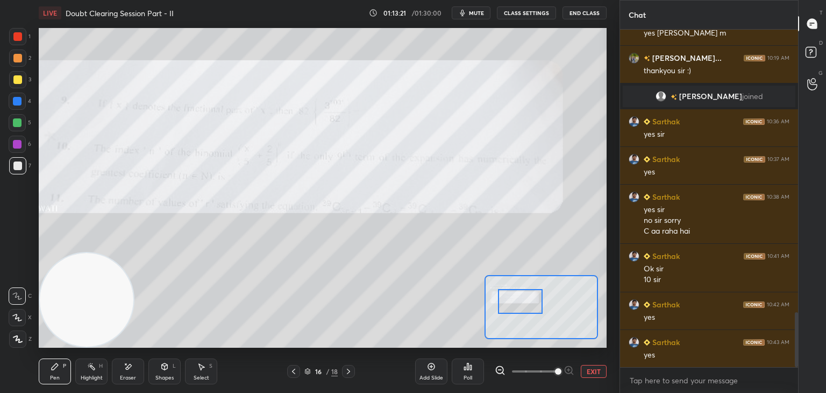
drag, startPoint x: 558, startPoint y: 295, endPoint x: 536, endPoint y: 288, distance: 23.3
click at [538, 289] on div at bounding box center [520, 301] width 45 height 25
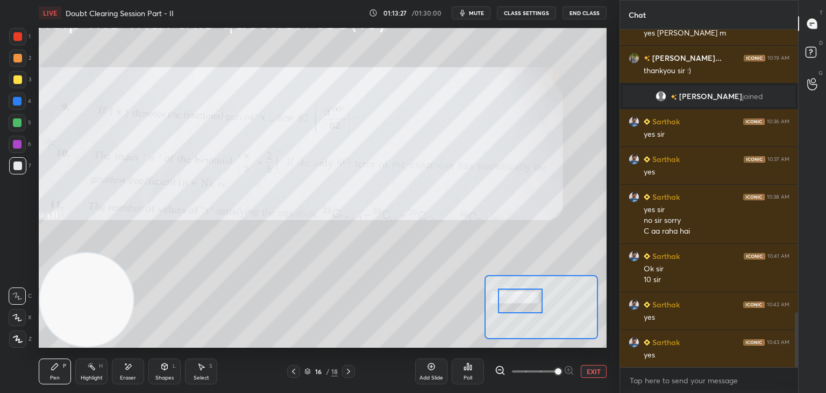
click at [594, 371] on button "EXIT" at bounding box center [594, 371] width 26 height 13
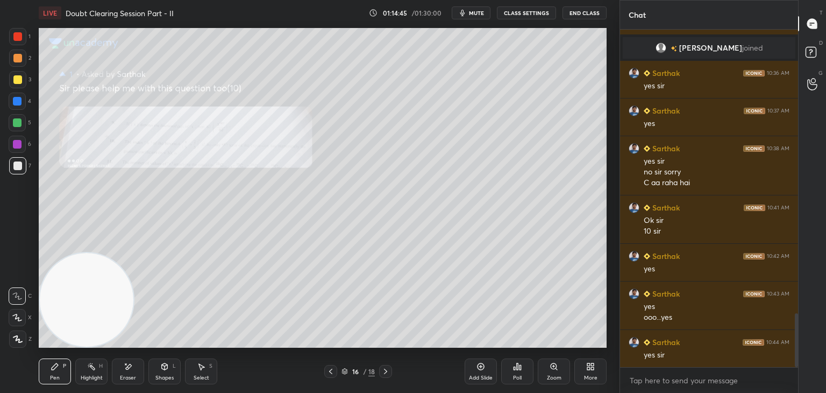
scroll to position [1795, 0]
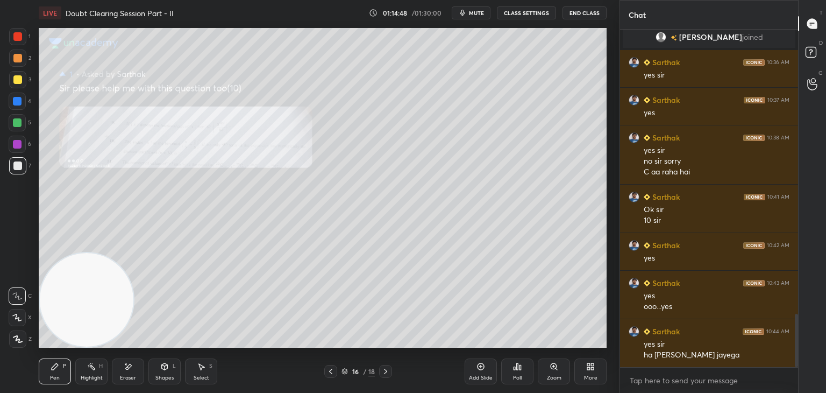
click at [379, 373] on div at bounding box center [385, 371] width 13 height 13
click at [545, 368] on div "Zoom" at bounding box center [554, 371] width 32 height 26
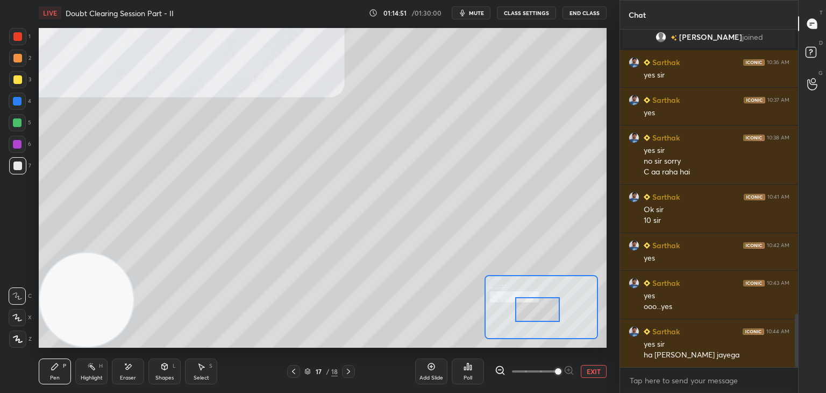
drag, startPoint x: 554, startPoint y: 306, endPoint x: 512, endPoint y: 295, distance: 44.0
click at [515, 297] on div at bounding box center [537, 309] width 45 height 25
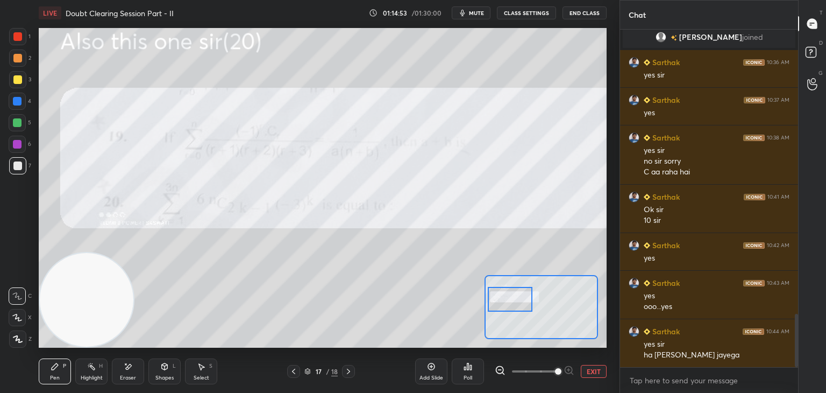
click at [523, 297] on div at bounding box center [510, 299] width 45 height 25
click at [513, 302] on div at bounding box center [510, 299] width 45 height 25
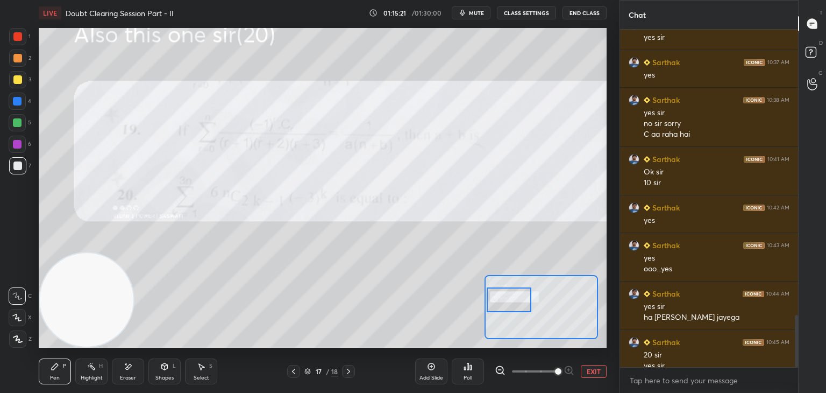
scroll to position [1844, 0]
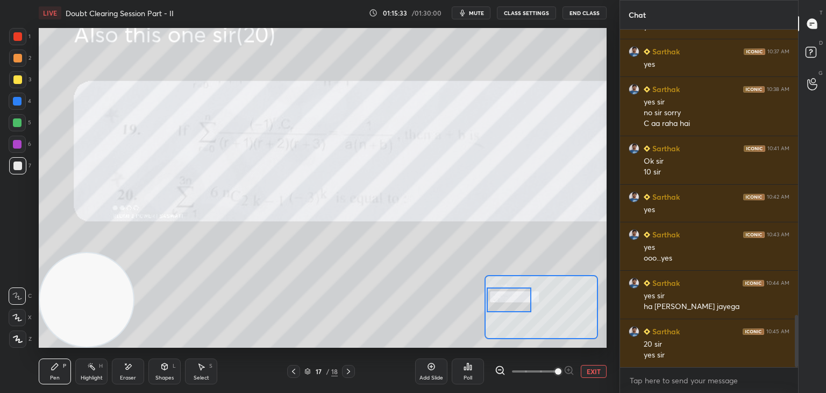
click at [126, 372] on div "Eraser" at bounding box center [128, 371] width 32 height 26
click at [22, 338] on span "Erase all" at bounding box center [17, 339] width 16 height 8
click at [596, 367] on button "EXIT" at bounding box center [594, 371] width 26 height 13
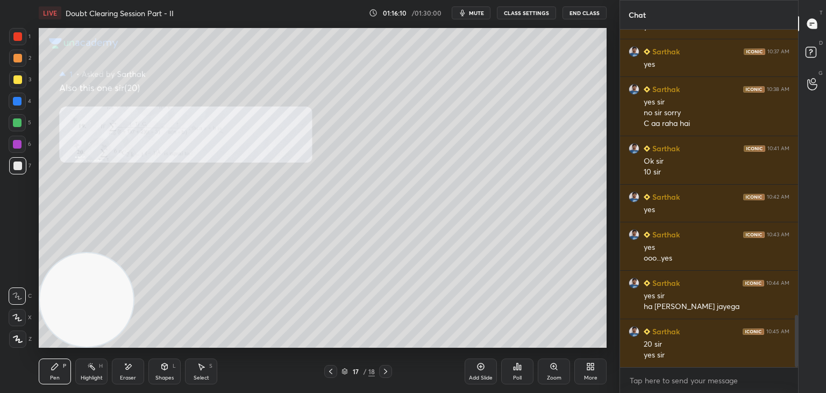
click at [554, 368] on icon at bounding box center [554, 366] width 6 height 6
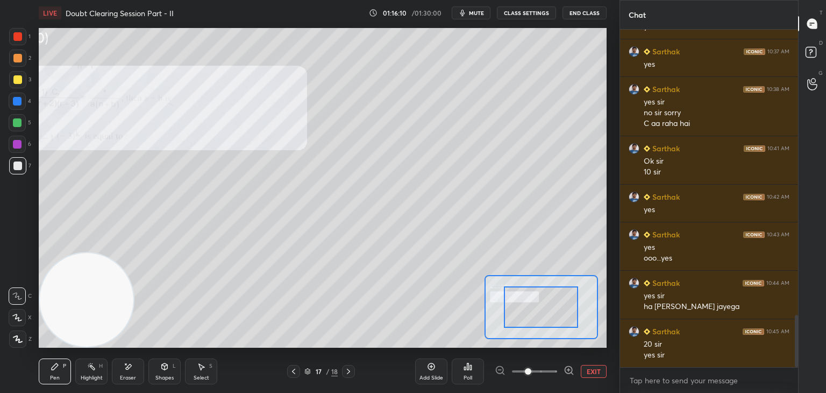
click at [551, 369] on span at bounding box center [534, 371] width 45 height 16
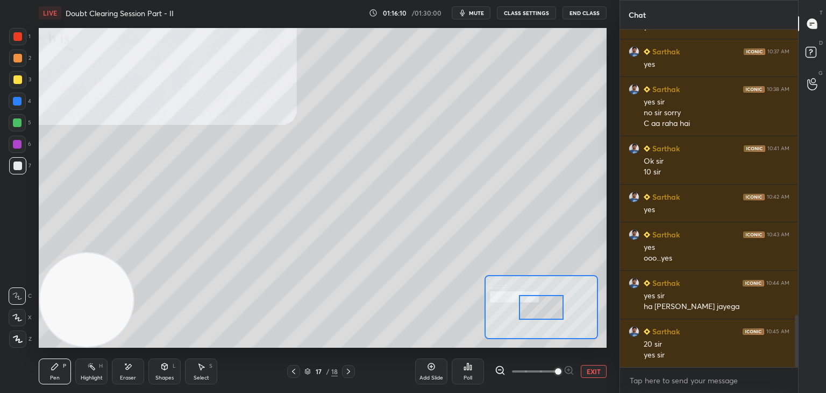
click at [555, 372] on span at bounding box center [558, 371] width 6 height 6
click at [555, 373] on span at bounding box center [558, 371] width 6 height 6
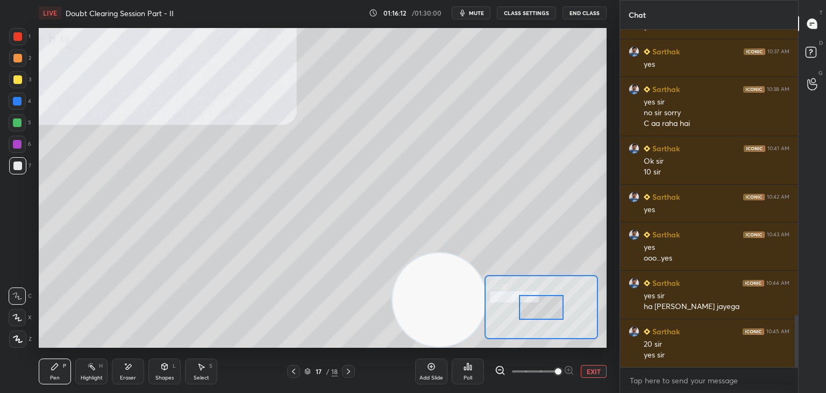
drag, startPoint x: 94, startPoint y: 315, endPoint x: 598, endPoint y: 338, distance: 505.0
click at [610, 346] on div "Setting up your live class Poll for secs No correct answer Start poll" at bounding box center [322, 188] width 577 height 324
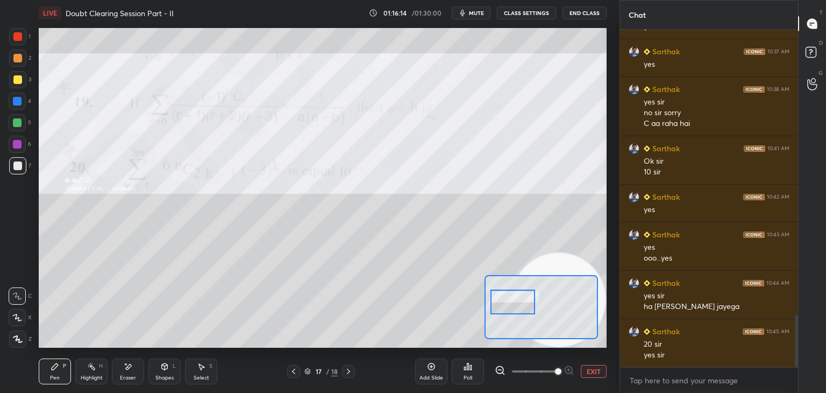
drag, startPoint x: 541, startPoint y: 308, endPoint x: 514, endPoint y: 304, distance: 27.1
click at [514, 304] on div at bounding box center [512, 301] width 45 height 25
click at [482, 11] on span "mute" at bounding box center [476, 13] width 15 height 8
click at [480, 16] on span "unmute" at bounding box center [475, 13] width 23 height 8
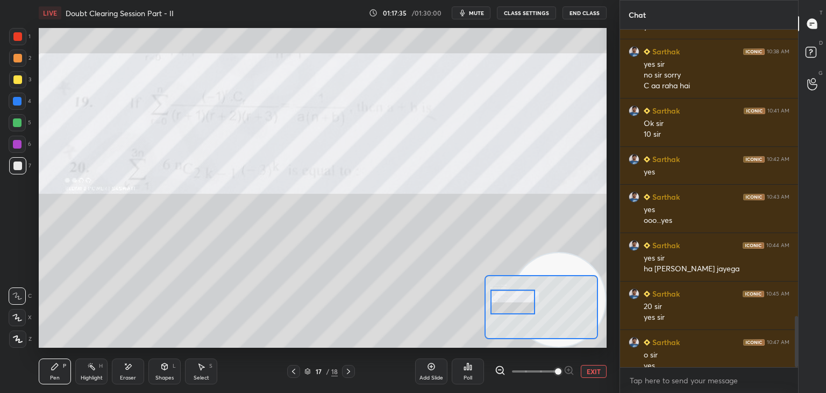
scroll to position [1892, 0]
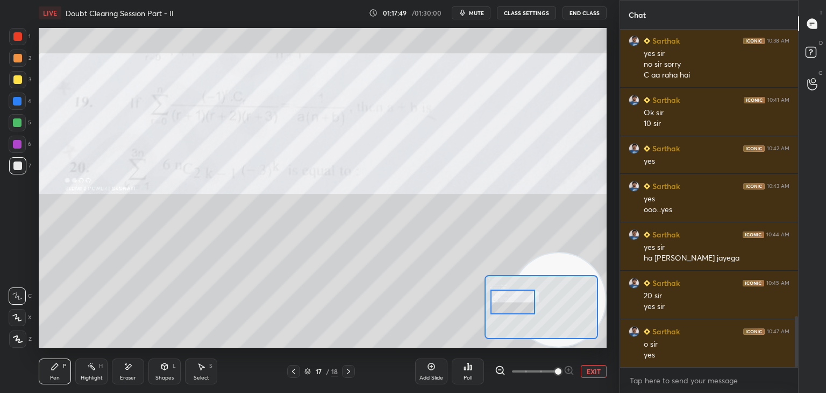
click at [600, 379] on div "Add Slide Poll EXIT" at bounding box center [510, 371] width 191 height 60
click at [603, 373] on button "EXIT" at bounding box center [594, 371] width 26 height 13
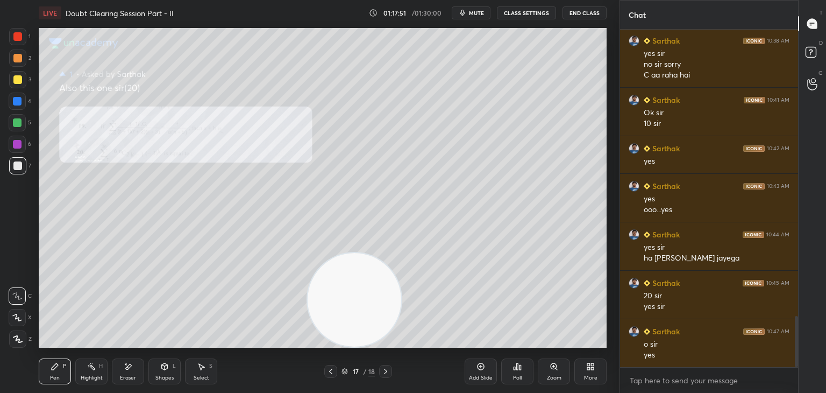
drag, startPoint x: 506, startPoint y: 276, endPoint x: 0, endPoint y: 341, distance: 509.7
click at [0, 341] on div "1 2 3 4 5 6 7 C X Z E E Erase all H H LIVE Doubt Clearing Session Part - II 01:…" at bounding box center [305, 196] width 611 height 393
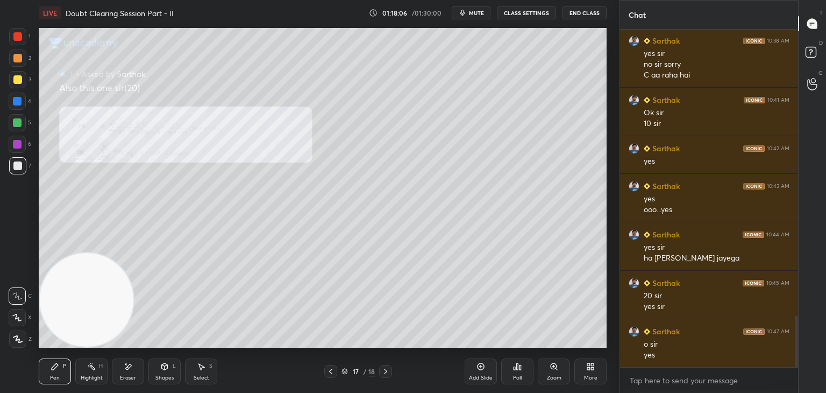
click at [130, 377] on div "Eraser" at bounding box center [128, 377] width 16 height 5
drag, startPoint x: 48, startPoint y: 382, endPoint x: 48, endPoint y: 373, distance: 9.1
click at [49, 379] on div "Pen P" at bounding box center [55, 371] width 32 height 26
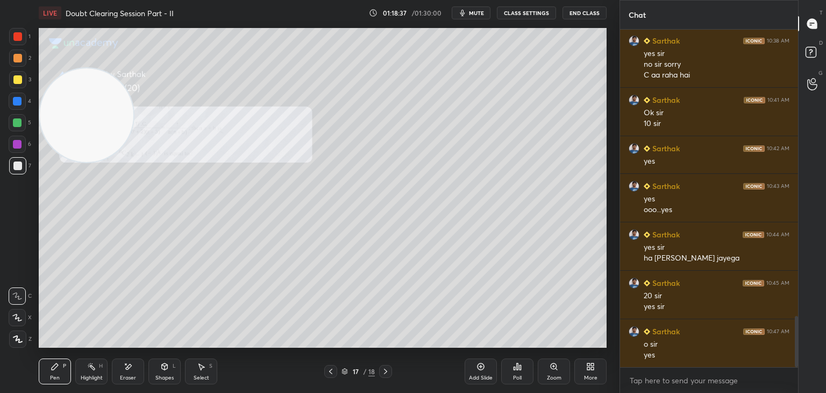
drag, startPoint x: 91, startPoint y: 297, endPoint x: 44, endPoint y: 72, distance: 230.3
click at [37, 56] on div "Setting up your live class Poll for secs No correct answer Start poll" at bounding box center [322, 188] width 577 height 324
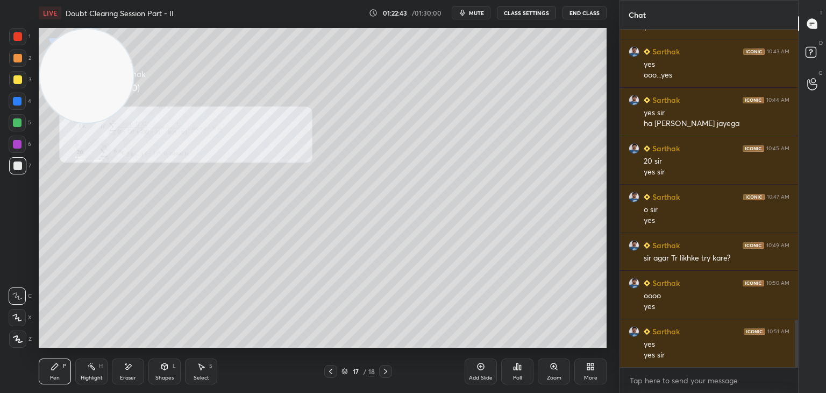
scroll to position [2064, 0]
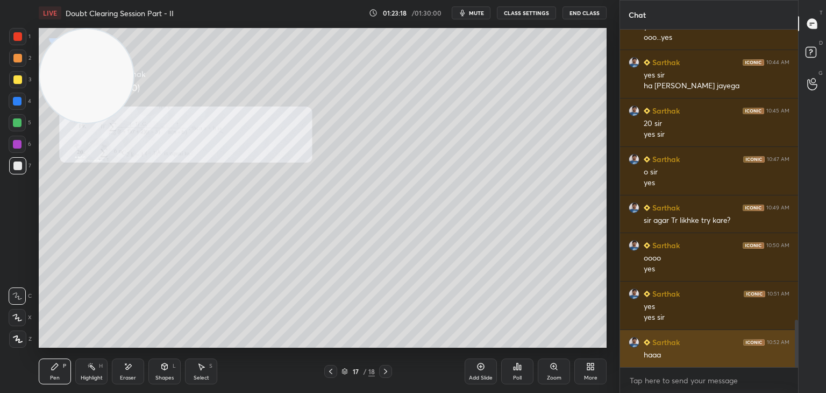
click at [635, 344] on img "grid" at bounding box center [634, 342] width 11 height 11
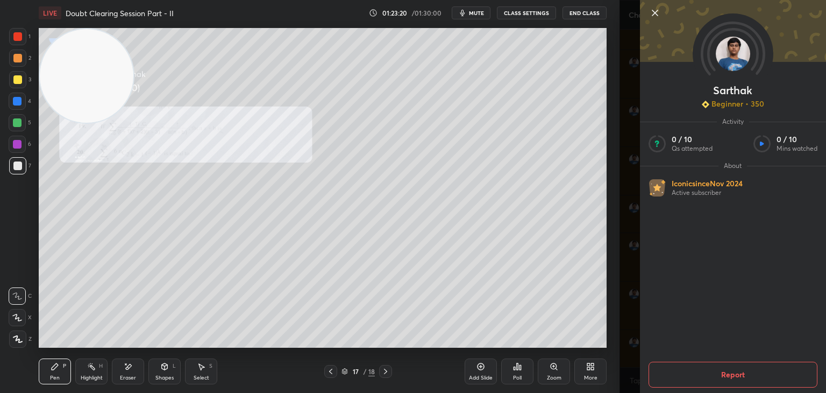
click at [655, 14] on icon at bounding box center [655, 12] width 13 height 13
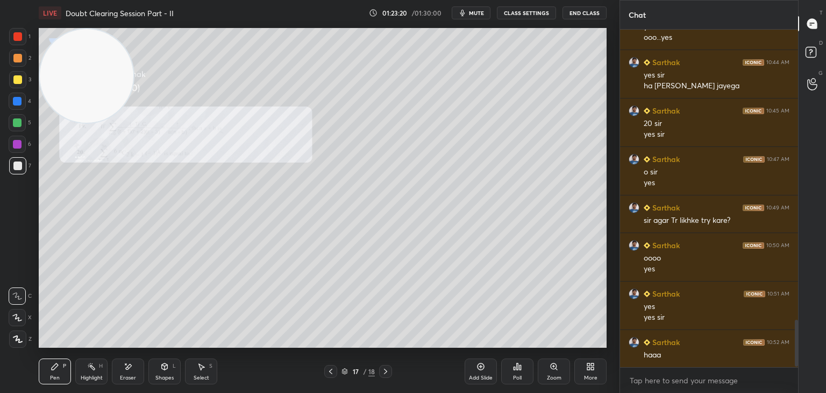
scroll to position [2102, 0]
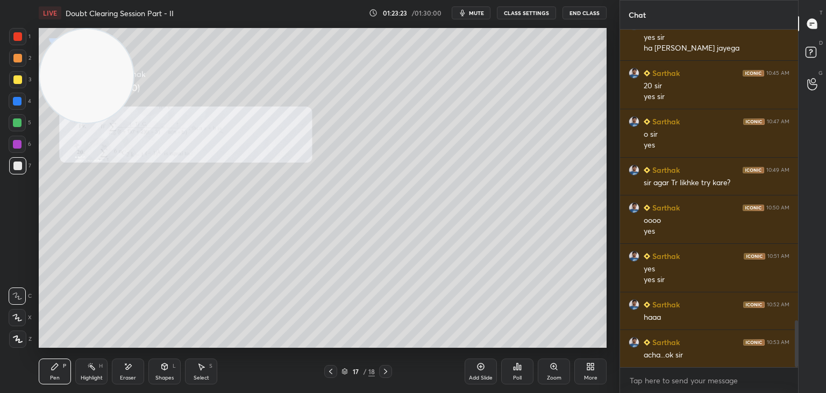
drag, startPoint x: 333, startPoint y: 373, endPoint x: 331, endPoint y: 367, distance: 6.7
click at [331, 373] on icon at bounding box center [330, 371] width 9 height 9
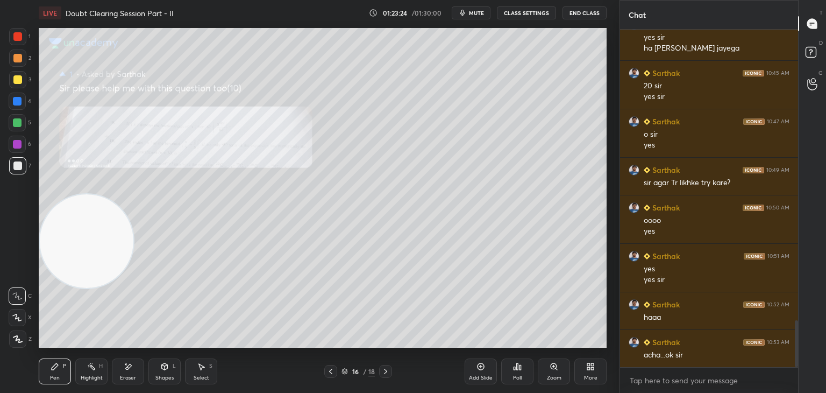
drag, startPoint x: 88, startPoint y: 110, endPoint x: 68, endPoint y: 325, distance: 216.1
click at [66, 288] on video at bounding box center [87, 241] width 94 height 94
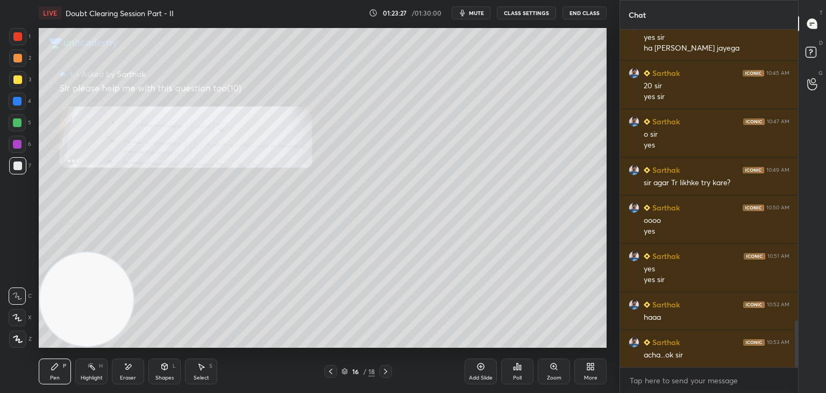
click at [324, 371] on div "16 / 18" at bounding box center [358, 371] width 213 height 13
click at [326, 371] on div at bounding box center [330, 371] width 13 height 13
click at [550, 364] on icon at bounding box center [554, 366] width 9 height 9
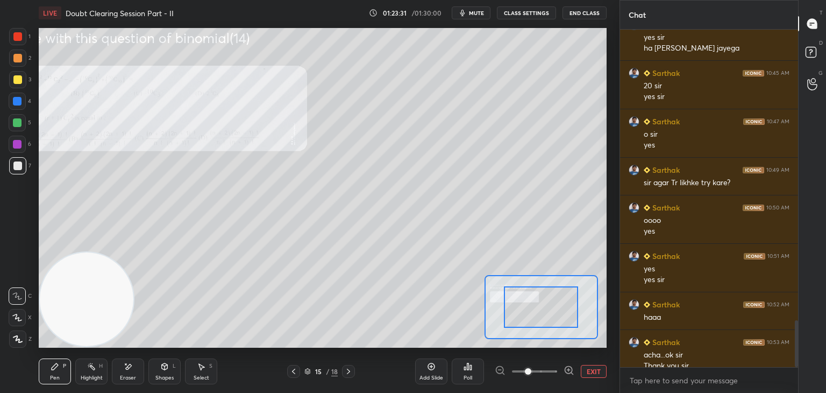
scroll to position [2113, 0]
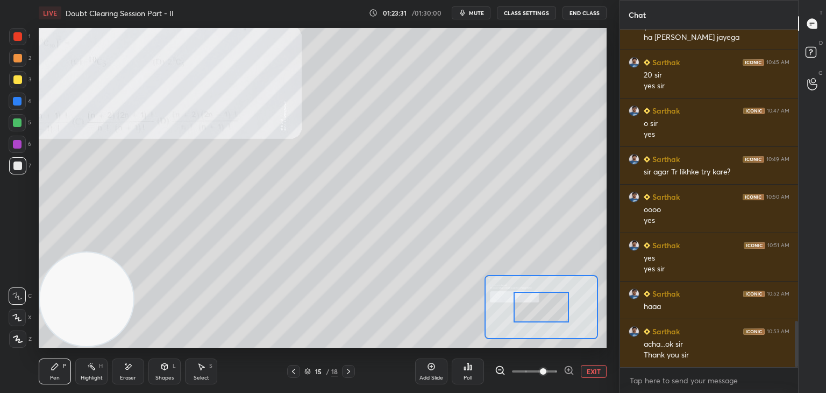
click at [544, 364] on span at bounding box center [534, 371] width 45 height 16
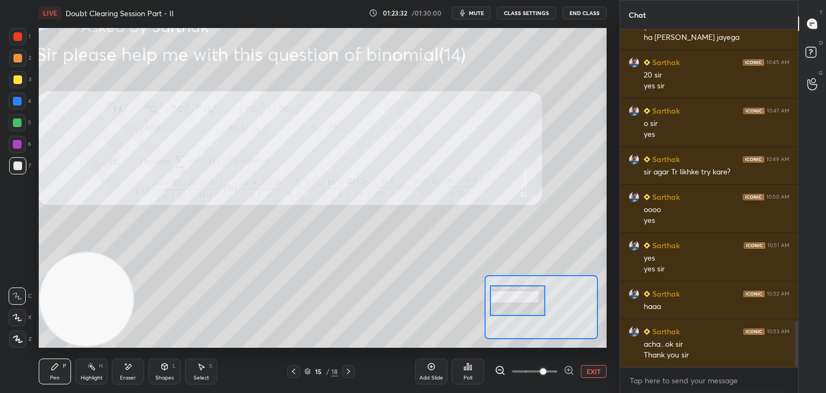
drag, startPoint x: 529, startPoint y: 298, endPoint x: 502, endPoint y: 291, distance: 27.8
click at [503, 291] on div at bounding box center [518, 300] width 56 height 31
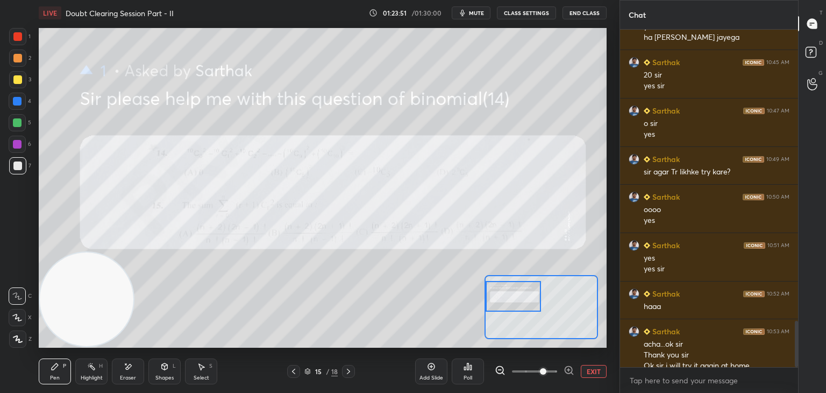
scroll to position [2123, 0]
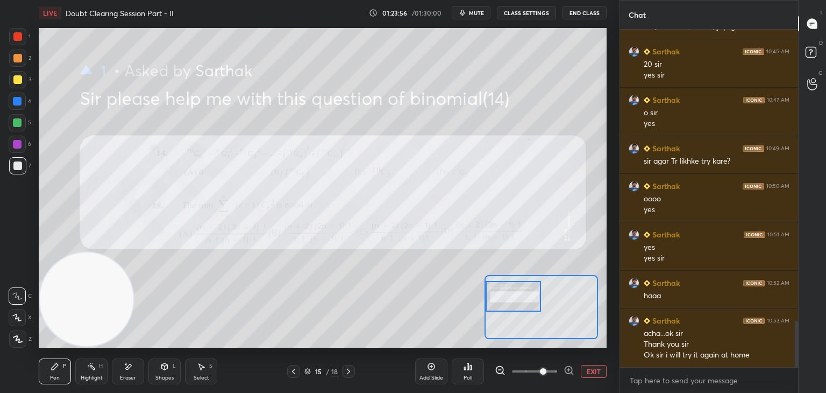
click at [587, 376] on button "EXIT" at bounding box center [594, 371] width 26 height 13
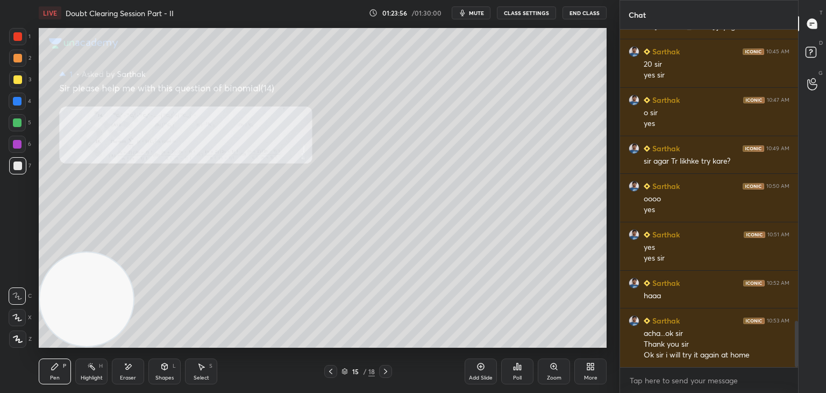
click at [389, 374] on div at bounding box center [385, 371] width 13 height 13
click at [377, 380] on div "Pen P Highlight H Eraser Shapes L Select S 16 / 18 Add Slide Poll Zoom More" at bounding box center [323, 371] width 568 height 43
click at [379, 377] on div "Pen P Highlight H Eraser Shapes L Select S 16 / 18 Add Slide Poll Zoom More" at bounding box center [323, 371] width 568 height 43
drag, startPoint x: 379, startPoint y: 377, endPoint x: 385, endPoint y: 374, distance: 6.5
click at [378, 374] on div "Pen P Highlight H Eraser Shapes L Select S 16 / 18 Add Slide Poll Zoom More" at bounding box center [323, 371] width 568 height 43
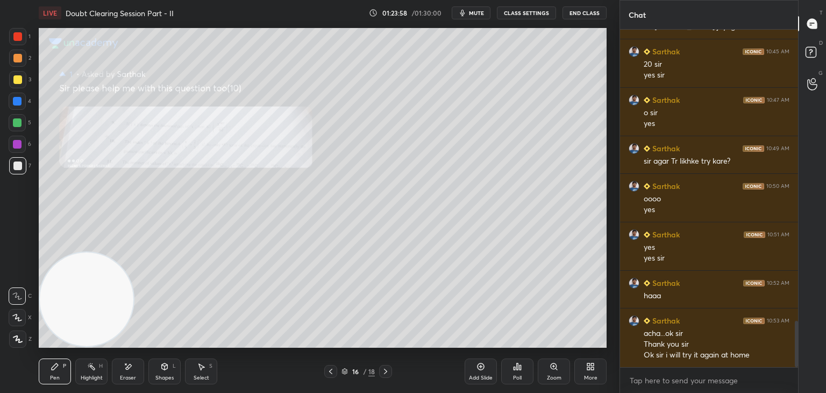
click at [383, 374] on icon at bounding box center [385, 371] width 9 height 9
click at [383, 375] on icon at bounding box center [385, 371] width 9 height 9
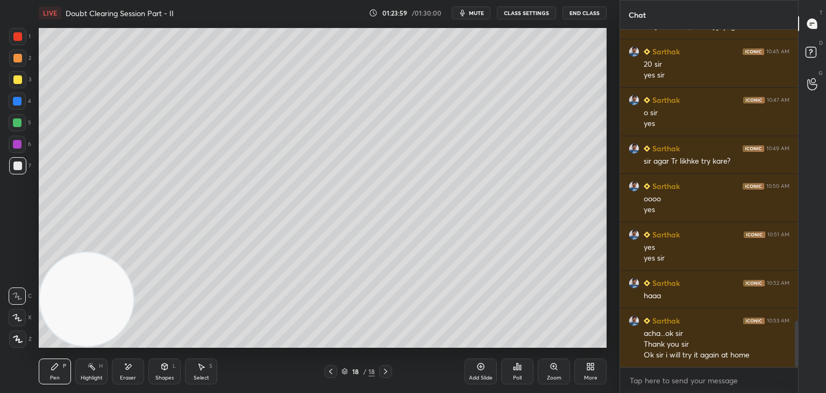
click at [478, 16] on button "mute" at bounding box center [471, 12] width 39 height 13
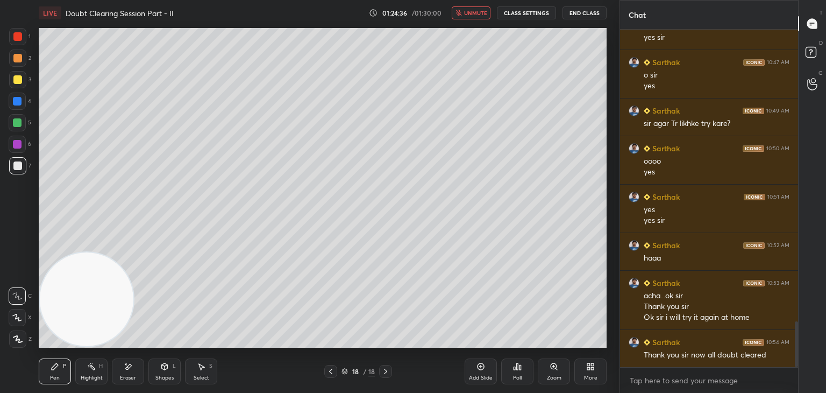
click at [475, 13] on span "unmute" at bounding box center [475, 13] width 23 height 8
drag, startPoint x: 478, startPoint y: 13, endPoint x: 474, endPoint y: 6, distance: 7.9
click at [478, 13] on span "mute" at bounding box center [476, 13] width 15 height 8
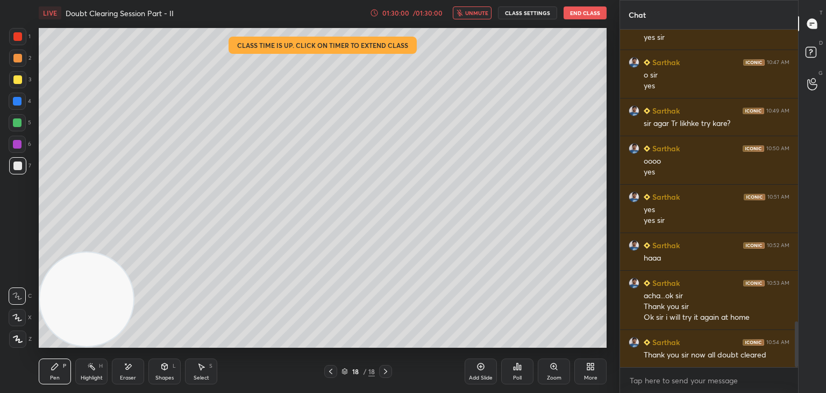
click at [482, 11] on span "unmute" at bounding box center [476, 13] width 23 height 8
click at [587, 8] on button "End Class" at bounding box center [585, 12] width 43 height 13
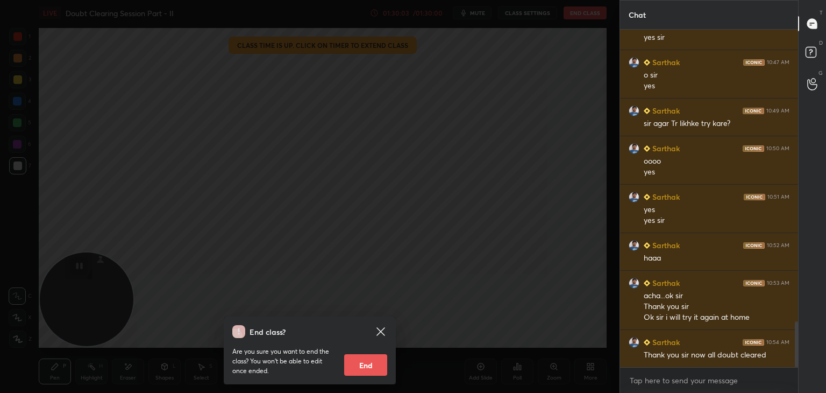
click at [369, 358] on button "End" at bounding box center [365, 365] width 43 height 22
type textarea "x"
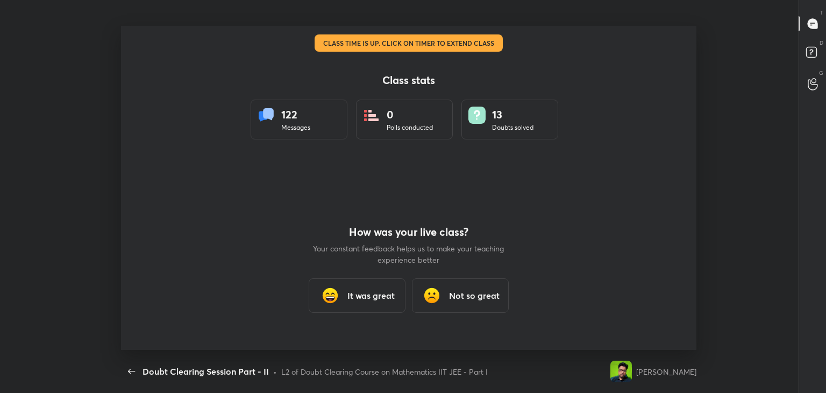
scroll to position [0, 0]
click at [346, 292] on div "It was great" at bounding box center [357, 295] width 97 height 34
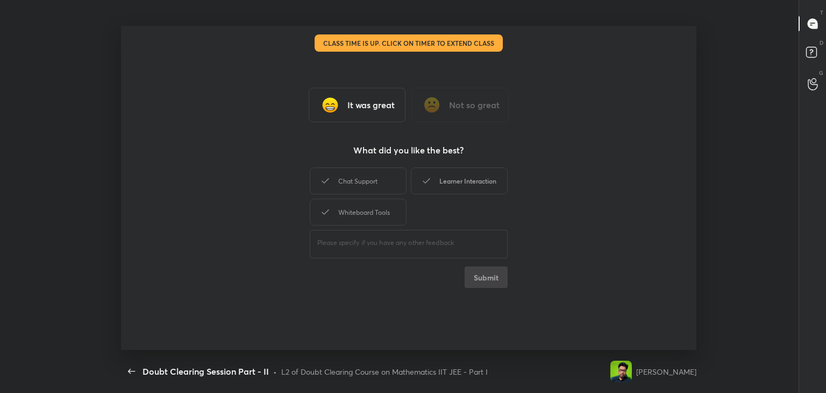
drag, startPoint x: 386, startPoint y: 185, endPoint x: 424, endPoint y: 186, distance: 38.2
click at [388, 184] on div "Chat Support" at bounding box center [358, 180] width 97 height 27
click at [438, 186] on div "Learner Interaction" at bounding box center [459, 180] width 97 height 27
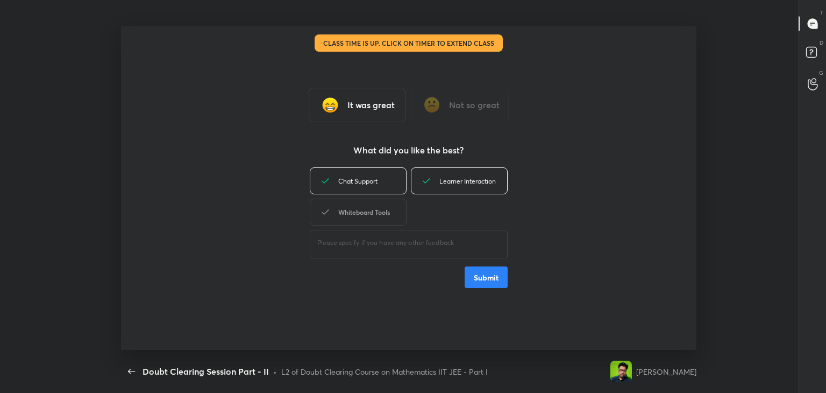
click at [376, 209] on div "Whiteboard Tools" at bounding box center [358, 211] width 97 height 27
drag, startPoint x: 484, startPoint y: 278, endPoint x: 481, endPoint y: 283, distance: 6.7
click at [484, 278] on button "Submit" at bounding box center [486, 277] width 43 height 22
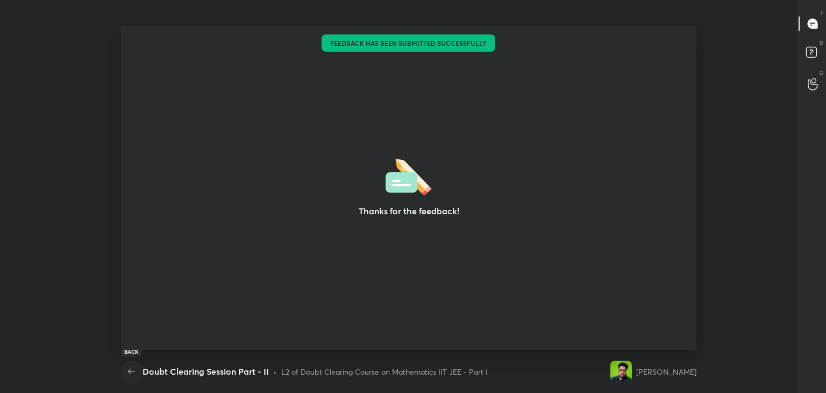
click at [129, 368] on icon "button" at bounding box center [131, 371] width 13 height 13
